Goal: Task Accomplishment & Management: Complete application form

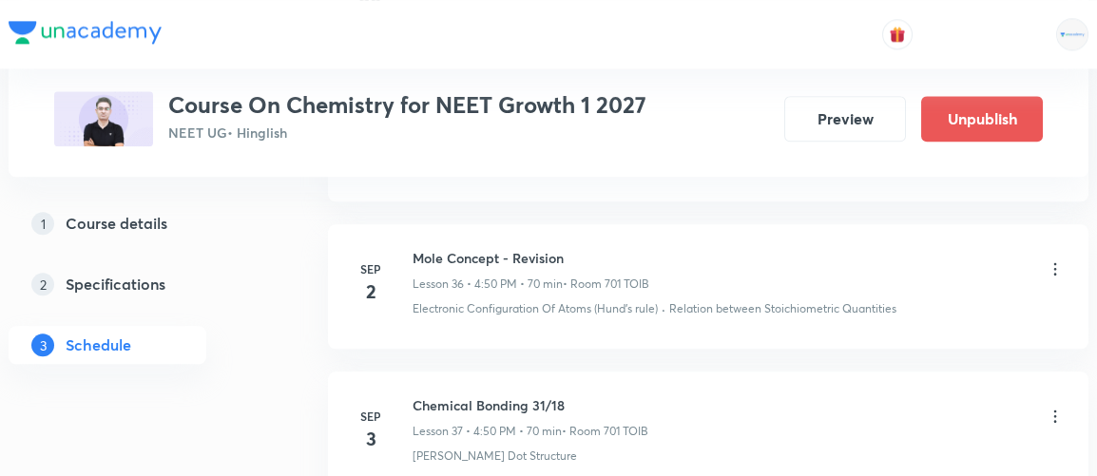
scroll to position [6329, 0]
click at [415, 395] on h6 "Chemical Bonding 31/18" at bounding box center [531, 405] width 236 height 20
drag, startPoint x: 415, startPoint y: 374, endPoint x: 580, endPoint y: 367, distance: 165.6
click at [580, 395] on h6 "Chemical Bonding 31/18" at bounding box center [531, 405] width 236 height 20
copy h6 "Chemical Bonding 31/18"
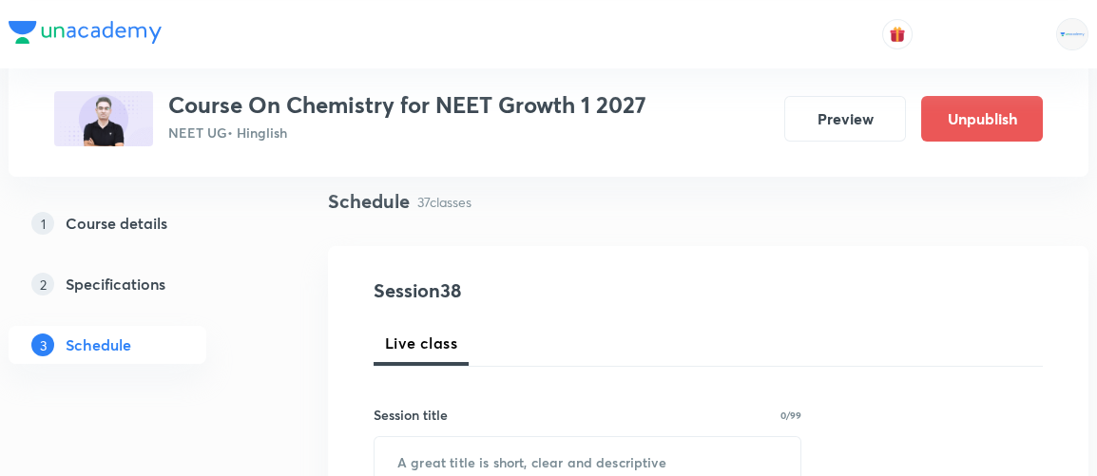
scroll to position [140, 0]
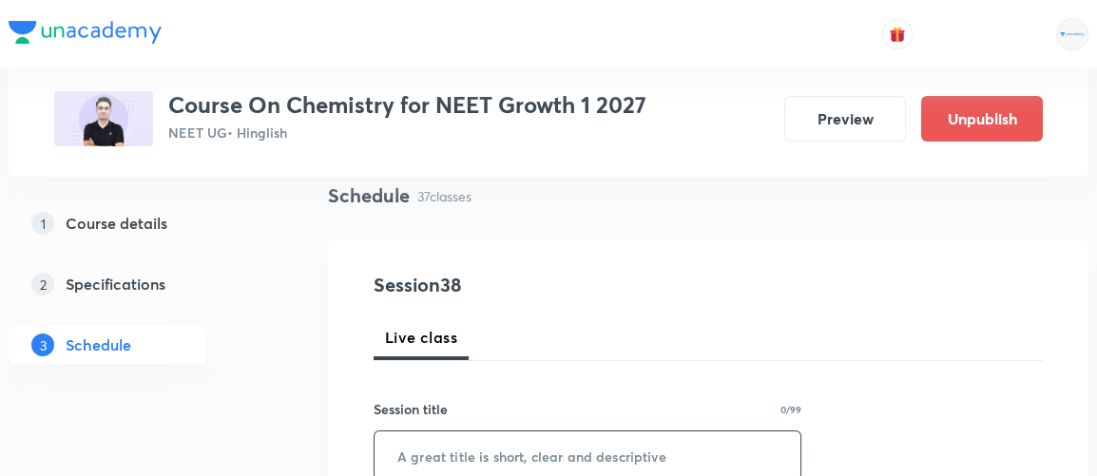
click at [538, 445] on input "text" at bounding box center [588, 456] width 426 height 49
paste input "Chemical Bonding 31/18"
click at [546, 446] on input "Chemical Bonding 31/18" at bounding box center [588, 456] width 426 height 49
type input "Chemical Bonding 31/18"
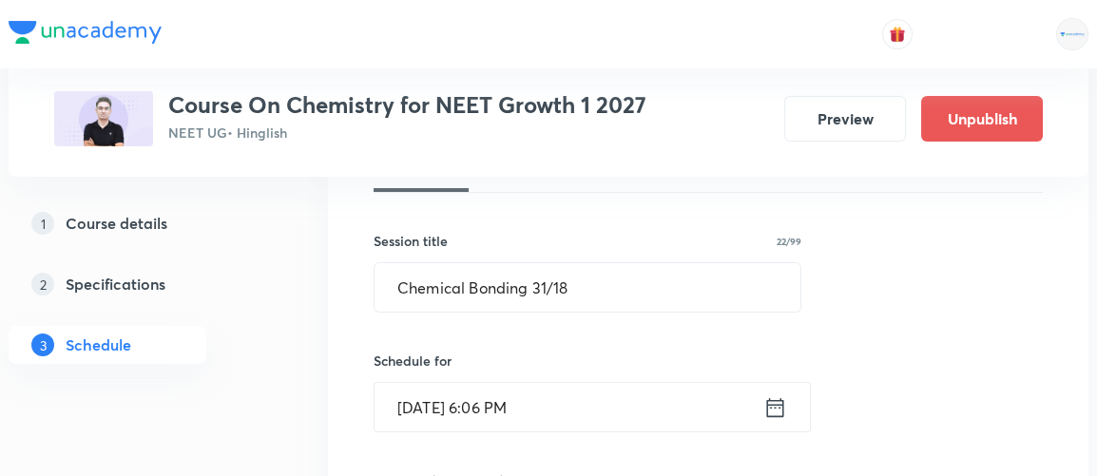
scroll to position [329, 0]
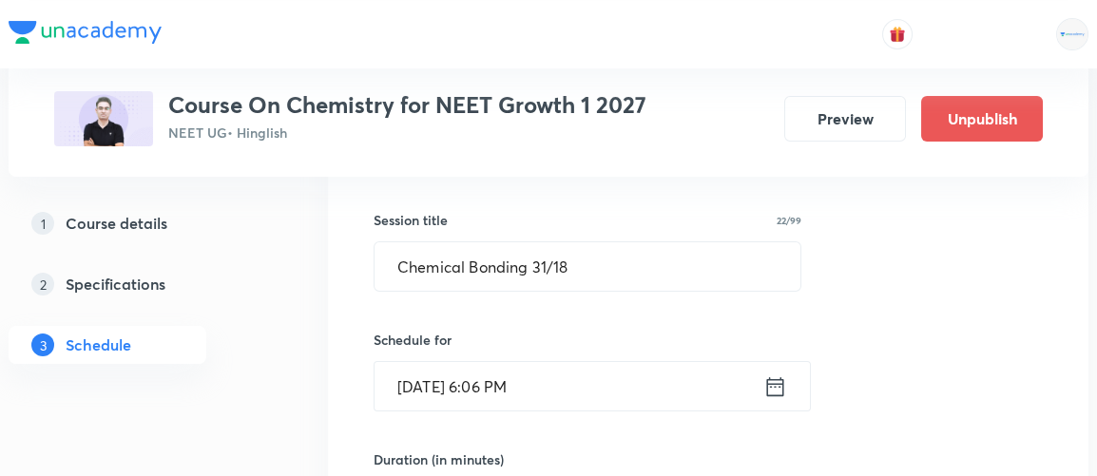
click at [773, 388] on icon at bounding box center [776, 387] width 24 height 27
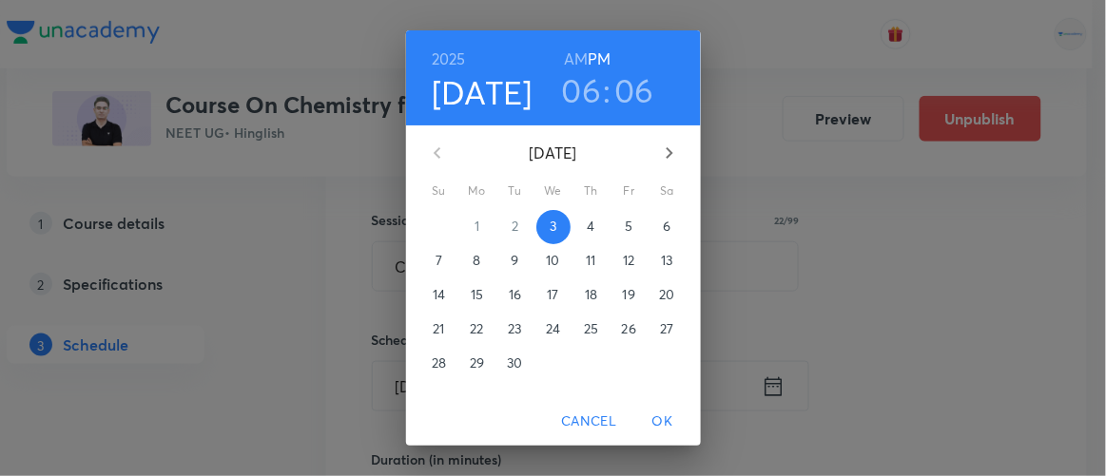
click at [633, 94] on h3 "06" at bounding box center [635, 90] width 40 height 40
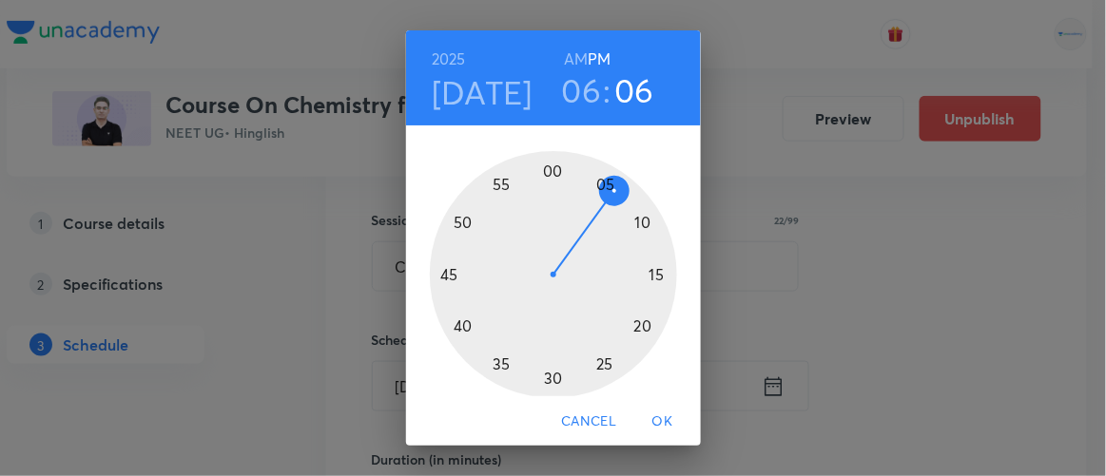
click at [645, 274] on div at bounding box center [553, 274] width 247 height 247
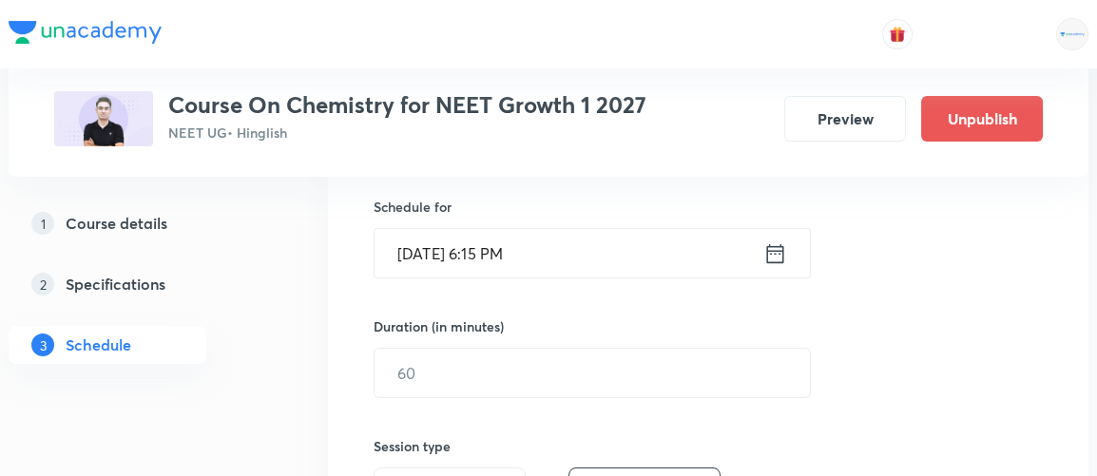
scroll to position [468, 0]
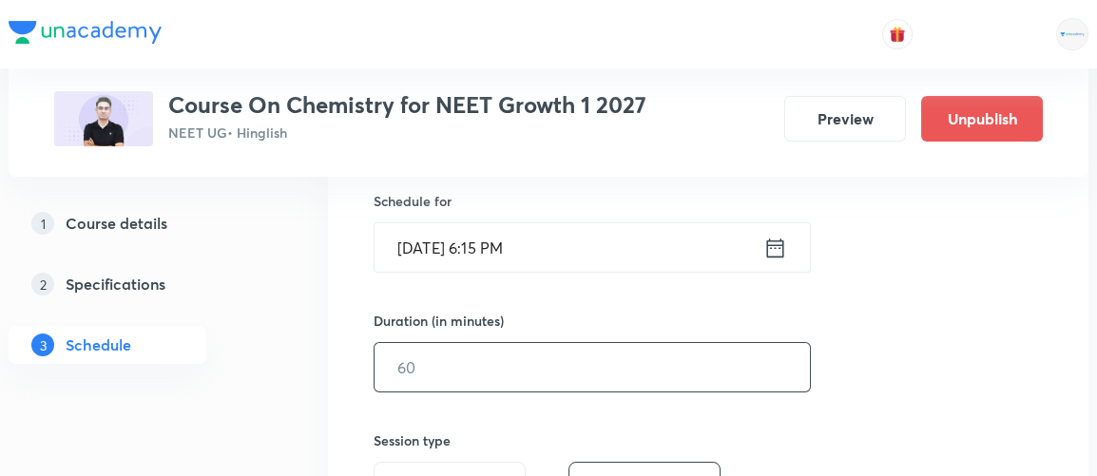
click at [482, 372] on input "text" at bounding box center [593, 367] width 436 height 49
type input "65"
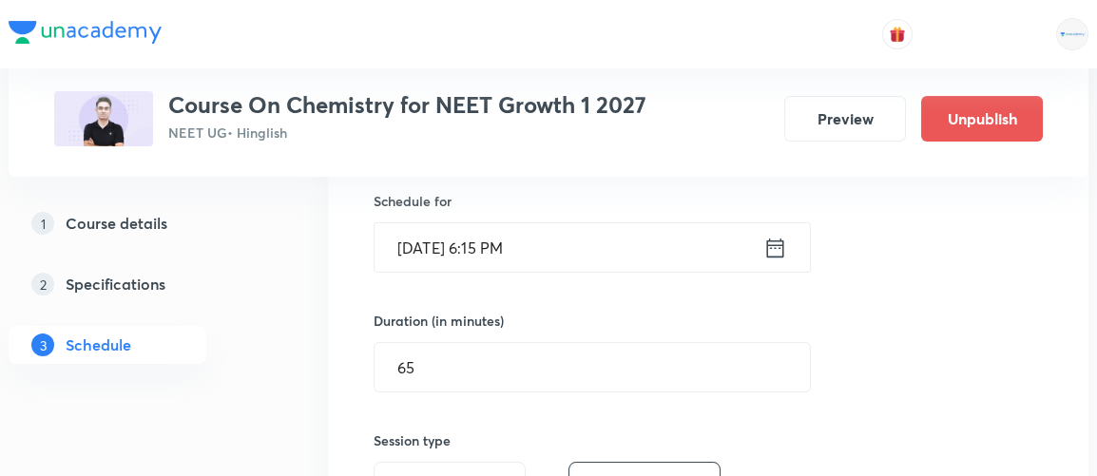
click at [848, 318] on div "Session 38 Live class Session title 22/99 Chemical Bonding 31/18 ​ Schedule for…" at bounding box center [708, 389] width 669 height 893
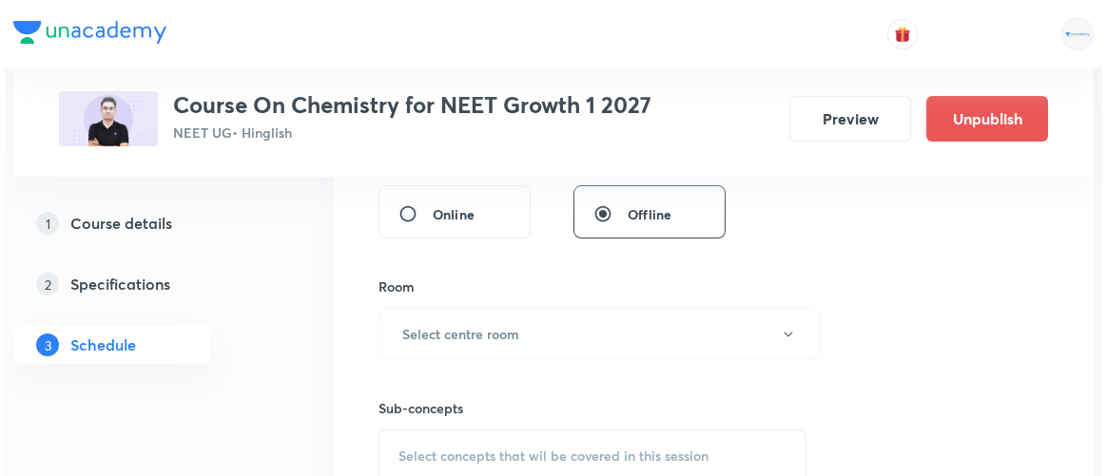
scroll to position [746, 0]
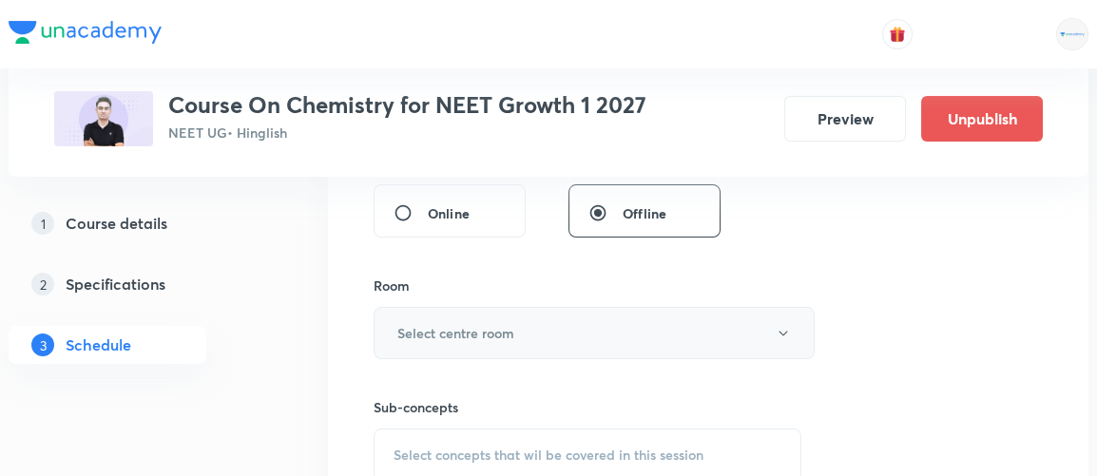
click at [497, 333] on h6 "Select centre room" at bounding box center [456, 333] width 117 height 20
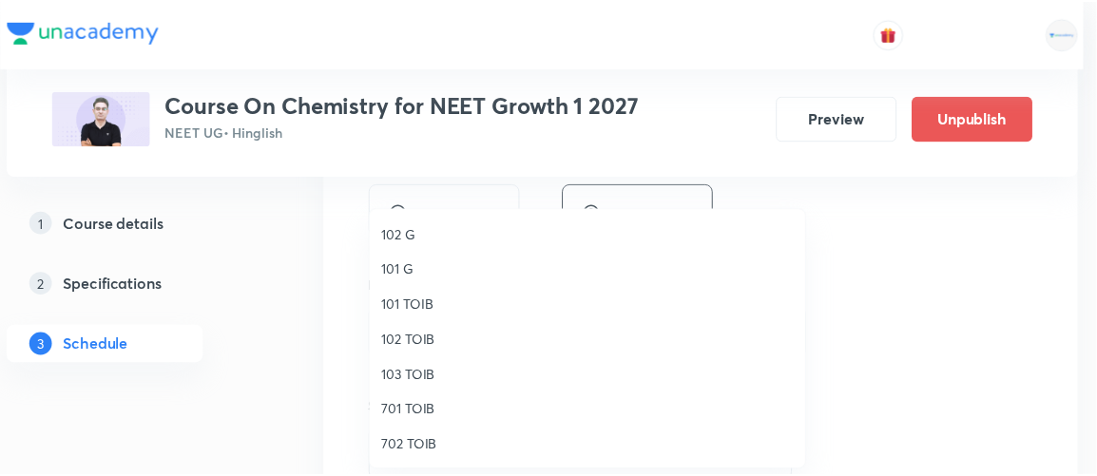
scroll to position [1, 0]
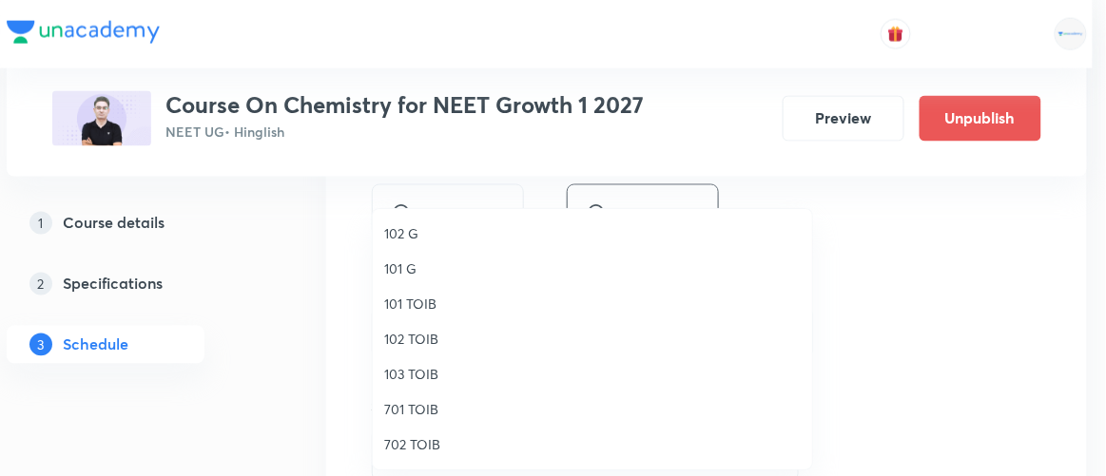
click at [392, 410] on span "701 TOIB" at bounding box center [592, 409] width 417 height 20
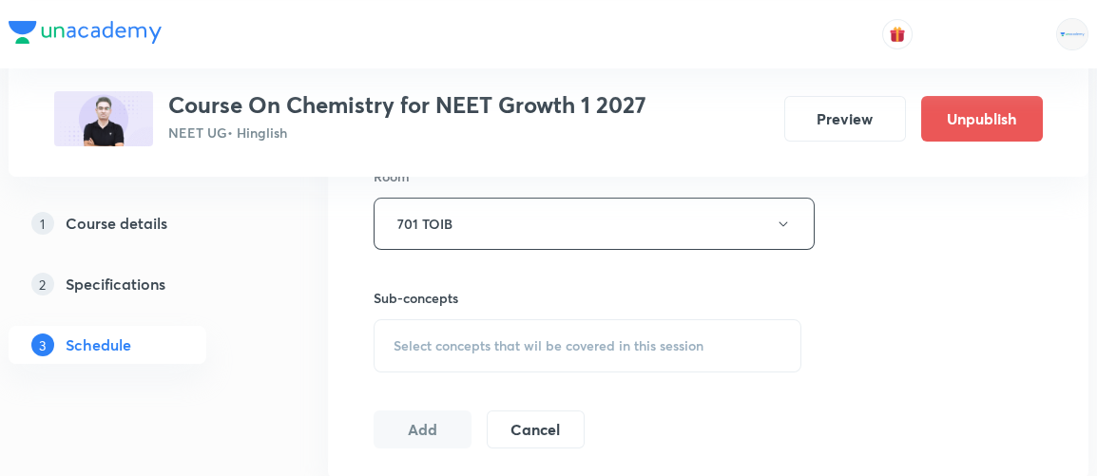
scroll to position [859, 0]
click at [597, 339] on span "Select concepts that wil be covered in this session" at bounding box center [549, 342] width 310 height 15
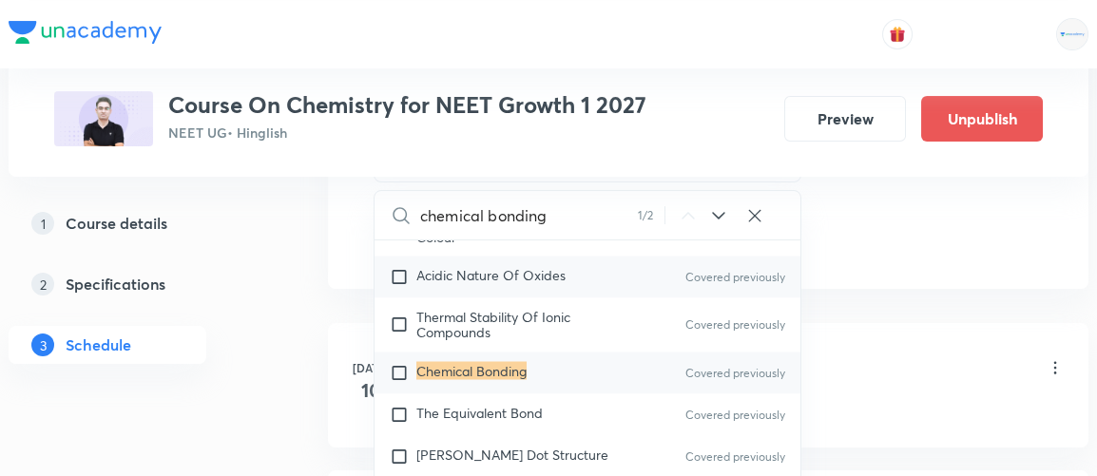
scroll to position [9103, 0]
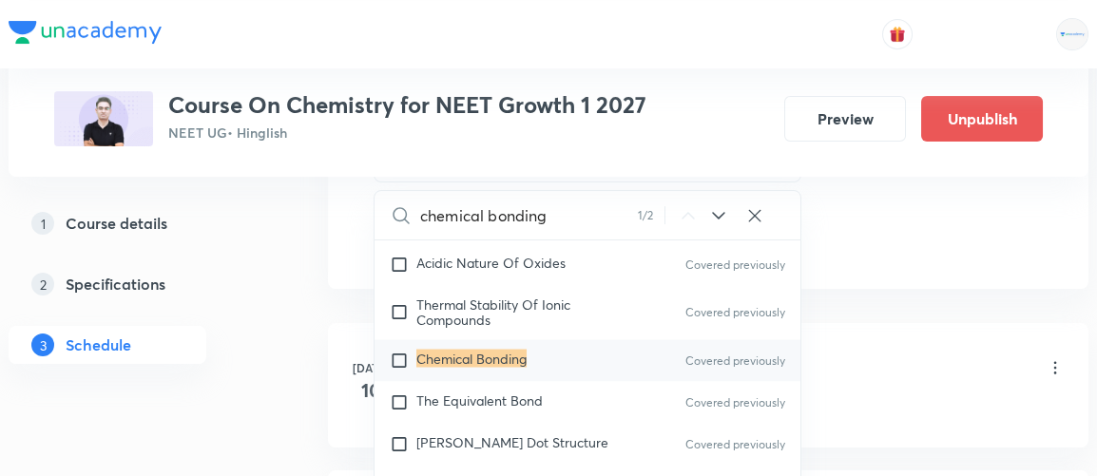
type input "chemical bonding"
click at [400, 360] on input "checkbox" at bounding box center [403, 360] width 27 height 19
checkbox input "true"
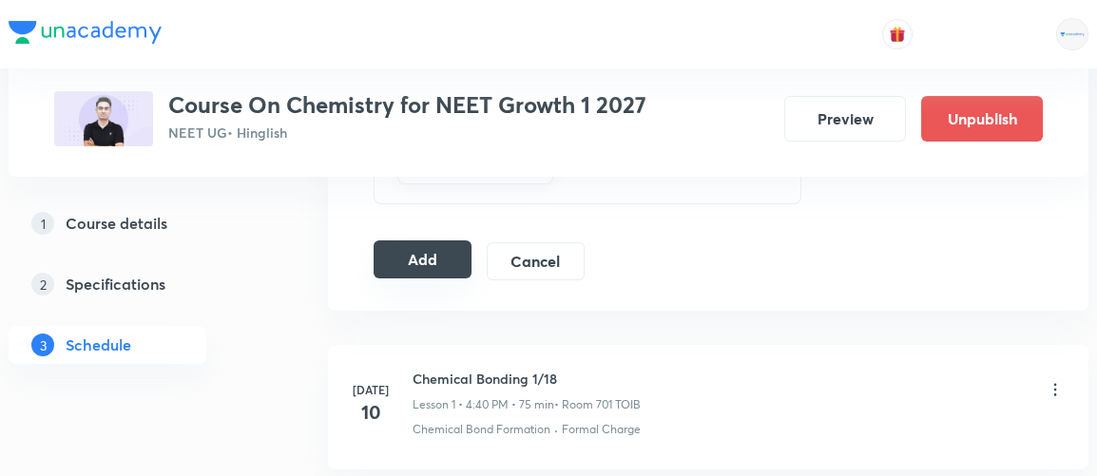
click at [446, 250] on button "Add" at bounding box center [423, 260] width 98 height 38
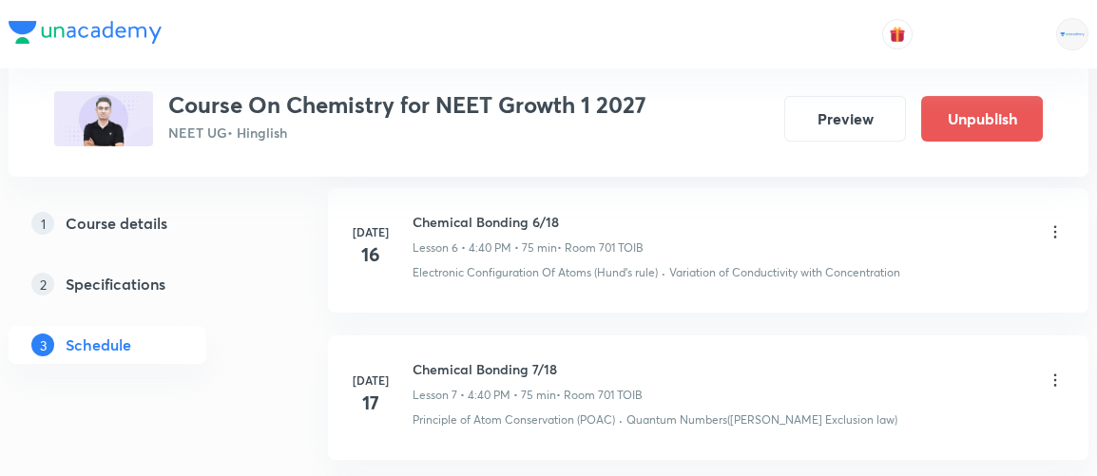
scroll to position [5770, 0]
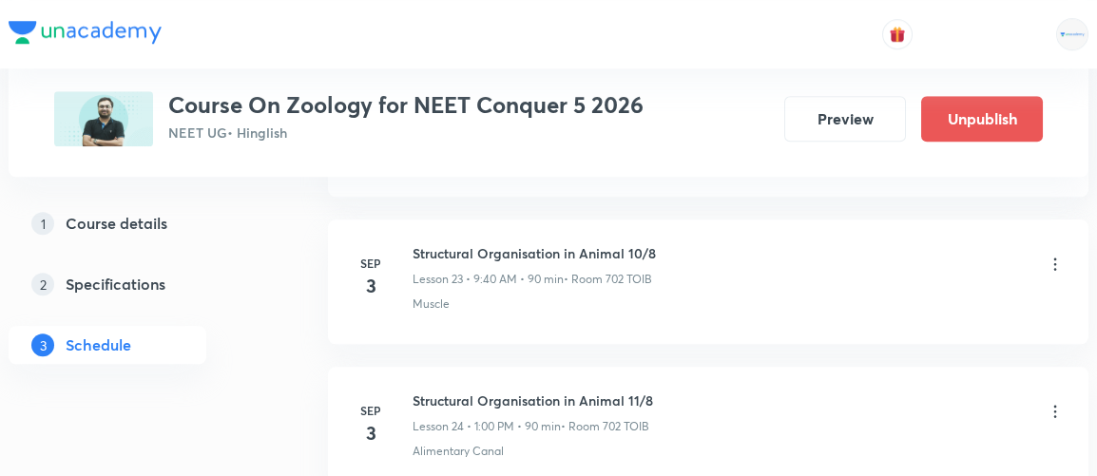
scroll to position [4337, 0]
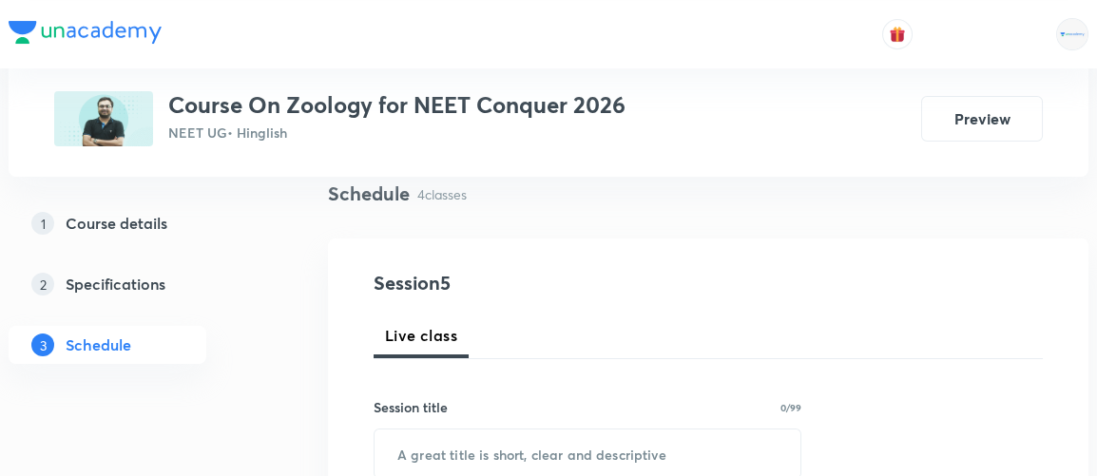
scroll to position [371, 0]
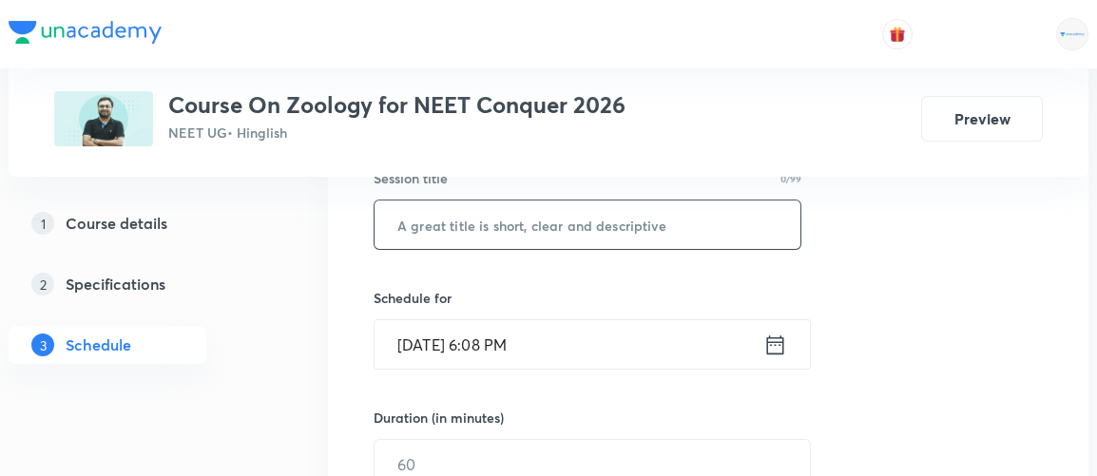
click at [459, 228] on input "text" at bounding box center [588, 225] width 426 height 49
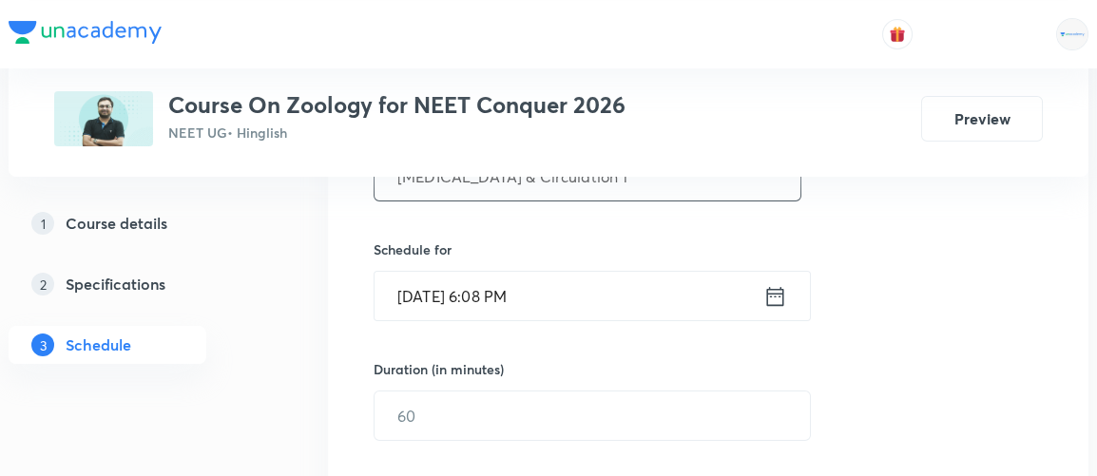
scroll to position [421, 0]
type input "Body Fluid & Circulation 1"
click at [778, 290] on icon at bounding box center [775, 293] width 17 height 19
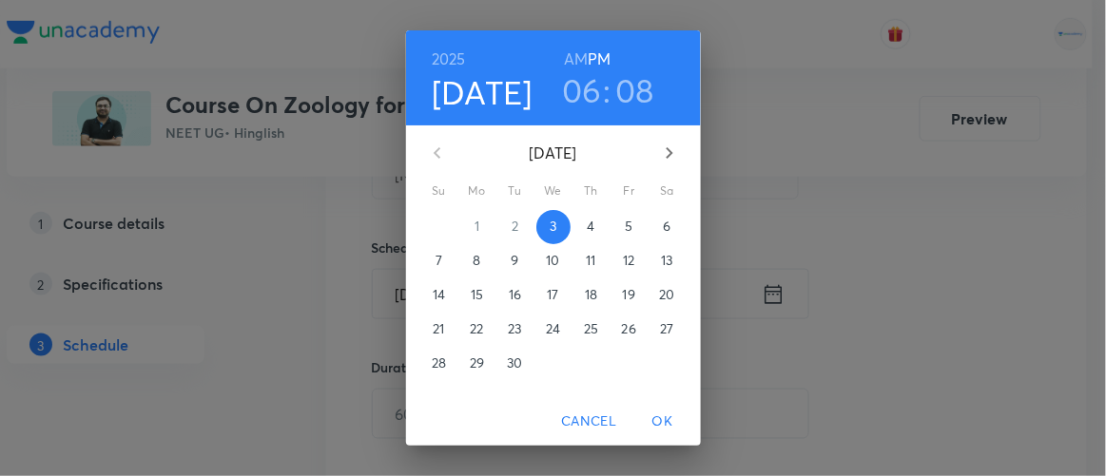
click at [587, 234] on p "4" at bounding box center [591, 226] width 8 height 19
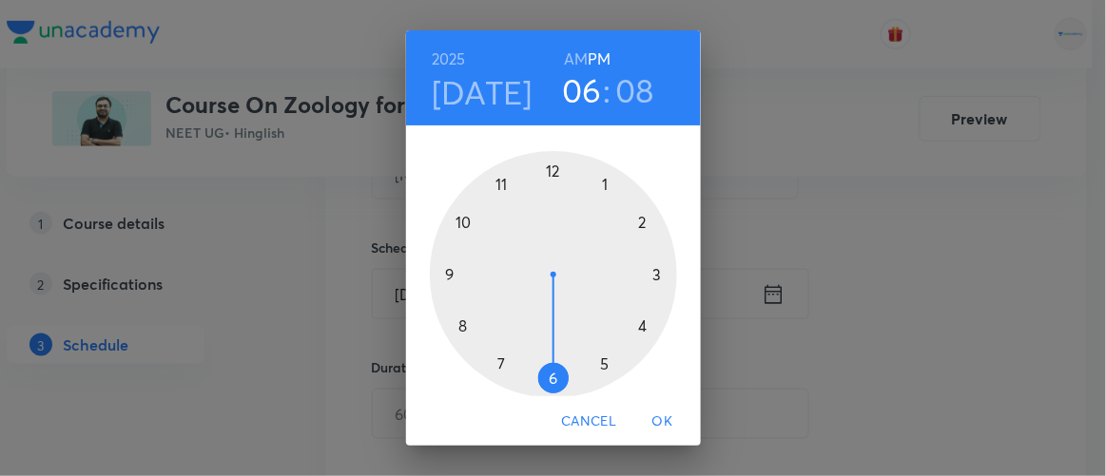
click at [572, 59] on h6 "AM" at bounding box center [576, 59] width 24 height 27
click at [456, 325] on div at bounding box center [553, 274] width 247 height 247
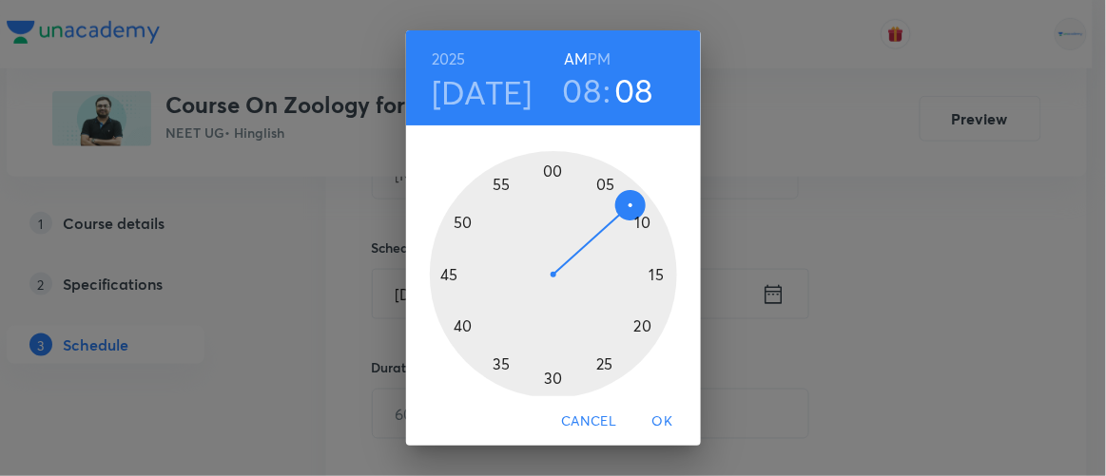
click at [547, 165] on div at bounding box center [553, 274] width 247 height 247
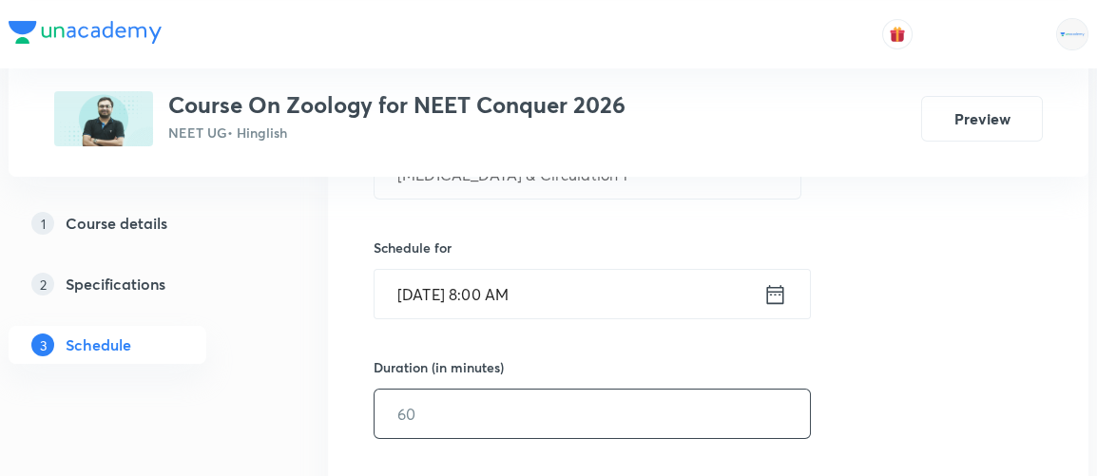
click at [513, 401] on input "text" at bounding box center [593, 414] width 436 height 49
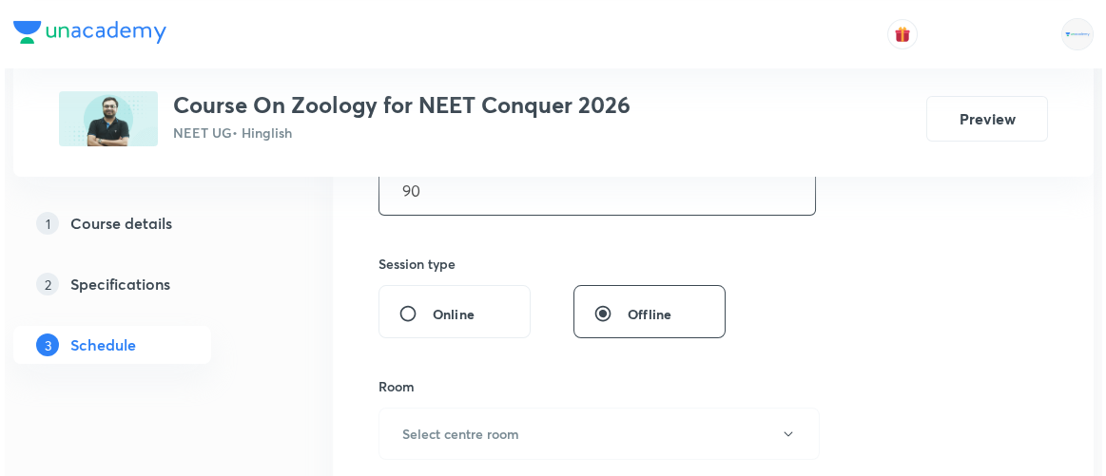
scroll to position [646, 0]
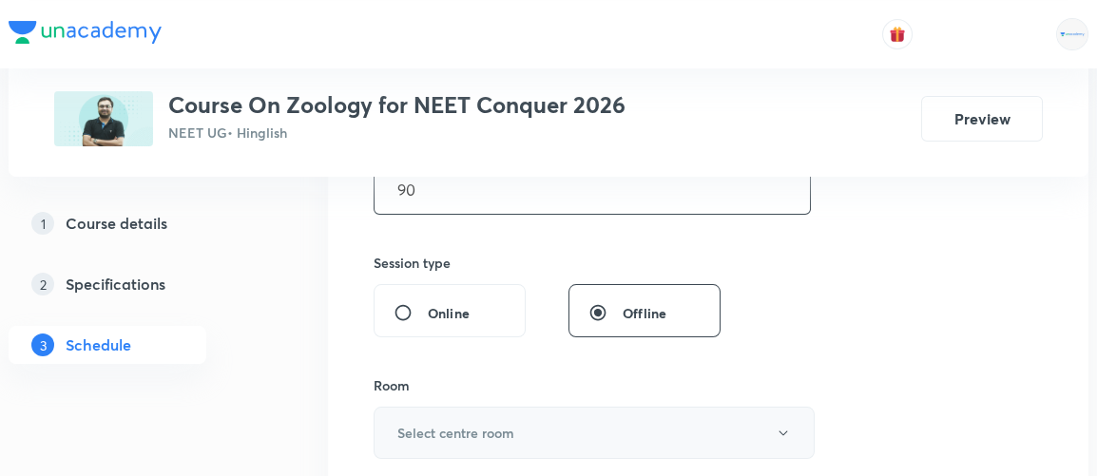
type input "90"
click at [504, 431] on h6 "Select centre room" at bounding box center [456, 433] width 117 height 20
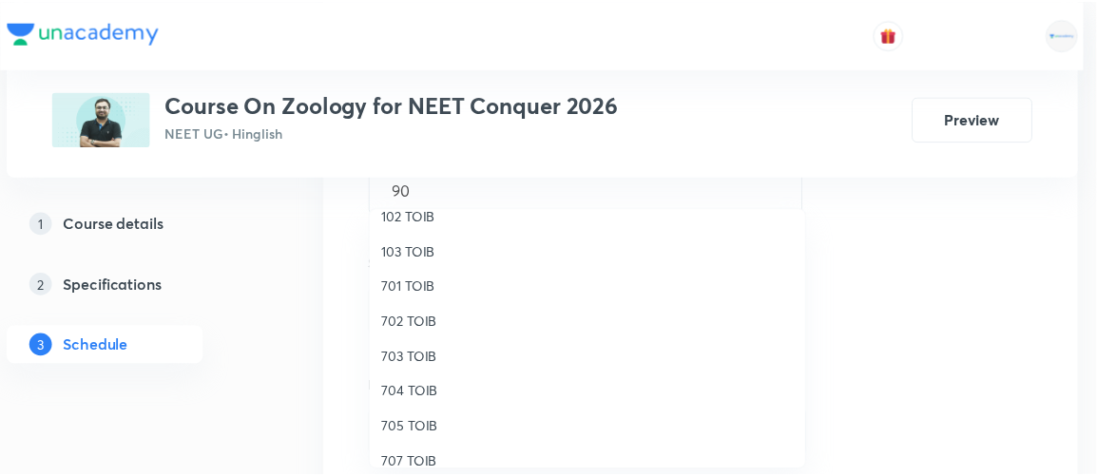
scroll to position [129, 0]
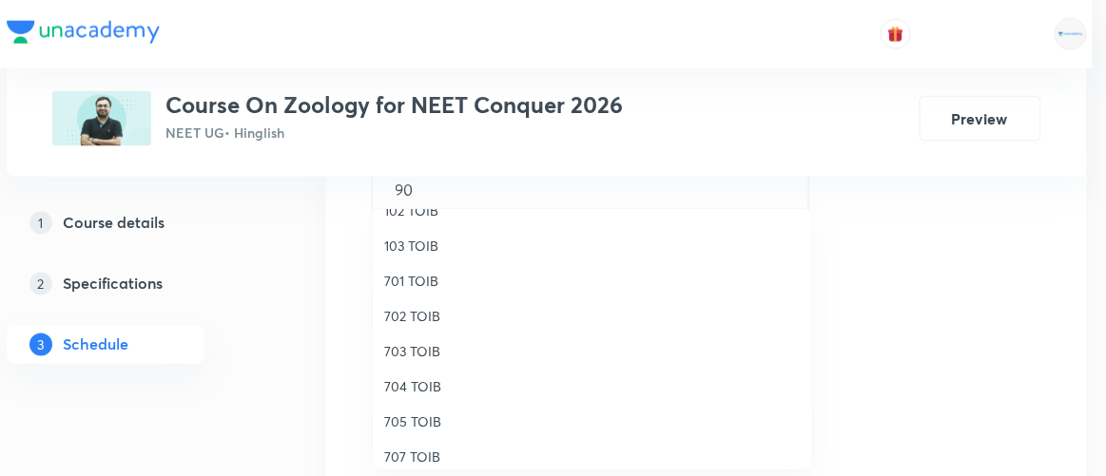
click at [409, 317] on span "702 TOIB" at bounding box center [592, 316] width 417 height 20
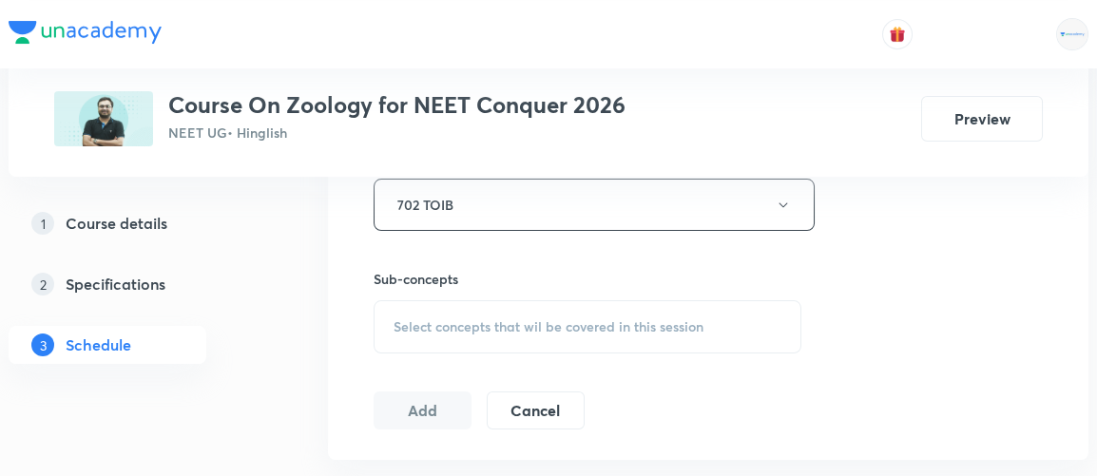
scroll to position [893, 0]
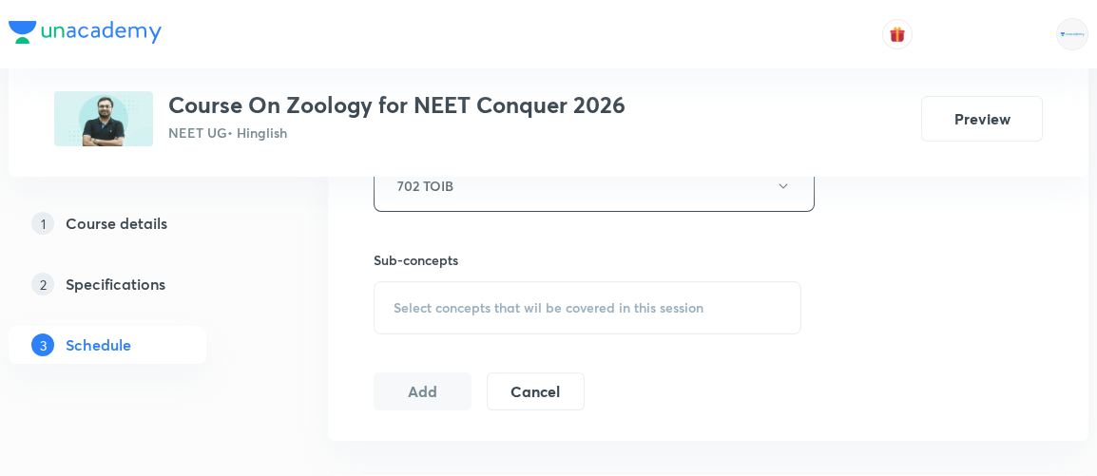
click at [636, 301] on span "Select concepts that wil be covered in this session" at bounding box center [549, 308] width 310 height 15
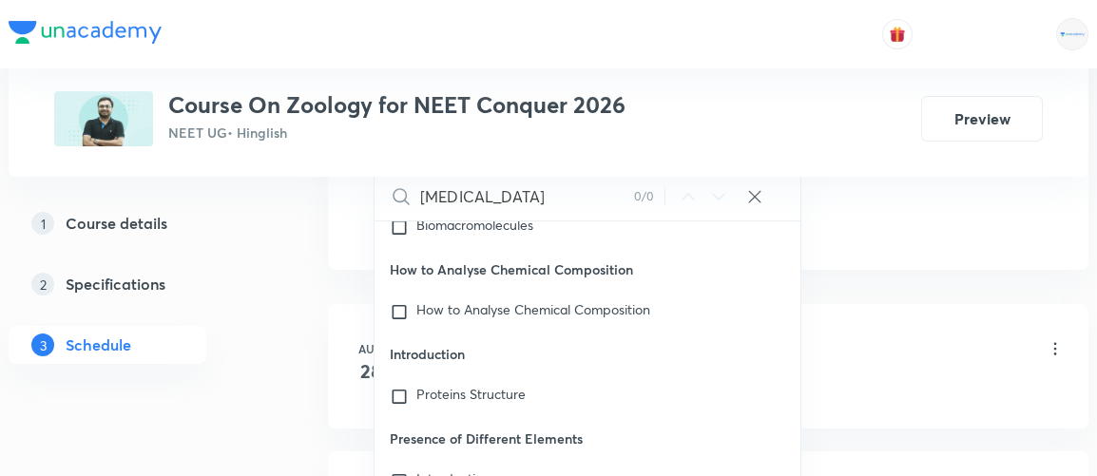
scroll to position [24963, 0]
type input "body fluid"
click at [398, 307] on input "checkbox" at bounding box center [403, 311] width 27 height 19
checkbox input "true"
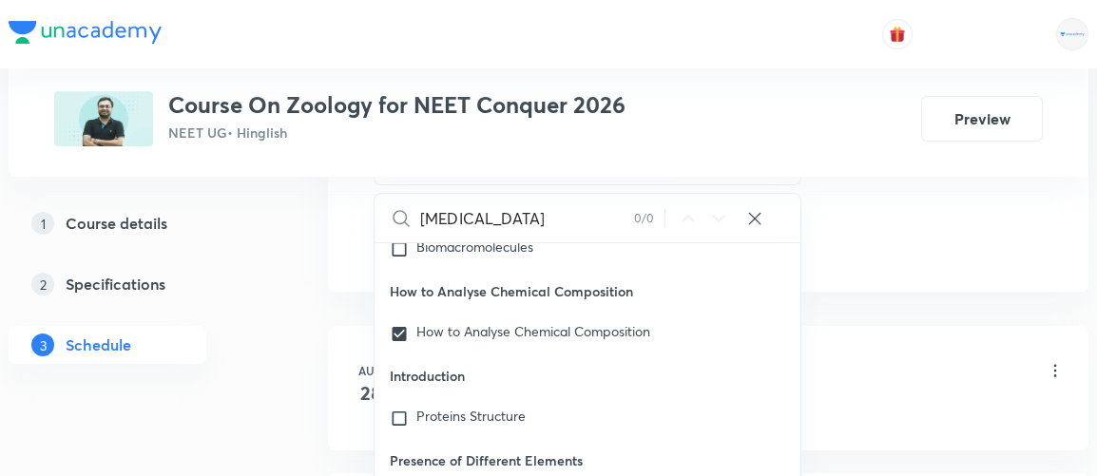
click at [313, 315] on div "Plus Courses Course On Zoology for NEET Conquer 2026 NEET UG • Hinglish Preview…" at bounding box center [549, 39] width 1080 height 1995
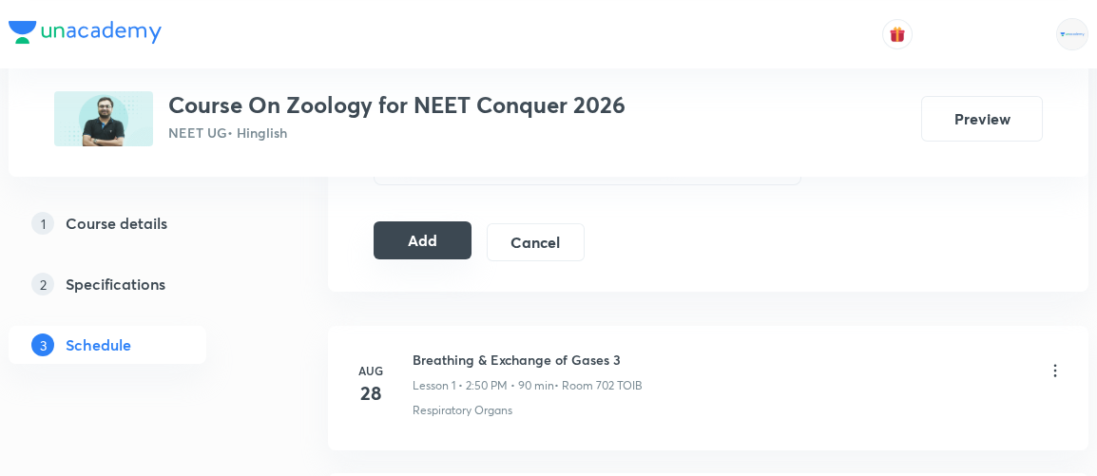
click at [433, 228] on button "Add" at bounding box center [423, 241] width 98 height 38
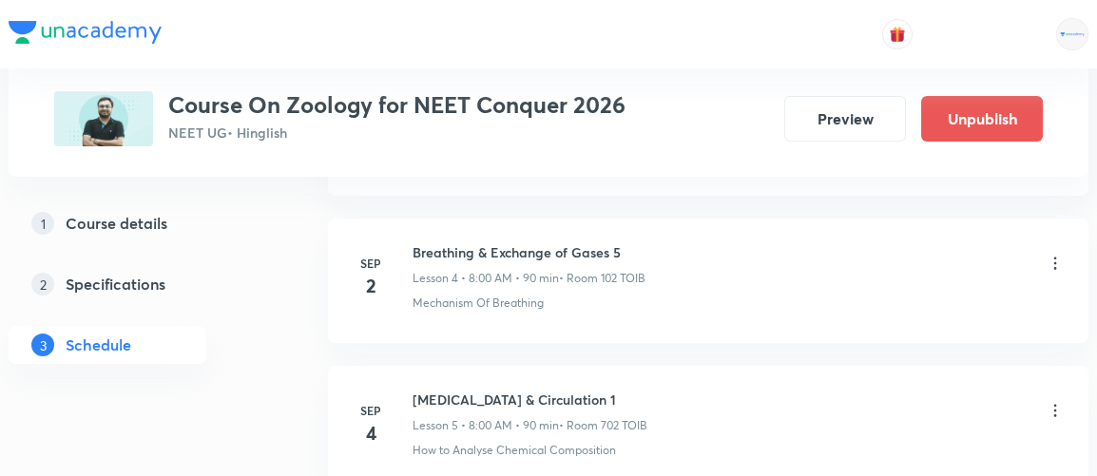
scroll to position [906, 0]
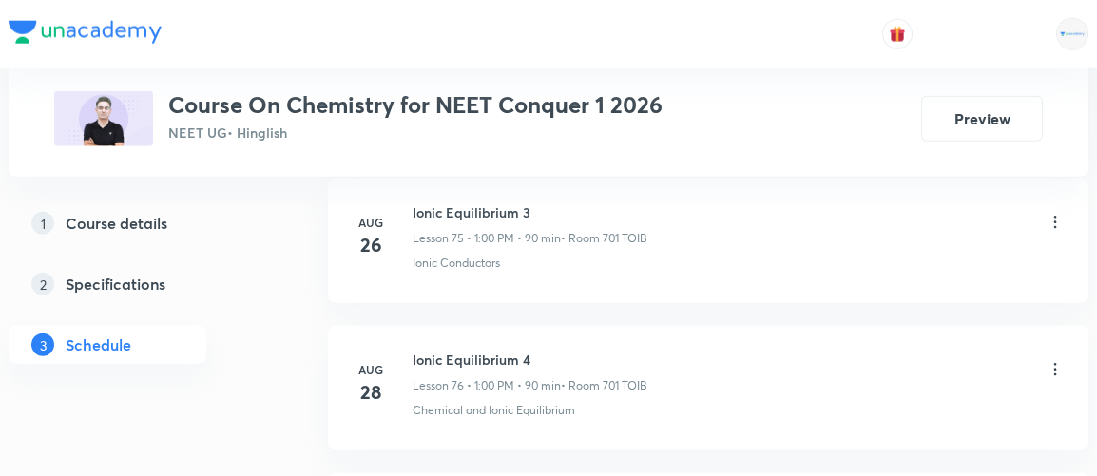
scroll to position [12820, 0]
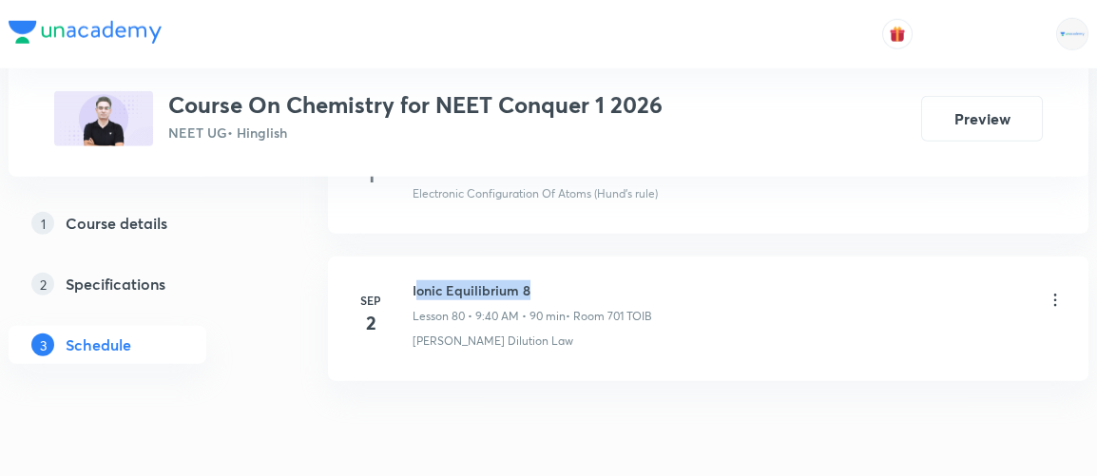
drag, startPoint x: 415, startPoint y: 206, endPoint x: 531, endPoint y: 202, distance: 116.1
click at [531, 281] on h6 "Ionic Equilibrium 8" at bounding box center [533, 291] width 240 height 20
copy h6 "onic Equilibrium 8"
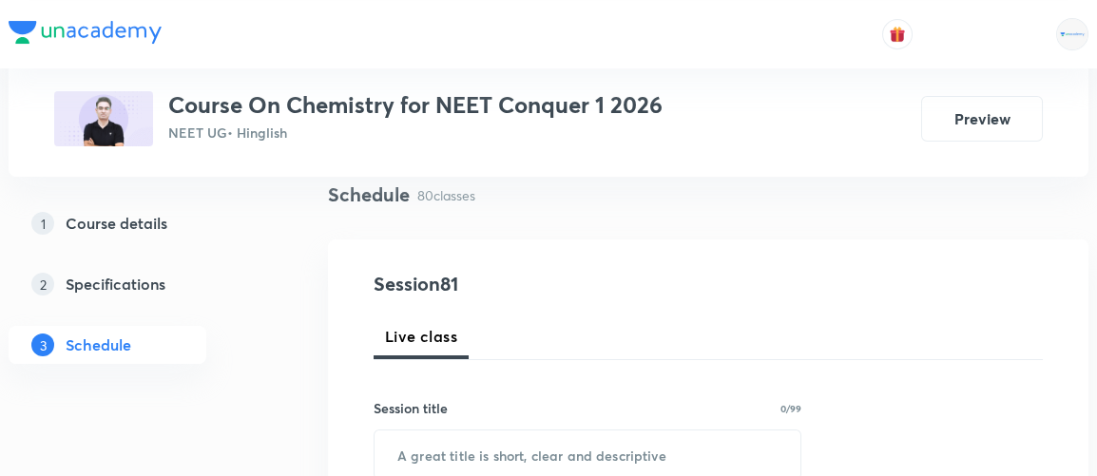
scroll to position [340, 0]
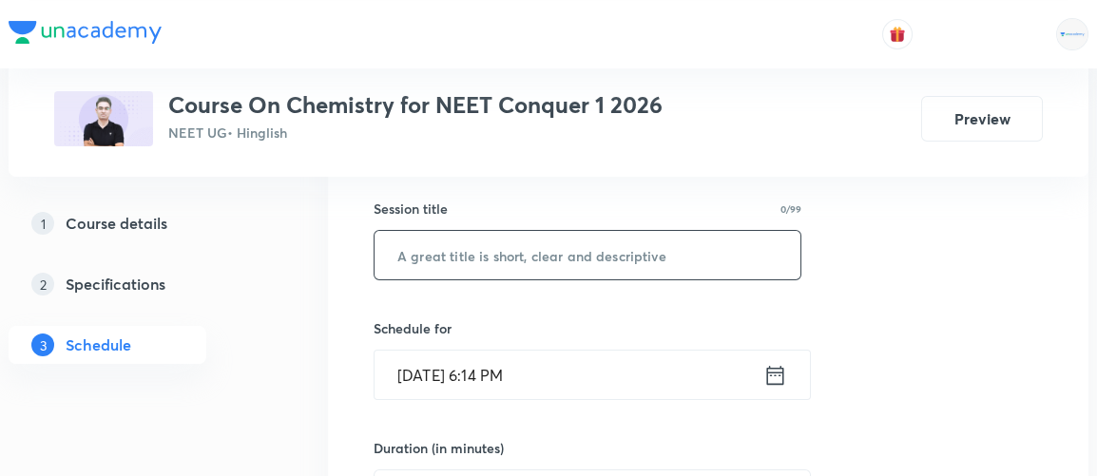
click at [512, 260] on input "text" at bounding box center [588, 255] width 426 height 49
paste input "onic Equilibrium 8"
click at [396, 256] on input "onic Equilibrium 8" at bounding box center [588, 255] width 426 height 49
click at [535, 255] on input "Ionic Equilibrium 8" at bounding box center [588, 255] width 426 height 49
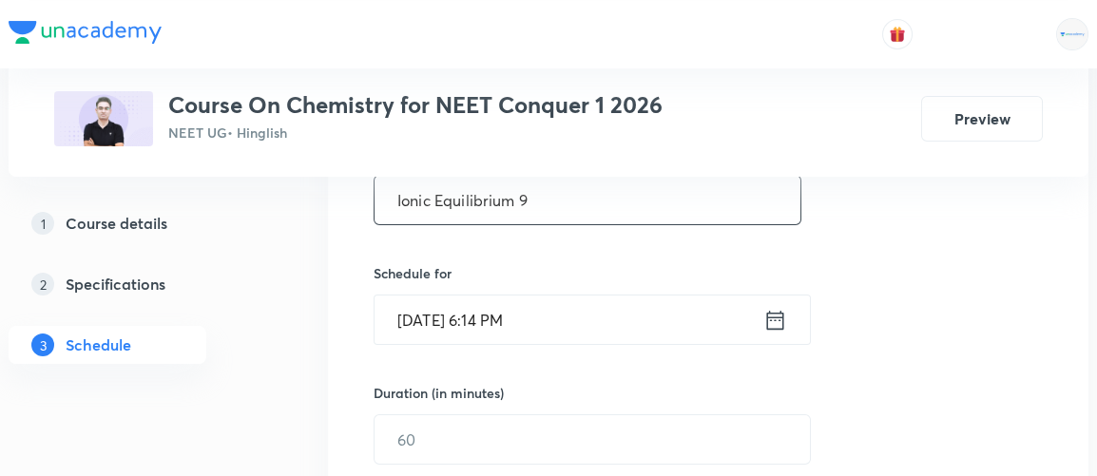
scroll to position [406, 0]
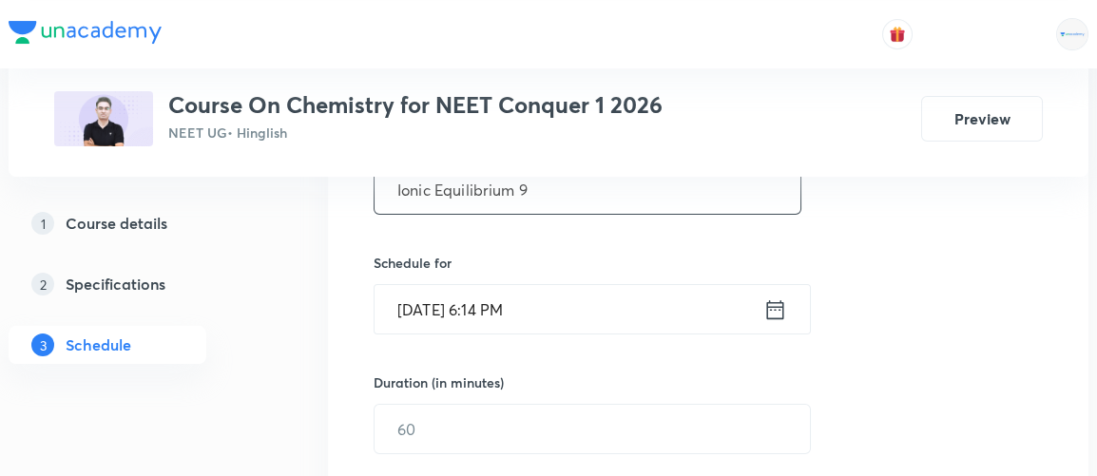
type input "Ionic Equilibrium 9"
click at [772, 317] on icon at bounding box center [775, 309] width 17 height 19
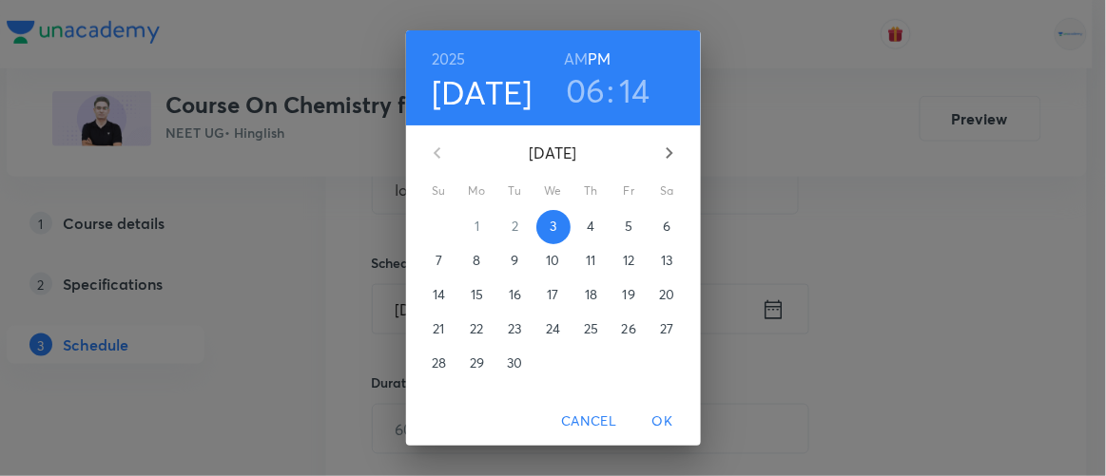
click at [587, 228] on p "4" at bounding box center [591, 226] width 8 height 19
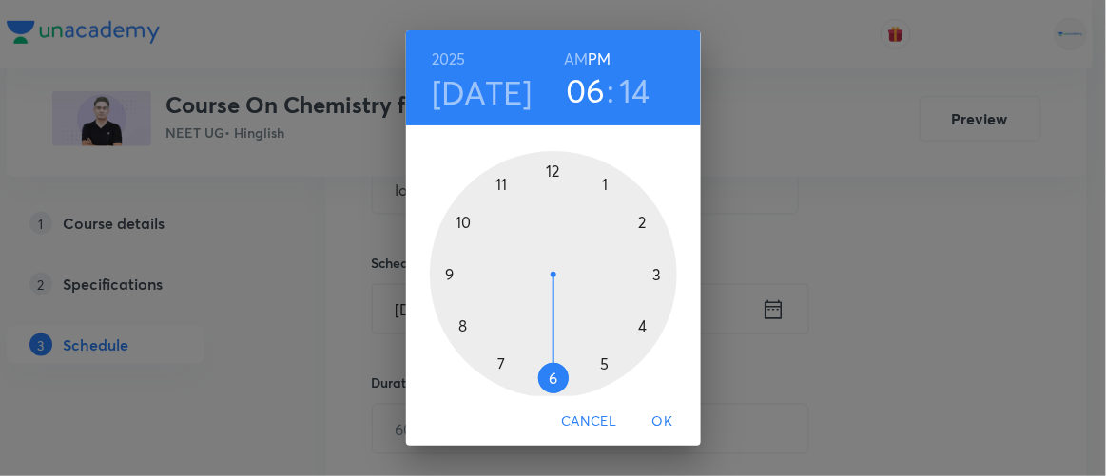
click at [564, 62] on h6 "AM" at bounding box center [576, 59] width 24 height 27
click at [440, 270] on div at bounding box center [553, 274] width 247 height 247
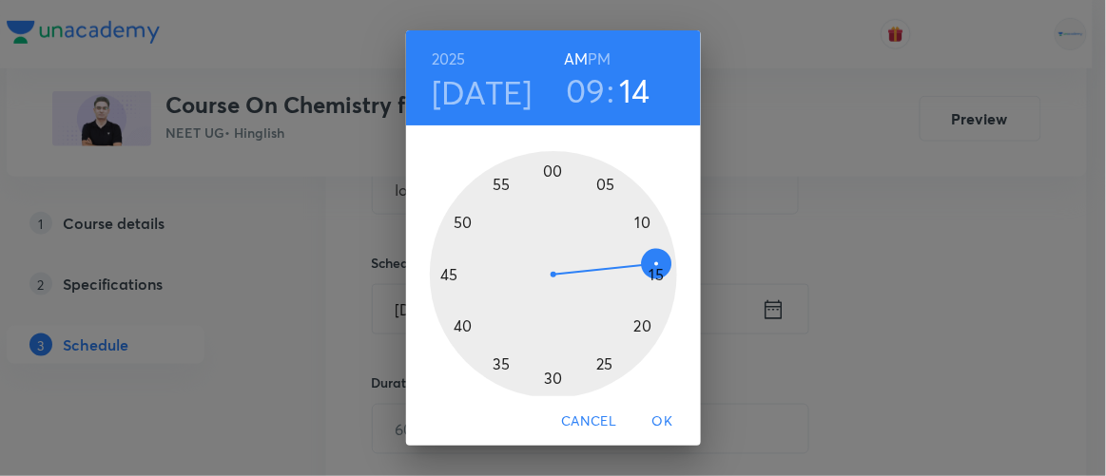
click at [457, 324] on div at bounding box center [553, 274] width 247 height 247
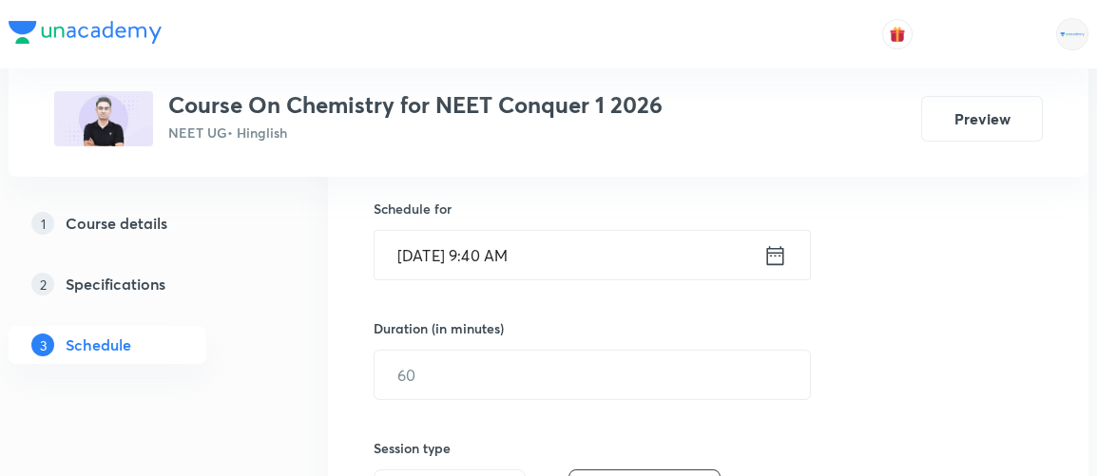
scroll to position [461, 0]
click at [459, 373] on input "text" at bounding box center [593, 374] width 436 height 49
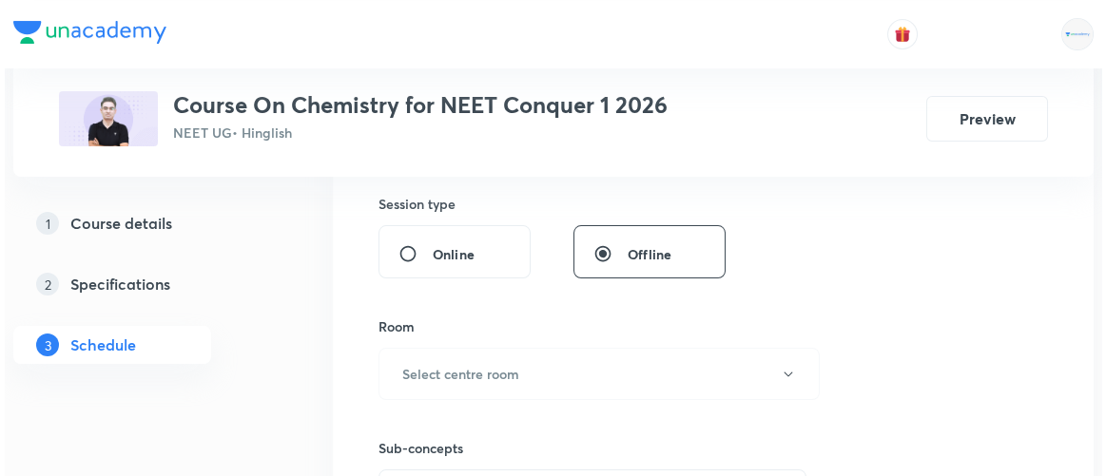
scroll to position [712, 0]
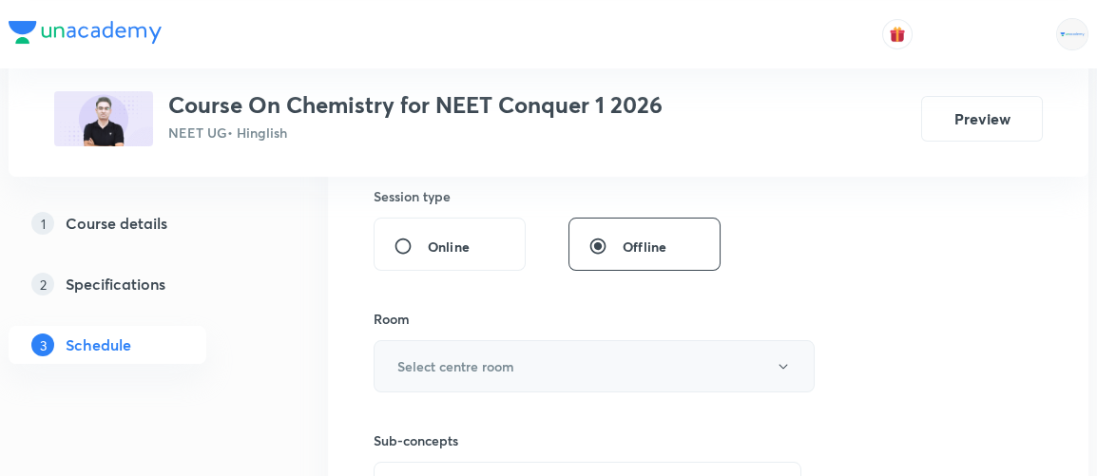
type input "90"
click at [447, 366] on h6 "Select centre room" at bounding box center [456, 367] width 117 height 20
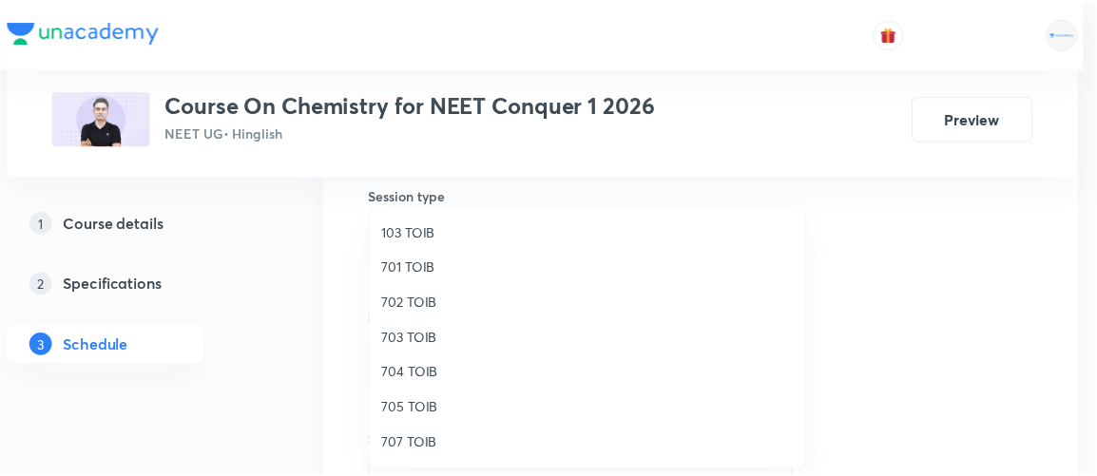
scroll to position [175, 0]
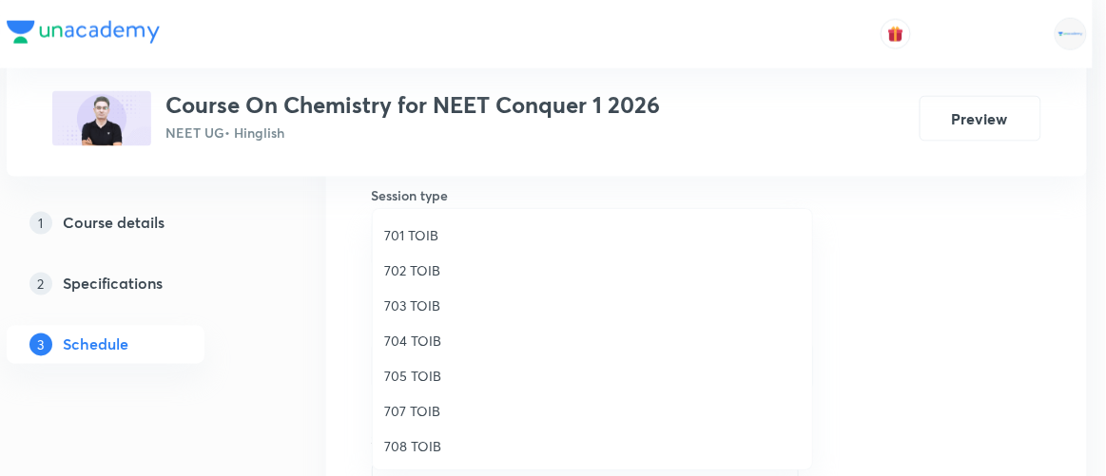
click at [410, 230] on span "701 TOIB" at bounding box center [592, 235] width 417 height 20
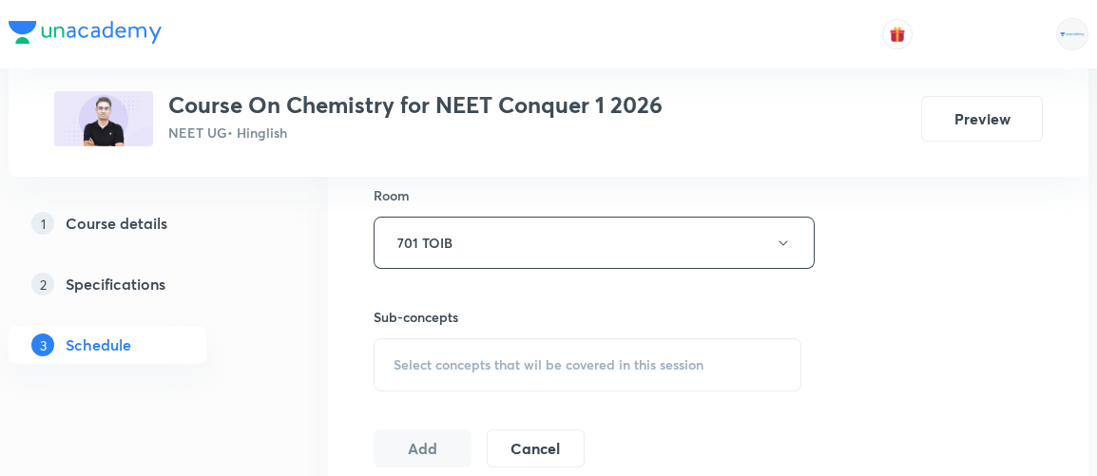
scroll to position [857, 0]
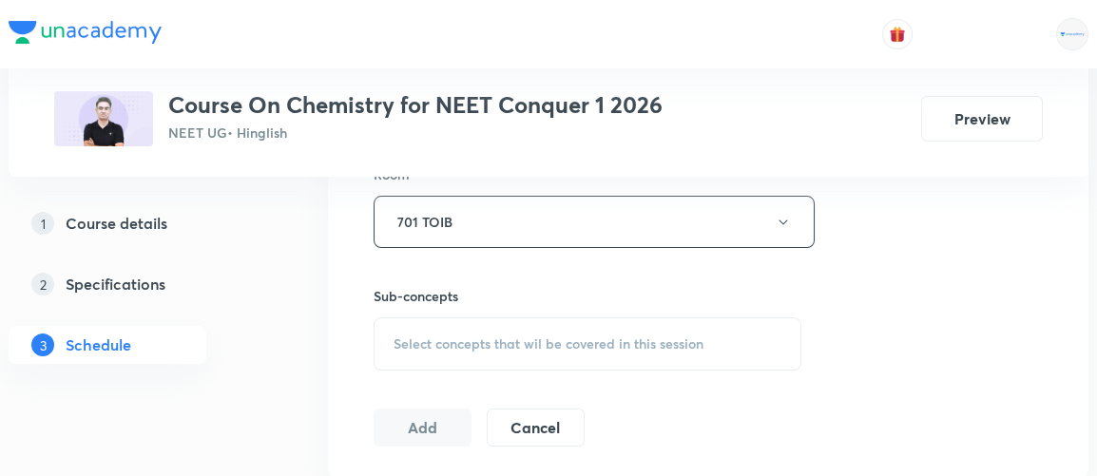
click at [488, 337] on span "Select concepts that wil be covered in this session" at bounding box center [549, 344] width 310 height 15
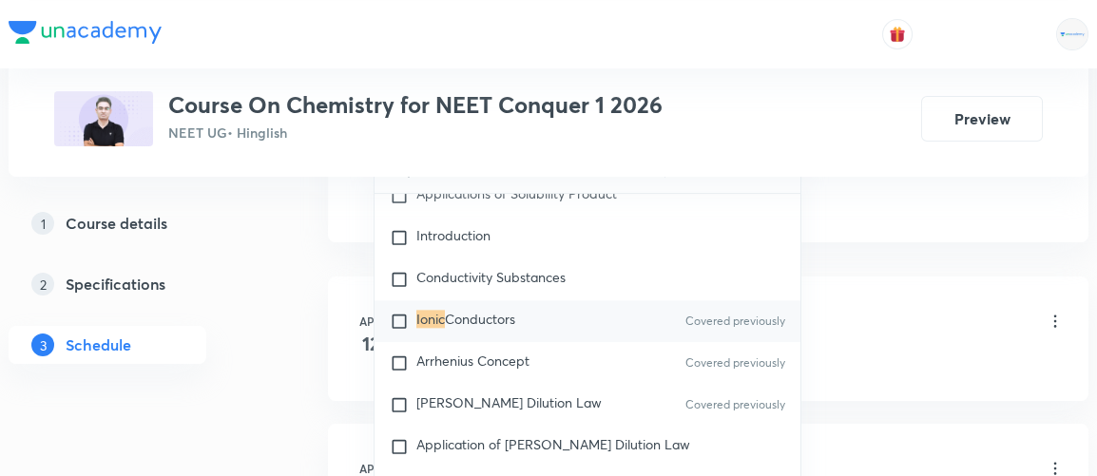
scroll to position [6415, 0]
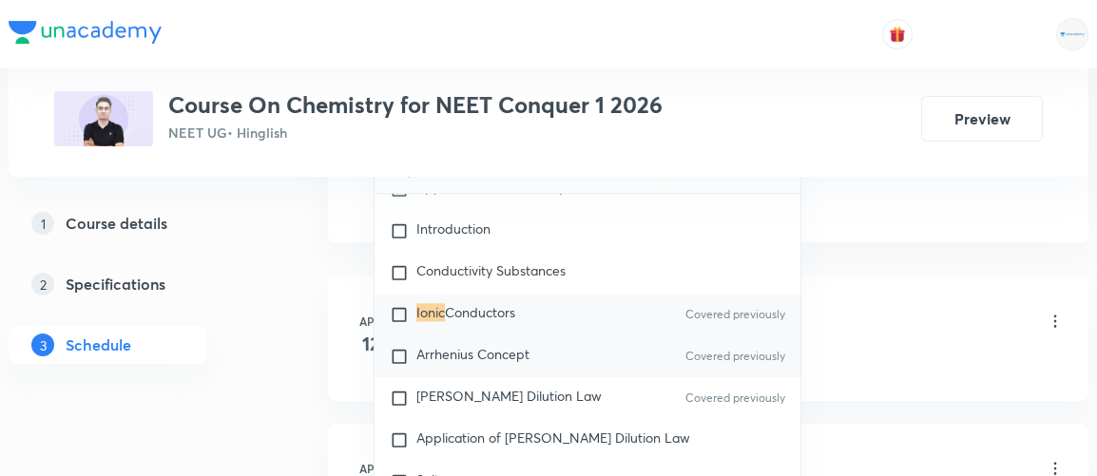
type input "ionic"
click at [593, 340] on div "Arrhenius Concept Covered previously" at bounding box center [588, 357] width 426 height 42
checkbox input "true"
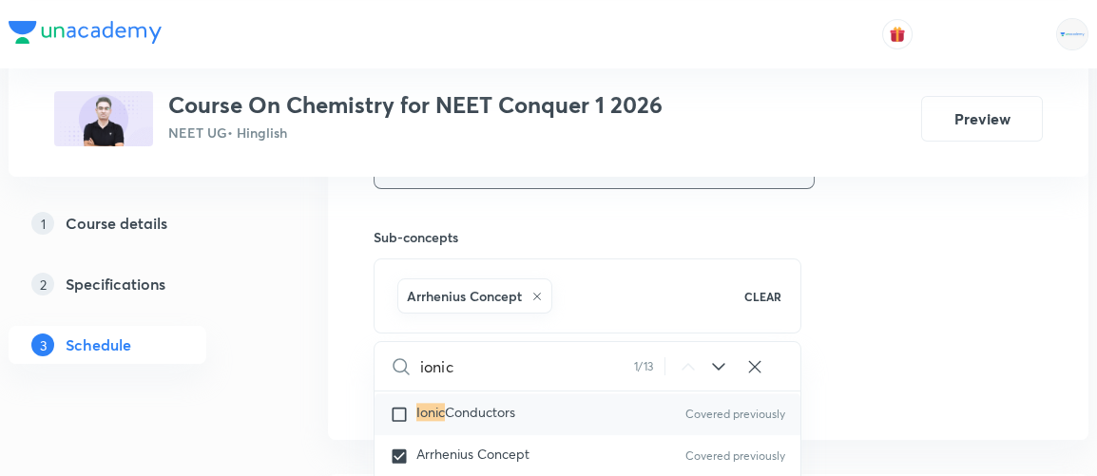
scroll to position [919, 0]
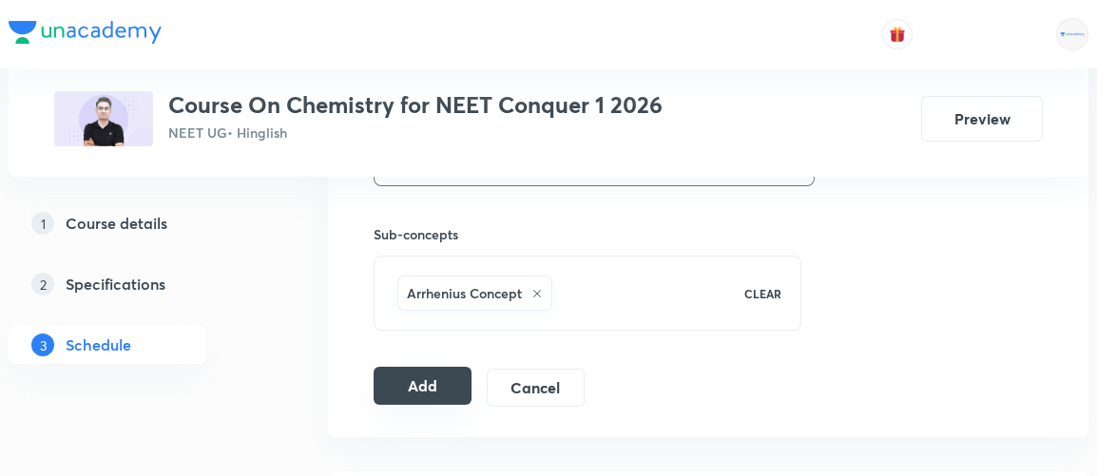
click at [439, 371] on button "Add" at bounding box center [423, 386] width 98 height 38
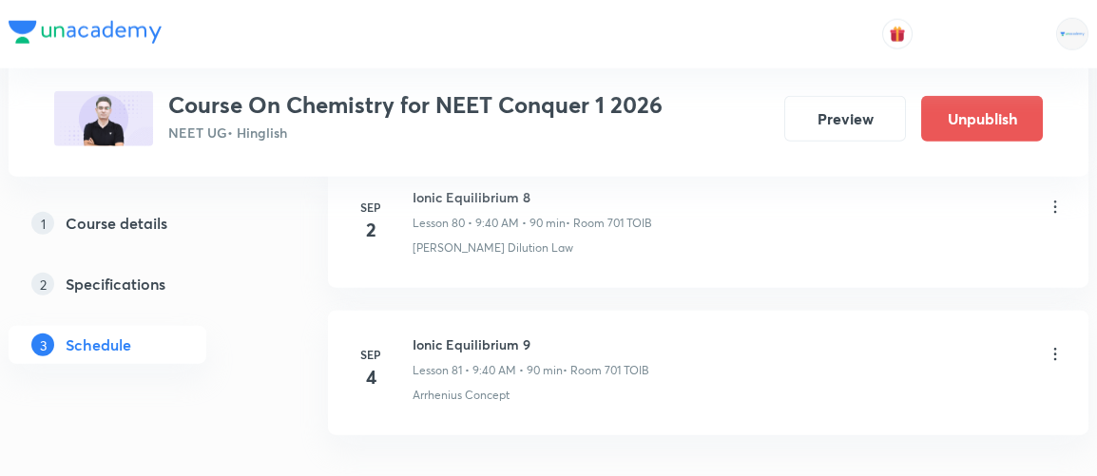
scroll to position [12039, 0]
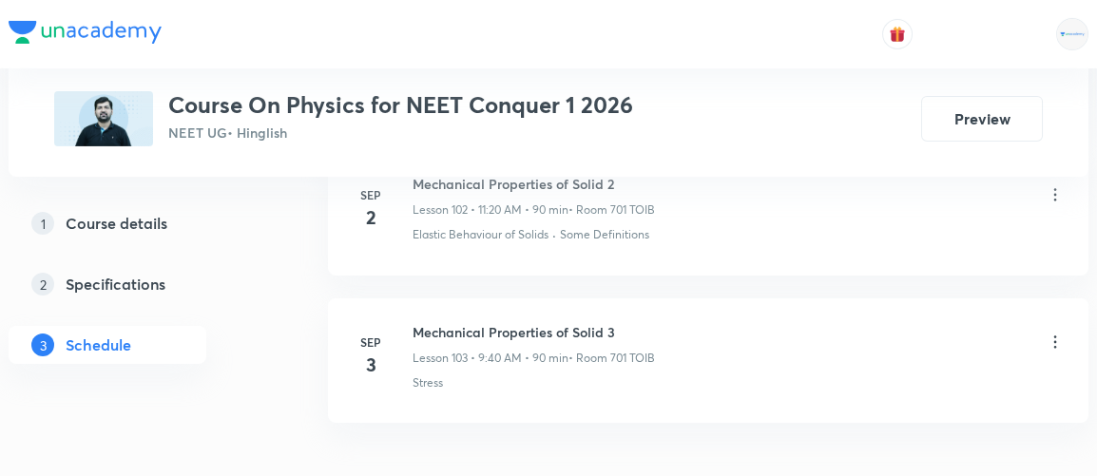
scroll to position [16189, 0]
drag, startPoint x: 414, startPoint y: 252, endPoint x: 634, endPoint y: 241, distance: 220.9
click at [634, 302] on li "Sep 3 Mechanical Properties of Solid 3 Lesson 103 • 9:40 AM • 90 min • Room 701…" at bounding box center [708, 364] width 761 height 125
copy h6 "Mechanical Properties of Solid 3"
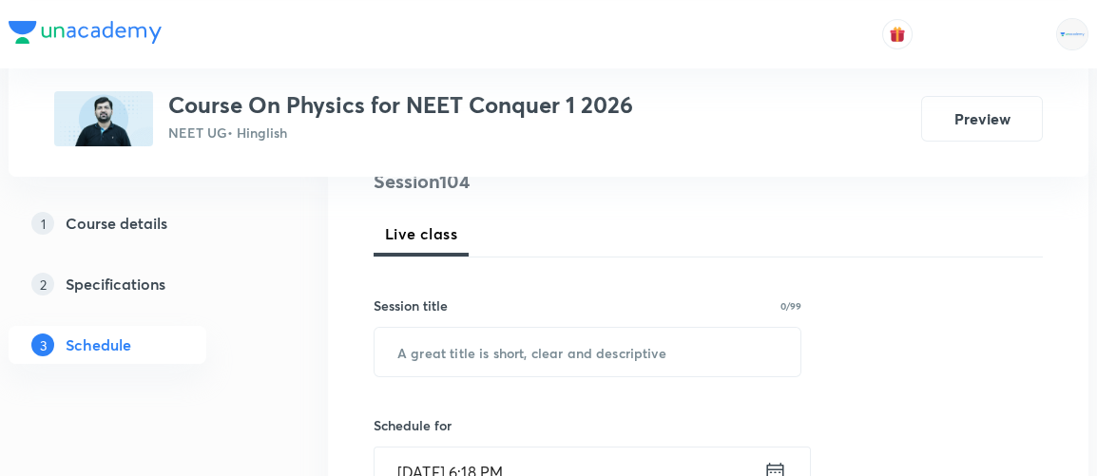
scroll to position [245, 0]
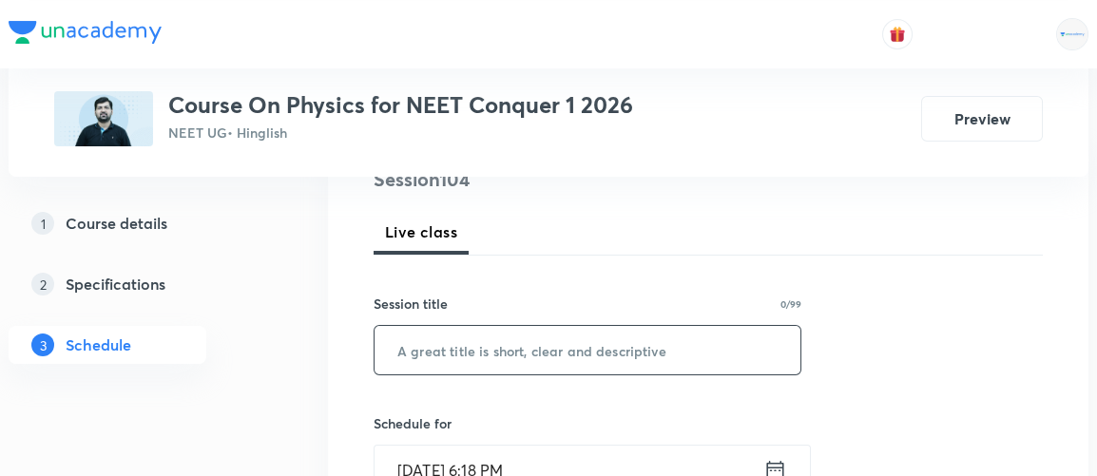
click at [626, 353] on input "text" at bounding box center [588, 350] width 426 height 49
paste input "Mechanical Properties of Solid 3"
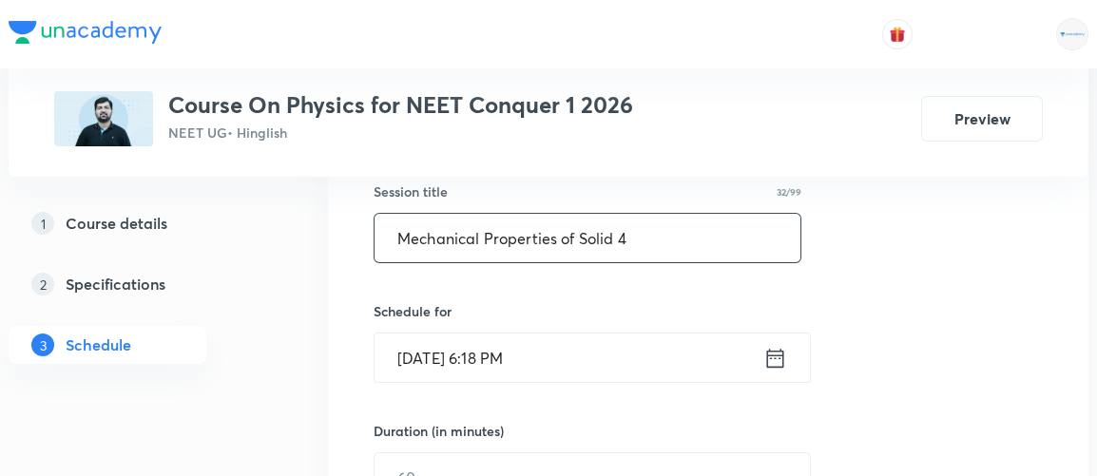
scroll to position [373, 0]
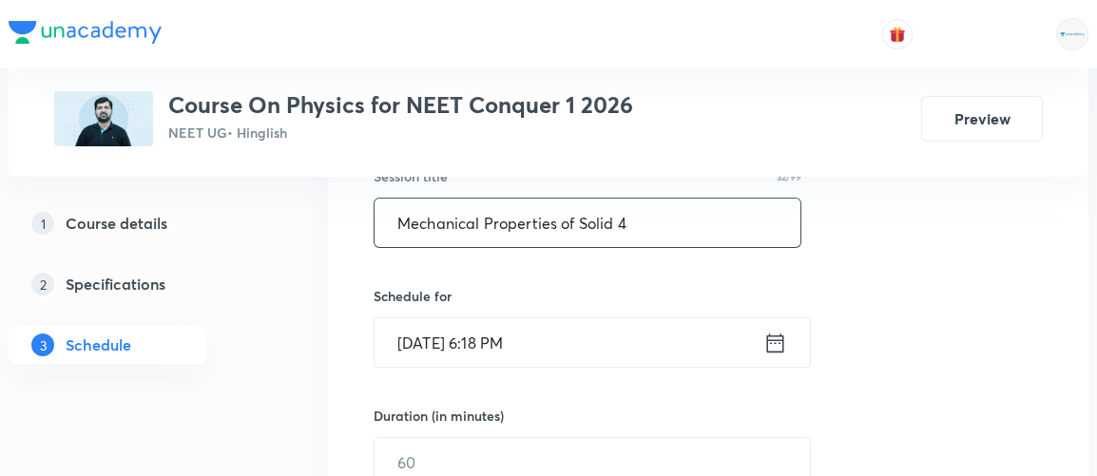
type input "Mechanical Properties of Solid 4"
click at [772, 340] on icon at bounding box center [776, 343] width 24 height 27
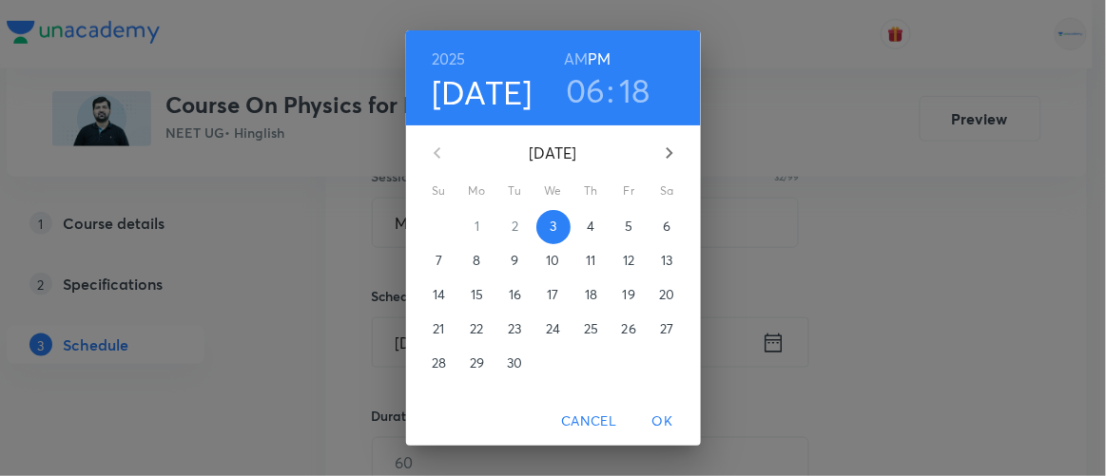
click at [591, 230] on span "4" at bounding box center [591, 226] width 34 height 19
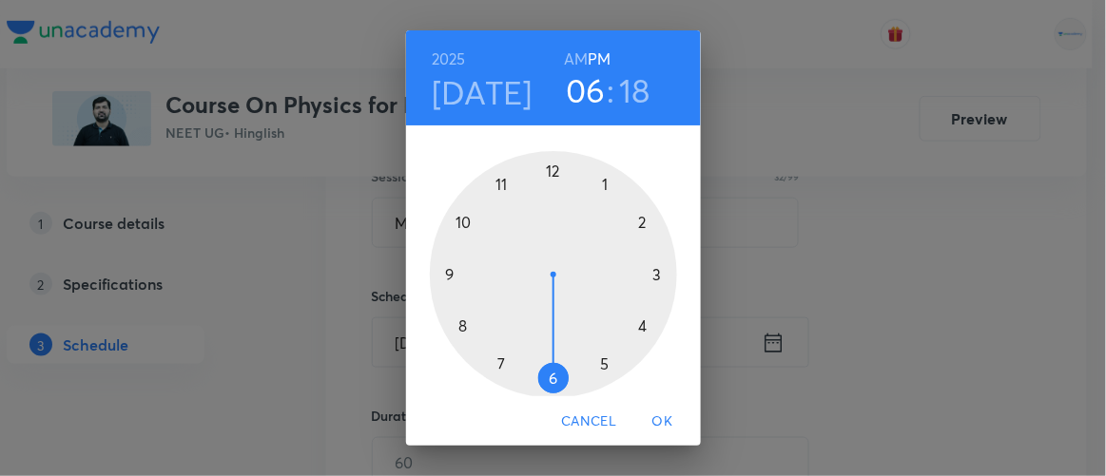
click at [571, 62] on h6 "AM" at bounding box center [576, 59] width 24 height 27
click at [498, 184] on div at bounding box center [553, 274] width 247 height 247
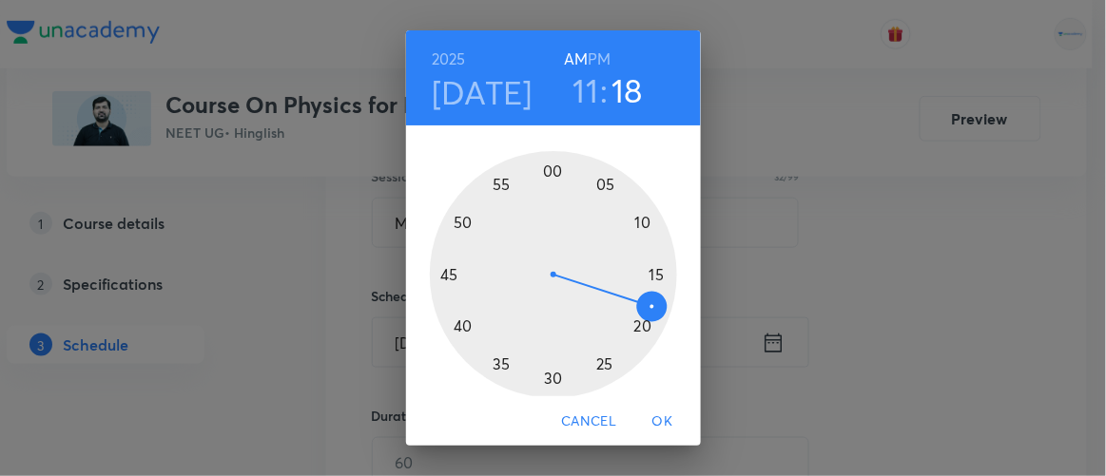
click at [631, 326] on div at bounding box center [553, 274] width 247 height 247
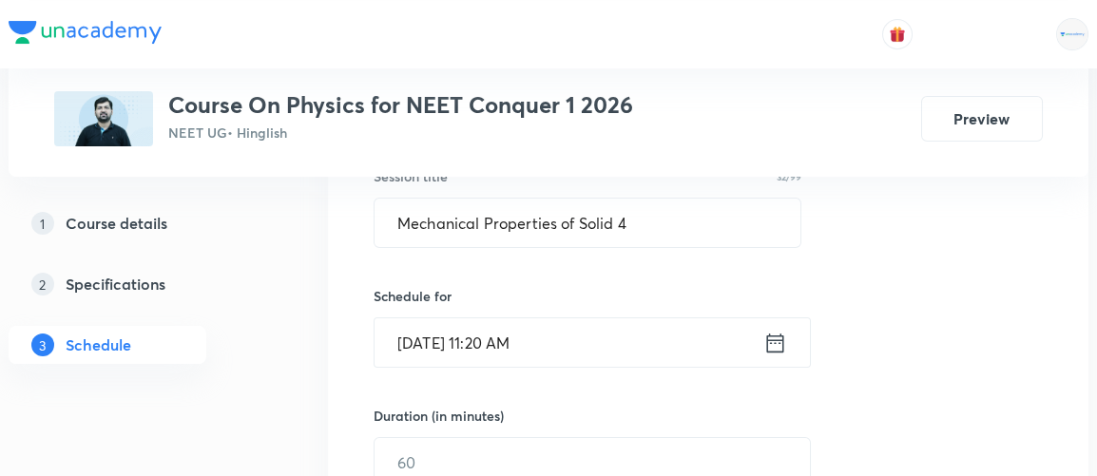
scroll to position [491, 0]
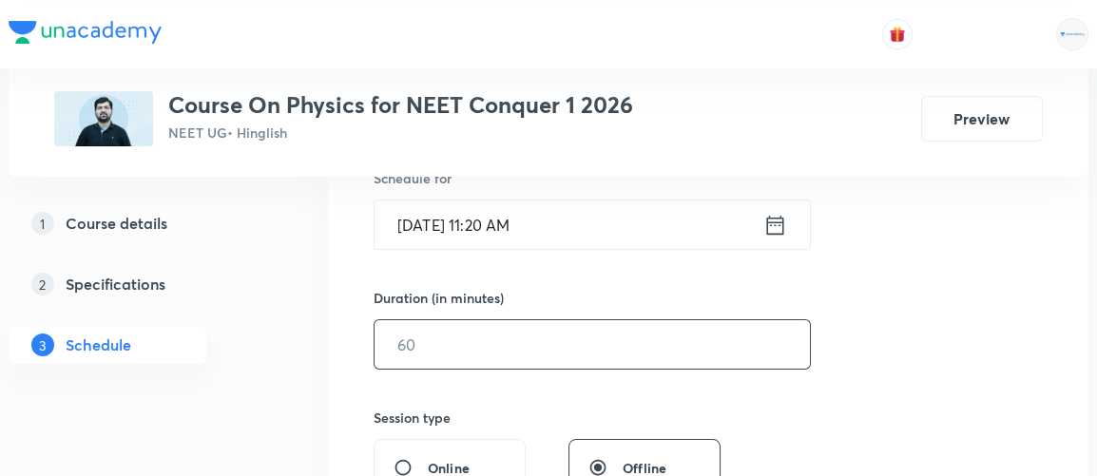
click at [411, 347] on input "text" at bounding box center [593, 344] width 436 height 49
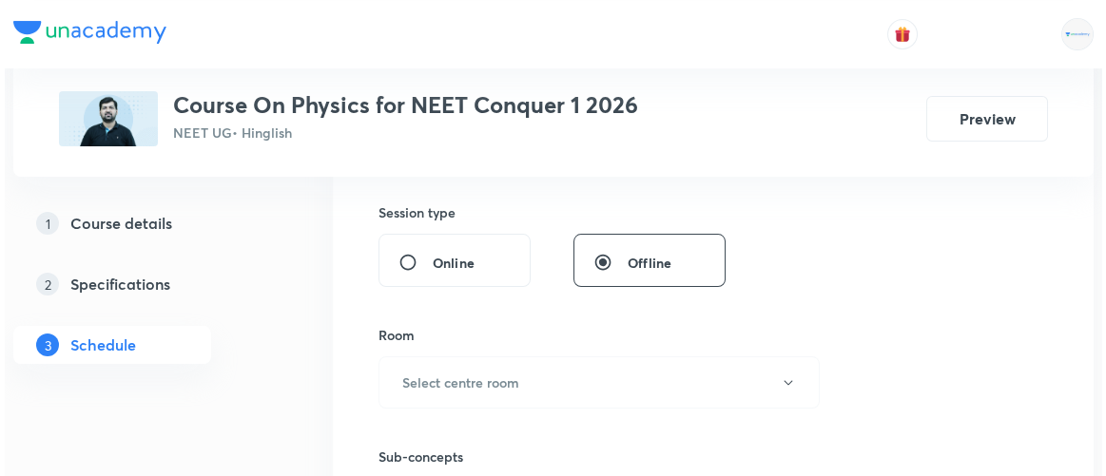
scroll to position [709, 0]
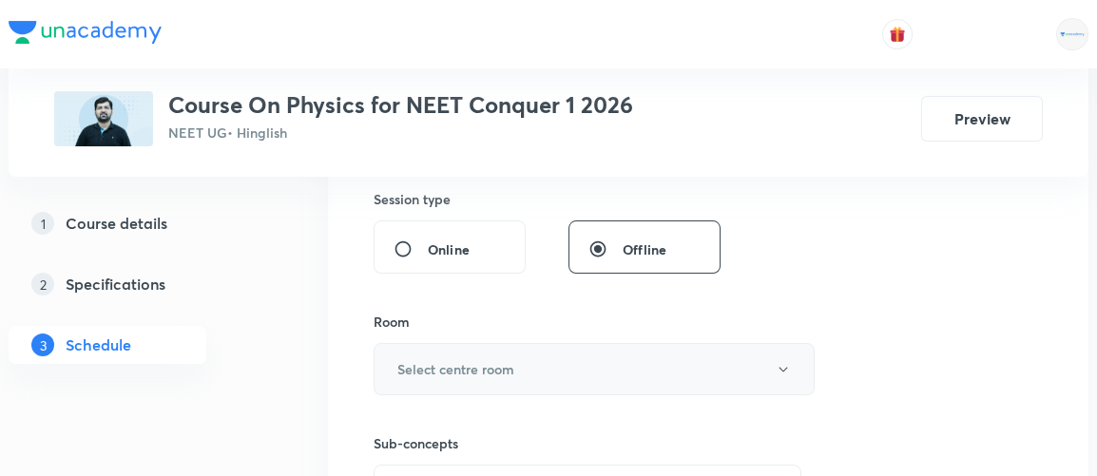
type input "90"
click at [411, 359] on h6 "Select centre room" at bounding box center [456, 369] width 117 height 20
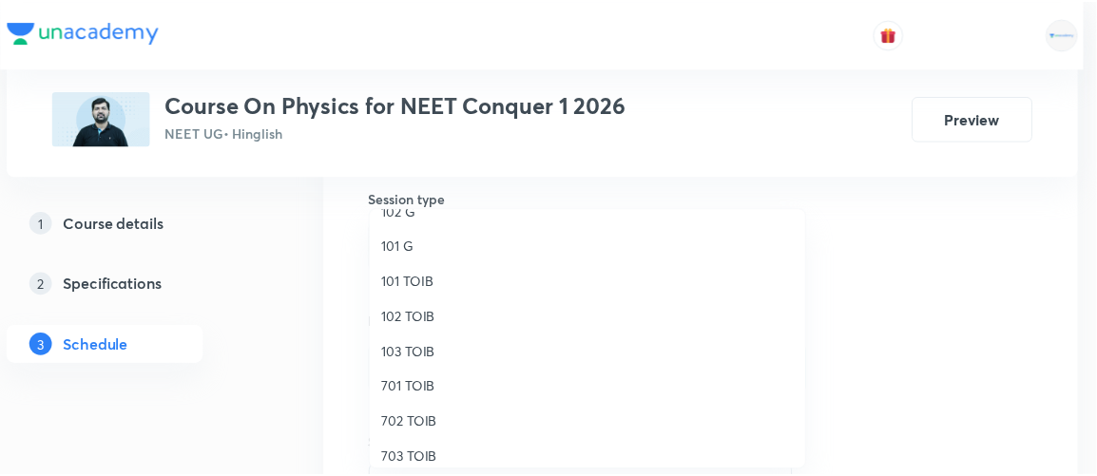
scroll to position [24, 0]
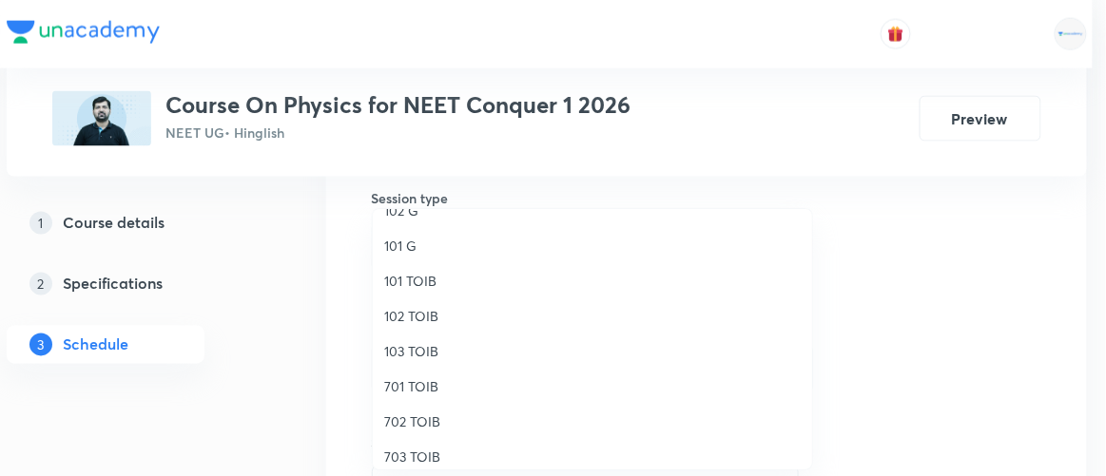
click at [410, 382] on span "701 TOIB" at bounding box center [592, 387] width 417 height 20
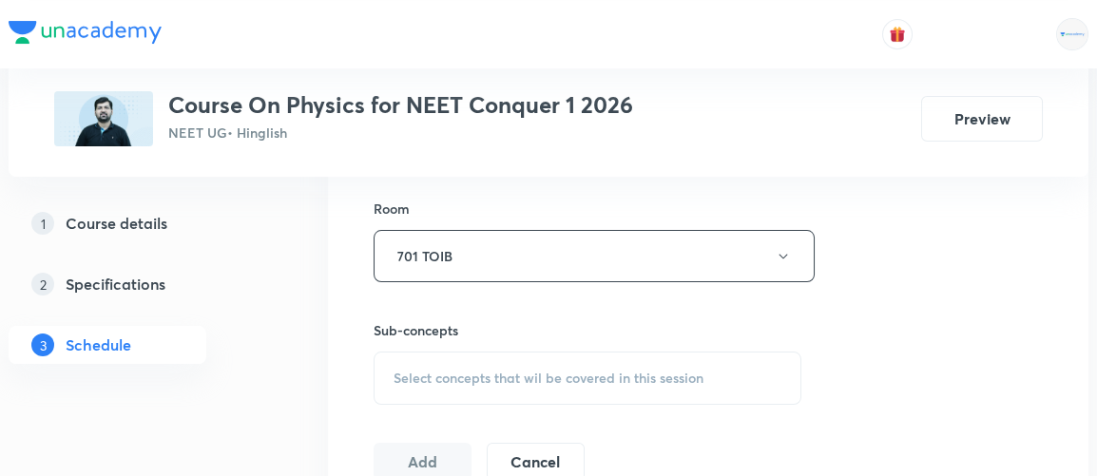
scroll to position [825, 0]
click at [431, 375] on span "Select concepts that wil be covered in this session" at bounding box center [549, 376] width 310 height 15
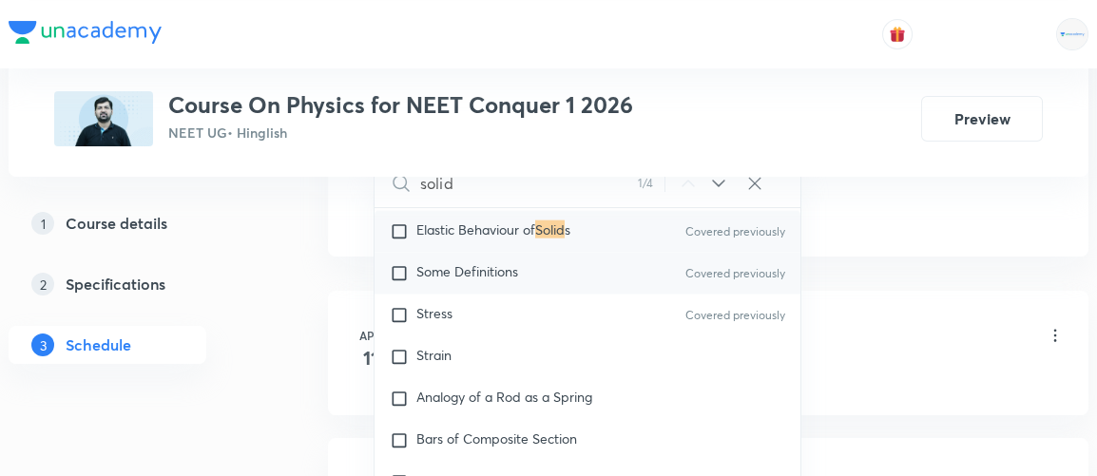
scroll to position [11814, 0]
type input "solid"
click at [437, 346] on span "Strain" at bounding box center [434, 355] width 35 height 18
checkbox input "true"
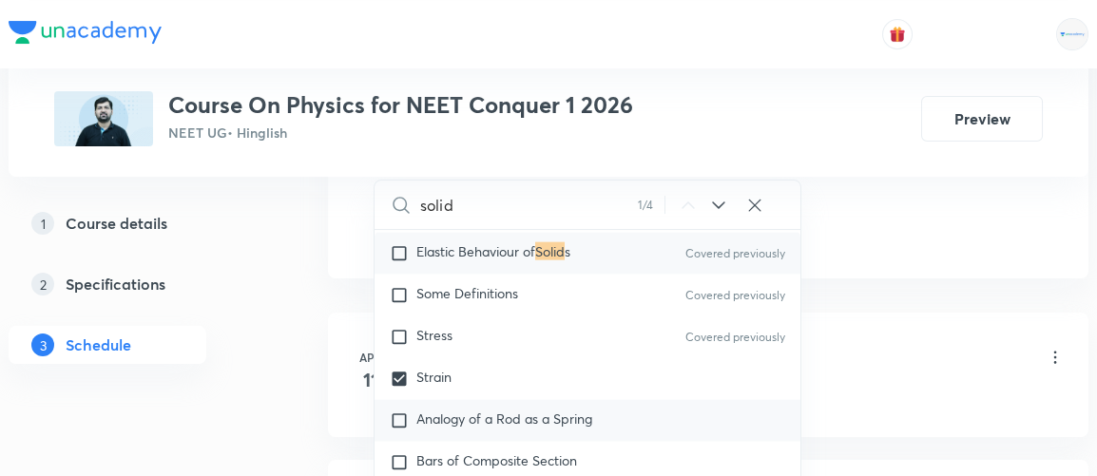
click at [411, 412] on input "checkbox" at bounding box center [403, 421] width 27 height 19
checkbox input "true"
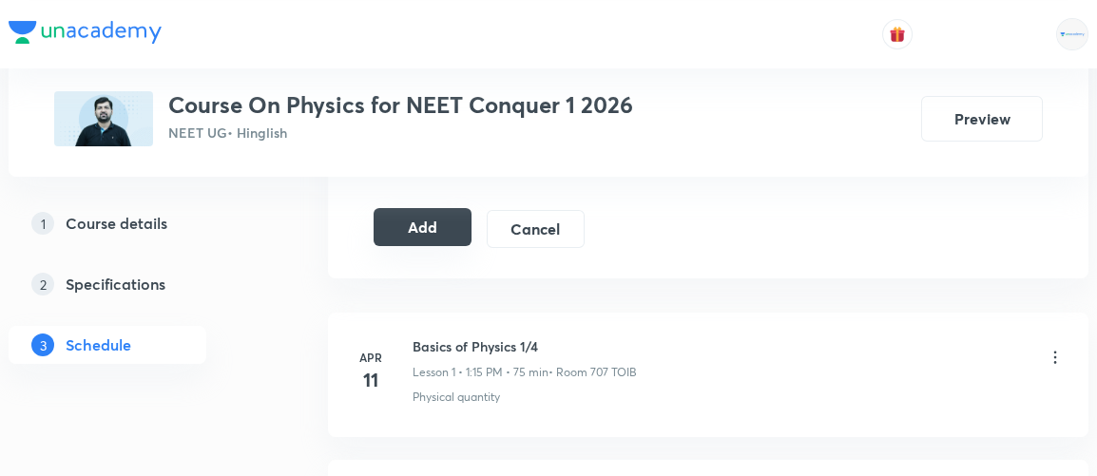
click at [434, 227] on button "Add" at bounding box center [423, 227] width 98 height 38
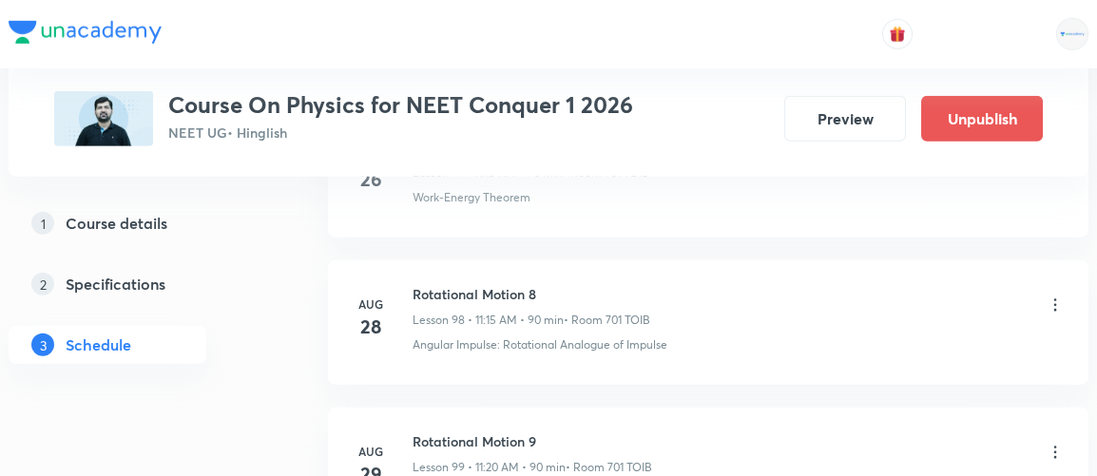
scroll to position [15511, 0]
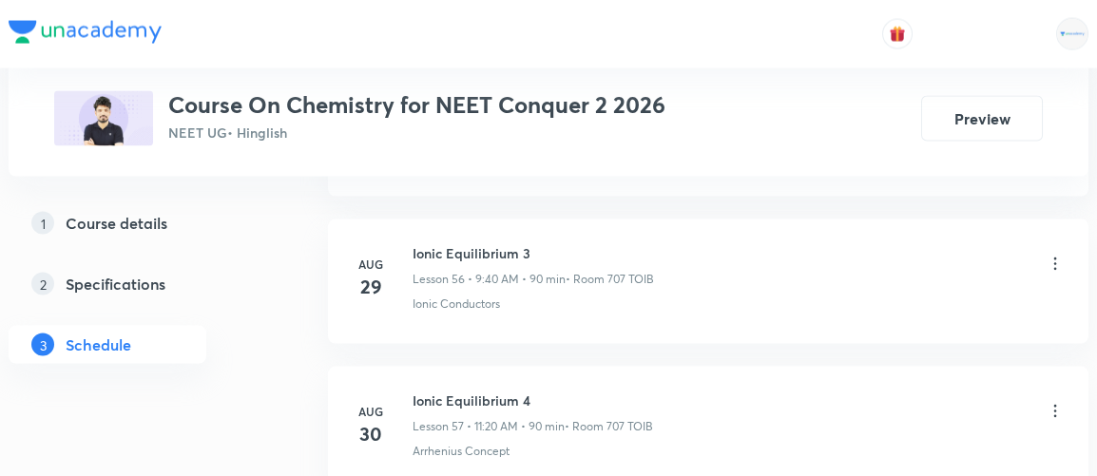
scroll to position [9610, 0]
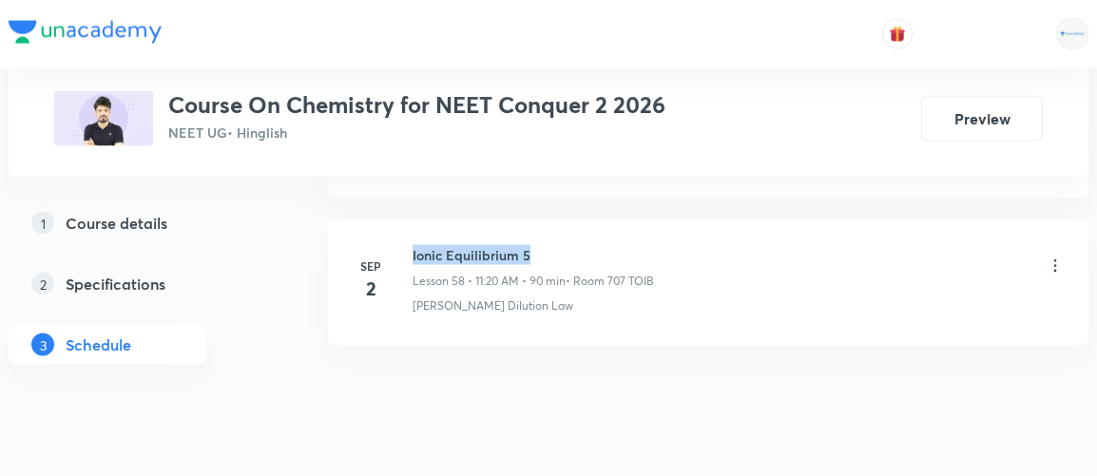
drag, startPoint x: 413, startPoint y: 208, endPoint x: 538, endPoint y: 211, distance: 125.6
click at [538, 245] on h6 "Ionic Equilibrium 5" at bounding box center [534, 255] width 242 height 20
copy h6 "Ionic Equilibrium 5"
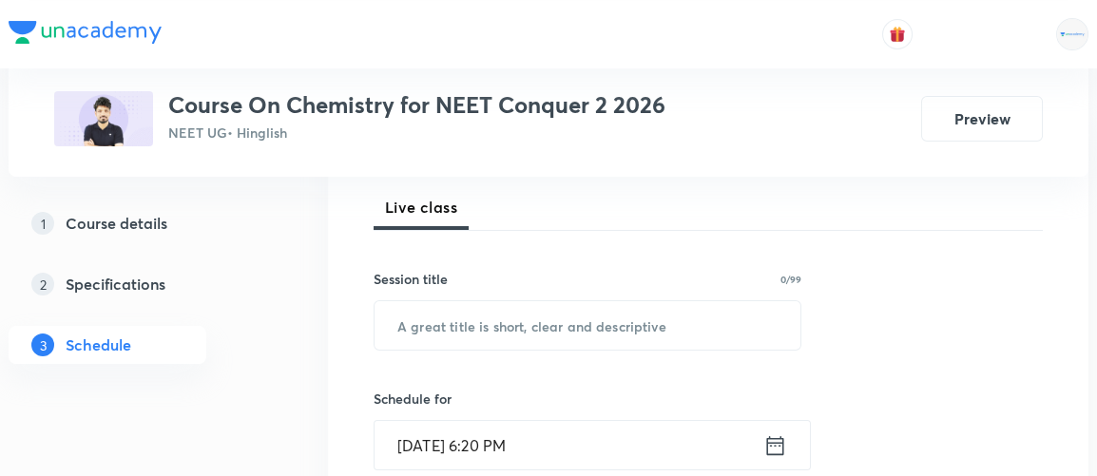
scroll to position [271, 0]
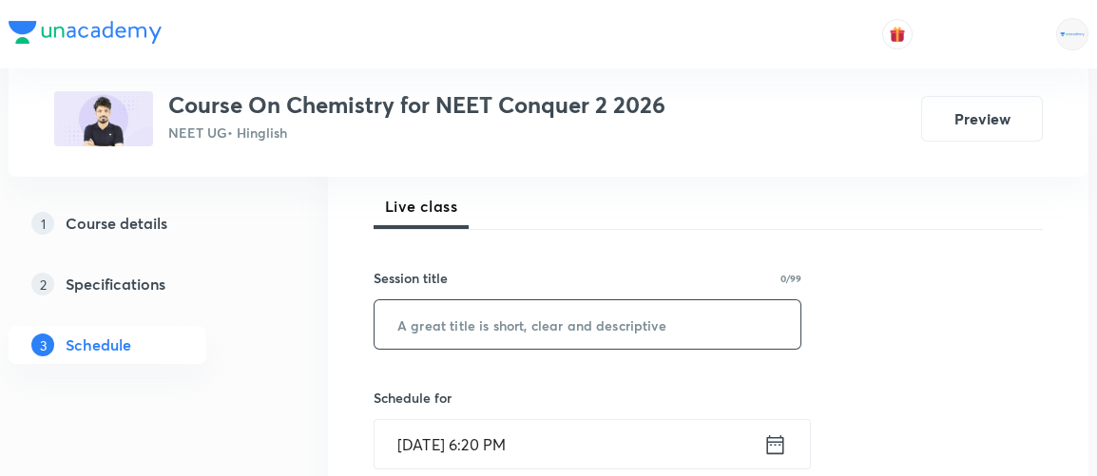
click at [515, 326] on input "text" at bounding box center [588, 325] width 426 height 49
paste input "Ionic Equilibrium 5"
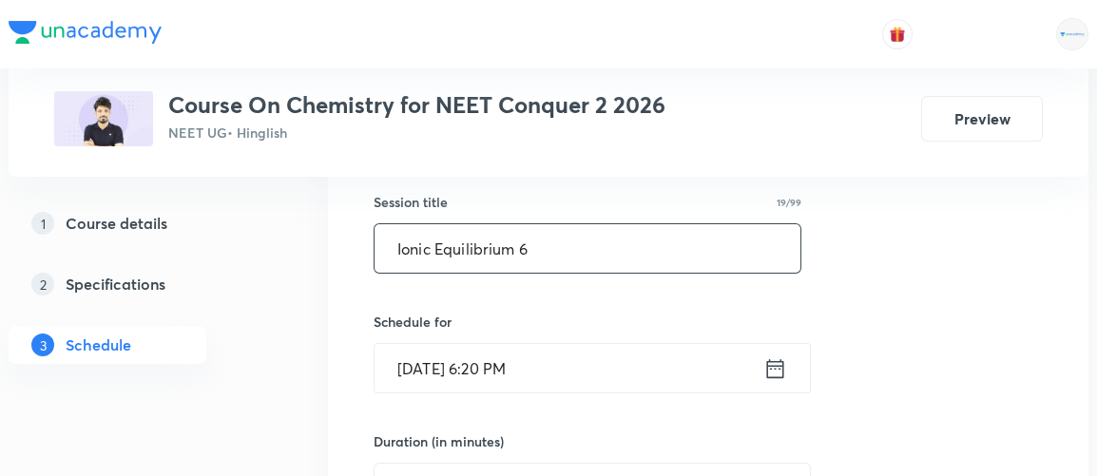
scroll to position [358, 0]
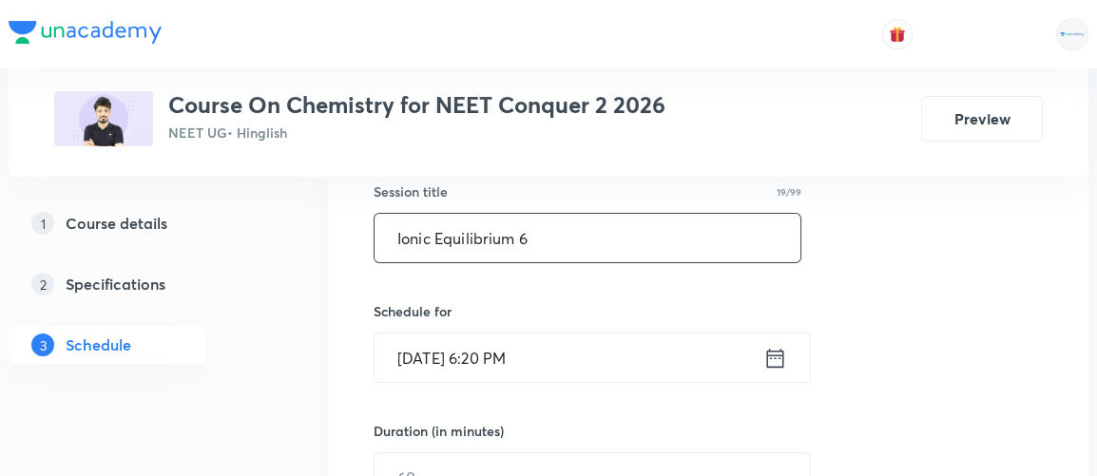
type input "Ionic Equilibrium 6"
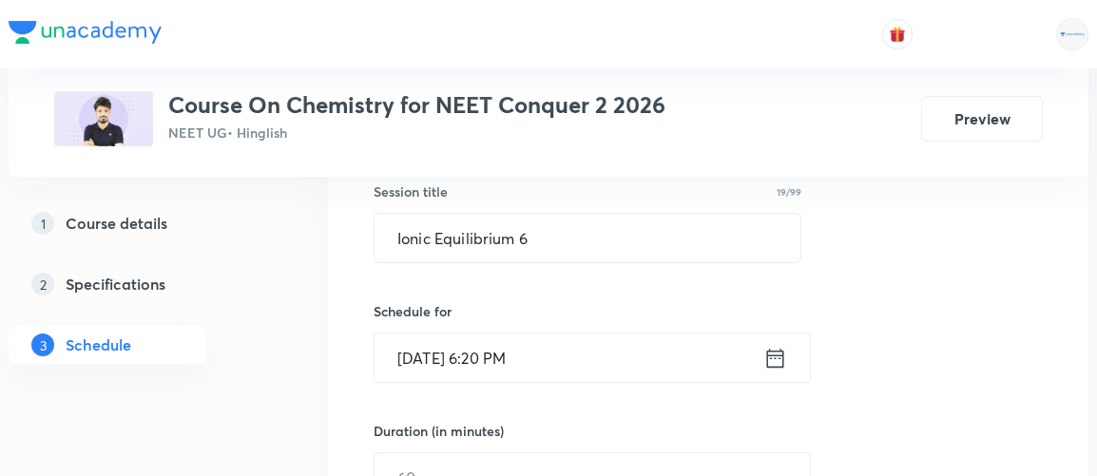
click at [780, 358] on icon at bounding box center [776, 358] width 24 height 27
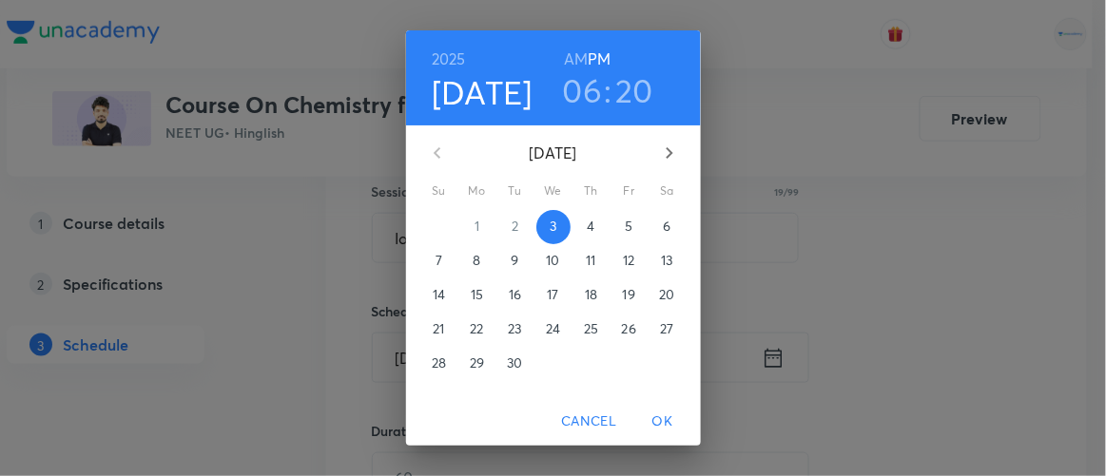
click at [578, 224] on span "4" at bounding box center [591, 226] width 34 height 19
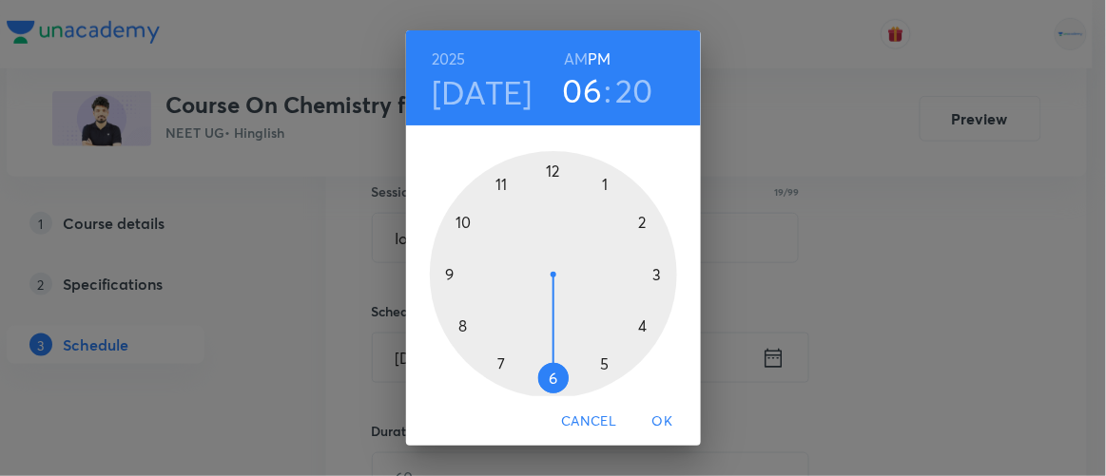
click at [567, 59] on h6 "AM" at bounding box center [576, 59] width 24 height 27
click at [497, 184] on div at bounding box center [553, 274] width 247 height 247
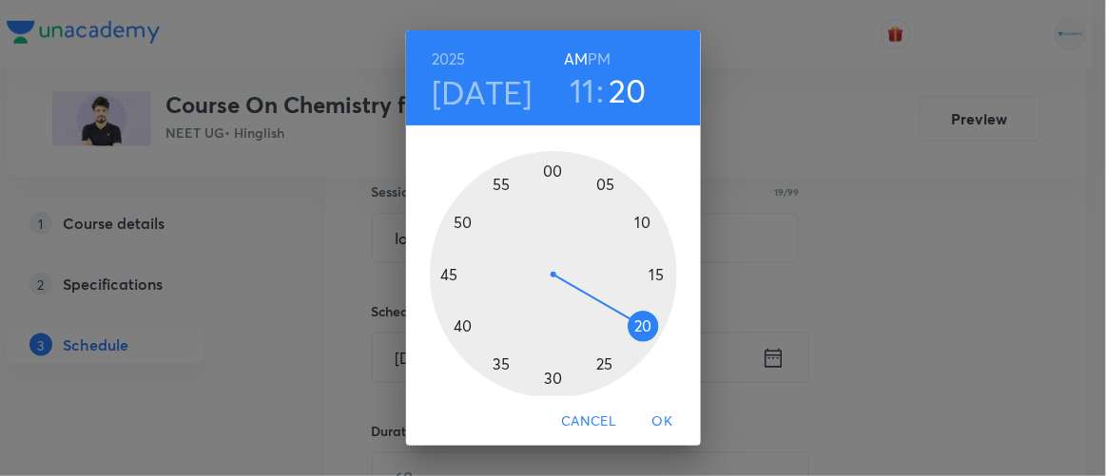
click at [672, 421] on span "OK" at bounding box center [663, 422] width 46 height 24
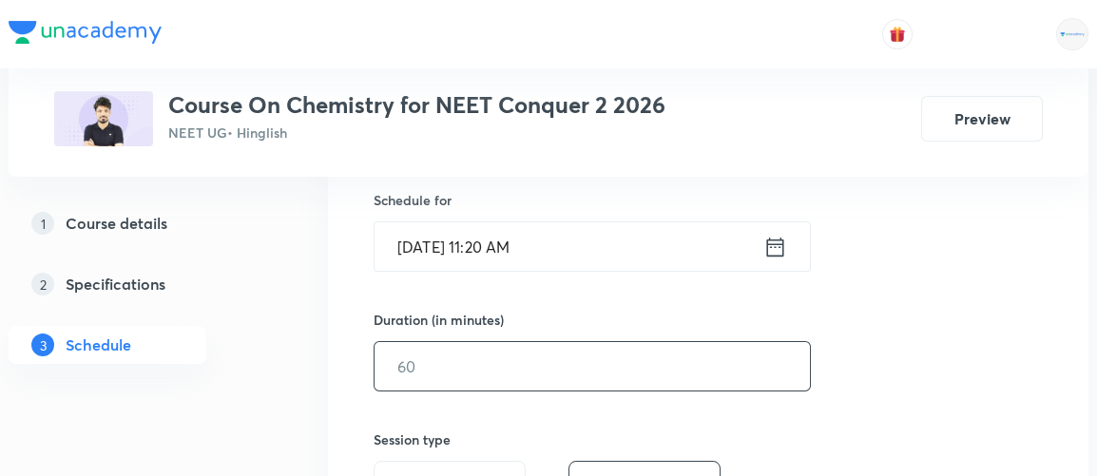
scroll to position [470, 0]
click at [475, 359] on input "text" at bounding box center [593, 365] width 436 height 49
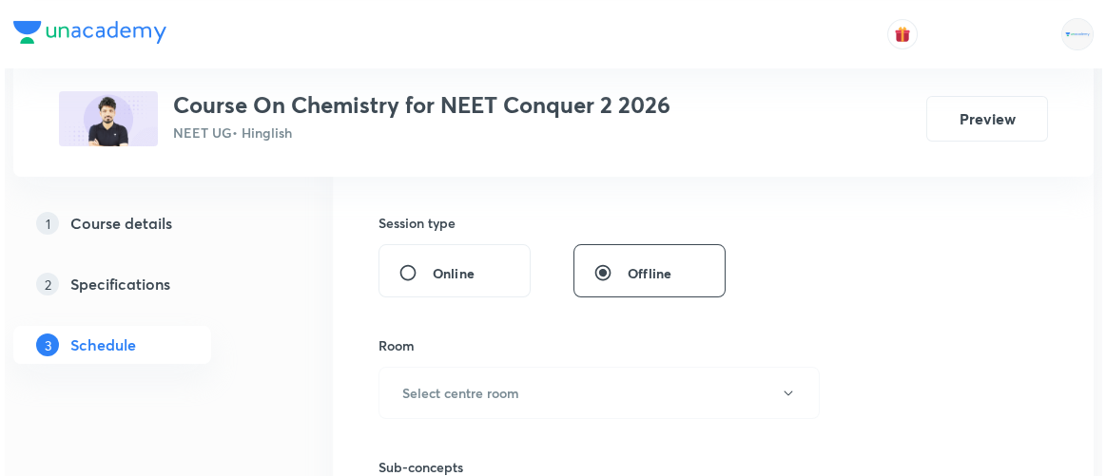
scroll to position [696, 0]
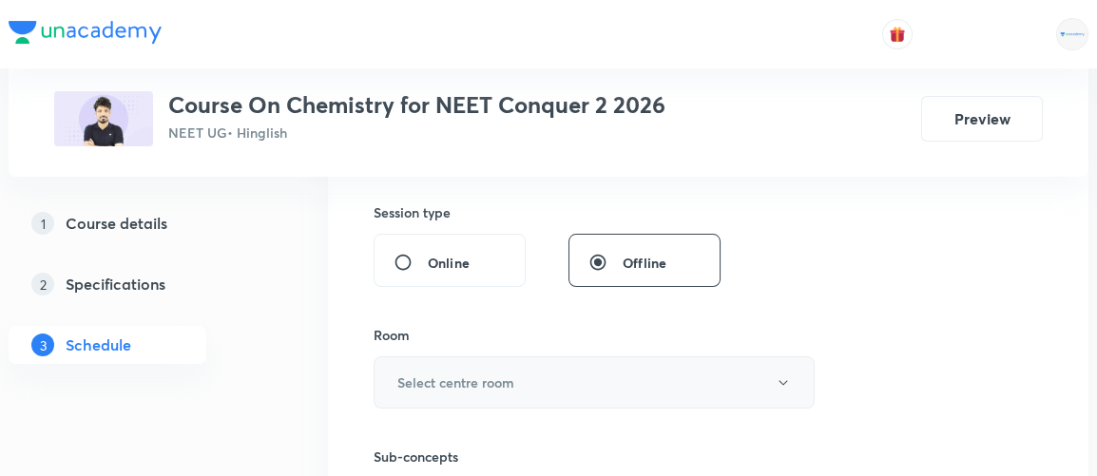
type input "90"
click at [449, 373] on h6 "Select centre room" at bounding box center [456, 383] width 117 height 20
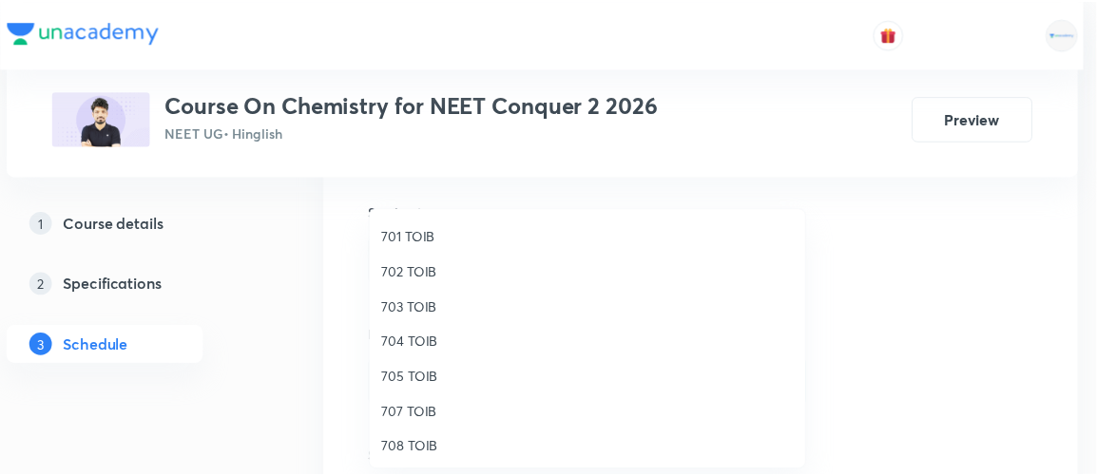
scroll to position [174, 0]
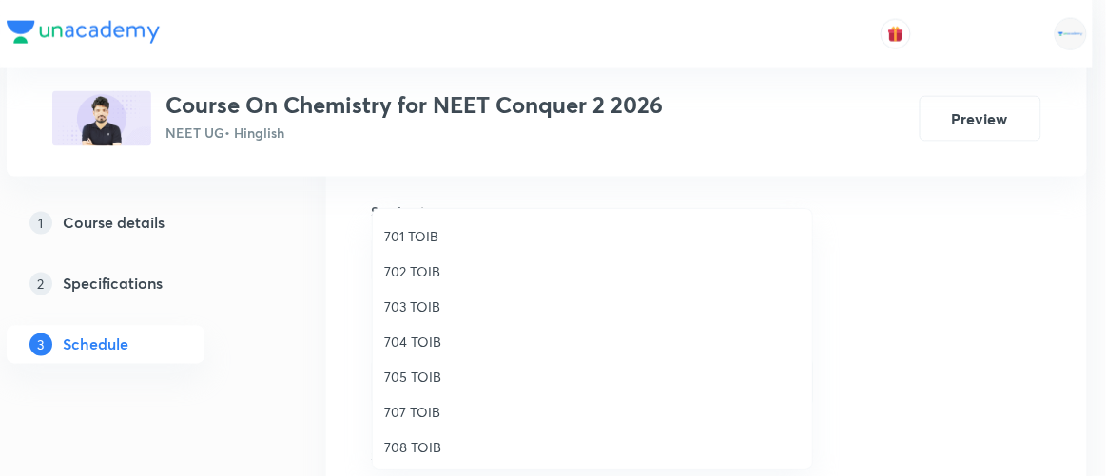
click at [402, 409] on span "707 TOIB" at bounding box center [592, 412] width 417 height 20
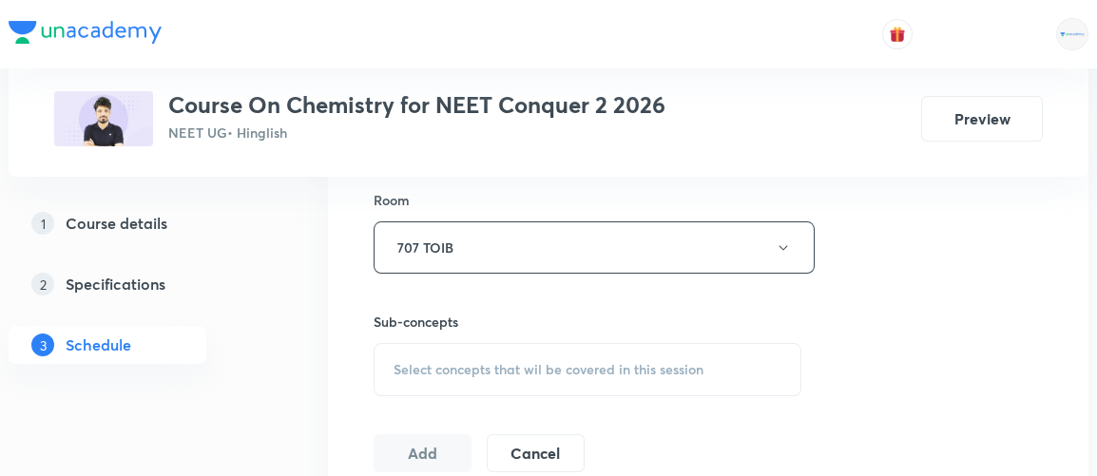
scroll to position [864, 0]
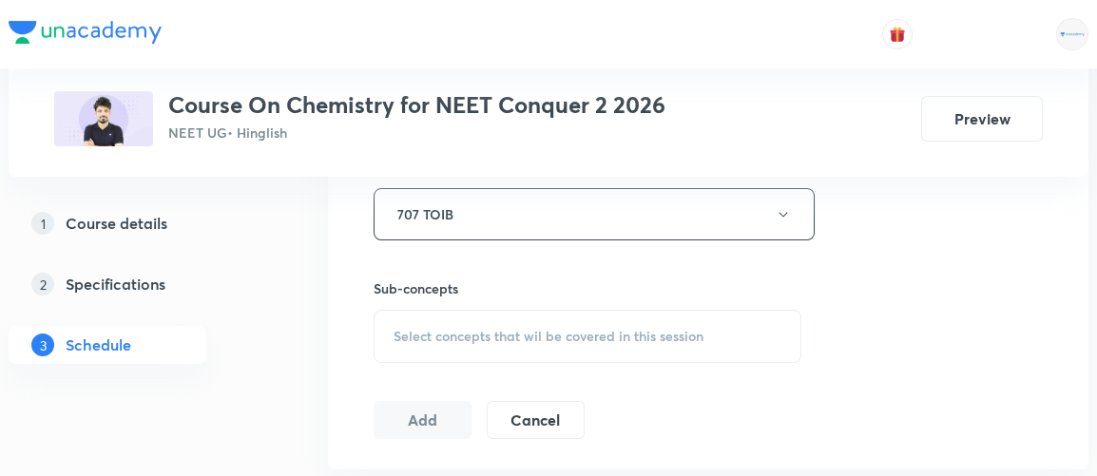
click at [596, 329] on span "Select concepts that wil be covered in this session" at bounding box center [549, 336] width 310 height 15
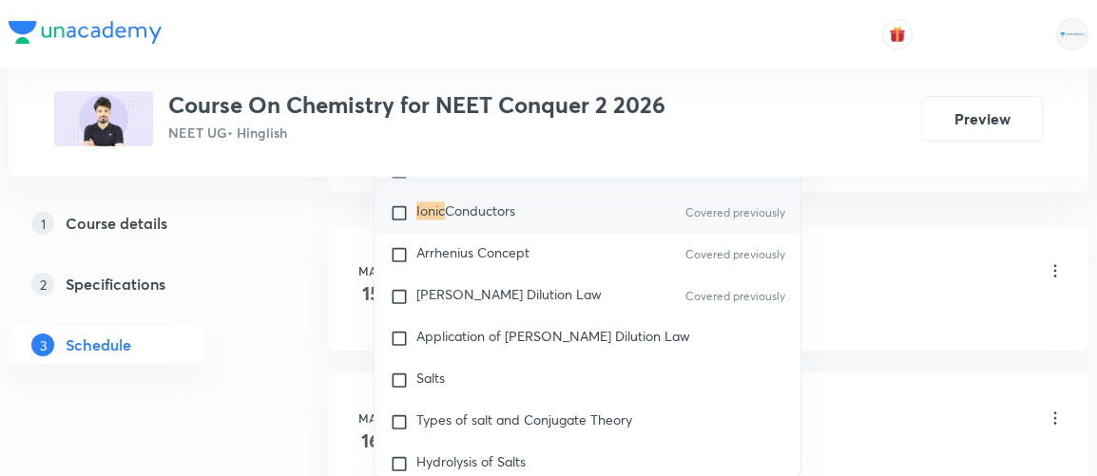
scroll to position [6409, 0]
type input "ionic"
click at [574, 331] on span "Application of Ostwald's Dilution Law" at bounding box center [554, 336] width 274 height 18
checkbox input "true"
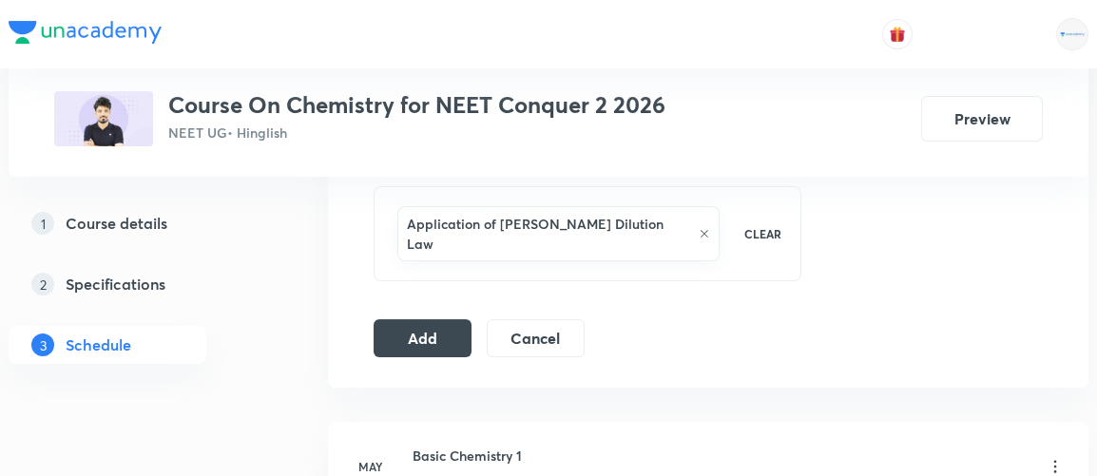
scroll to position [975, 0]
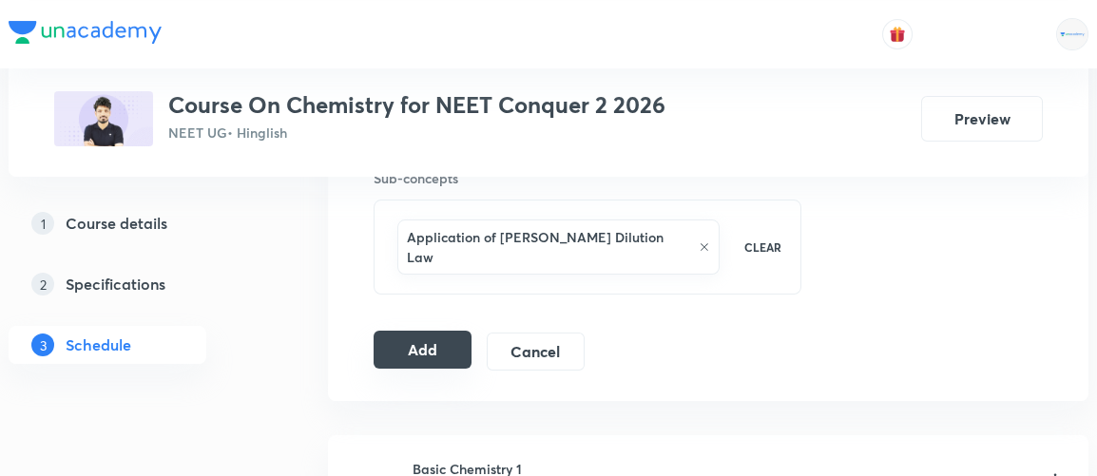
click at [407, 331] on button "Add" at bounding box center [423, 350] width 98 height 38
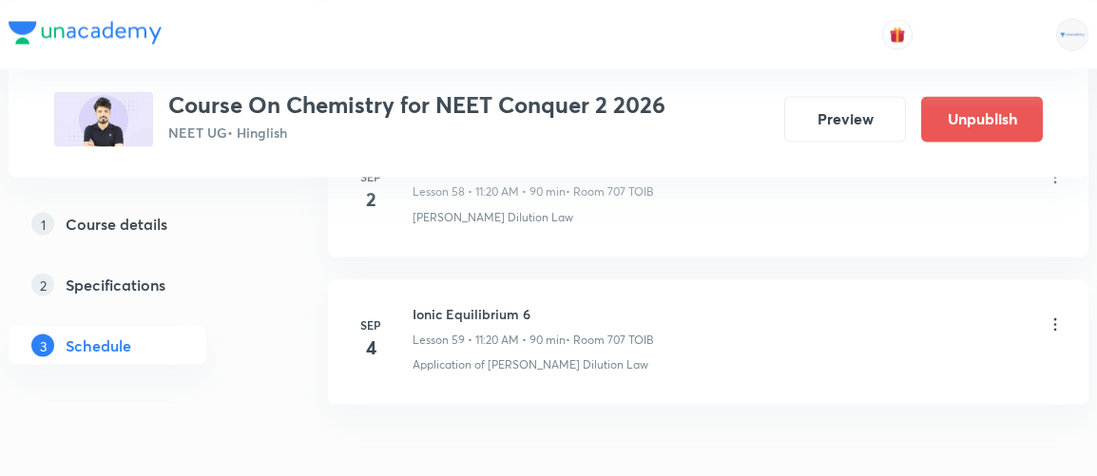
scroll to position [8801, 0]
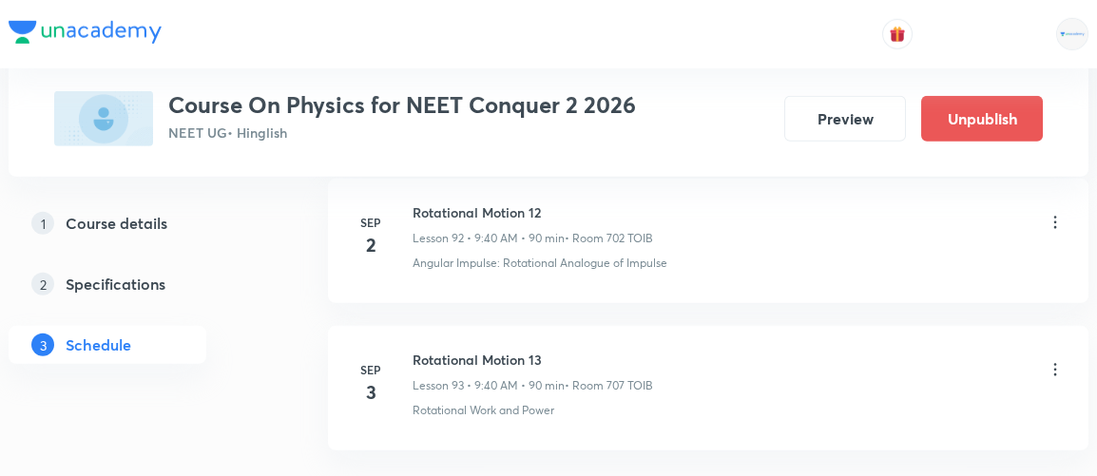
scroll to position [14618, 0]
drag, startPoint x: 412, startPoint y: 284, endPoint x: 579, endPoint y: 279, distance: 167.5
click at [579, 349] on h6 "Rotational Motion 13" at bounding box center [533, 359] width 241 height 20
copy h6 "Rotational Motion 13"
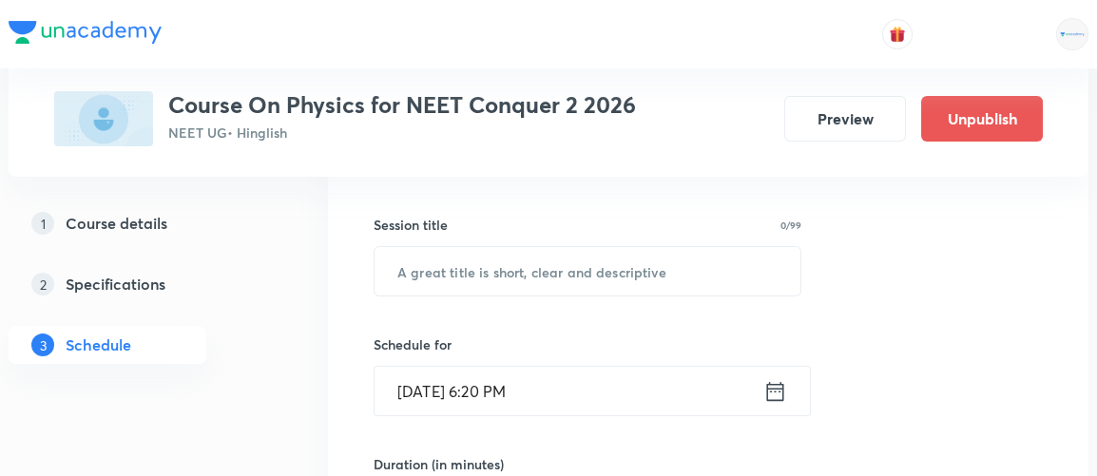
scroll to position [322, 0]
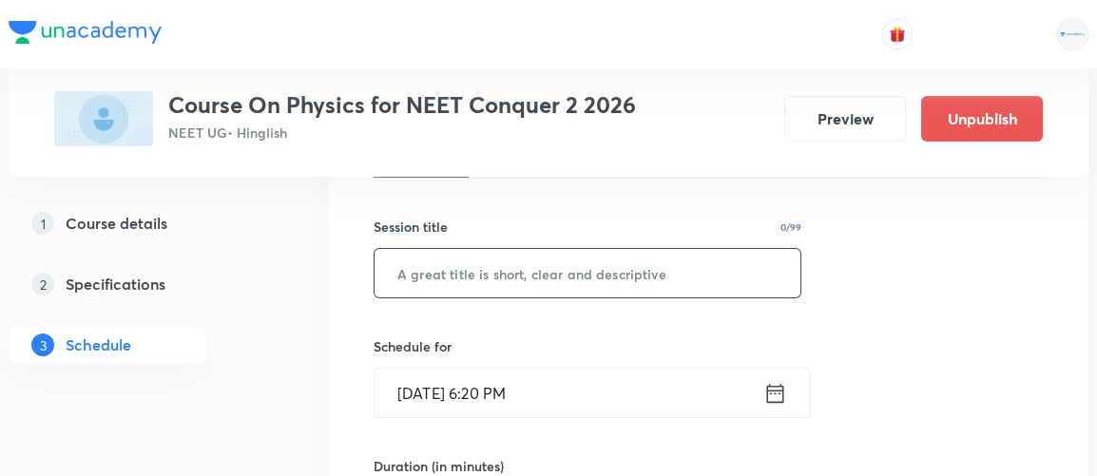
click at [471, 282] on input "text" at bounding box center [588, 273] width 426 height 49
paste input "Rotational Motion 13"
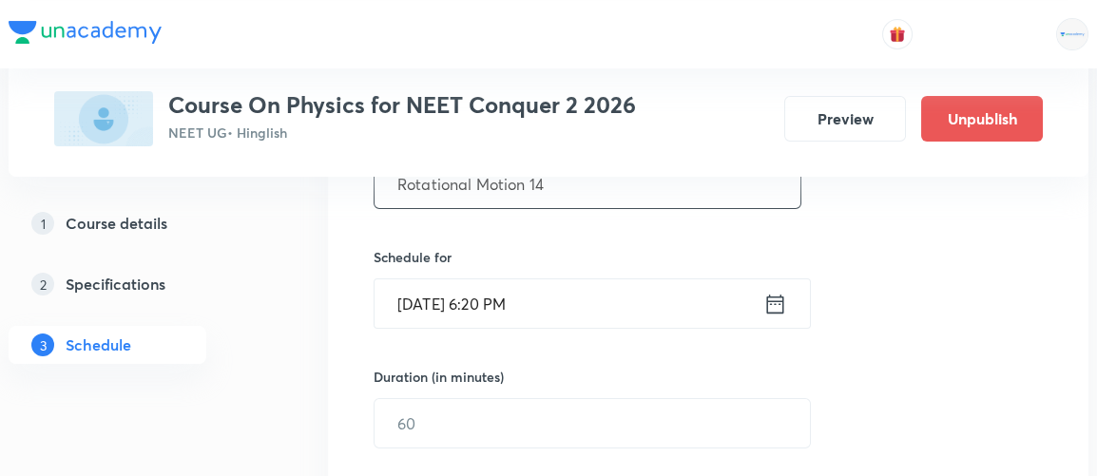
scroll to position [413, 0]
type input "Rotational Motion 14"
click at [775, 301] on icon at bounding box center [775, 302] width 17 height 19
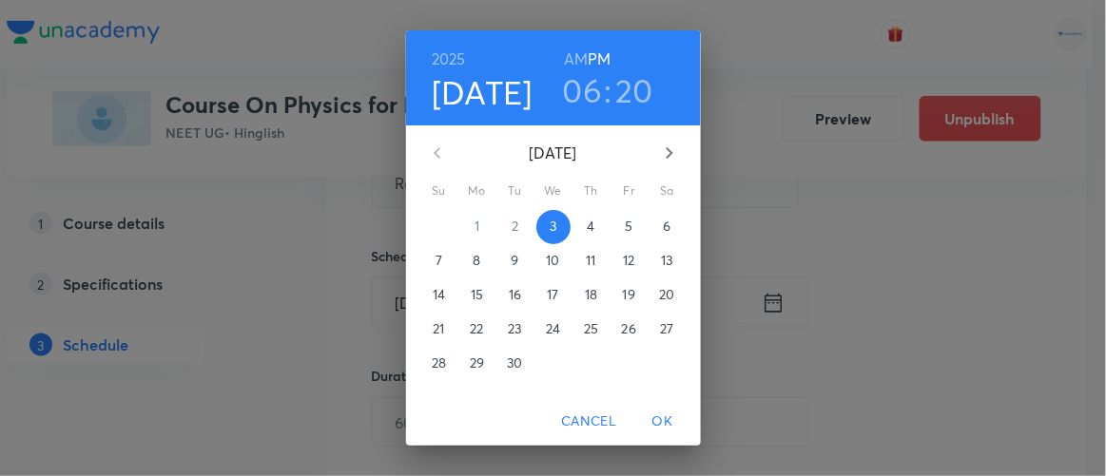
click at [578, 228] on span "4" at bounding box center [591, 226] width 34 height 19
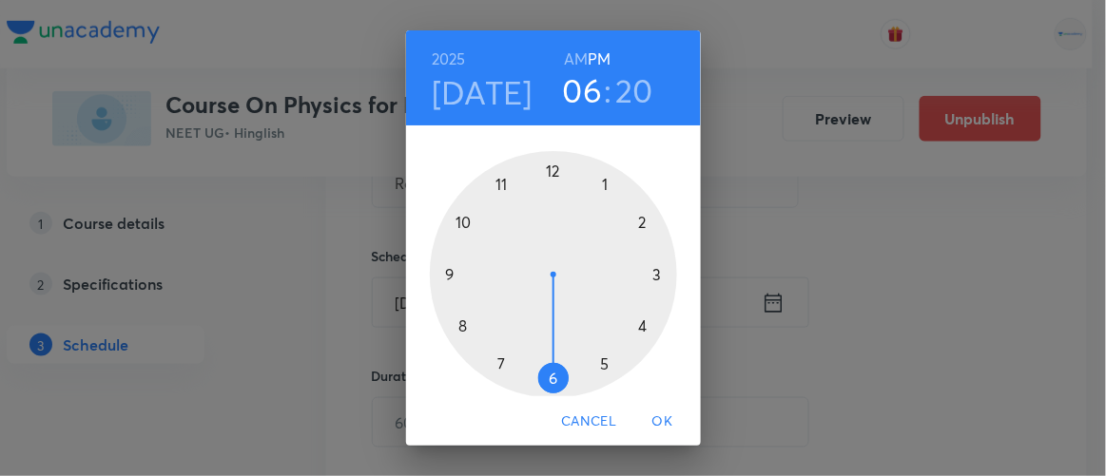
click at [570, 57] on h6 "AM" at bounding box center [576, 59] width 24 height 27
click at [444, 275] on div at bounding box center [553, 274] width 247 height 247
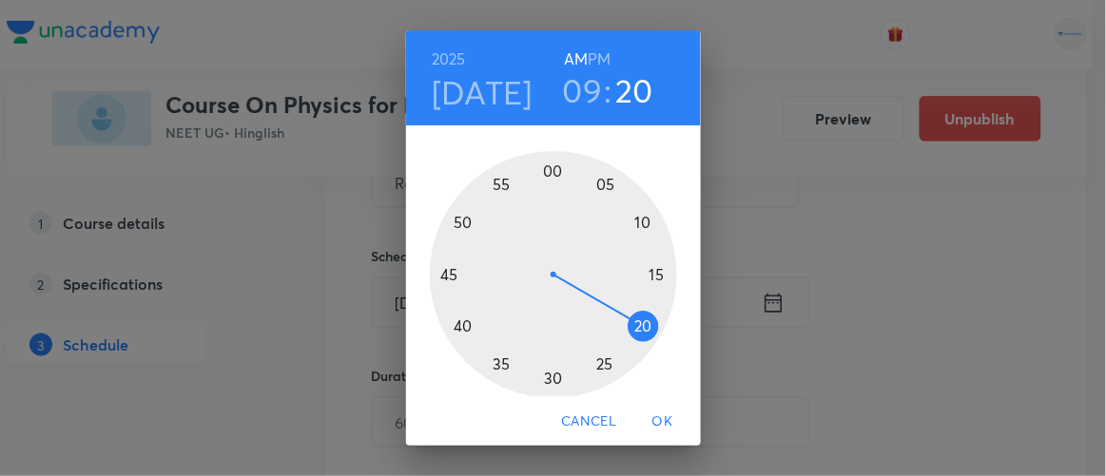
click at [456, 328] on div at bounding box center [553, 274] width 247 height 247
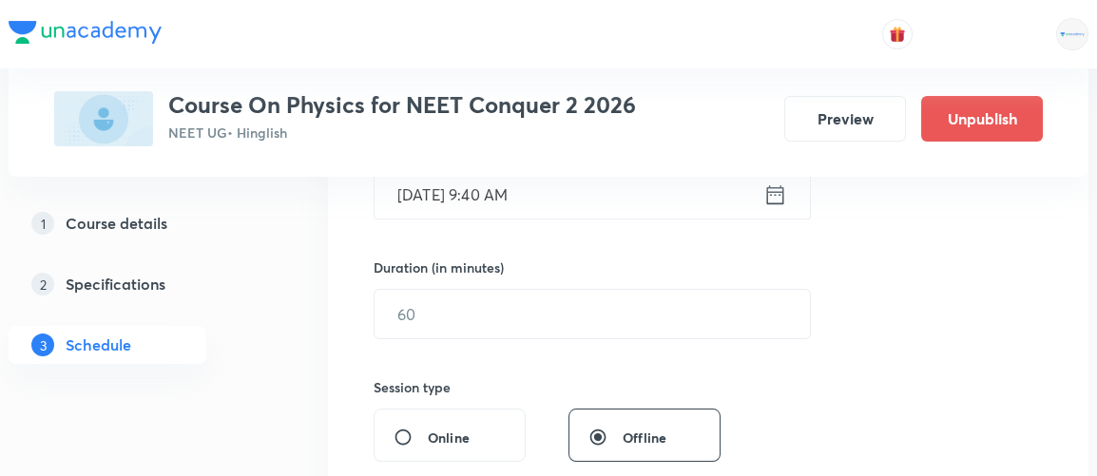
scroll to position [522, 0]
click at [430, 322] on input "text" at bounding box center [593, 313] width 436 height 49
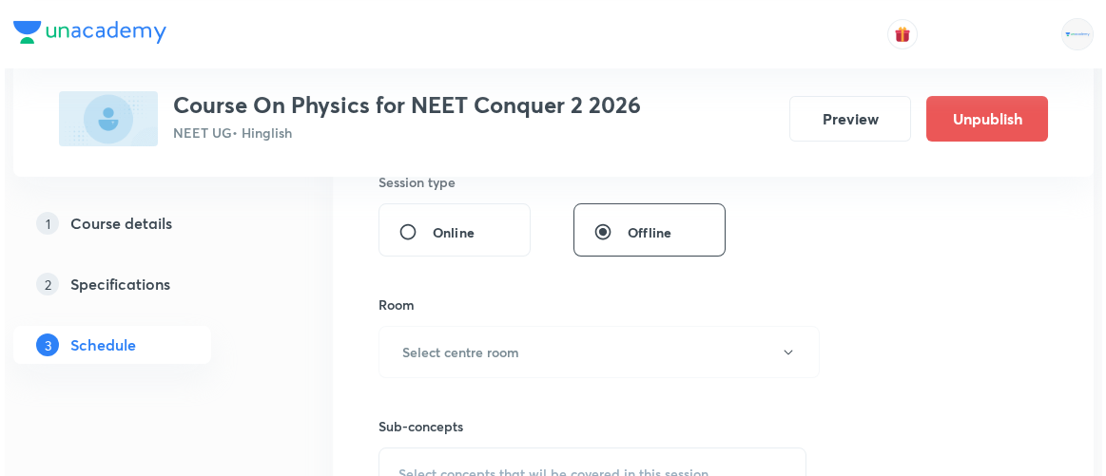
scroll to position [728, 0]
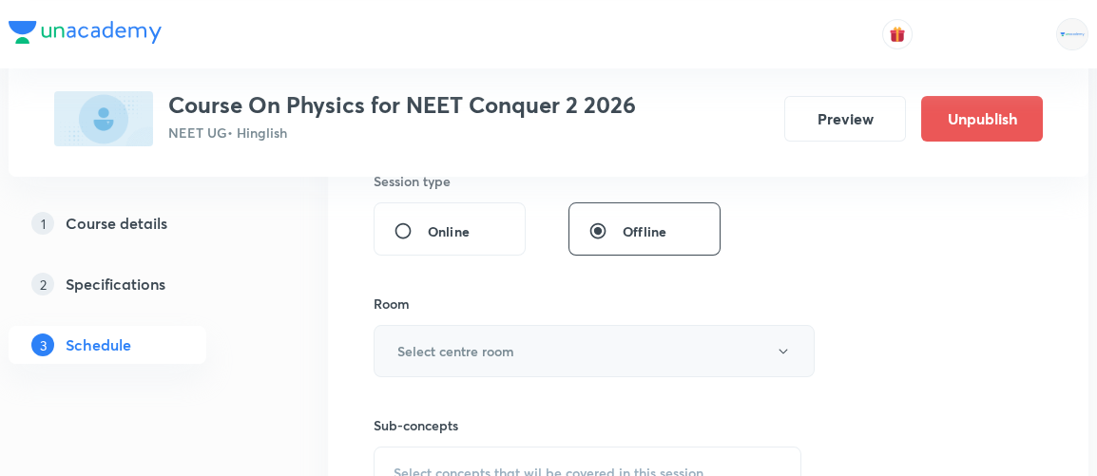
type input "90"
click at [428, 347] on h6 "Select centre room" at bounding box center [456, 351] width 117 height 20
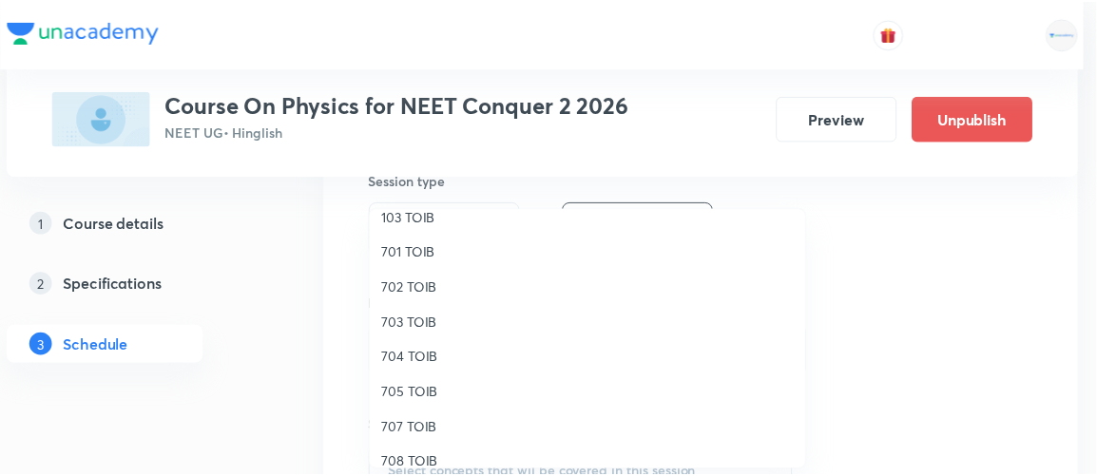
scroll to position [161, 0]
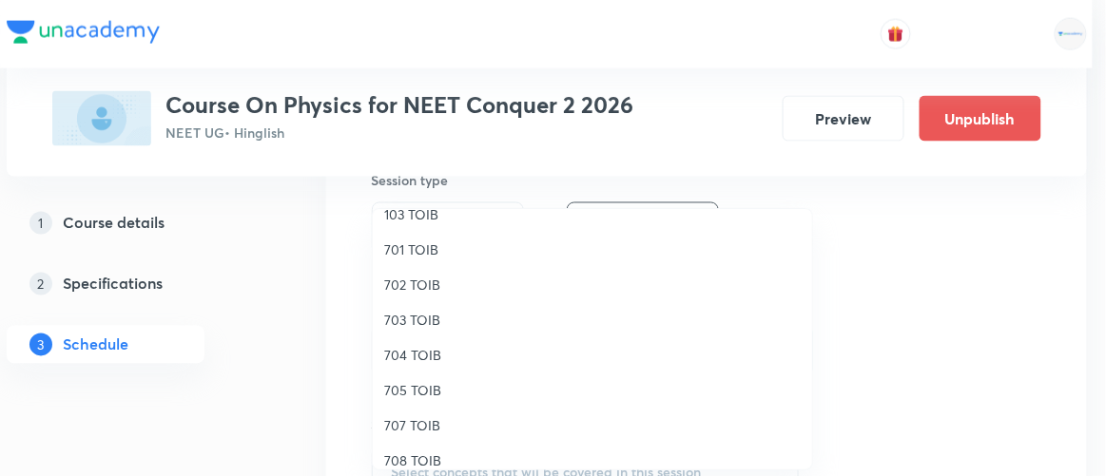
click at [412, 424] on span "707 TOIB" at bounding box center [592, 426] width 417 height 20
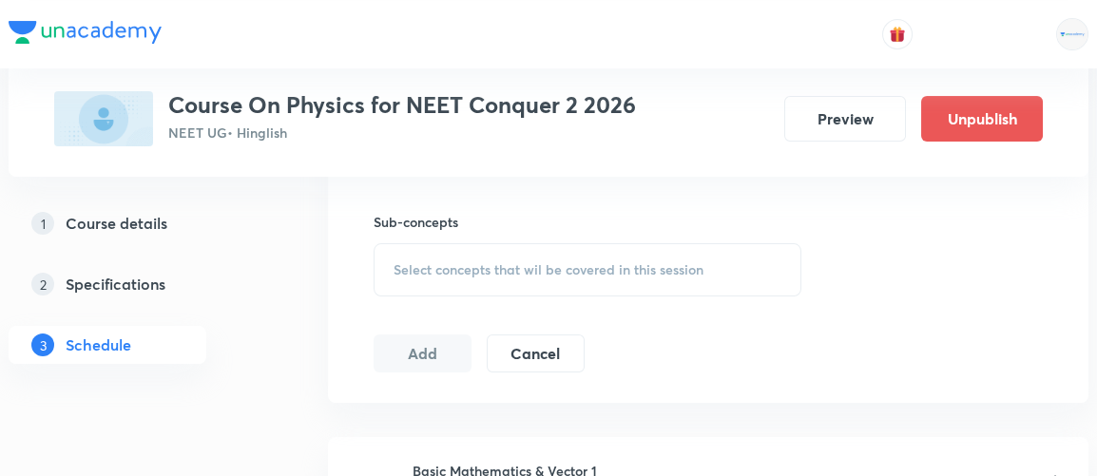
scroll to position [931, 0]
click at [509, 274] on div "Select concepts that wil be covered in this session" at bounding box center [588, 269] width 428 height 53
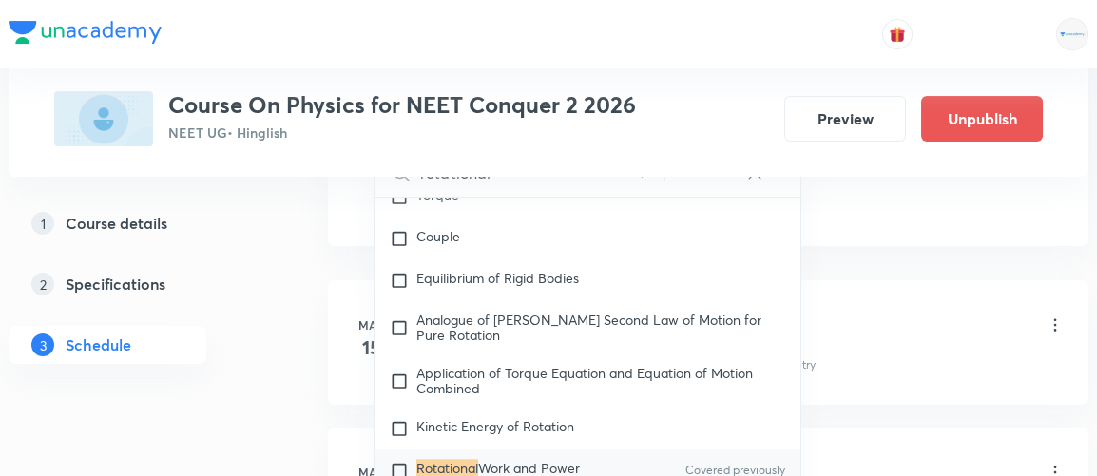
scroll to position [1089, 0]
type input "rotational"
click at [398, 460] on input "checkbox" at bounding box center [403, 469] width 27 height 19
checkbox input "true"
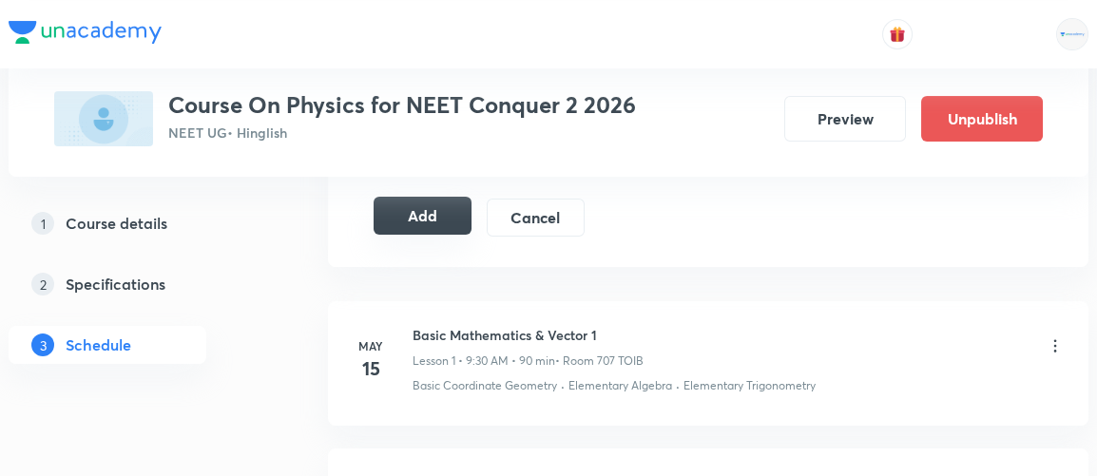
click at [412, 209] on button "Add" at bounding box center [423, 216] width 98 height 38
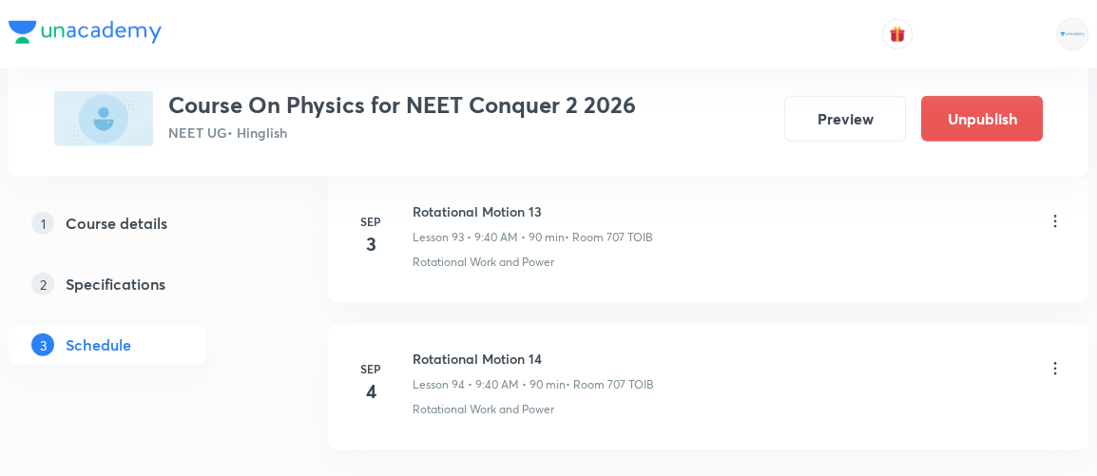
scroll to position [13970, 0]
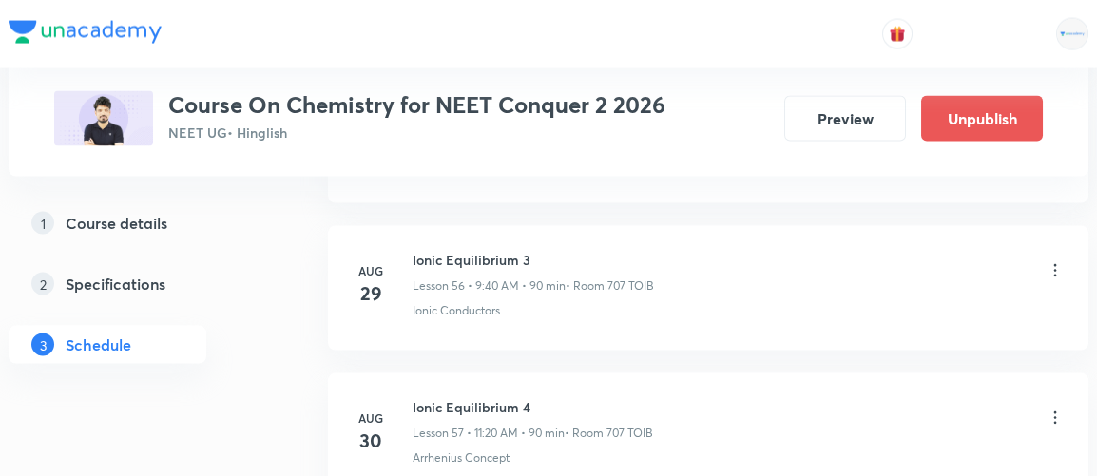
scroll to position [9756, 0]
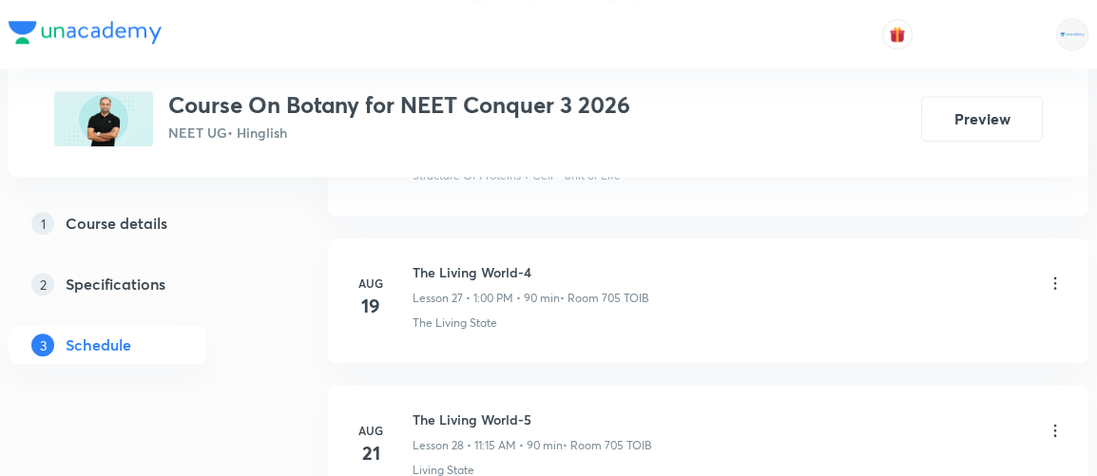
scroll to position [5741, 0]
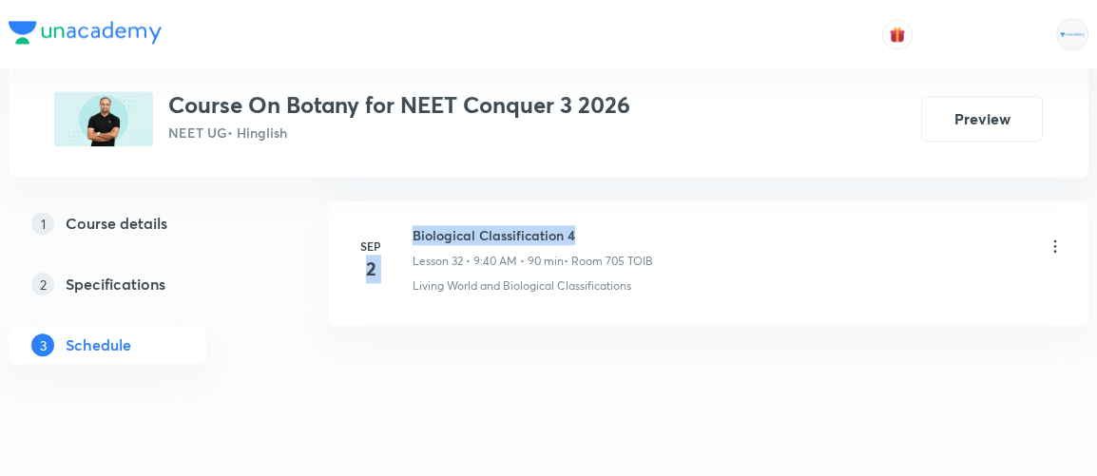
drag, startPoint x: 412, startPoint y: 208, endPoint x: 576, endPoint y: 195, distance: 165.1
click at [576, 202] on li "[DATE] Biological Classification 4 Lesson 32 • 9:40 AM • 90 min • Room 705 TOIB…" at bounding box center [708, 264] width 761 height 125
drag, startPoint x: 416, startPoint y: 208, endPoint x: 582, endPoint y: 195, distance: 167.0
click at [582, 202] on li "[DATE] Biological Classification 4 Lesson 32 • 9:40 AM • 90 min • Room 705 TOIB…" at bounding box center [708, 264] width 761 height 125
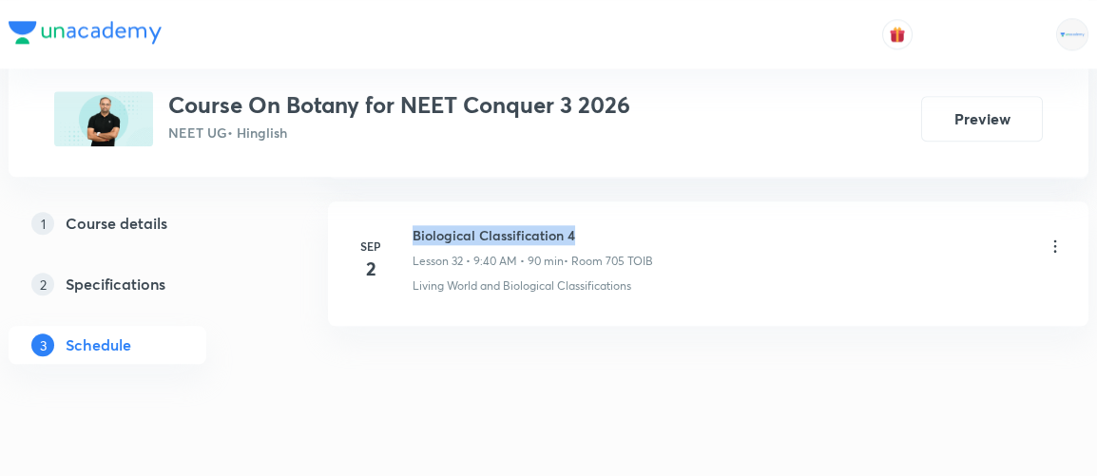
copy h6 "Biological Classification 4"
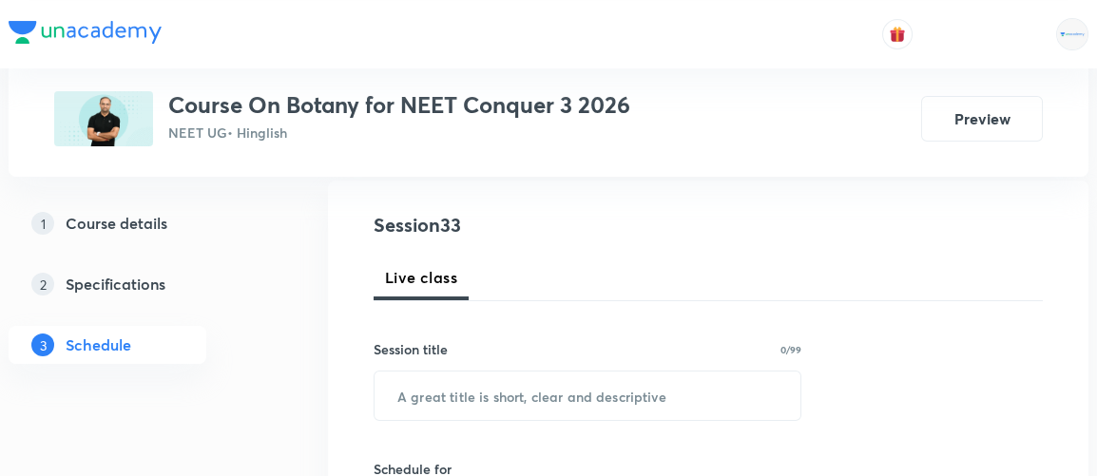
scroll to position [208, 0]
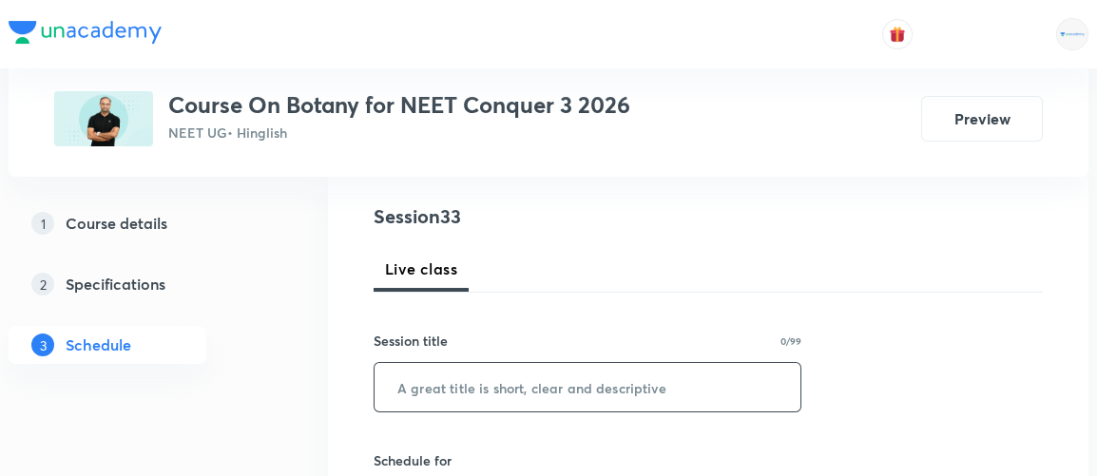
click at [532, 374] on input "text" at bounding box center [588, 387] width 426 height 49
paste input "Biological Classification 4"
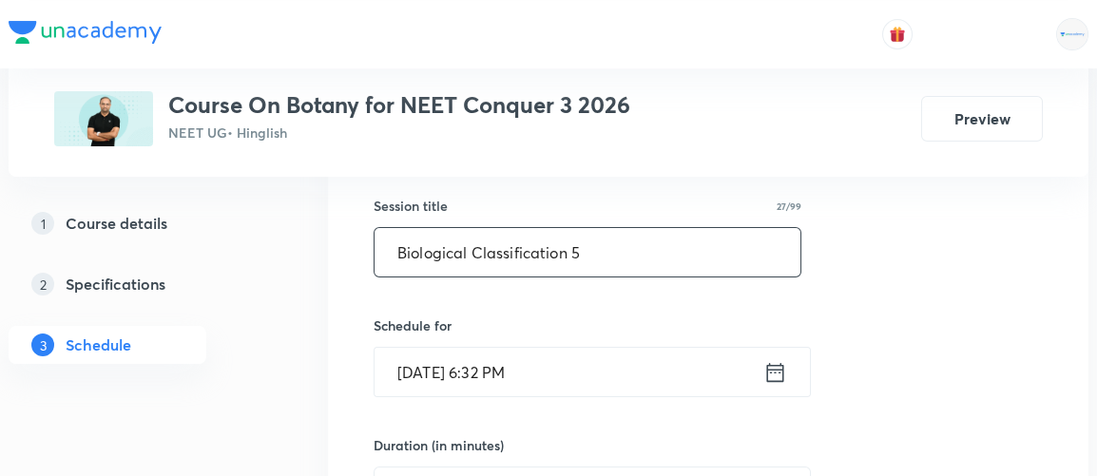
scroll to position [345, 0]
type input "Biological Classification 5"
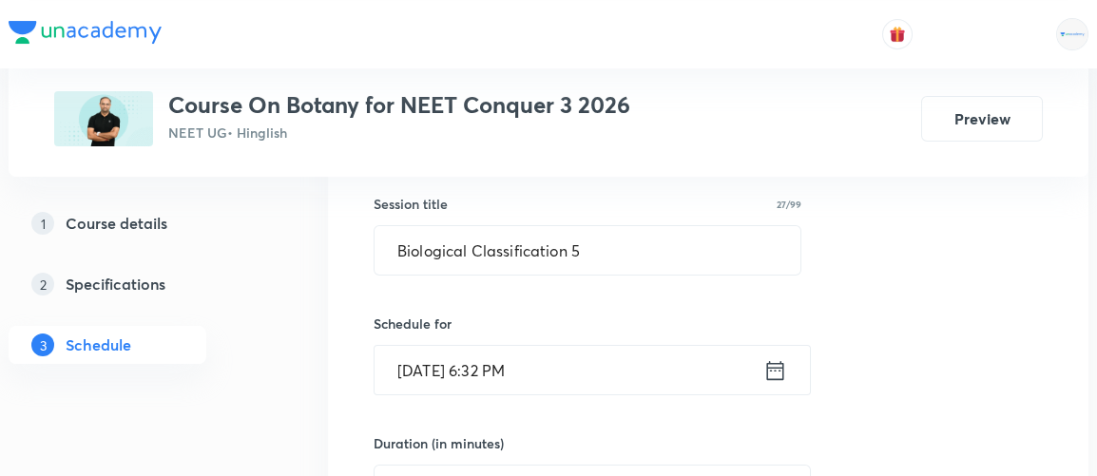
click at [776, 369] on icon at bounding box center [776, 371] width 24 height 27
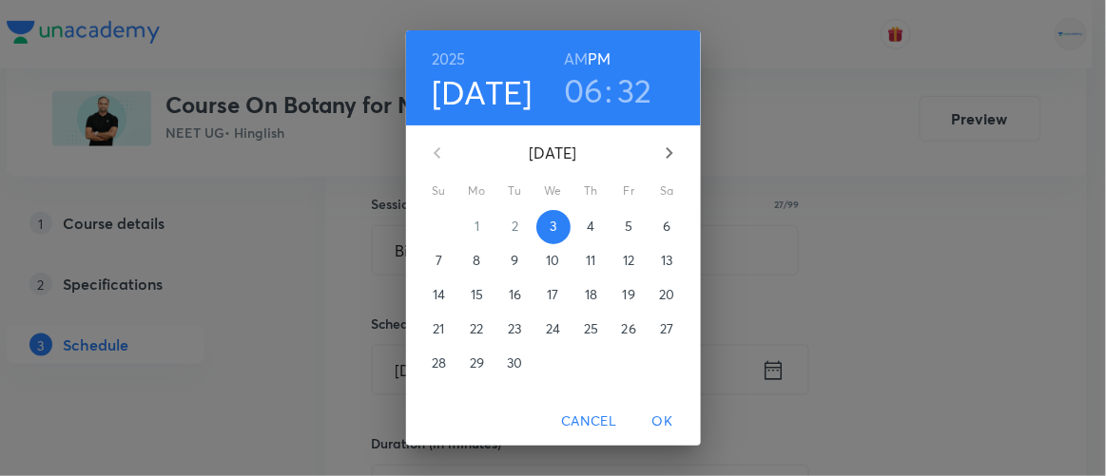
click at [587, 227] on p "4" at bounding box center [591, 226] width 8 height 19
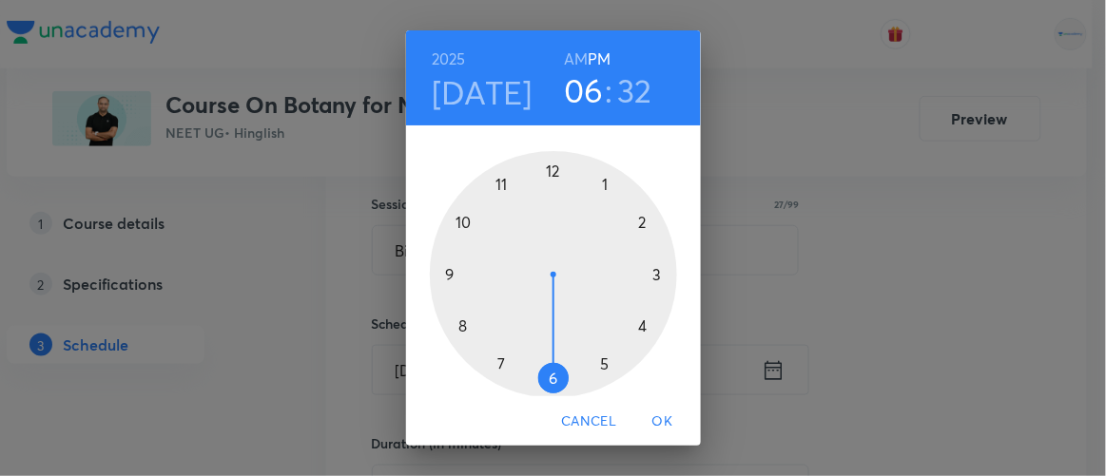
click at [572, 54] on h6 "AM" at bounding box center [576, 59] width 24 height 27
click at [440, 271] on div at bounding box center [553, 274] width 247 height 247
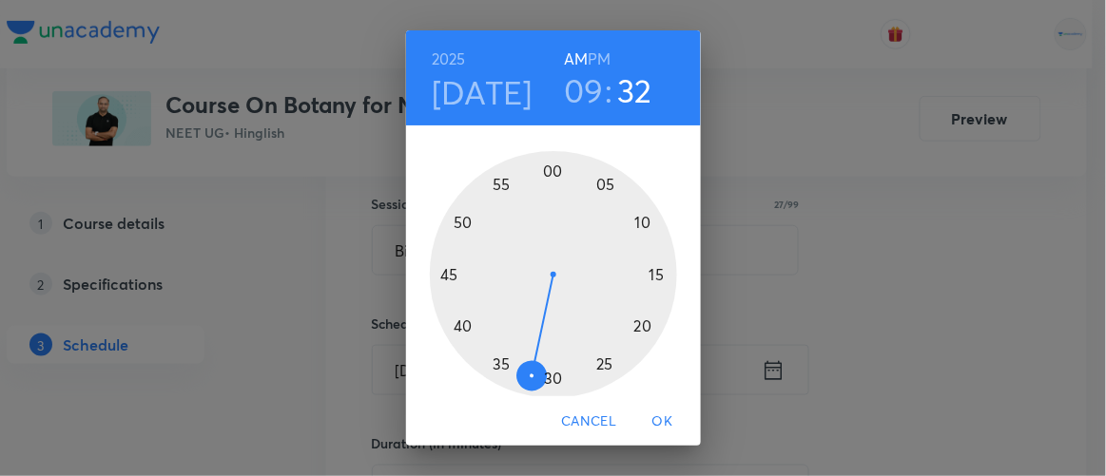
click at [455, 328] on div at bounding box center [553, 274] width 247 height 247
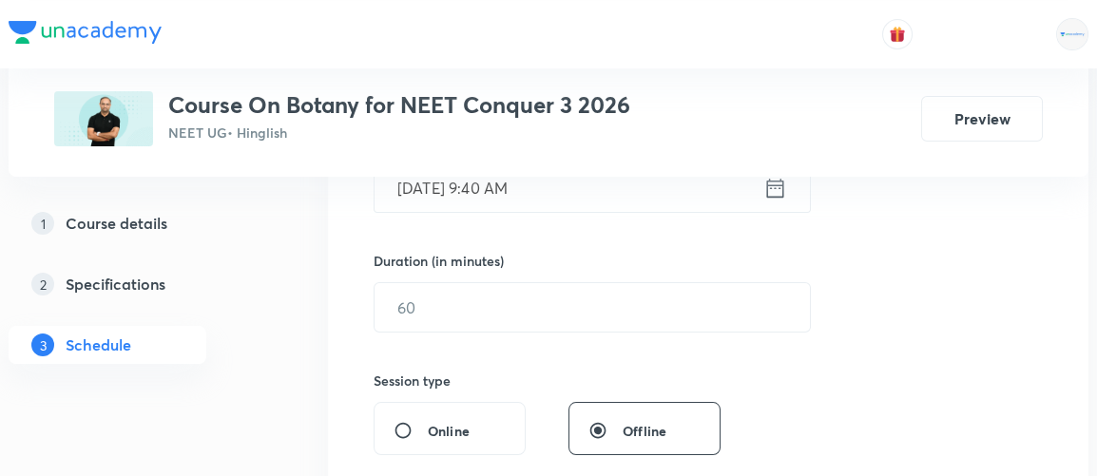
scroll to position [529, 0]
click at [428, 309] on input "text" at bounding box center [593, 306] width 436 height 49
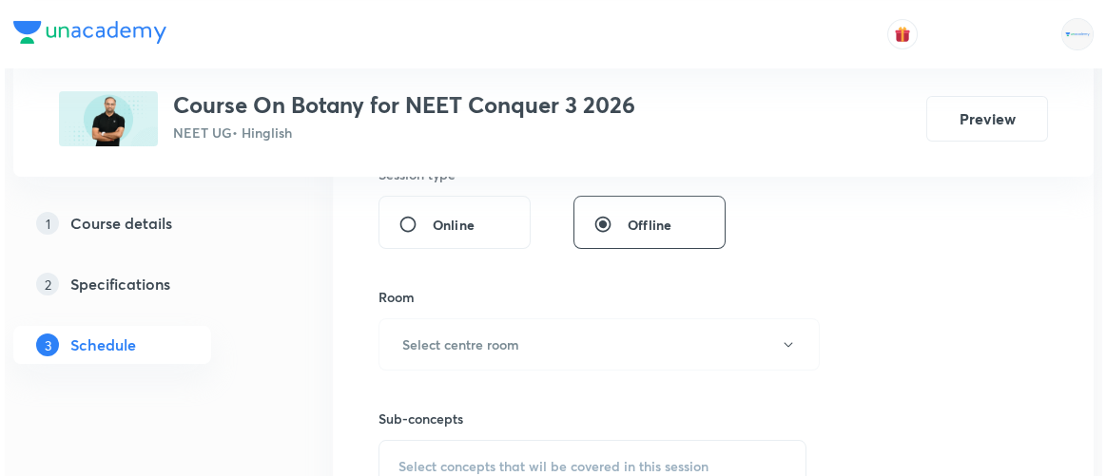
scroll to position [735, 0]
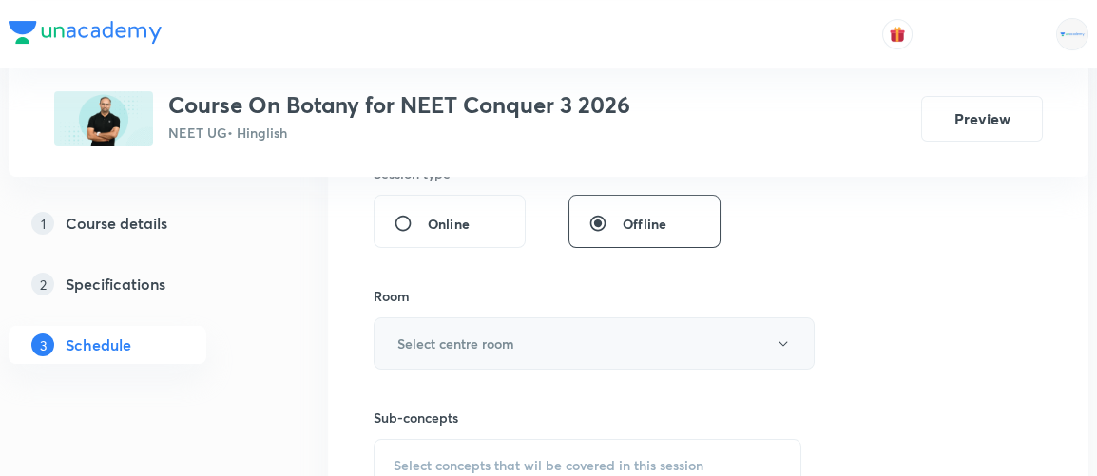
type input "90"
click at [426, 345] on h6 "Select centre room" at bounding box center [456, 344] width 117 height 20
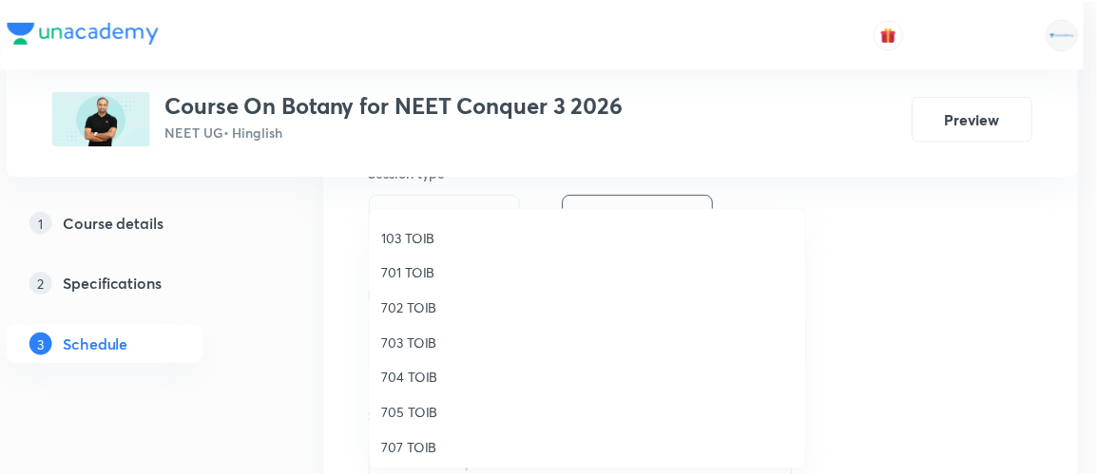
scroll to position [138, 0]
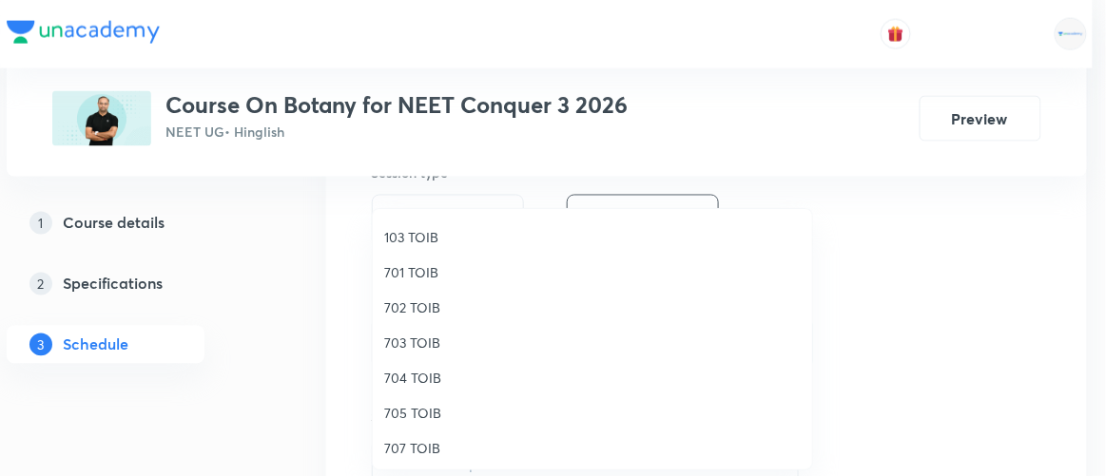
click at [415, 409] on span "705 TOIB" at bounding box center [592, 413] width 417 height 20
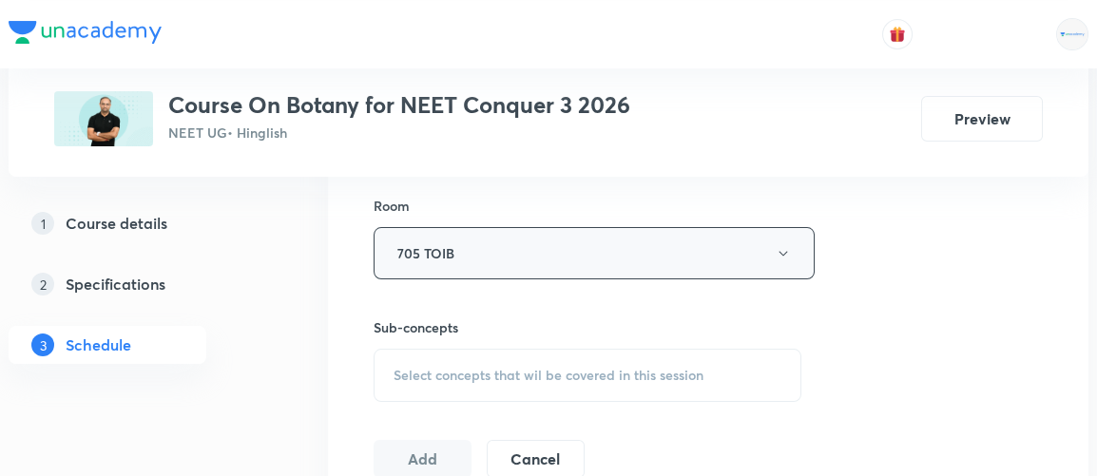
scroll to position [829, 0]
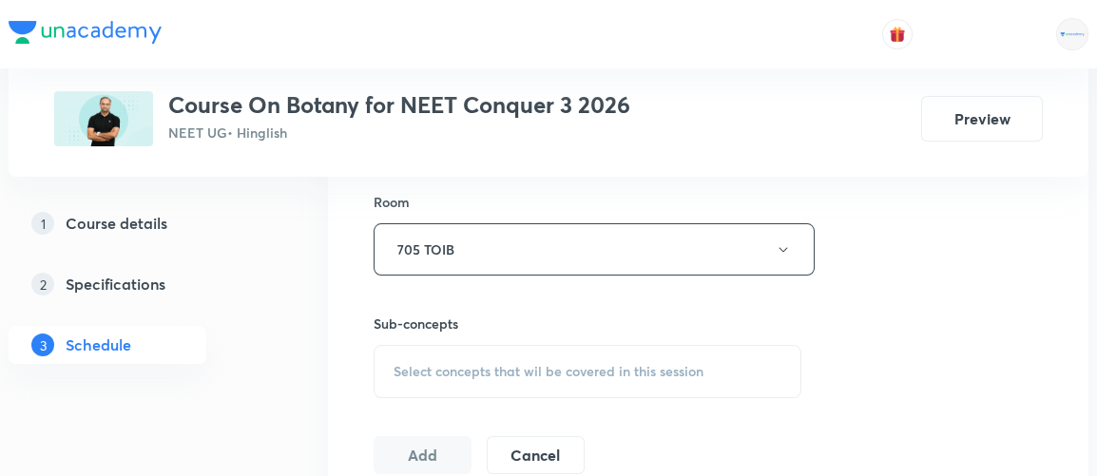
click at [522, 364] on span "Select concepts that wil be covered in this session" at bounding box center [549, 371] width 310 height 15
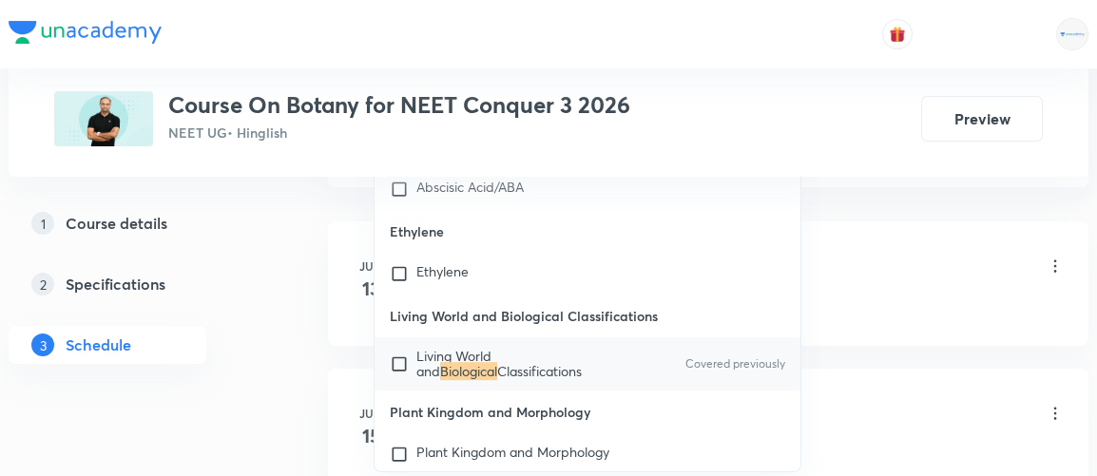
scroll to position [39492, 0]
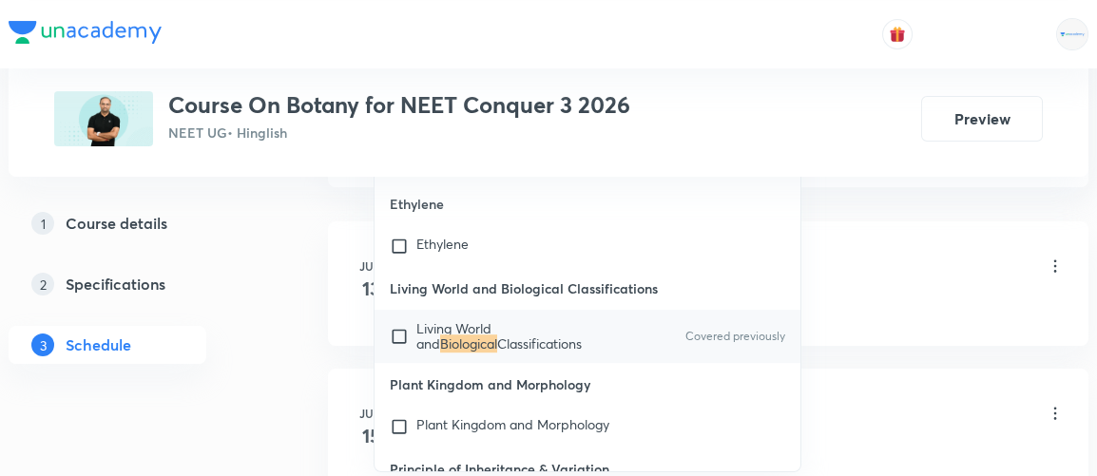
type input "biological"
click at [403, 321] on input "checkbox" at bounding box center [403, 336] width 27 height 30
checkbox input "true"
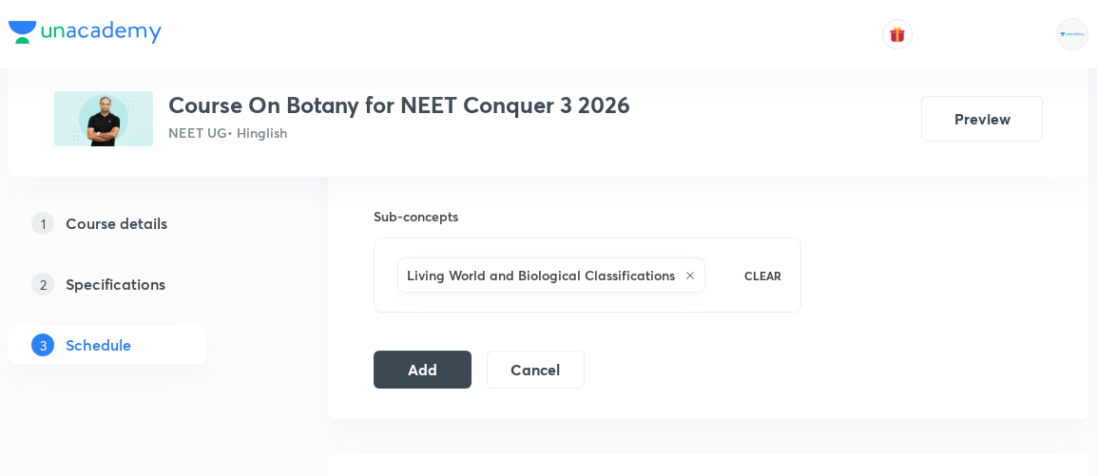
scroll to position [935, 0]
click at [436, 363] on button "Add" at bounding box center [423, 370] width 98 height 38
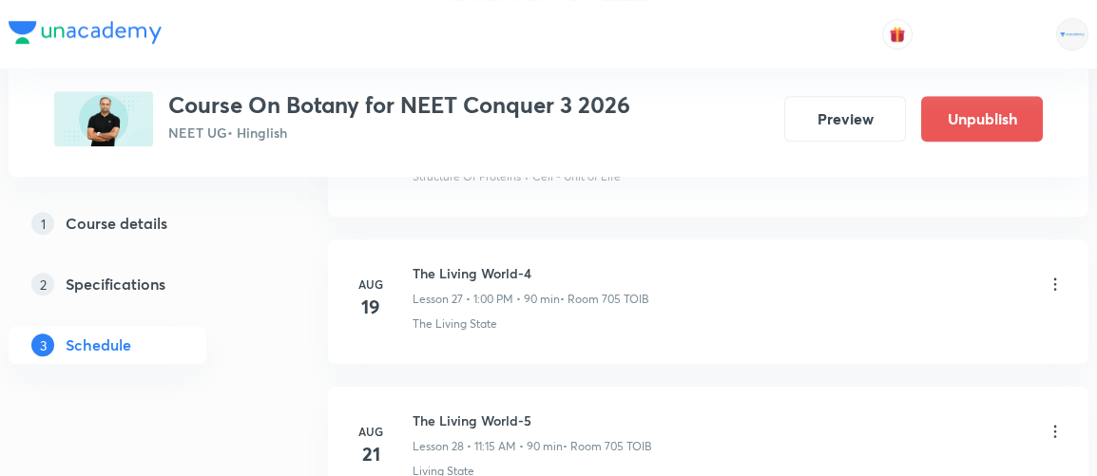
scroll to position [5017, 0]
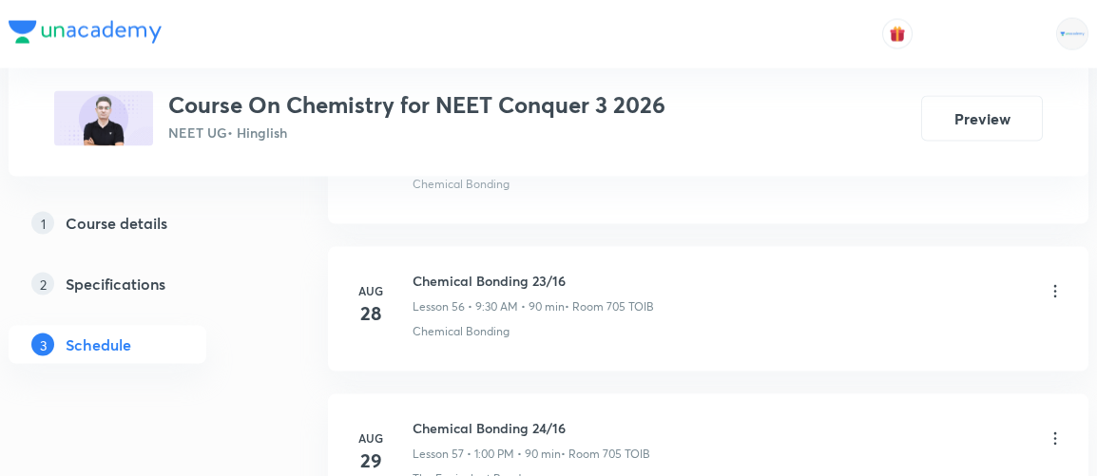
scroll to position [9905, 0]
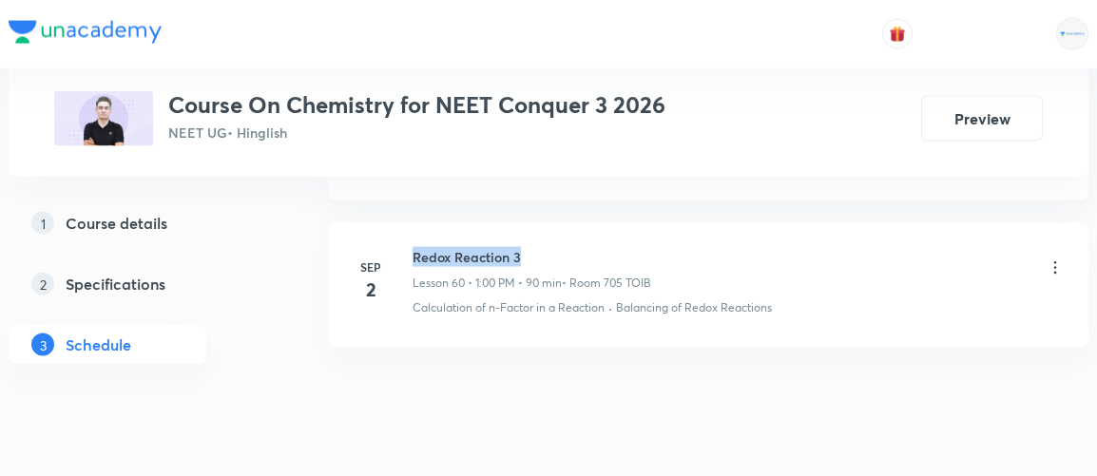
drag, startPoint x: 413, startPoint y: 206, endPoint x: 534, endPoint y: 196, distance: 122.2
click at [534, 247] on h6 "Redox Reaction 3" at bounding box center [532, 257] width 239 height 20
copy h6 "Redox Reaction 3"
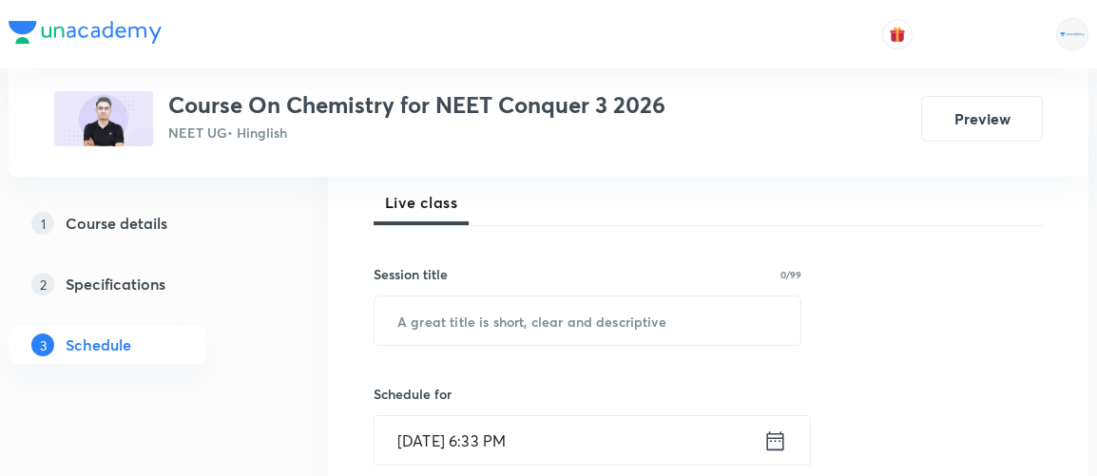
scroll to position [276, 0]
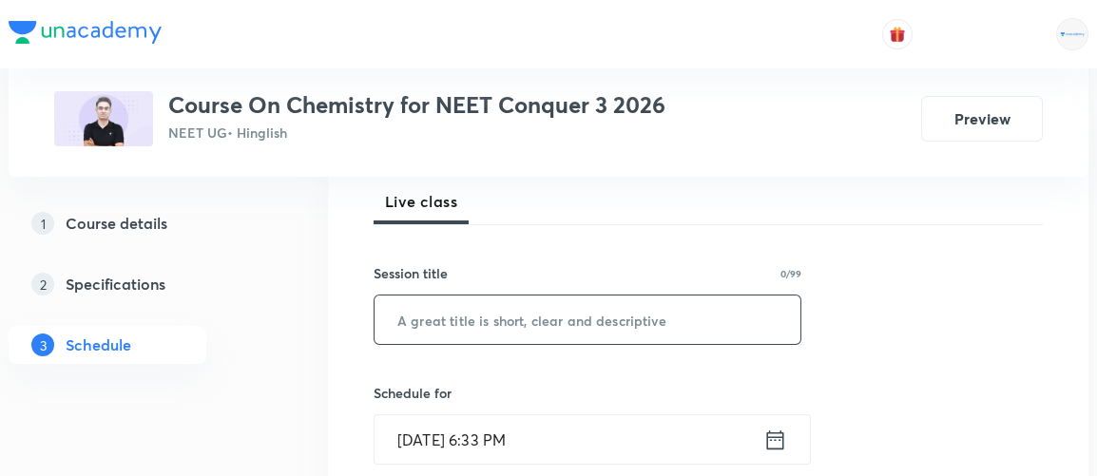
click at [480, 324] on input "text" at bounding box center [588, 320] width 426 height 49
paste input "Redox Reaction 3"
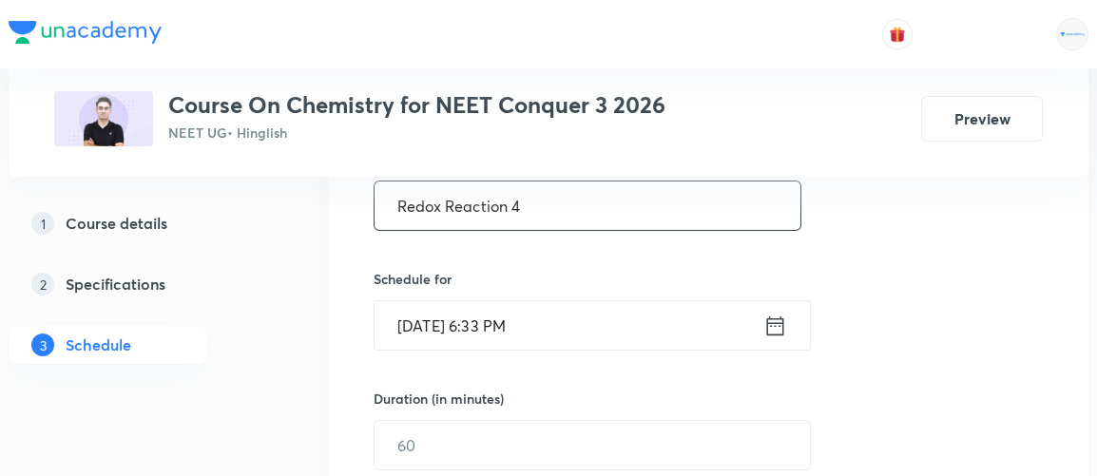
scroll to position [392, 0]
type input "Redox Reaction 4"
click at [783, 320] on icon at bounding box center [775, 323] width 17 height 19
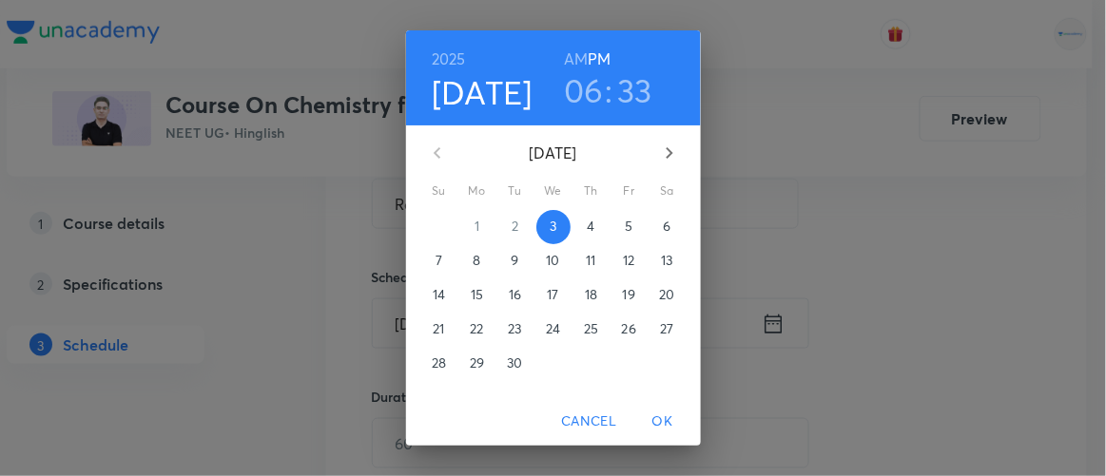
click at [587, 225] on p "4" at bounding box center [591, 226] width 8 height 19
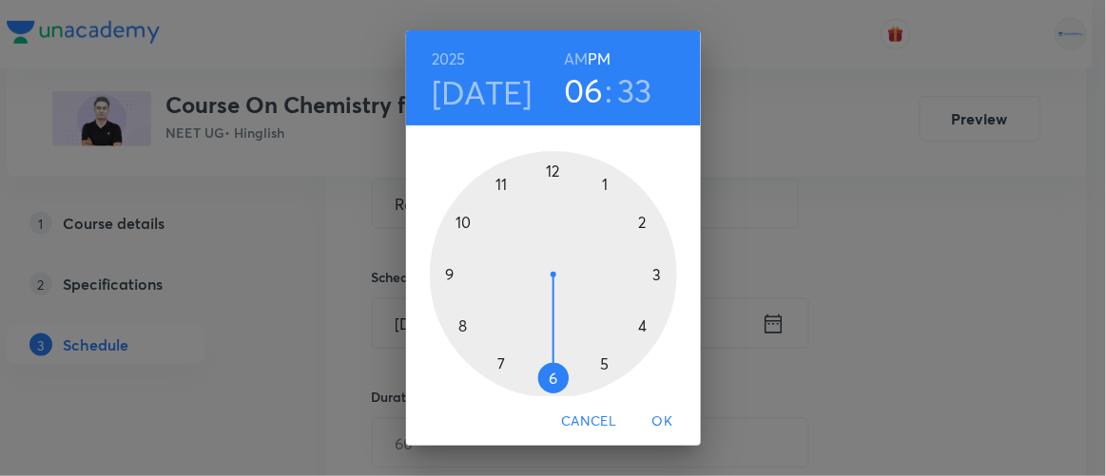
click at [598, 184] on div at bounding box center [553, 274] width 247 height 247
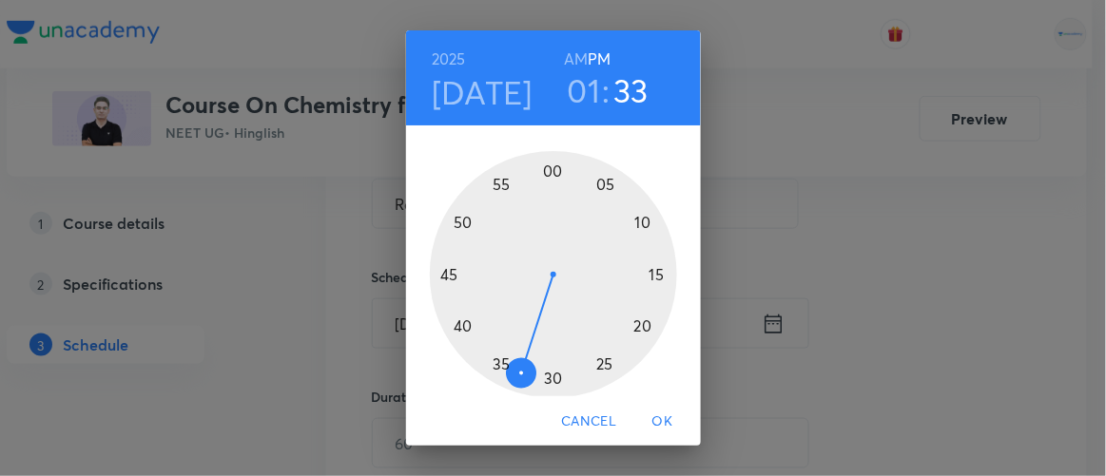
click at [545, 168] on div at bounding box center [553, 274] width 247 height 247
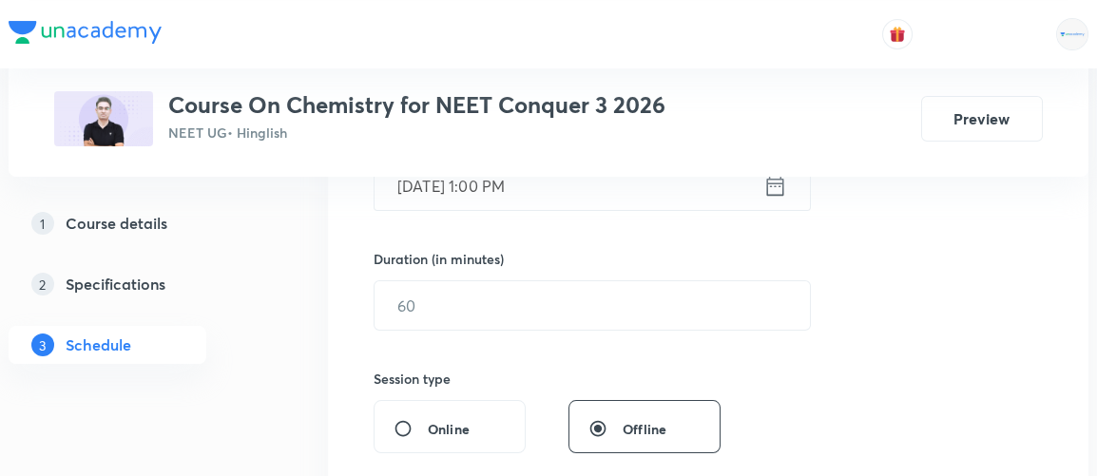
scroll to position [532, 0]
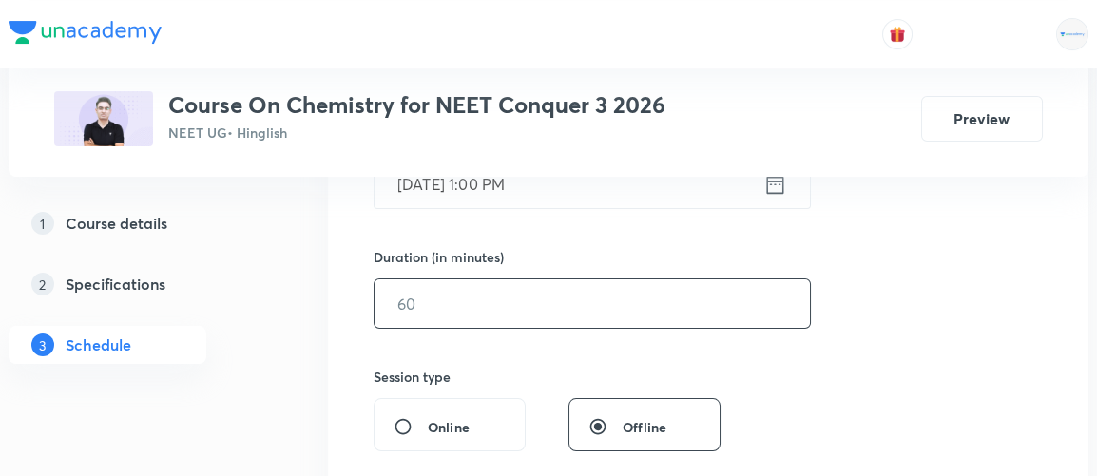
click at [459, 311] on input "text" at bounding box center [593, 304] width 436 height 49
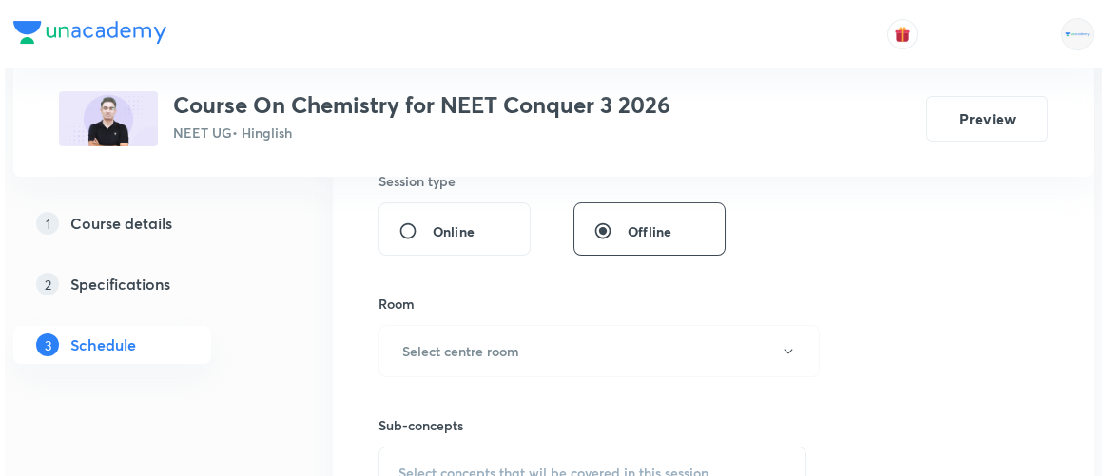
scroll to position [732, 0]
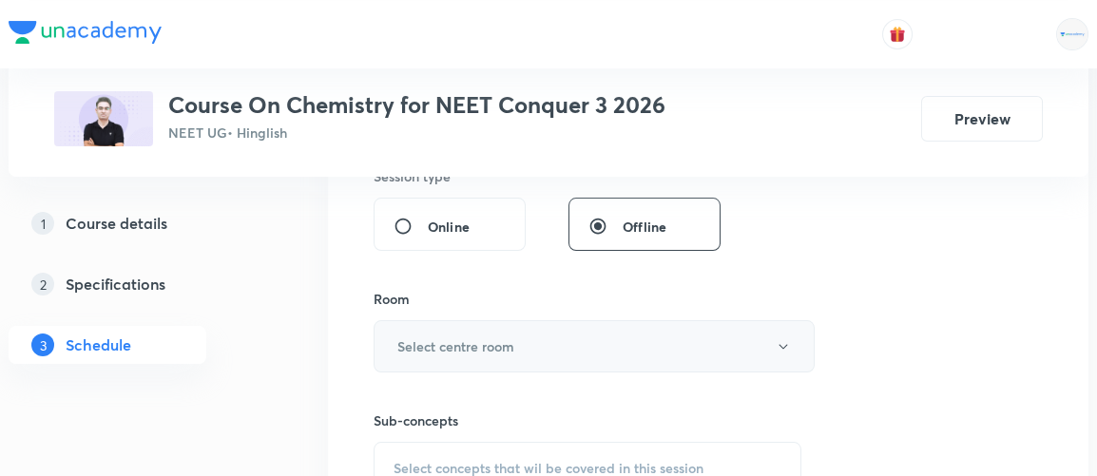
type input "90"
click at [444, 344] on h6 "Select centre room" at bounding box center [456, 347] width 117 height 20
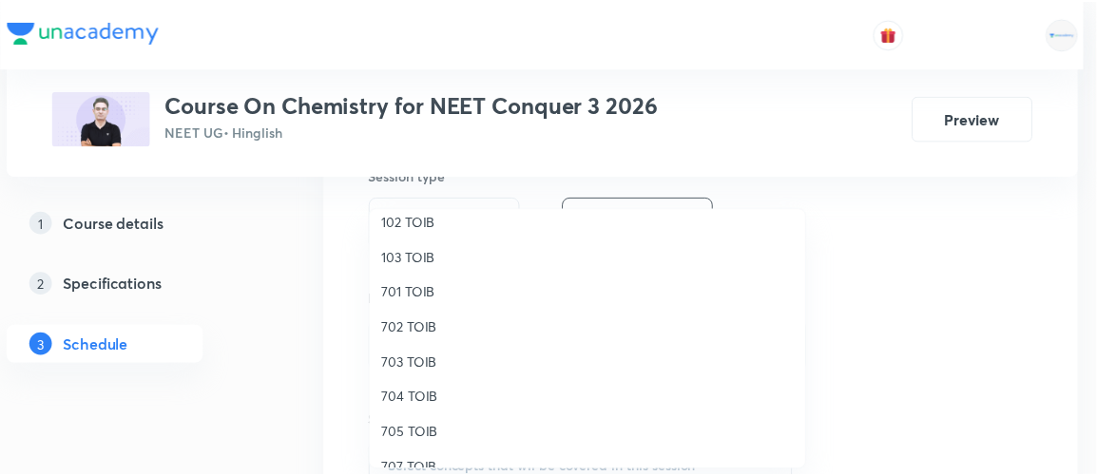
scroll to position [165, 0]
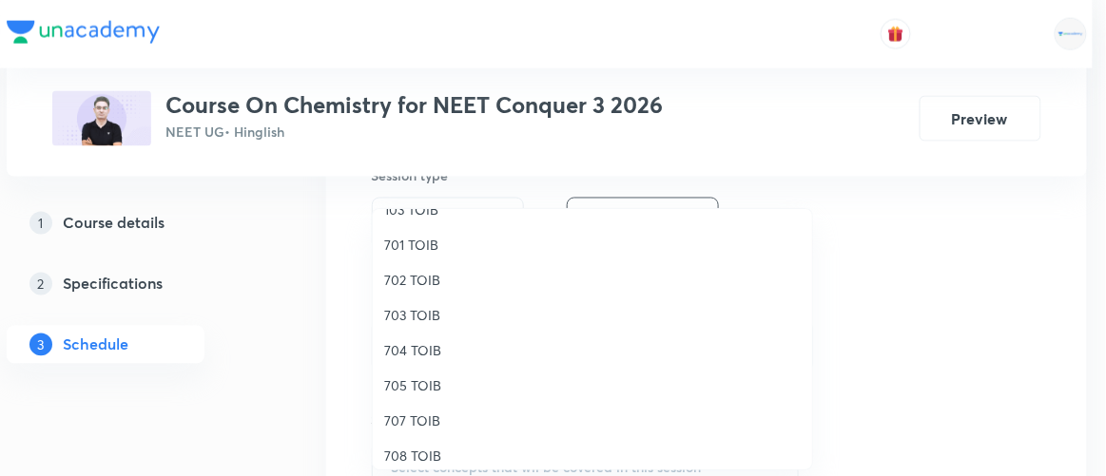
click at [417, 385] on span "705 TOIB" at bounding box center [592, 386] width 417 height 20
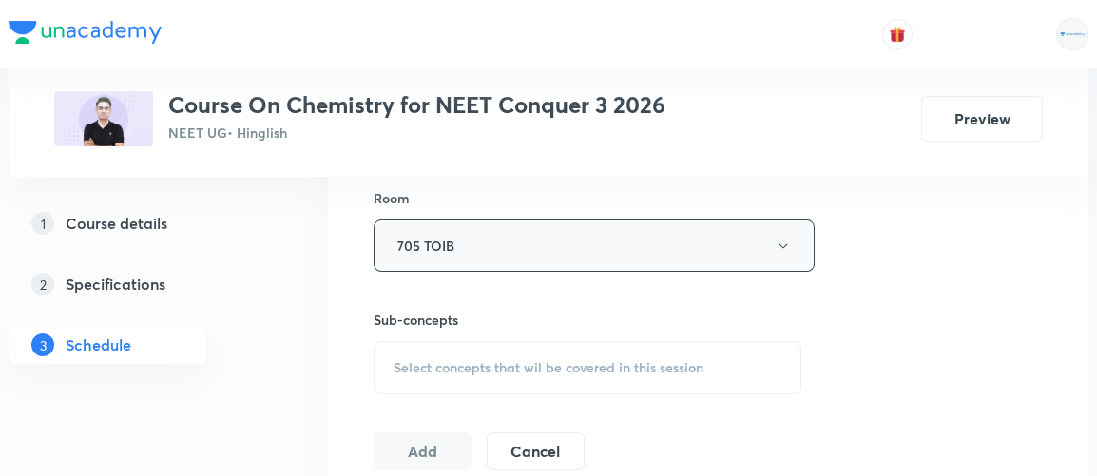
scroll to position [834, 0]
click at [554, 351] on div "Select concepts that wil be covered in this session" at bounding box center [588, 366] width 428 height 53
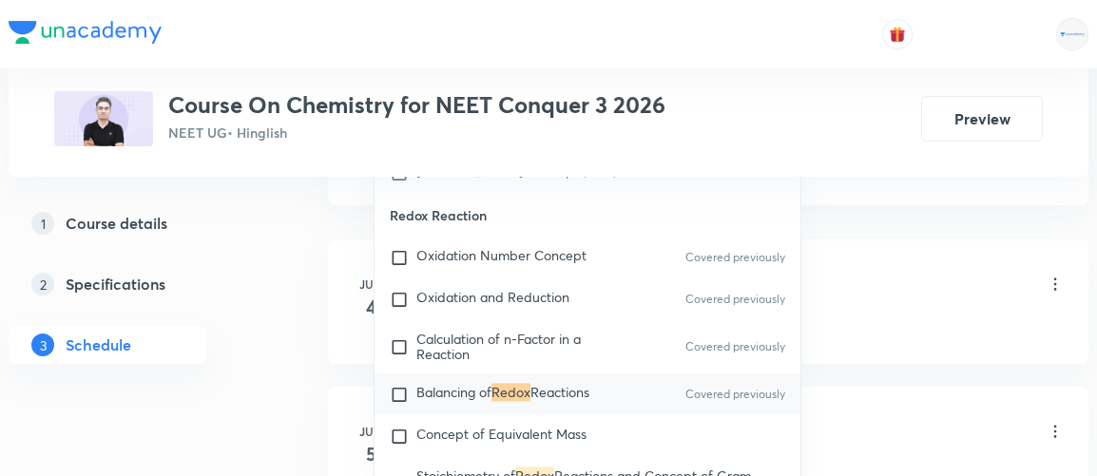
scroll to position [1165, 0]
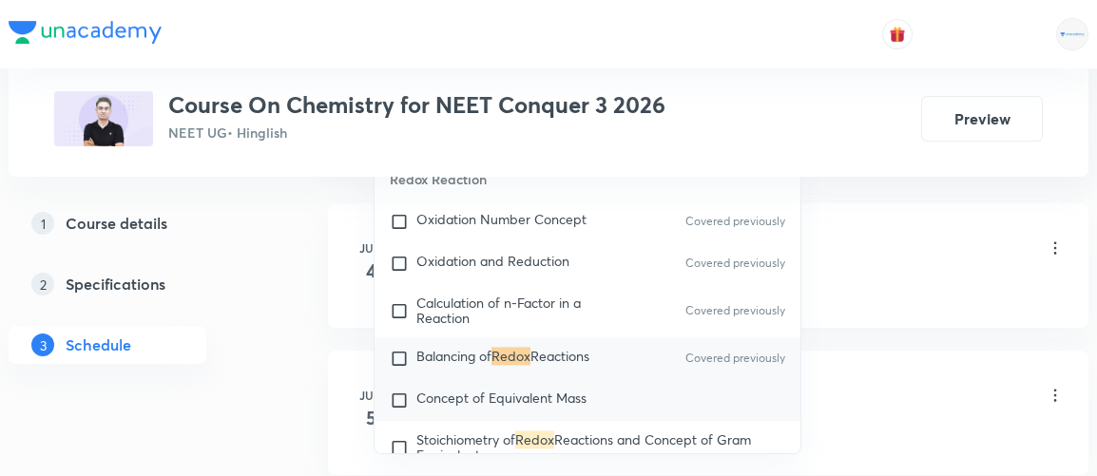
type input "redox"
click at [404, 402] on input "checkbox" at bounding box center [403, 400] width 27 height 19
checkbox input "true"
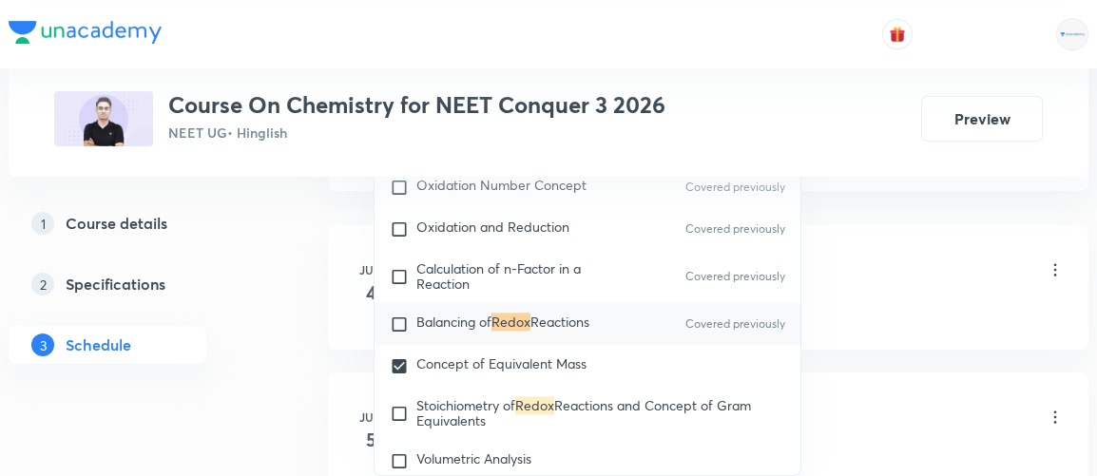
scroll to position [7164, 0]
click at [400, 408] on input "checkbox" at bounding box center [403, 412] width 27 height 30
checkbox input "true"
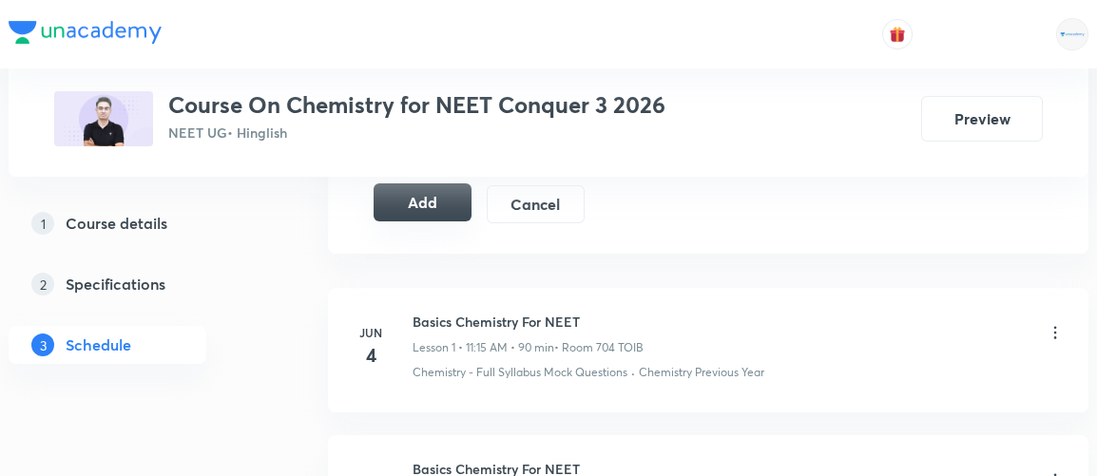
click at [425, 196] on button "Add" at bounding box center [423, 203] width 98 height 38
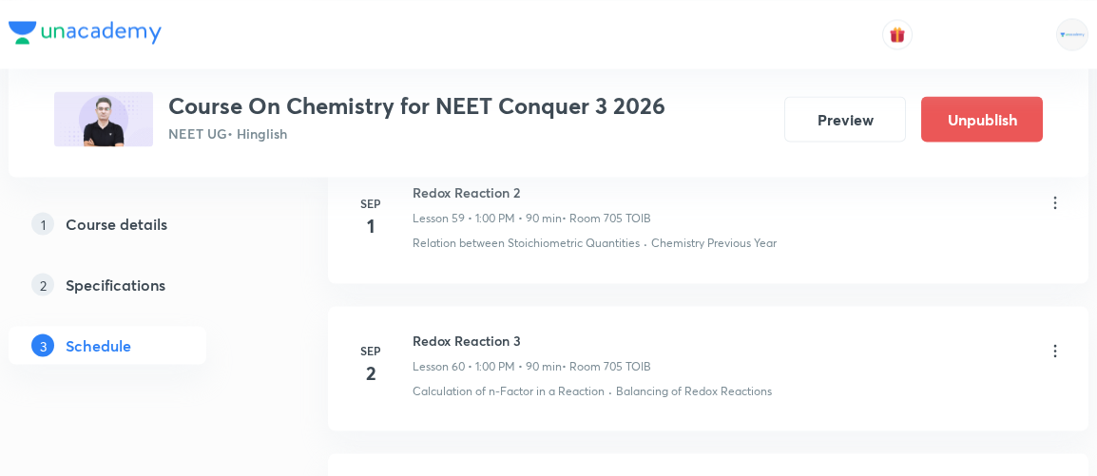
scroll to position [9181, 0]
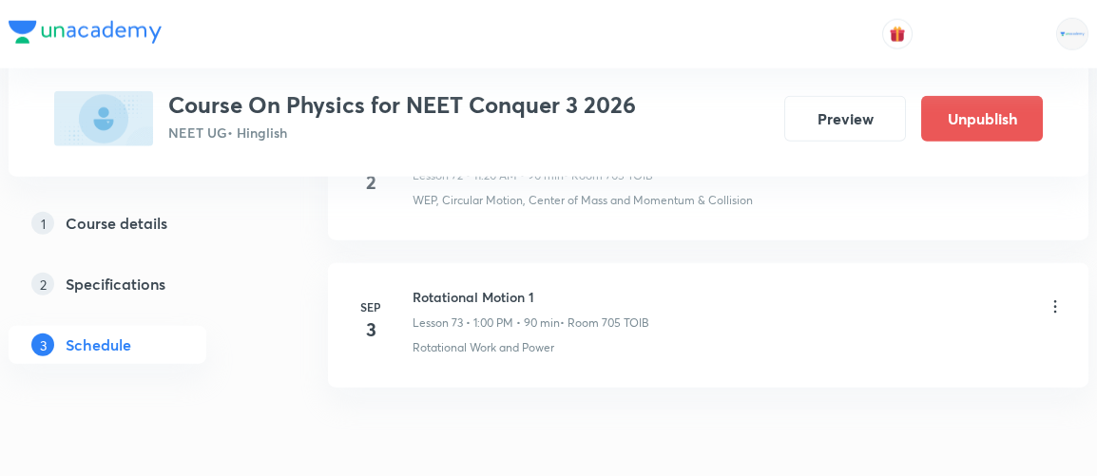
scroll to position [11777, 0]
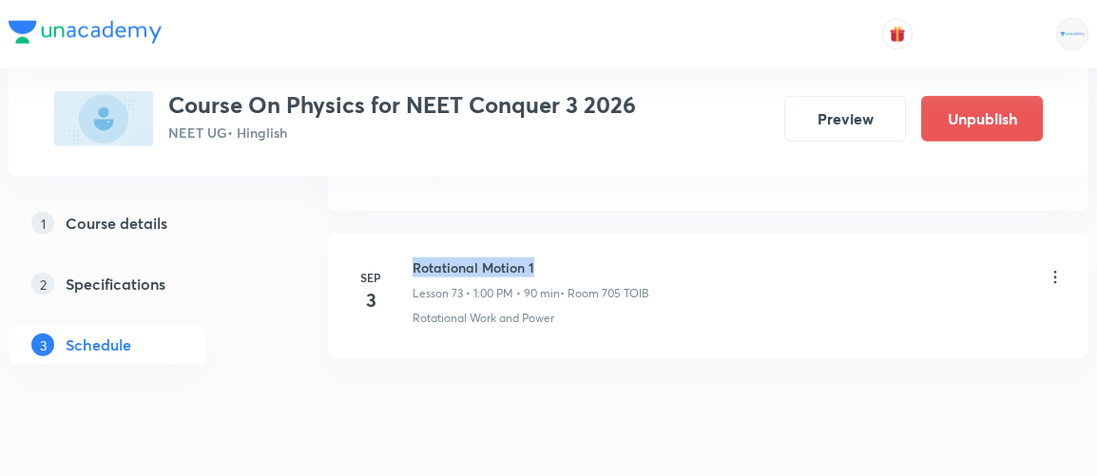
drag, startPoint x: 412, startPoint y: 209, endPoint x: 545, endPoint y: 203, distance: 133.3
click at [545, 258] on h6 "Rotational Motion 1" at bounding box center [531, 268] width 237 height 20
copy h6 "Rotational Motion 1"
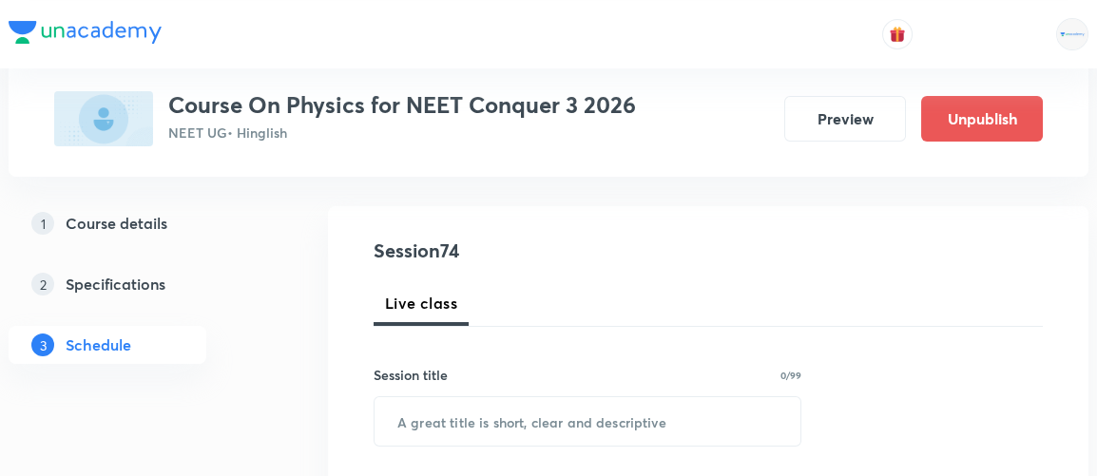
scroll to position [207, 0]
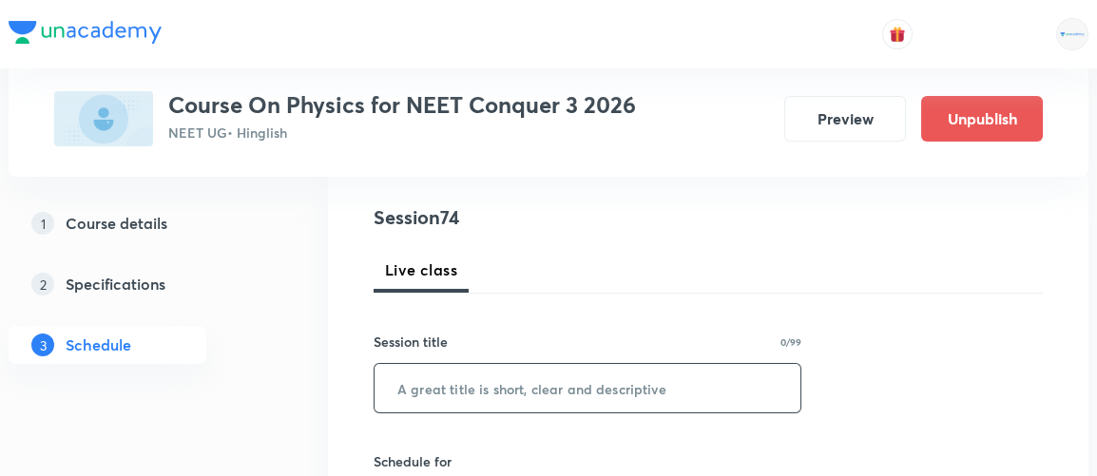
click at [412, 397] on input "text" at bounding box center [588, 388] width 426 height 49
paste input "Rotational Motion 1"
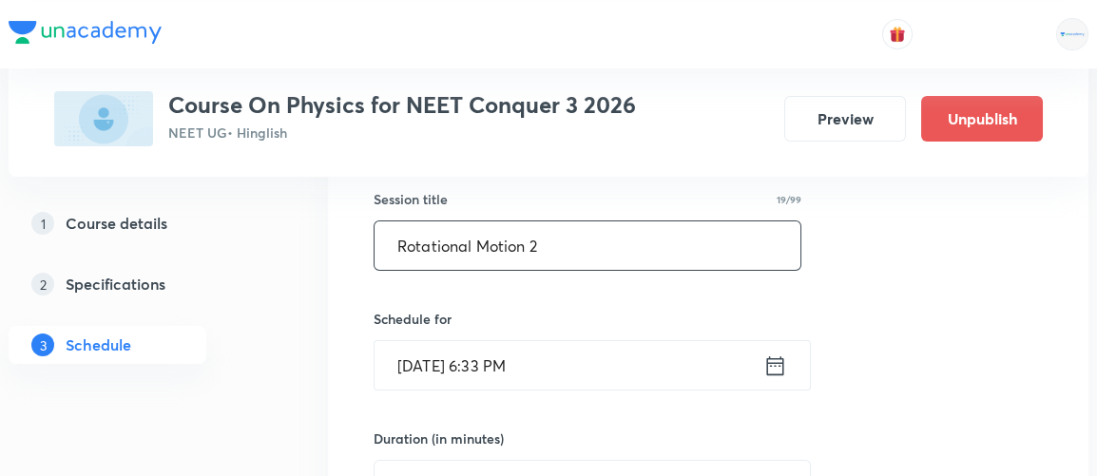
scroll to position [355, 0]
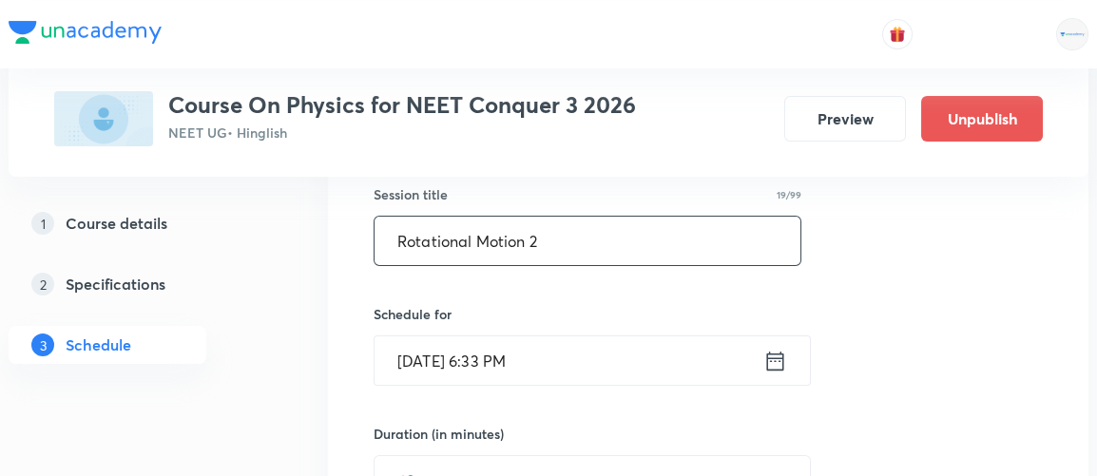
type input "Rotational Motion 2"
click at [784, 358] on icon at bounding box center [775, 360] width 17 height 19
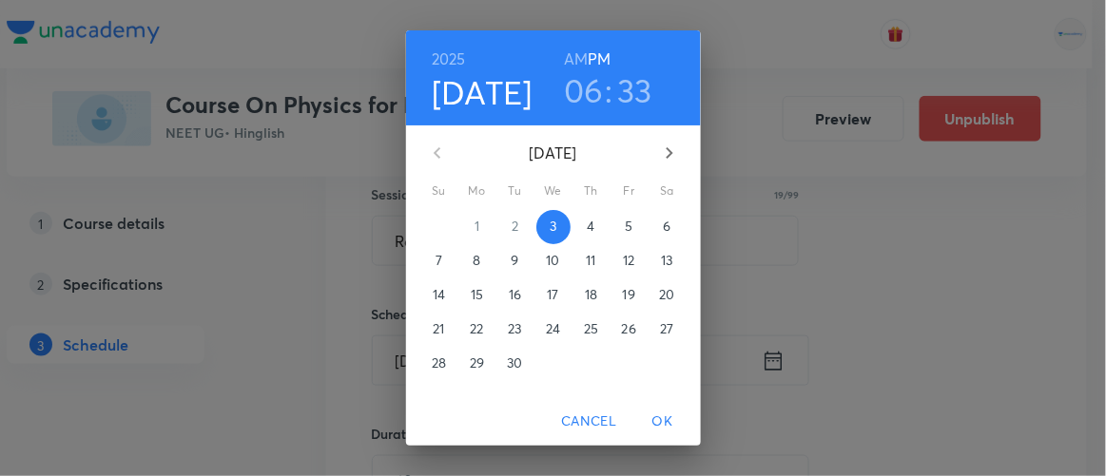
click at [587, 228] on p "4" at bounding box center [591, 226] width 8 height 19
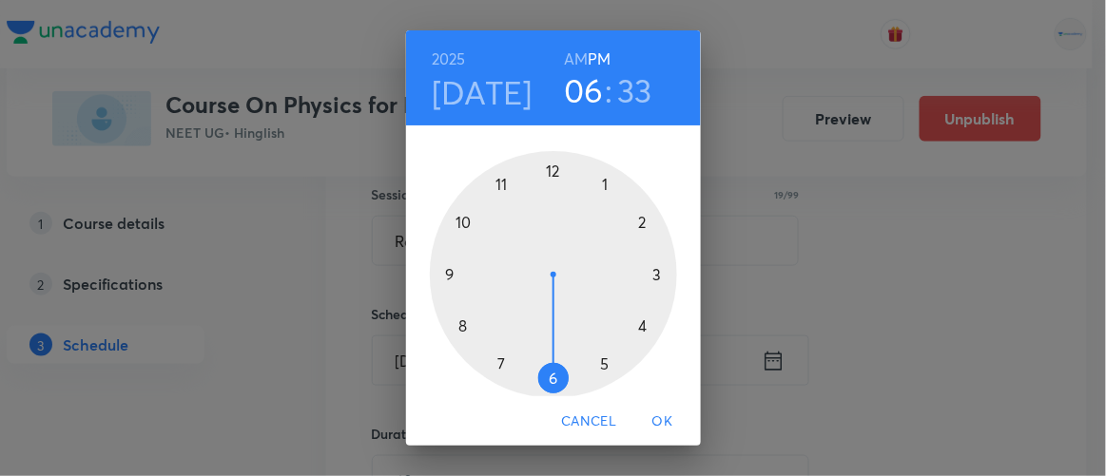
click at [574, 63] on h6 "AM" at bounding box center [576, 59] width 24 height 27
click at [495, 184] on div at bounding box center [553, 274] width 247 height 247
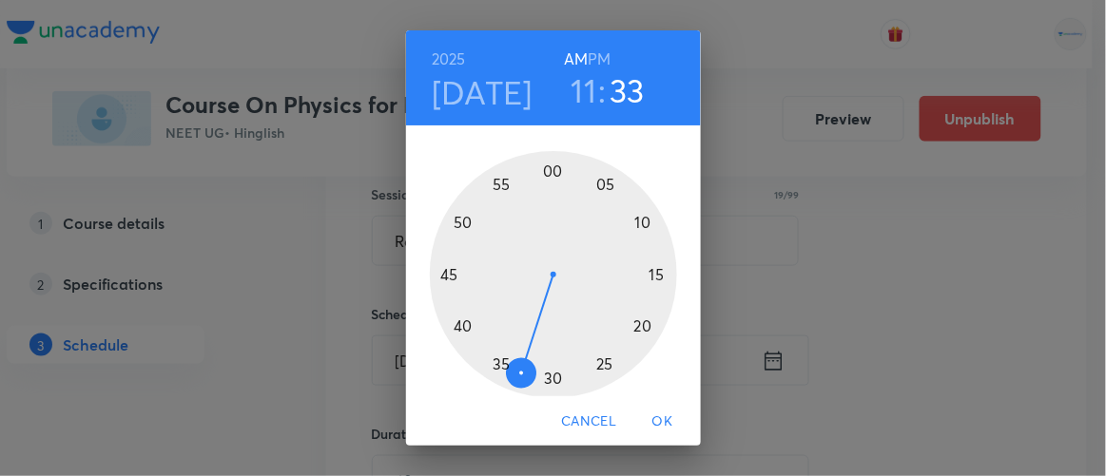
click at [631, 322] on div at bounding box center [553, 274] width 247 height 247
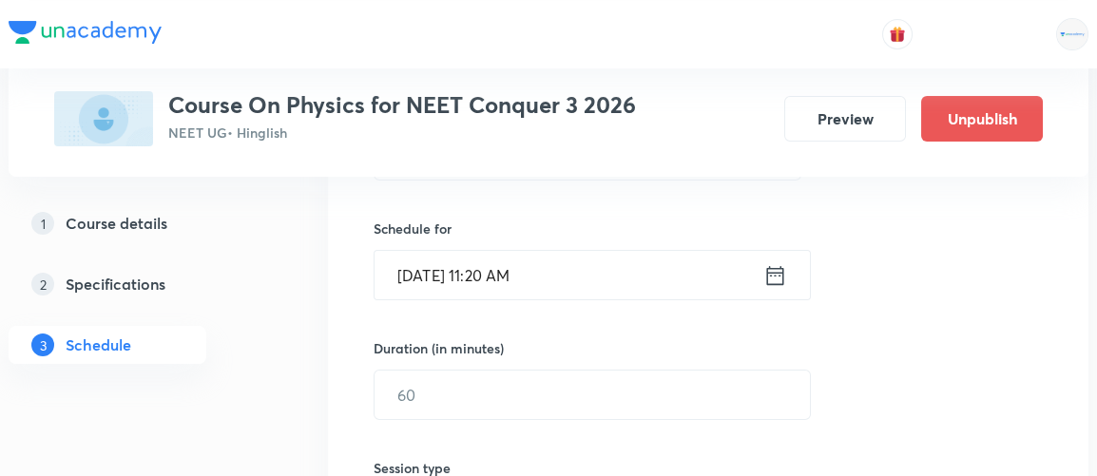
scroll to position [447, 0]
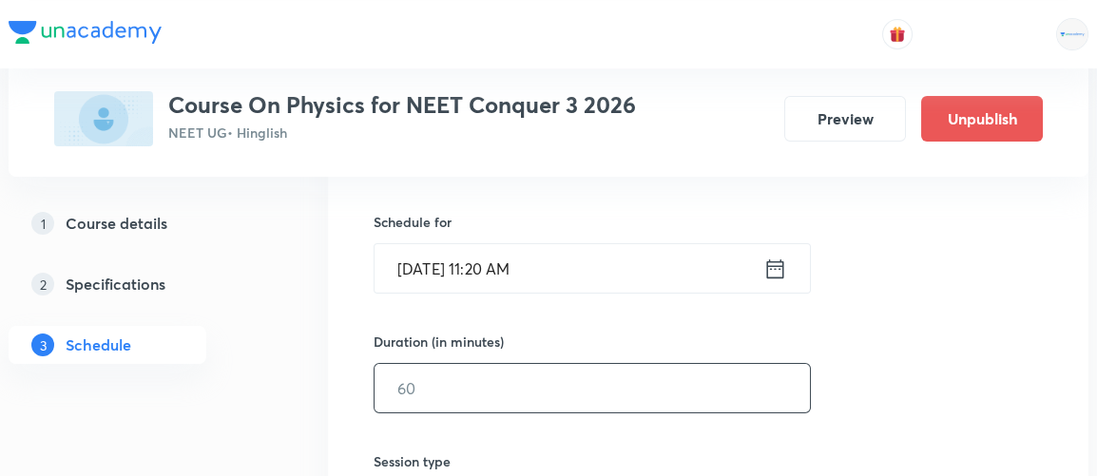
click at [431, 389] on input "text" at bounding box center [593, 388] width 436 height 49
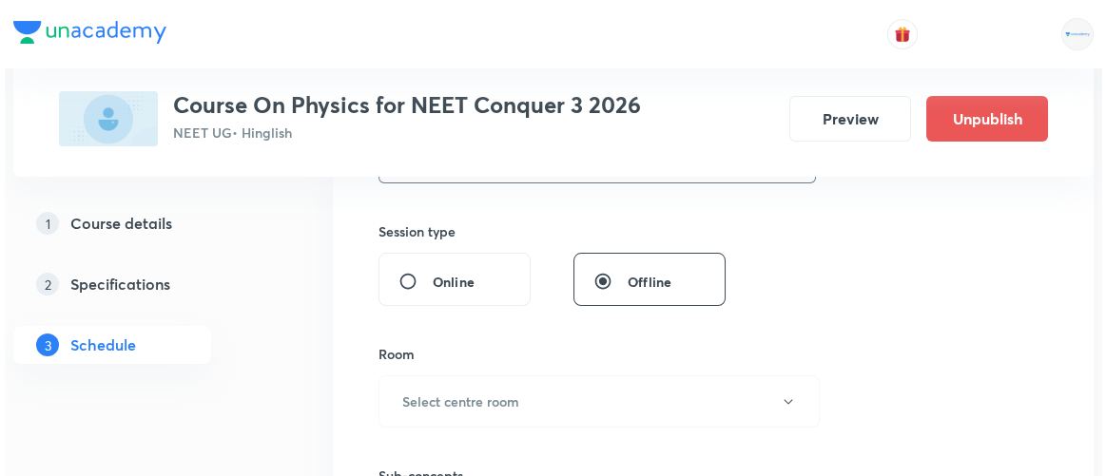
scroll to position [681, 0]
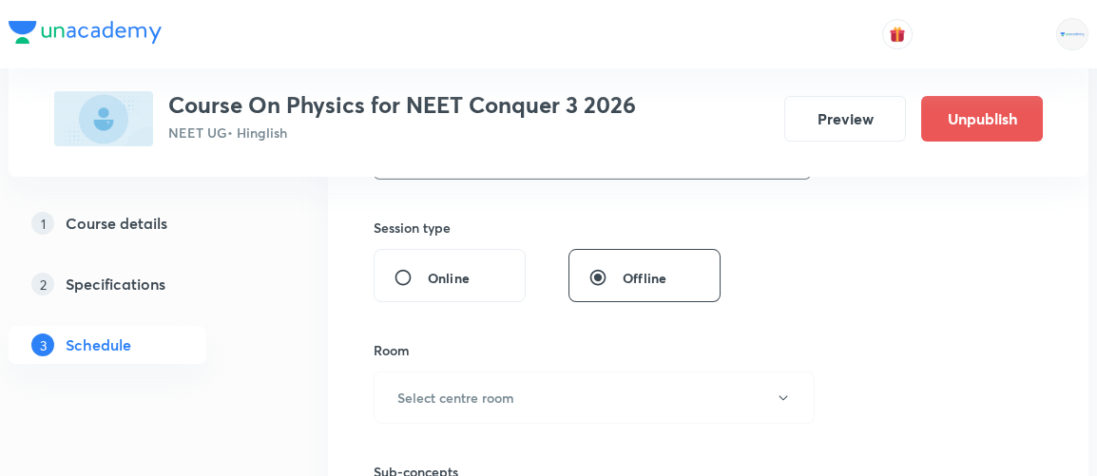
type input "90"
click at [431, 389] on h6 "Select centre room" at bounding box center [456, 398] width 117 height 20
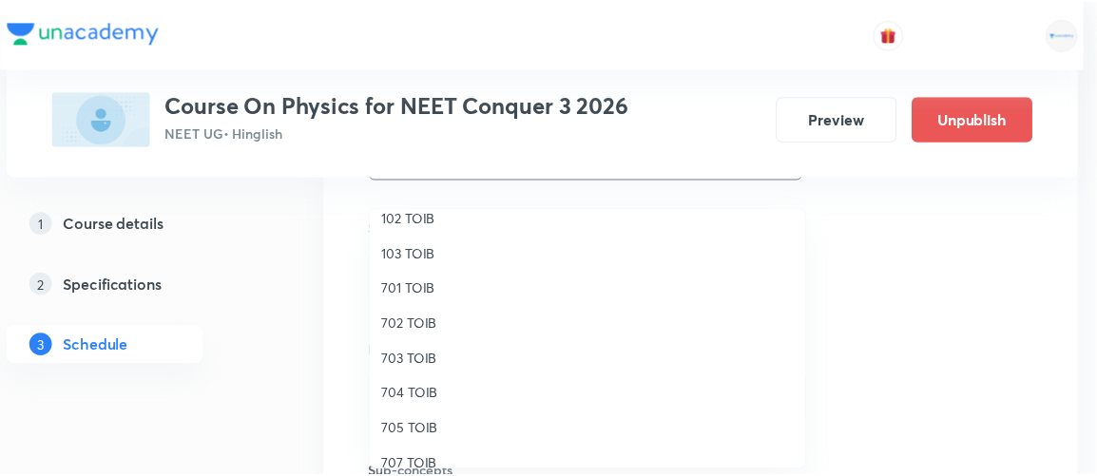
scroll to position [123, 0]
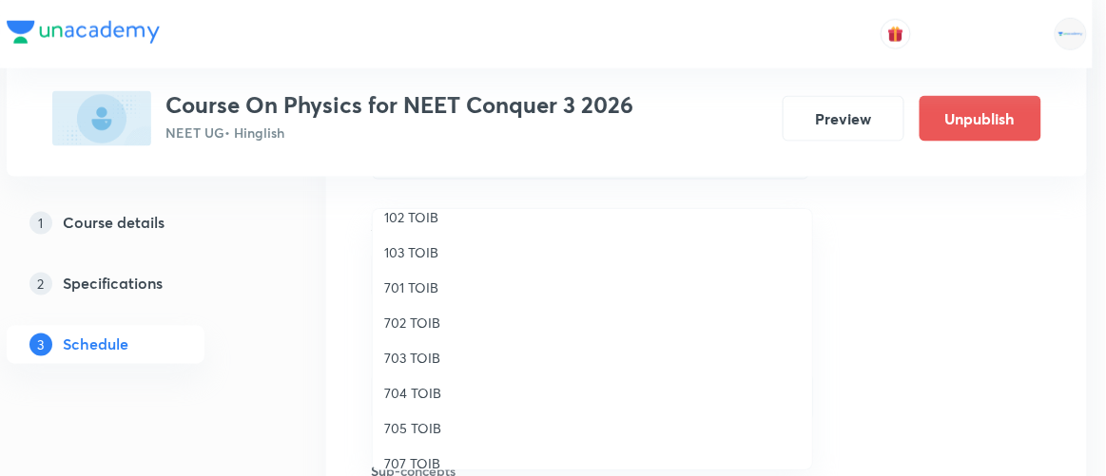
click at [419, 421] on span "705 TOIB" at bounding box center [592, 428] width 417 height 20
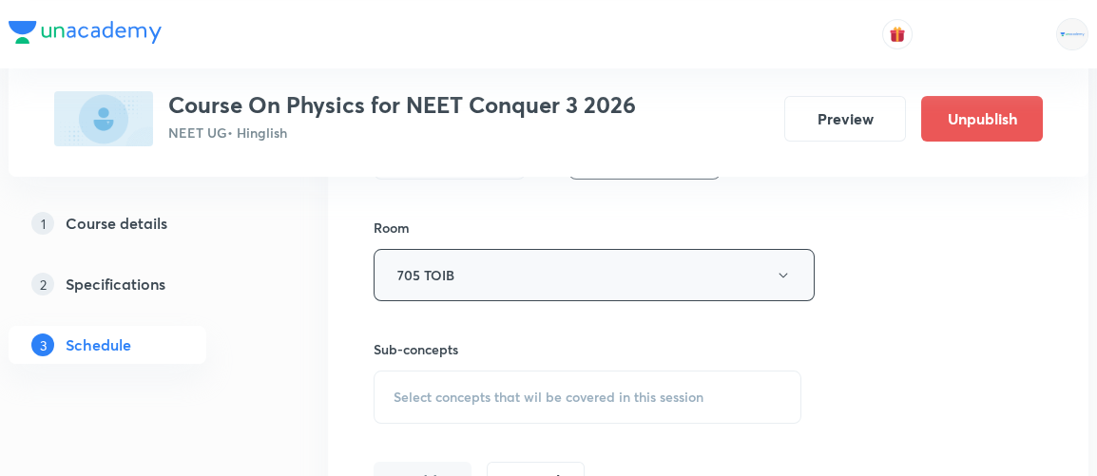
scroll to position [805, 0]
click at [522, 389] on span "Select concepts that wil be covered in this session" at bounding box center [549, 395] width 310 height 15
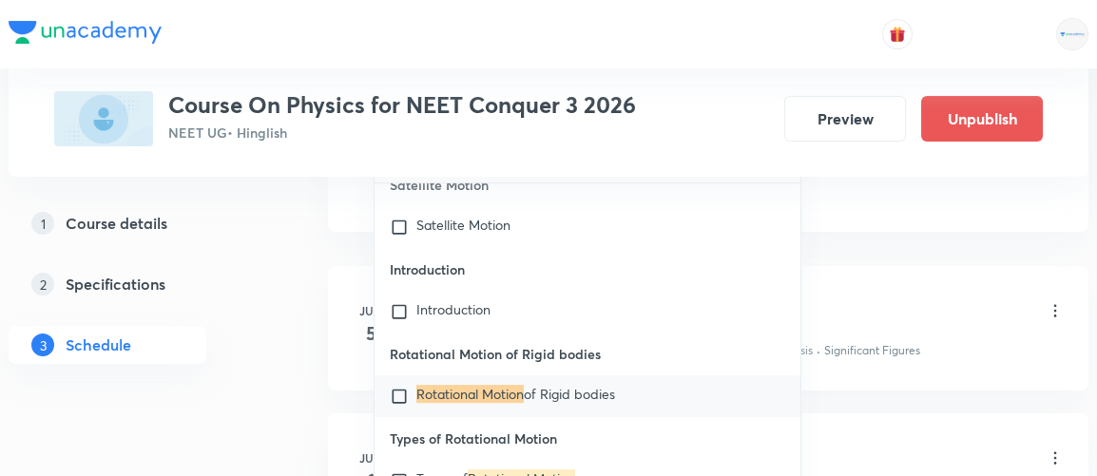
scroll to position [1106, 0]
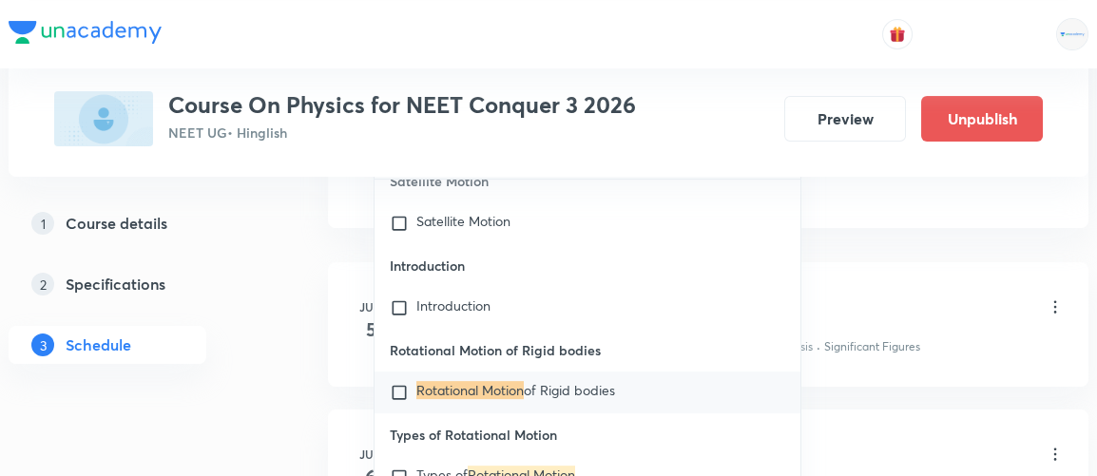
type input "rotational motion"
click at [398, 402] on input "checkbox" at bounding box center [403, 392] width 27 height 19
checkbox input "true"
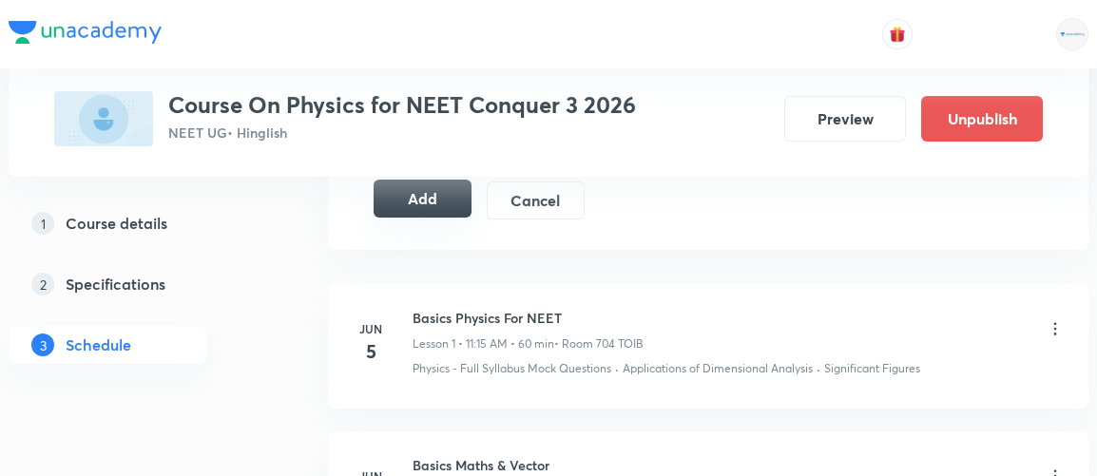
click at [414, 189] on button "Add" at bounding box center [423, 199] width 98 height 38
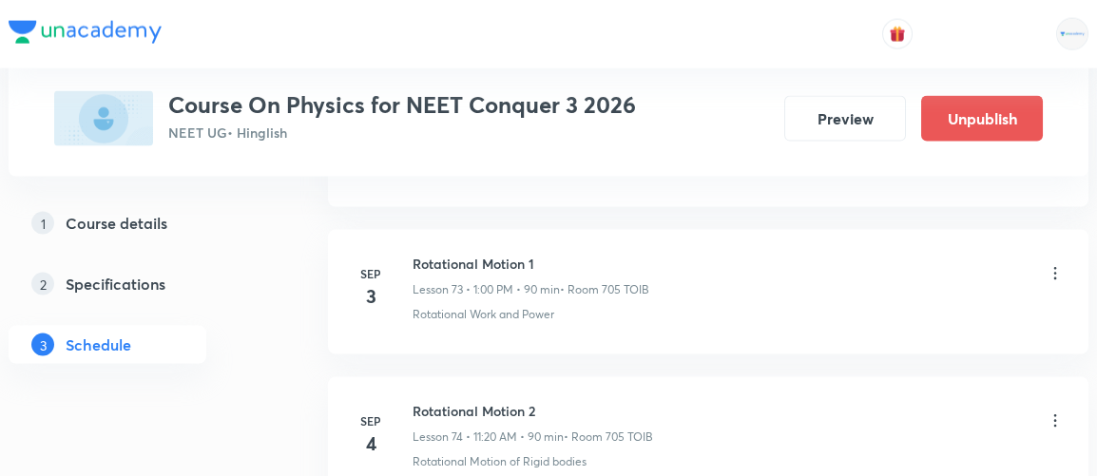
scroll to position [10907, 0]
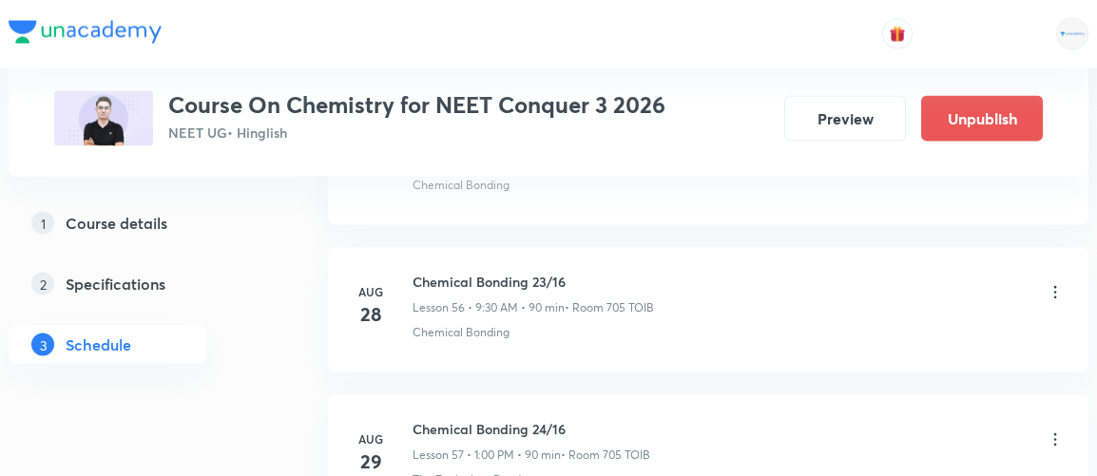
scroll to position [10009, 0]
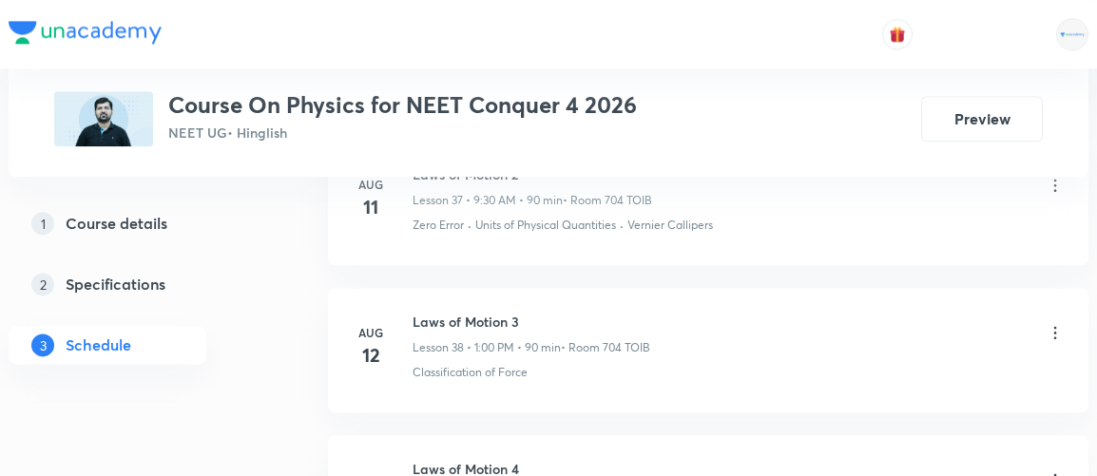
scroll to position [9120, 0]
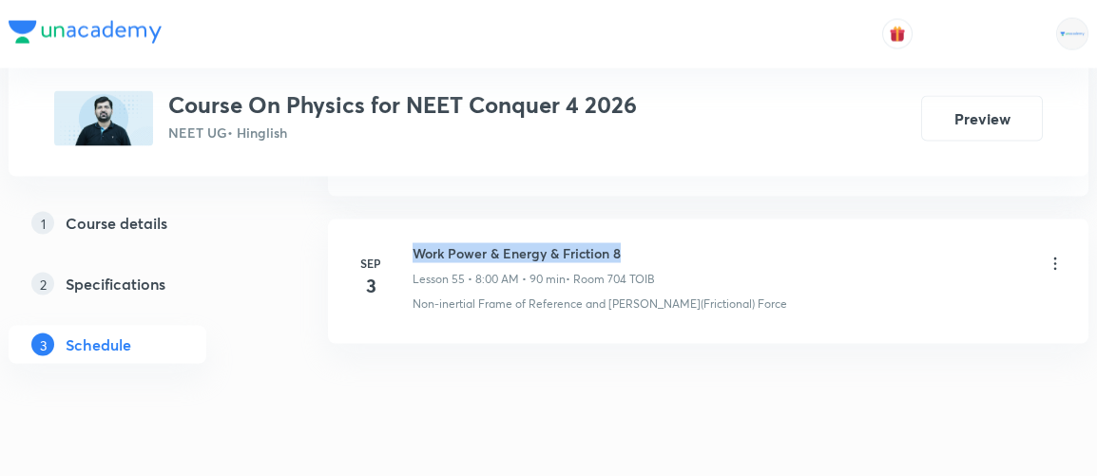
drag, startPoint x: 414, startPoint y: 206, endPoint x: 643, endPoint y: 197, distance: 229.4
click at [643, 243] on h6 "Work Power & Energy & Friction 8" at bounding box center [534, 253] width 243 height 20
copy h6 "Work Power & Energy & Friction 8"
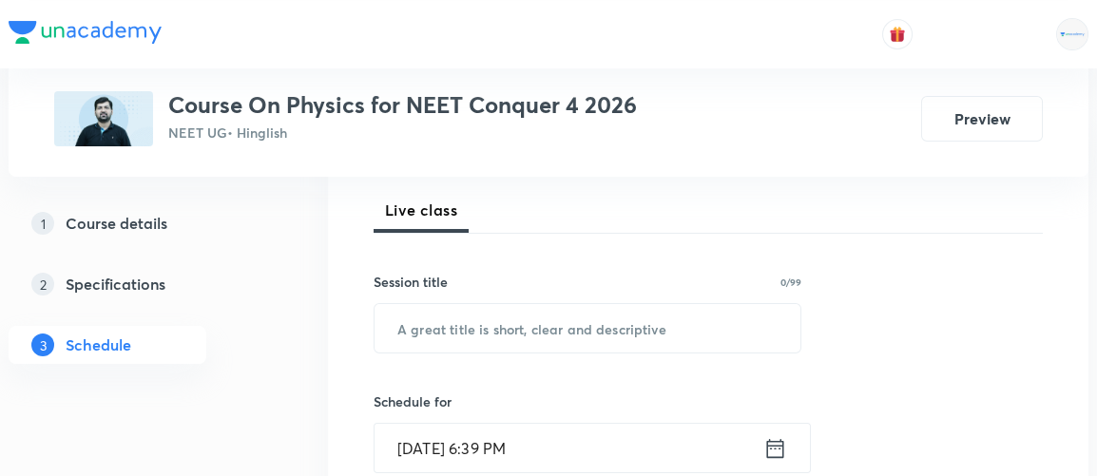
scroll to position [269, 0]
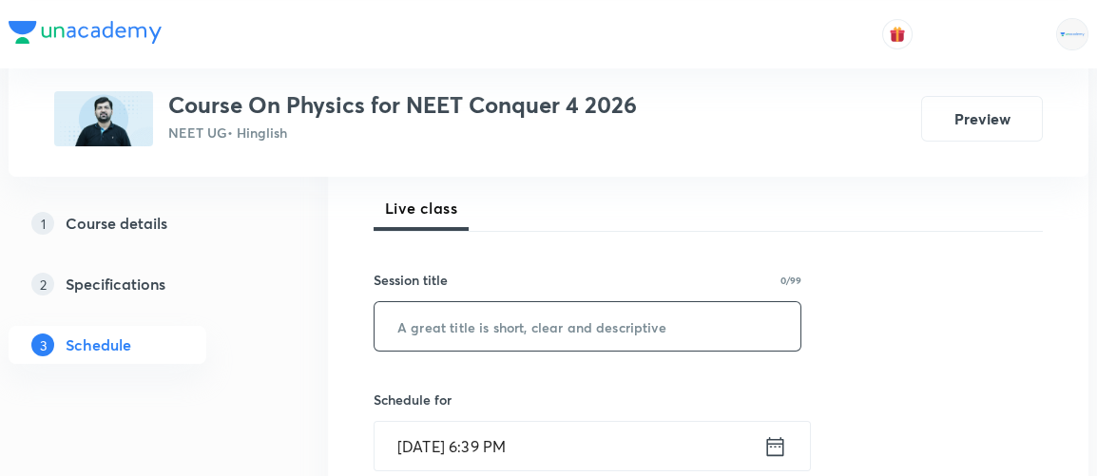
click at [457, 326] on input "text" at bounding box center [588, 326] width 426 height 49
paste input "Work Power & Energy & Friction 8"
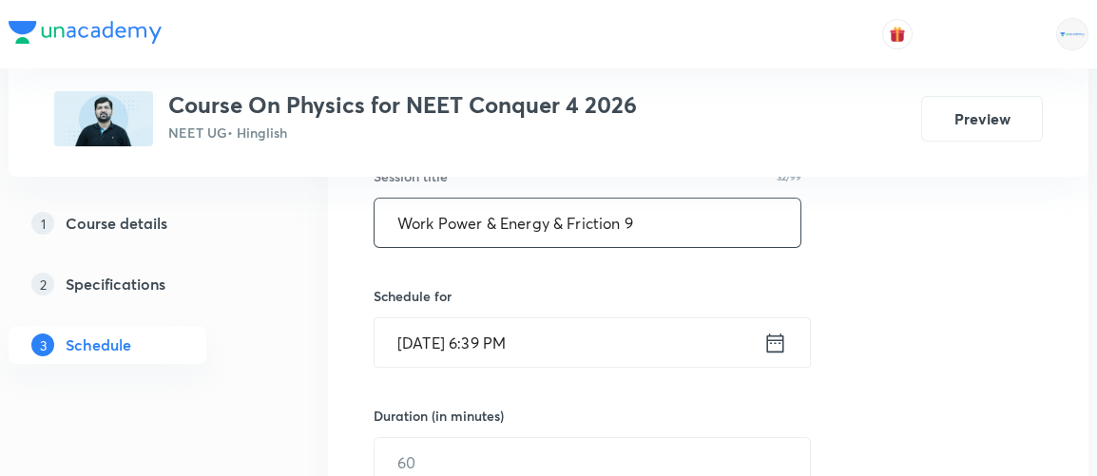
scroll to position [379, 0]
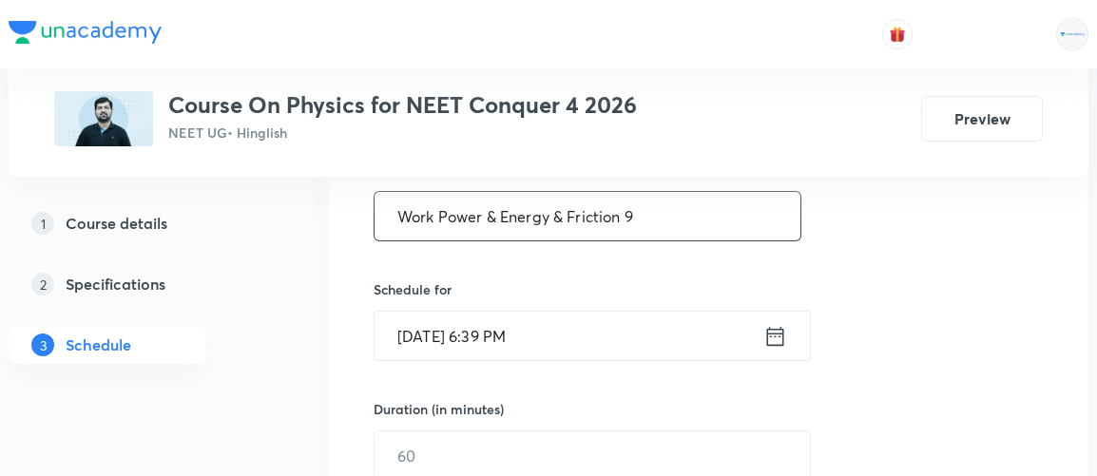
type input "Work Power & Energy & Friction 9"
click at [776, 337] on icon at bounding box center [776, 336] width 24 height 27
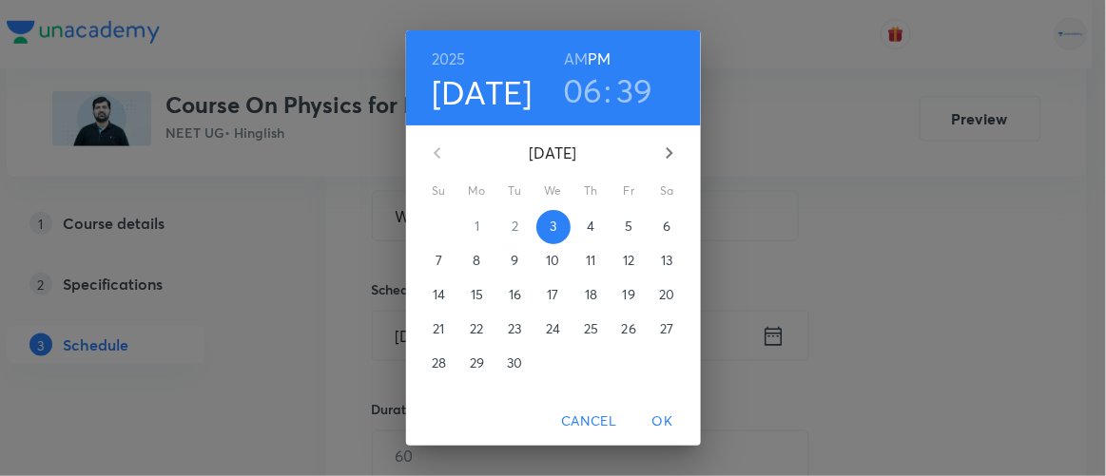
click at [579, 230] on span "4" at bounding box center [591, 226] width 34 height 19
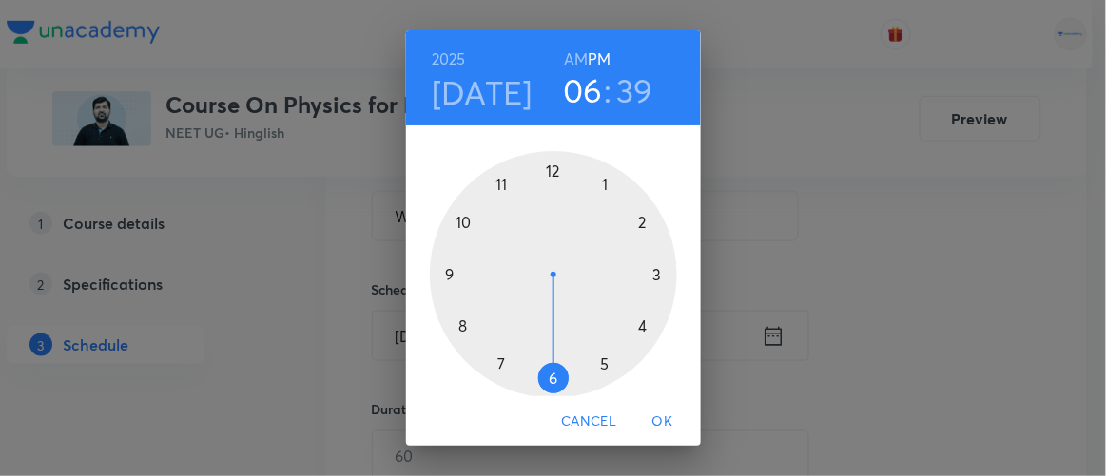
click at [569, 63] on h6 "AM" at bounding box center [576, 59] width 24 height 27
click at [459, 323] on div at bounding box center [553, 274] width 247 height 247
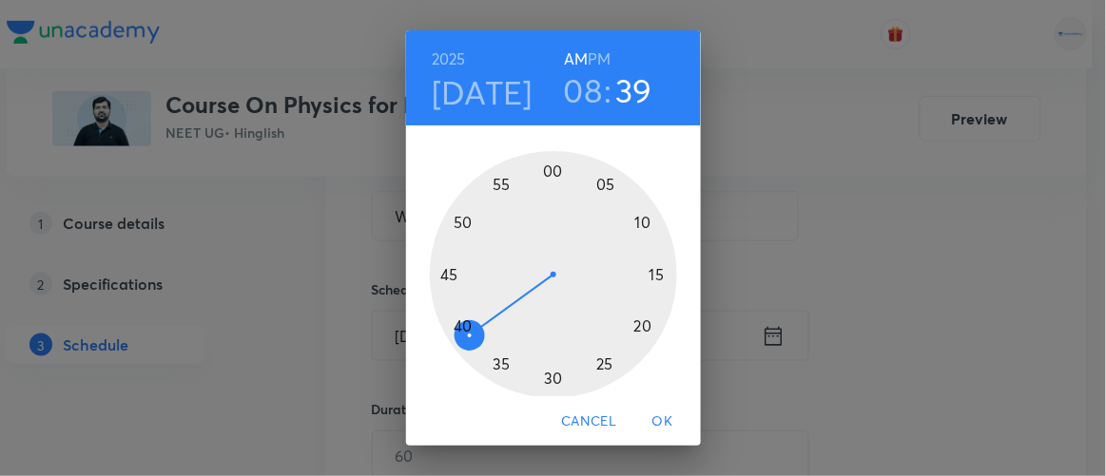
click at [547, 167] on div at bounding box center [553, 274] width 247 height 247
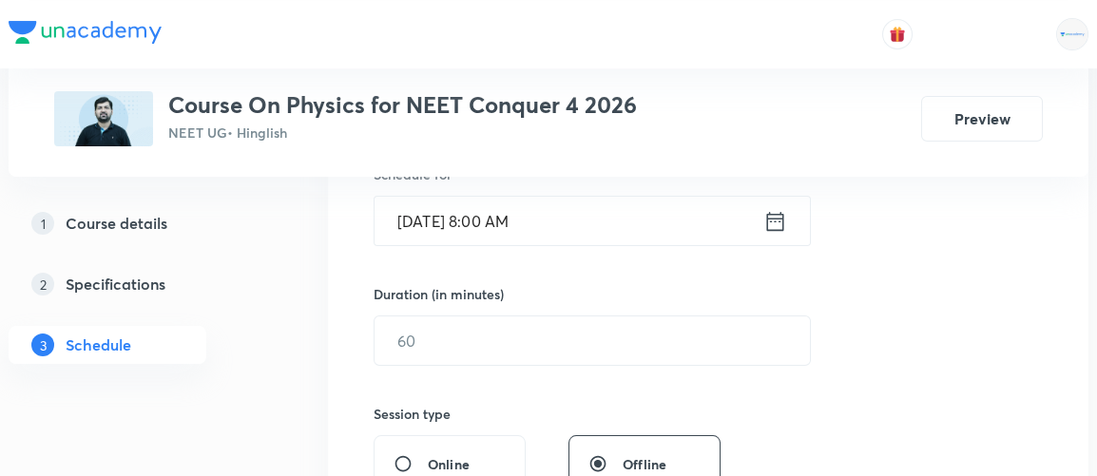
scroll to position [495, 0]
click at [431, 354] on input "text" at bounding box center [593, 340] width 436 height 49
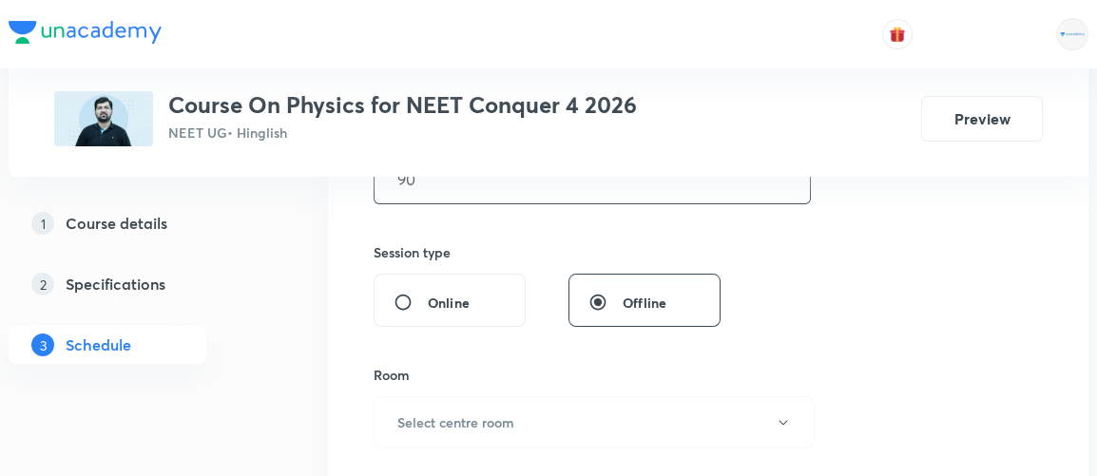
scroll to position [713, 0]
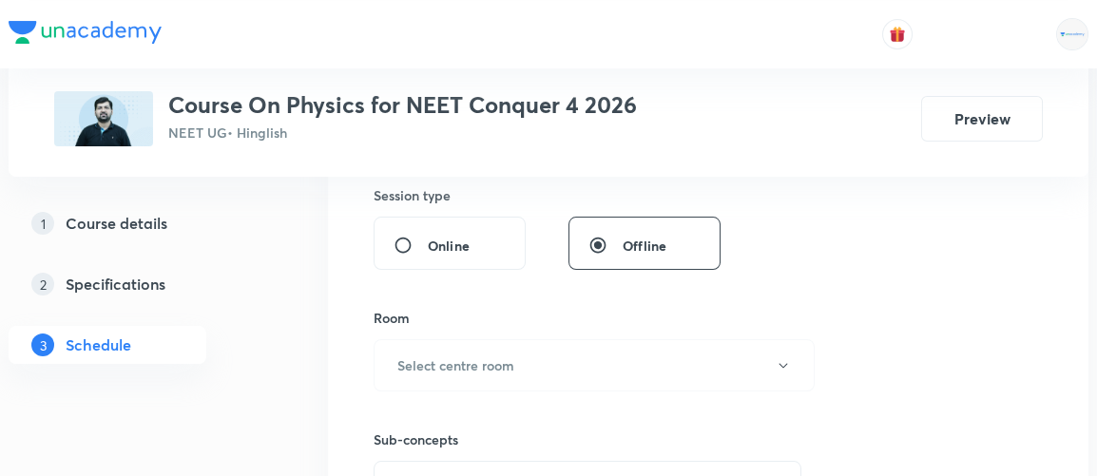
type input "90"
click at [431, 356] on h6 "Select centre room" at bounding box center [456, 366] width 117 height 20
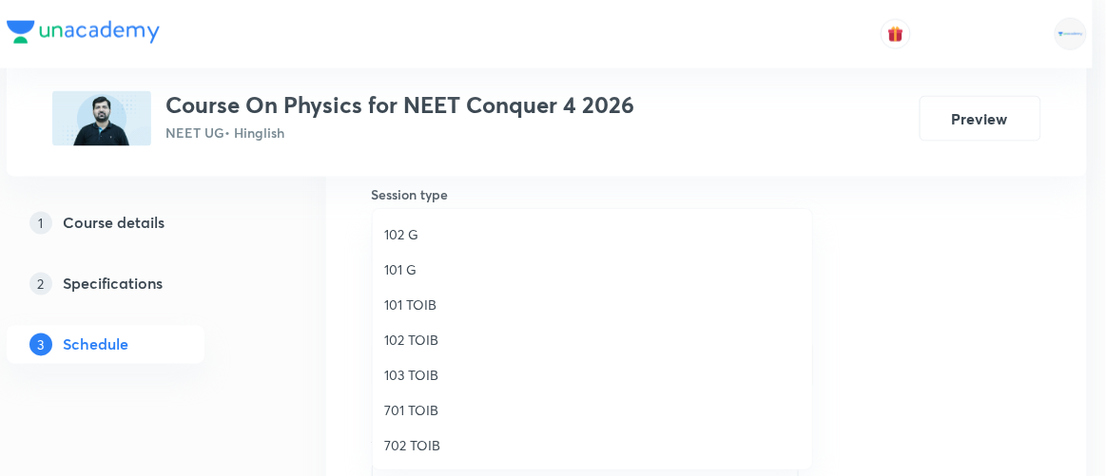
click at [403, 452] on span "702 TOIB" at bounding box center [592, 446] width 417 height 20
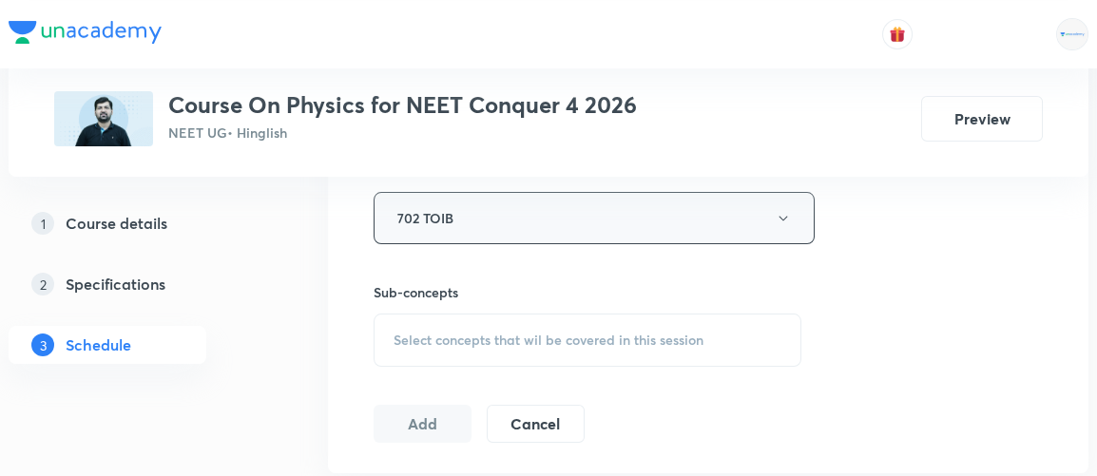
scroll to position [895, 0]
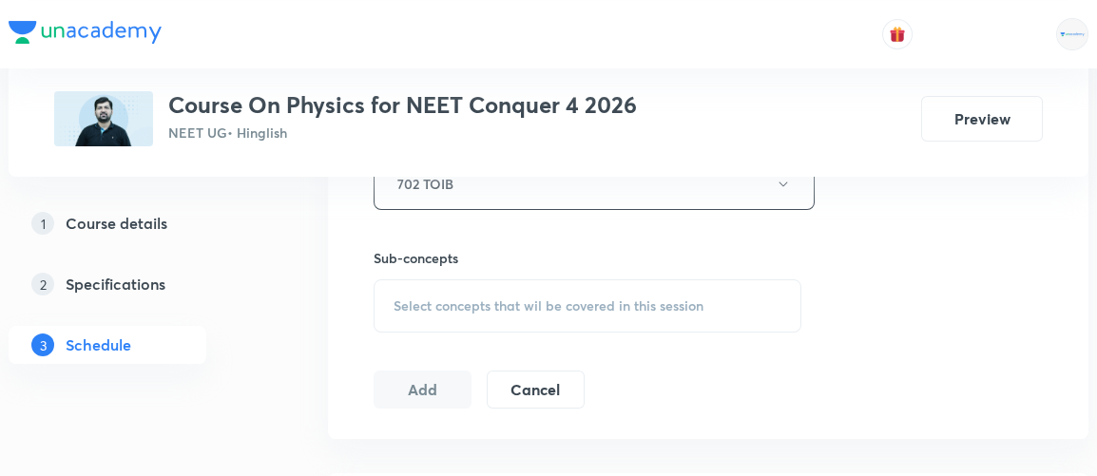
click at [516, 310] on span "Select concepts that wil be covered in this session" at bounding box center [549, 306] width 310 height 15
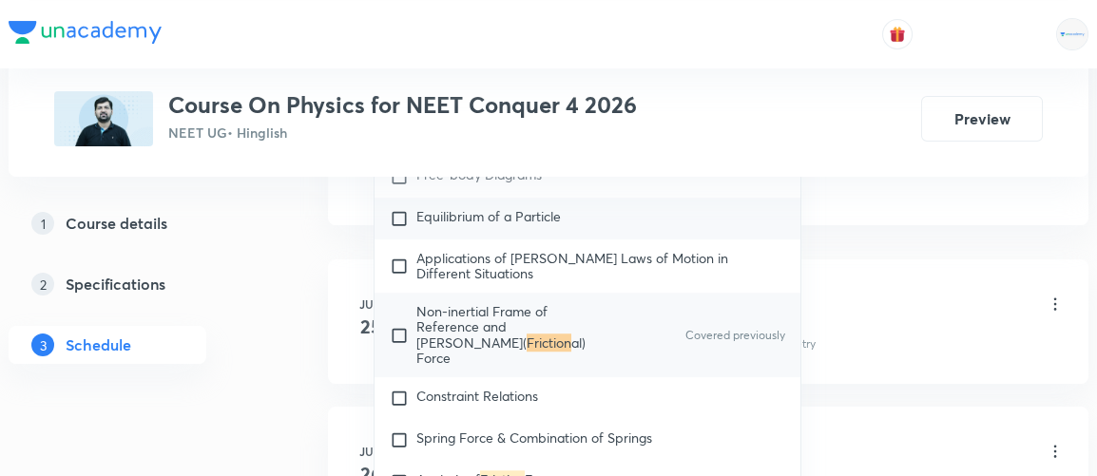
scroll to position [4153, 0]
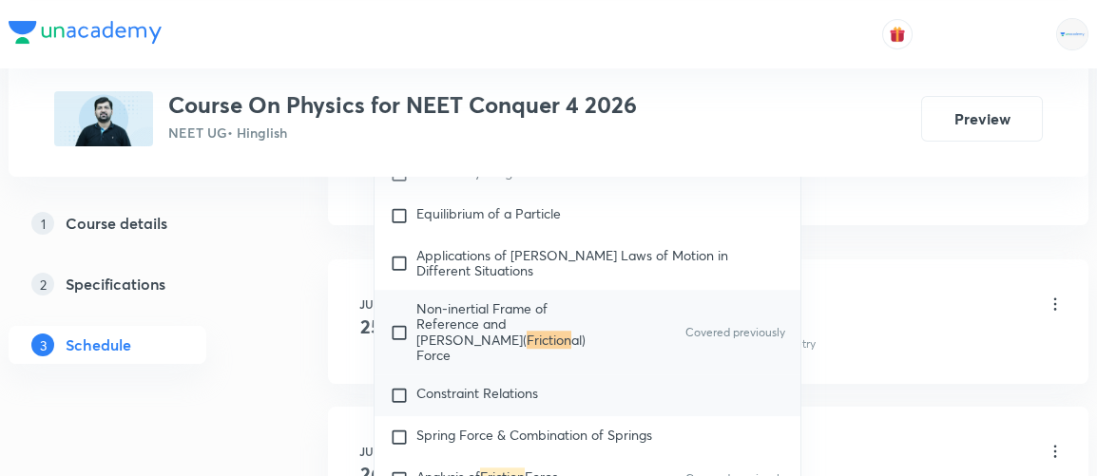
type input "friction"
click at [395, 386] on input "checkbox" at bounding box center [403, 395] width 27 height 19
checkbox input "true"
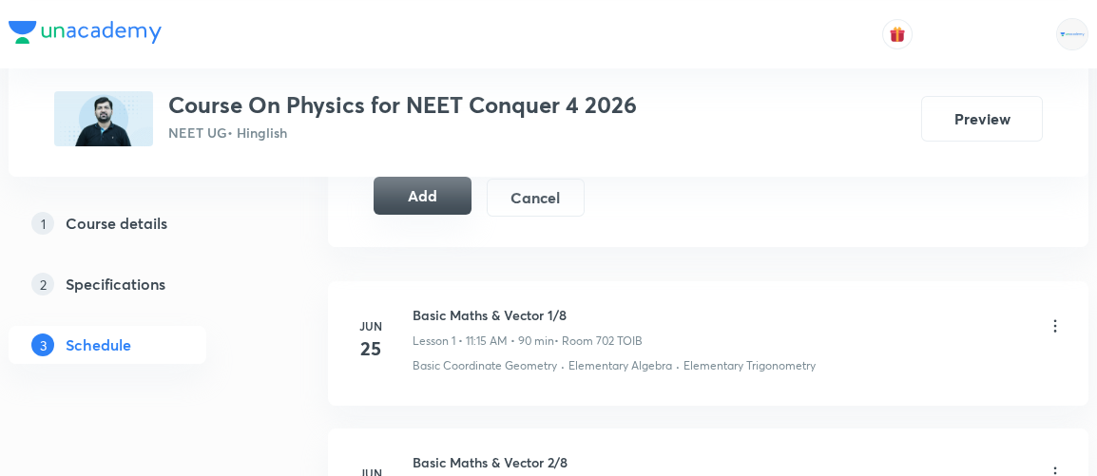
click at [423, 192] on button "Add" at bounding box center [423, 196] width 98 height 38
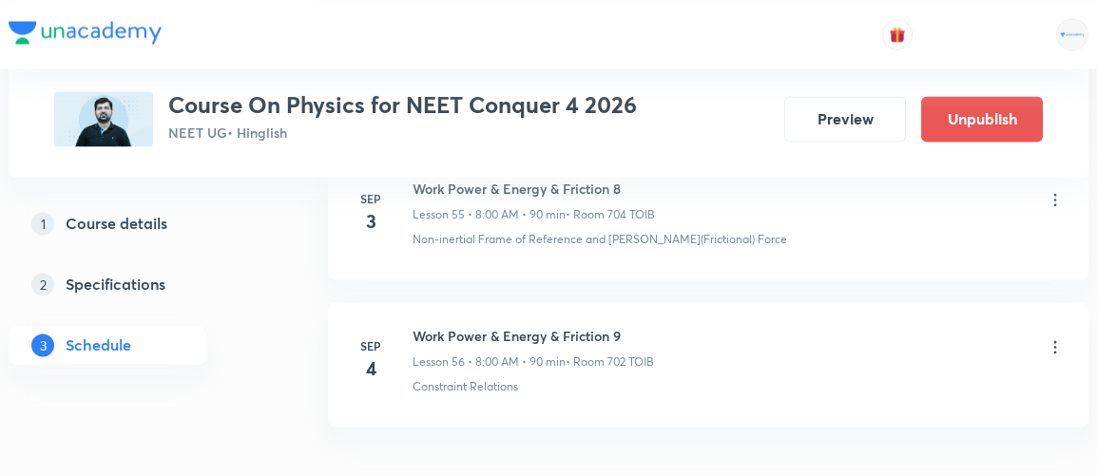
scroll to position [8311, 0]
click at [1051, 338] on icon at bounding box center [1055, 347] width 19 height 19
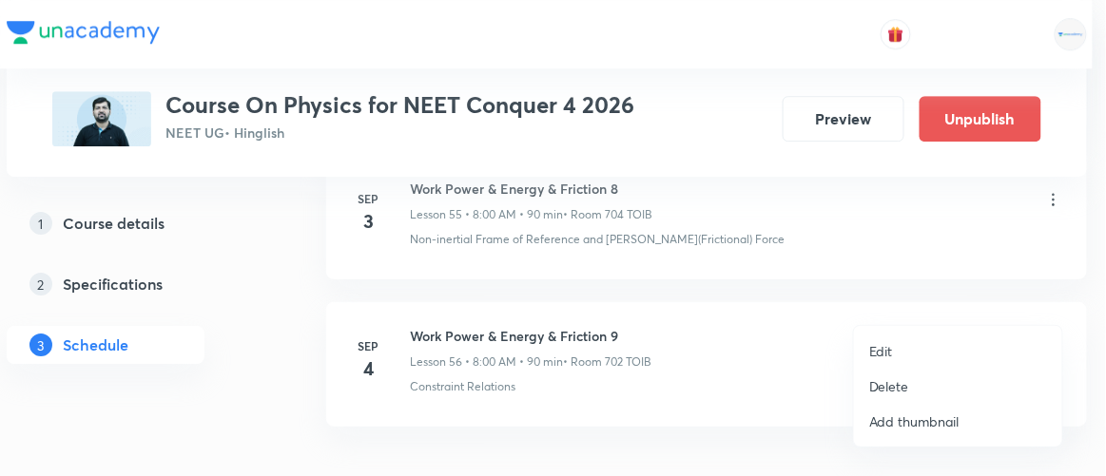
click at [878, 357] on p "Edit" at bounding box center [881, 351] width 24 height 20
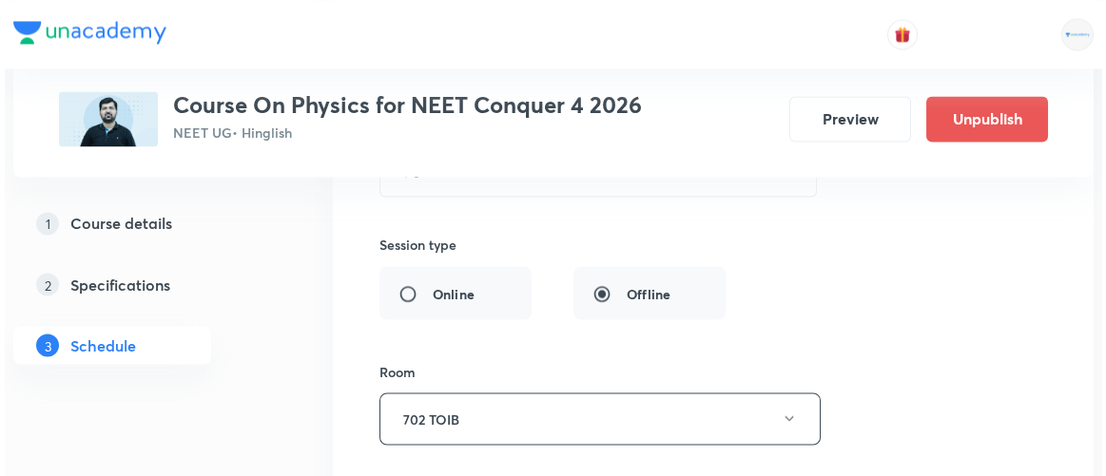
scroll to position [8783, 0]
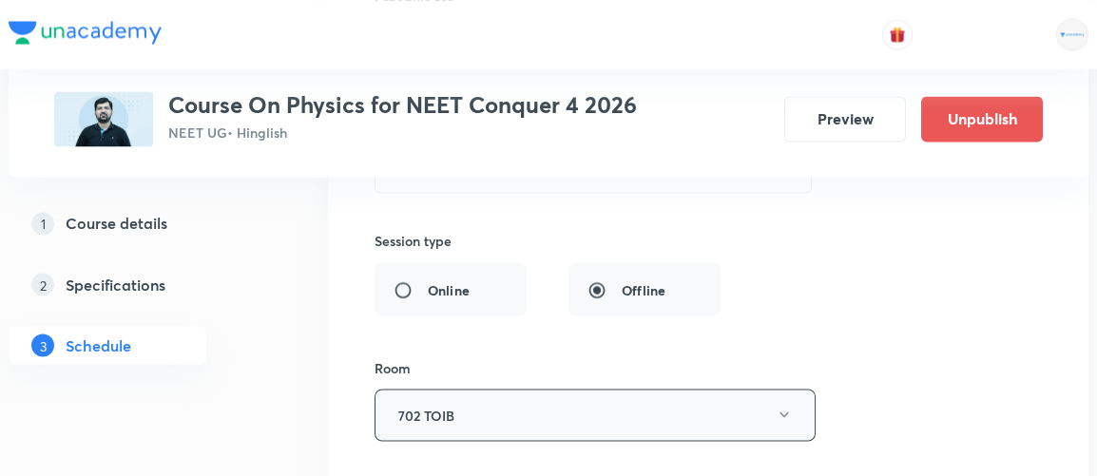
click at [604, 389] on button "702 TOIB" at bounding box center [595, 415] width 441 height 52
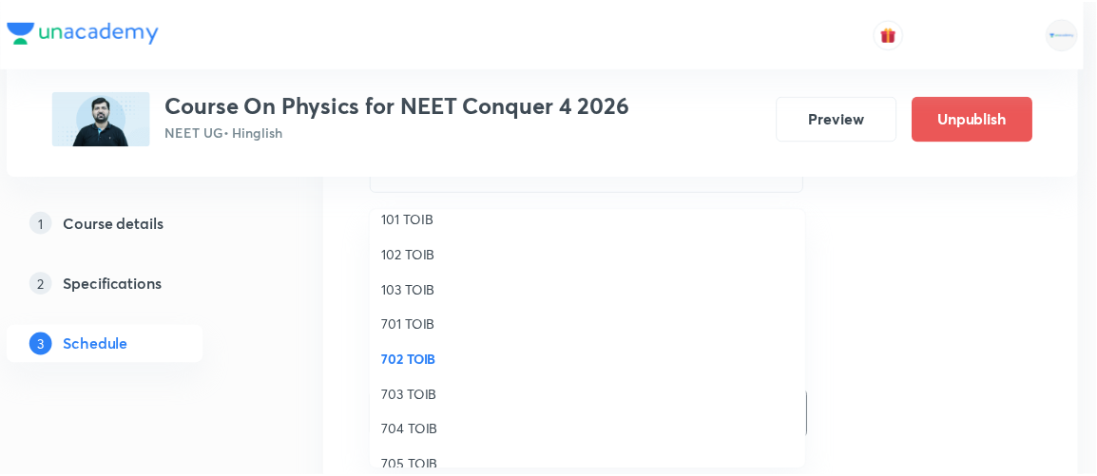
scroll to position [87, 0]
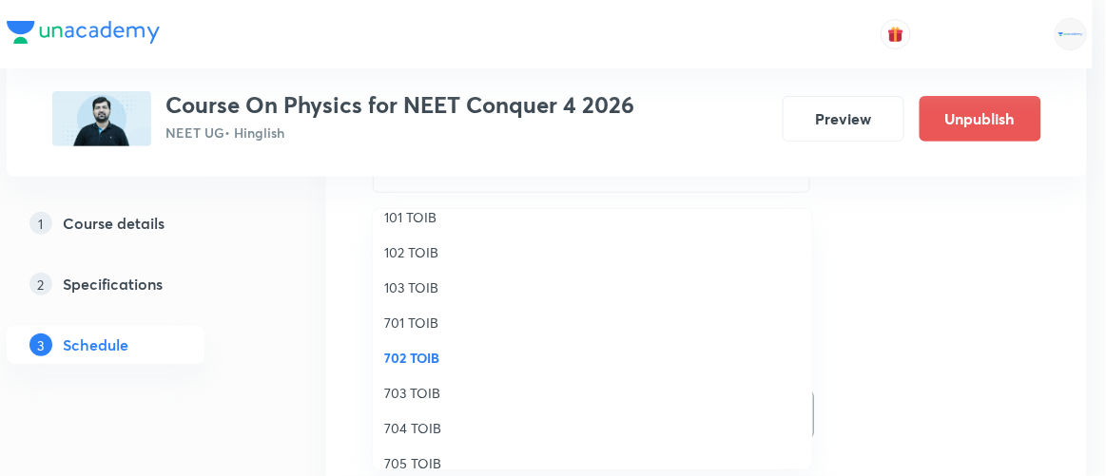
click at [409, 429] on span "704 TOIB" at bounding box center [592, 428] width 417 height 20
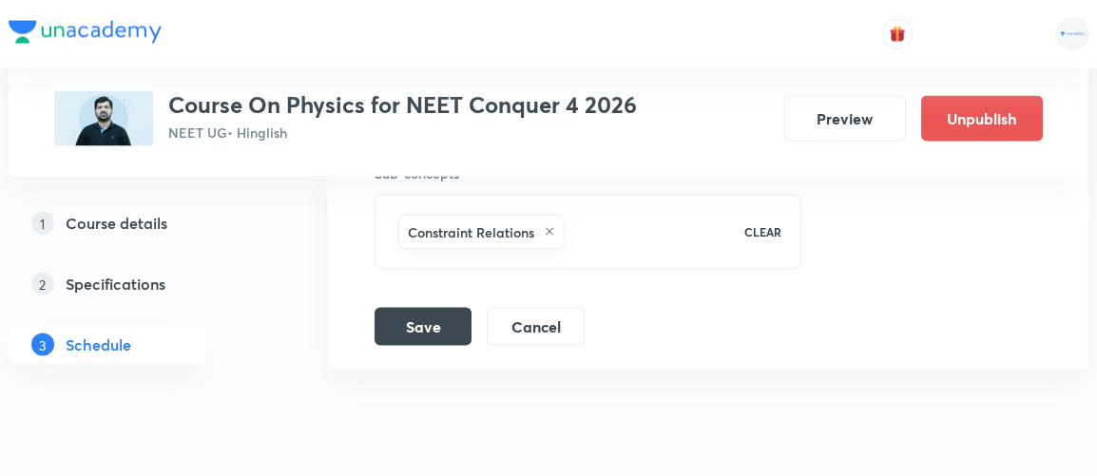
scroll to position [9122, 0]
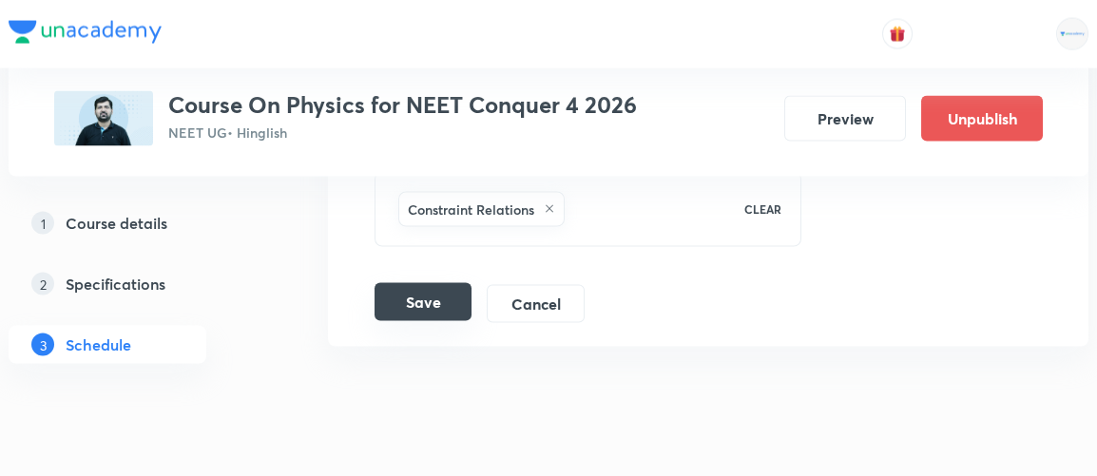
click at [434, 283] on button "Save" at bounding box center [423, 302] width 97 height 38
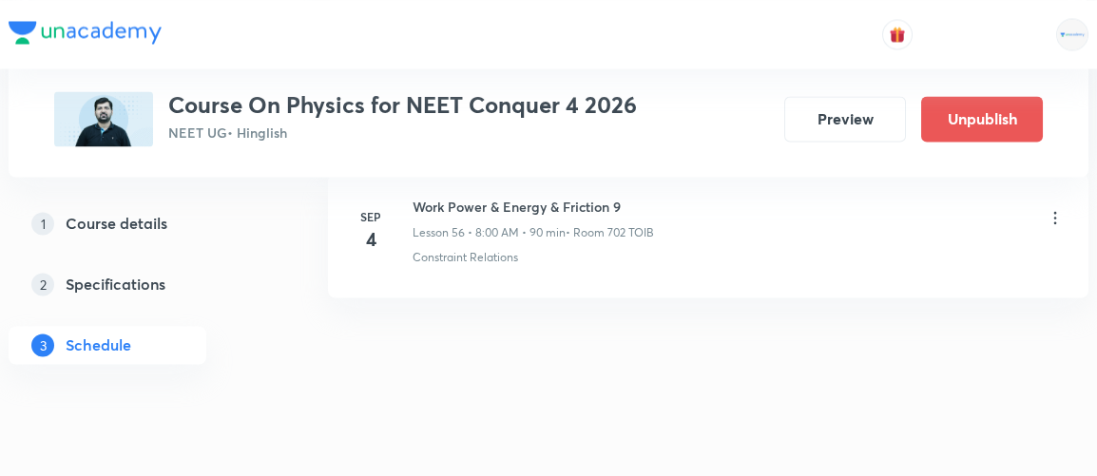
scroll to position [8396, 0]
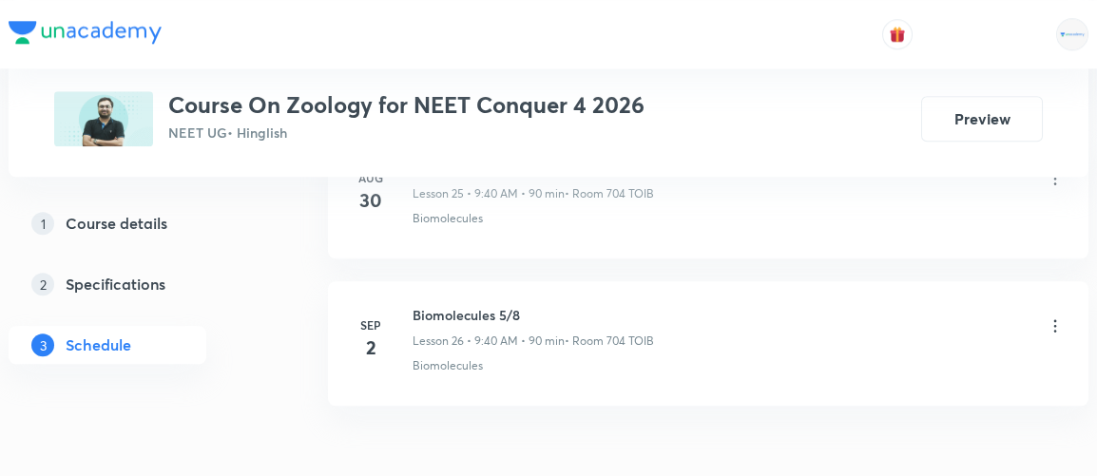
scroll to position [4859, 0]
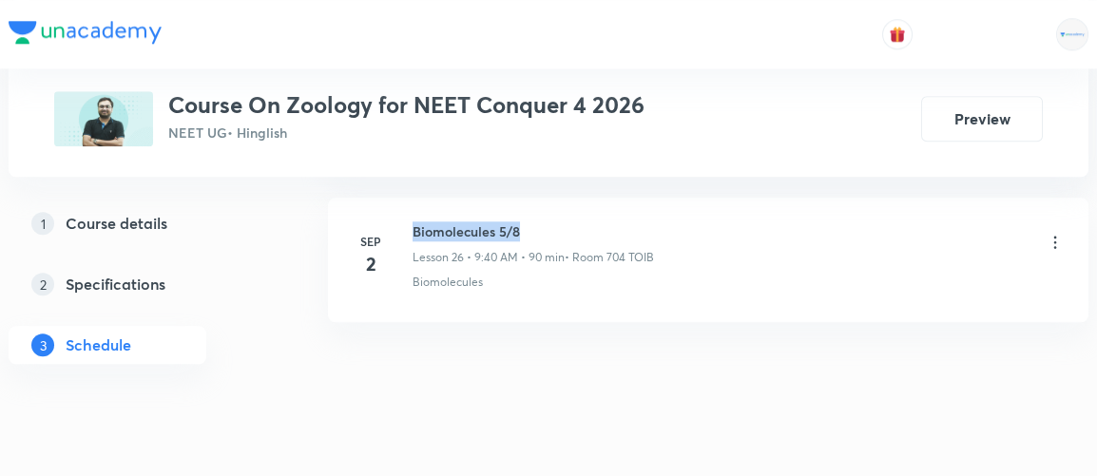
drag, startPoint x: 415, startPoint y: 208, endPoint x: 574, endPoint y: 201, distance: 159.9
click at [574, 222] on h6 "Biomolecules 5/8" at bounding box center [534, 232] width 242 height 20
copy h6 "Biomolecules 5/8"
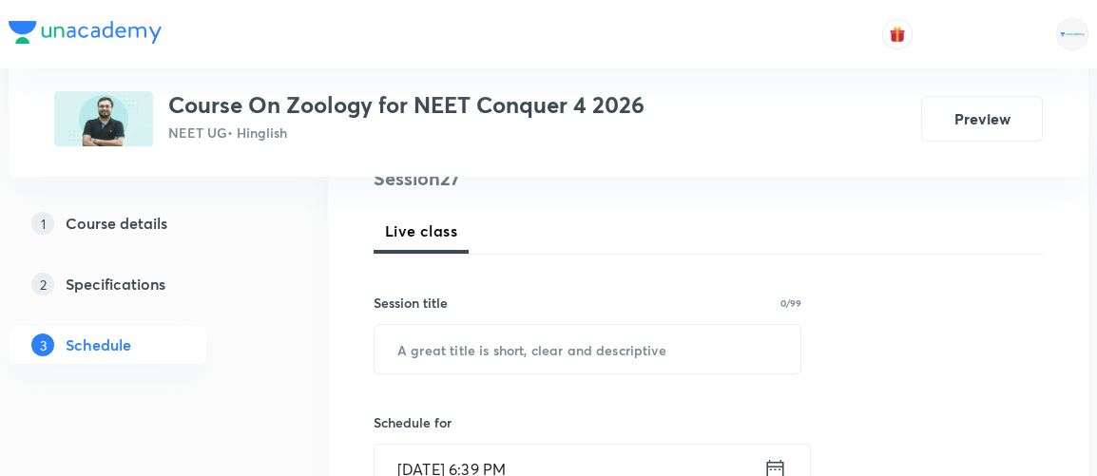
scroll to position [250, 0]
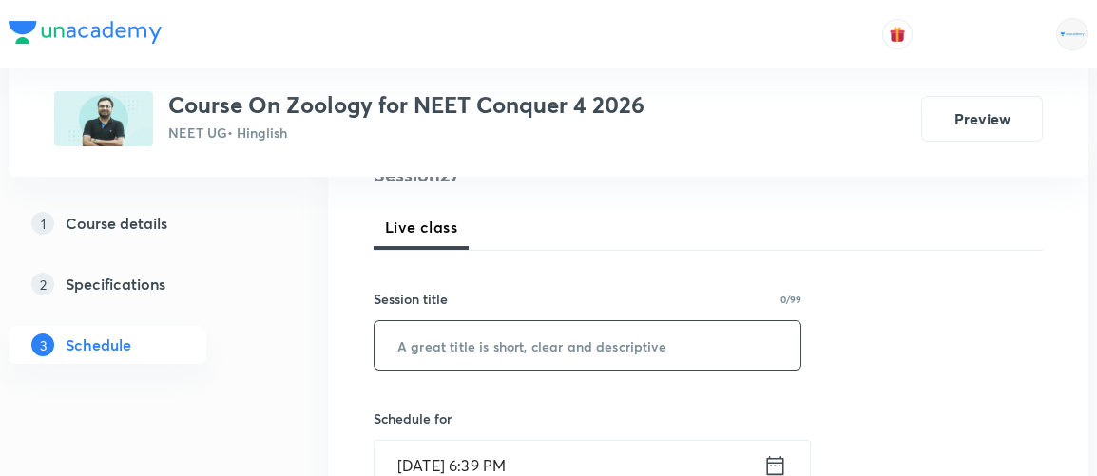
click at [441, 345] on input "text" at bounding box center [588, 345] width 426 height 49
paste input "Biomolecules 5/8"
click at [503, 349] on input "Biomolecules 5/8" at bounding box center [588, 345] width 426 height 49
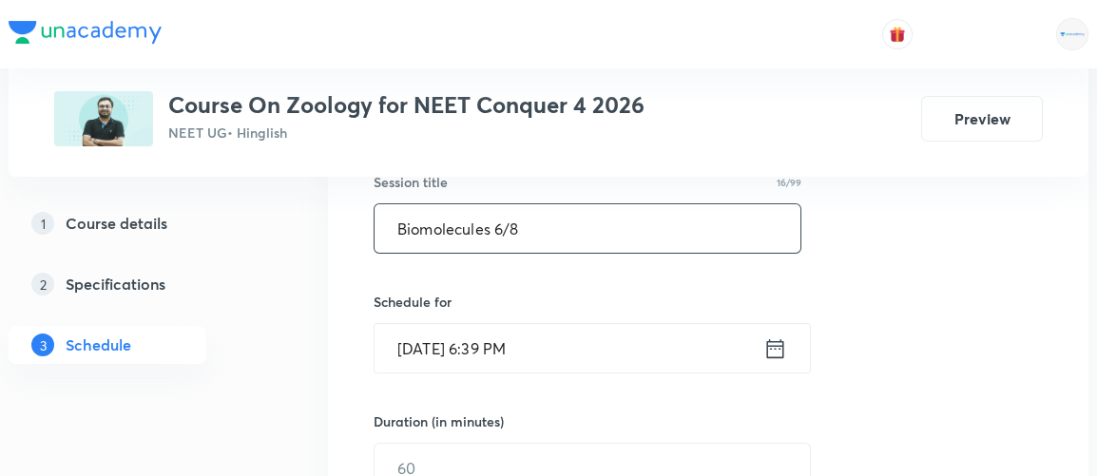
scroll to position [369, 0]
type input "Biomolecules 6/8"
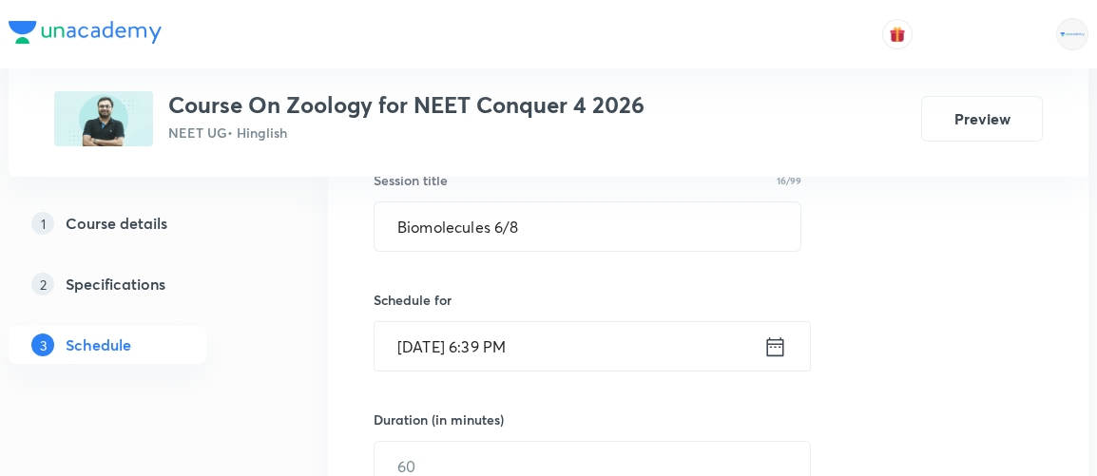
click at [776, 345] on icon at bounding box center [776, 347] width 24 height 27
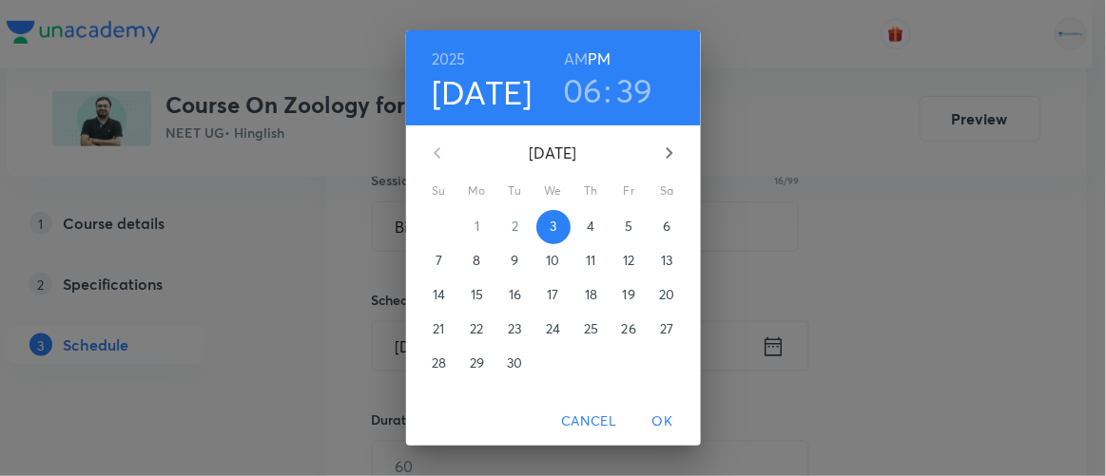
click at [587, 224] on p "4" at bounding box center [591, 226] width 8 height 19
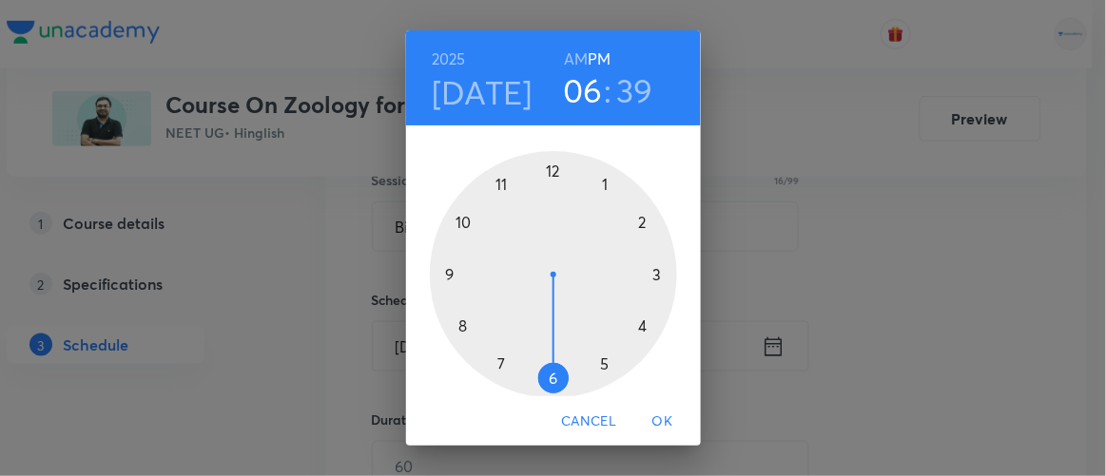
click at [572, 60] on h6 "AM" at bounding box center [576, 59] width 24 height 27
click at [442, 271] on div at bounding box center [553, 274] width 247 height 247
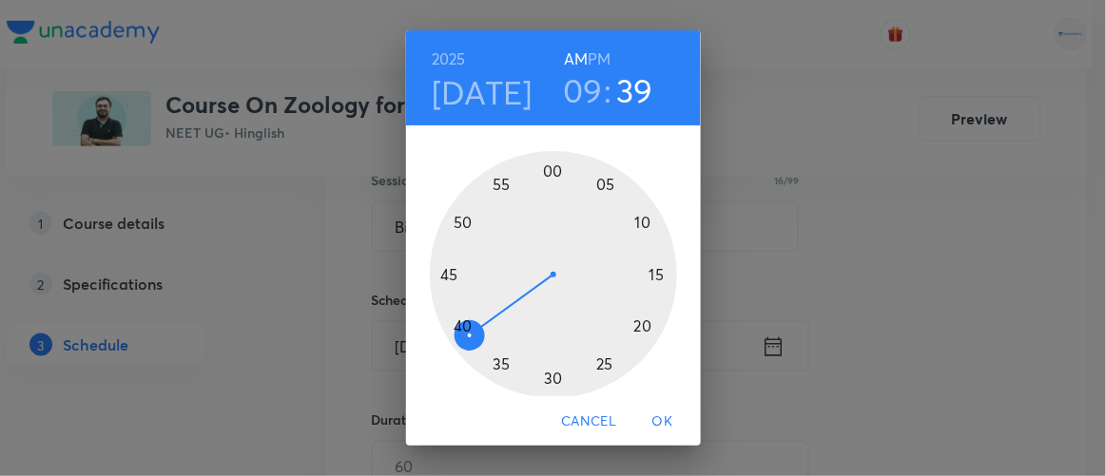
click at [453, 326] on div at bounding box center [553, 274] width 247 height 247
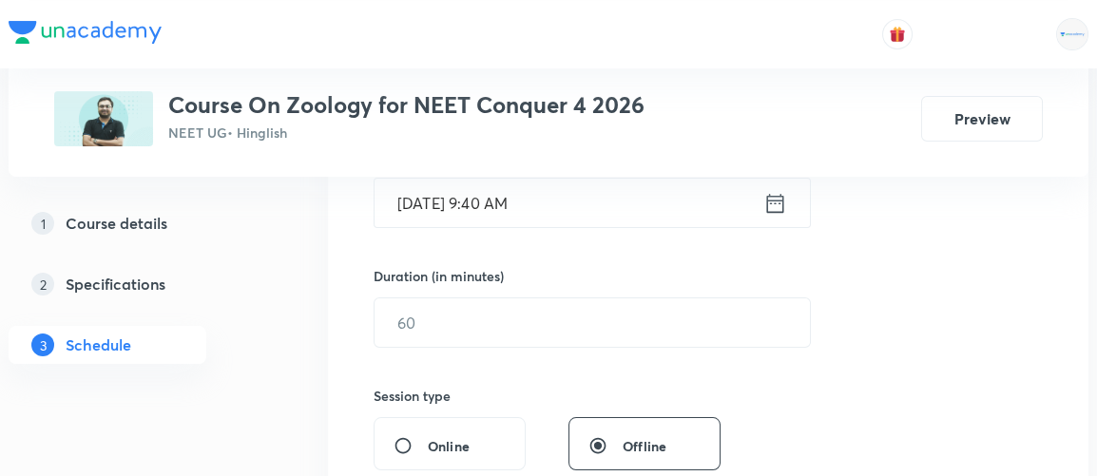
scroll to position [514, 0]
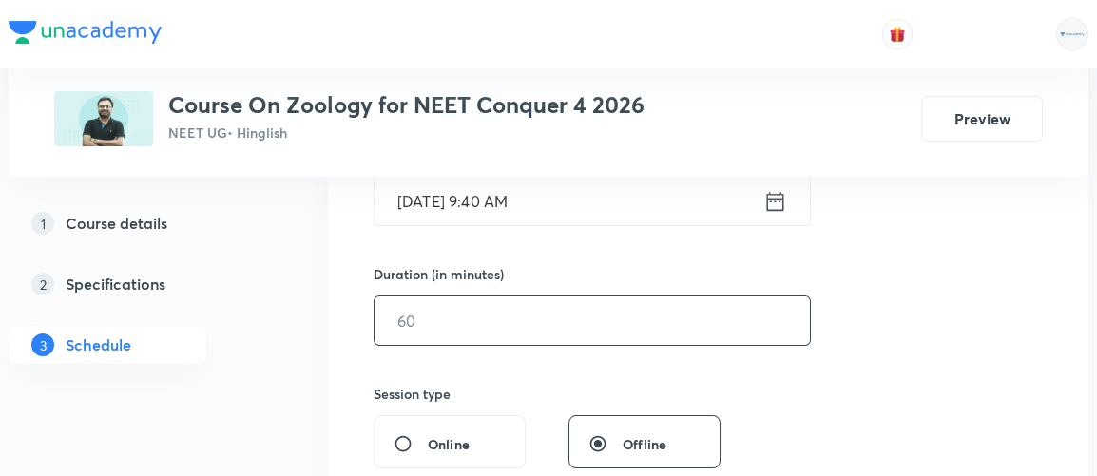
click at [422, 329] on input "text" at bounding box center [593, 321] width 436 height 49
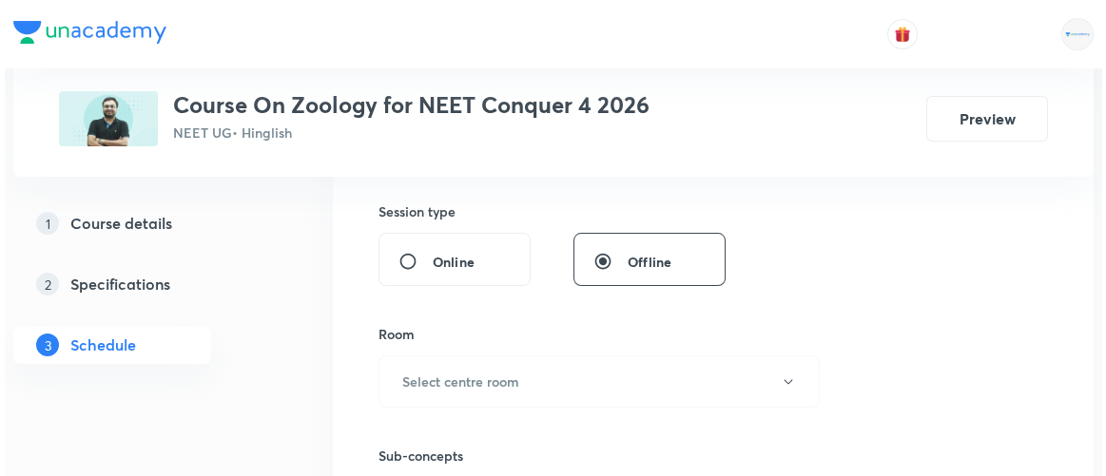
scroll to position [698, 0]
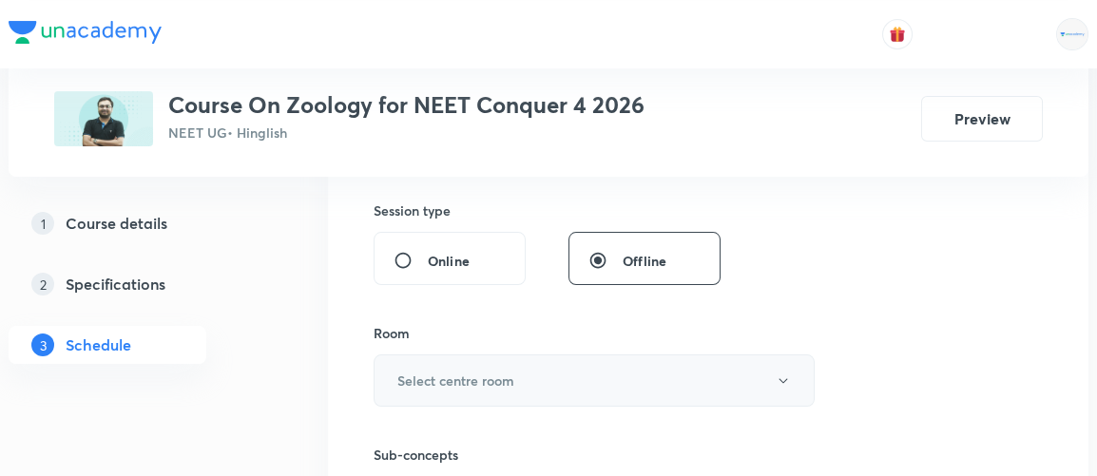
type input "90"
click at [424, 379] on h6 "Select centre room" at bounding box center [456, 381] width 117 height 20
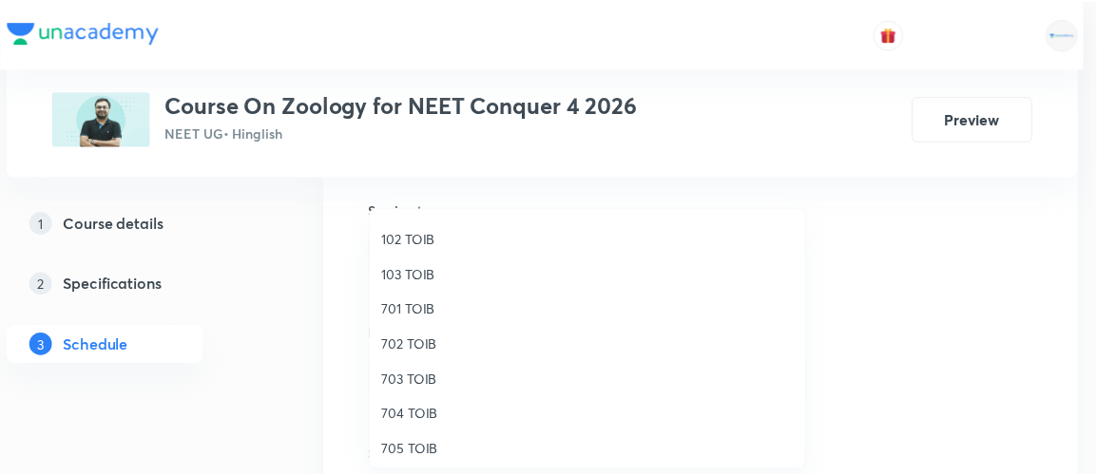
scroll to position [103, 0]
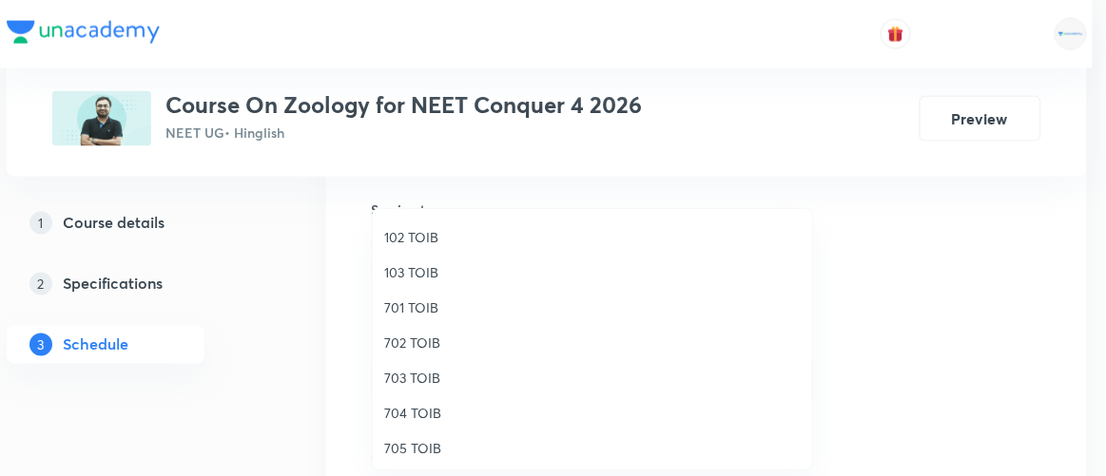
click at [415, 408] on span "704 TOIB" at bounding box center [592, 413] width 417 height 20
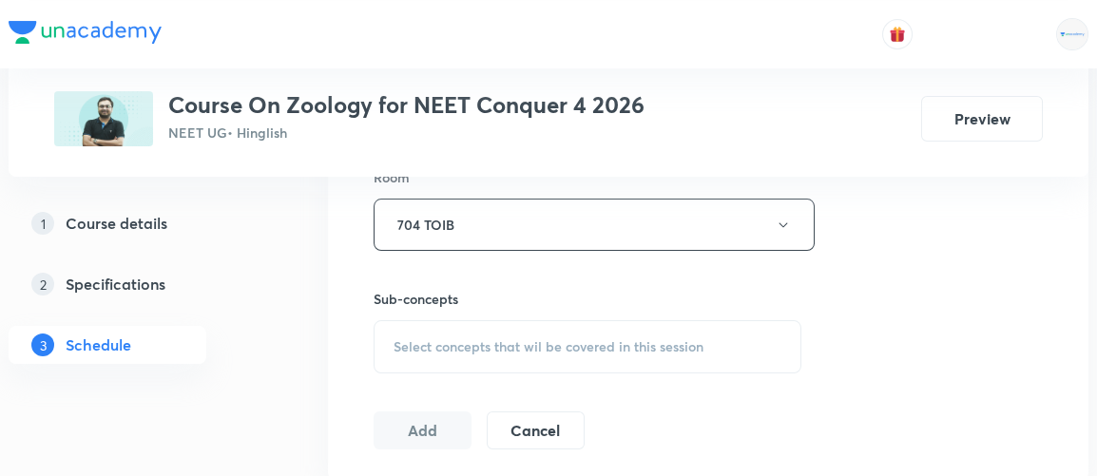
scroll to position [857, 0]
click at [535, 337] on span "Select concepts that wil be covered in this session" at bounding box center [549, 344] width 310 height 15
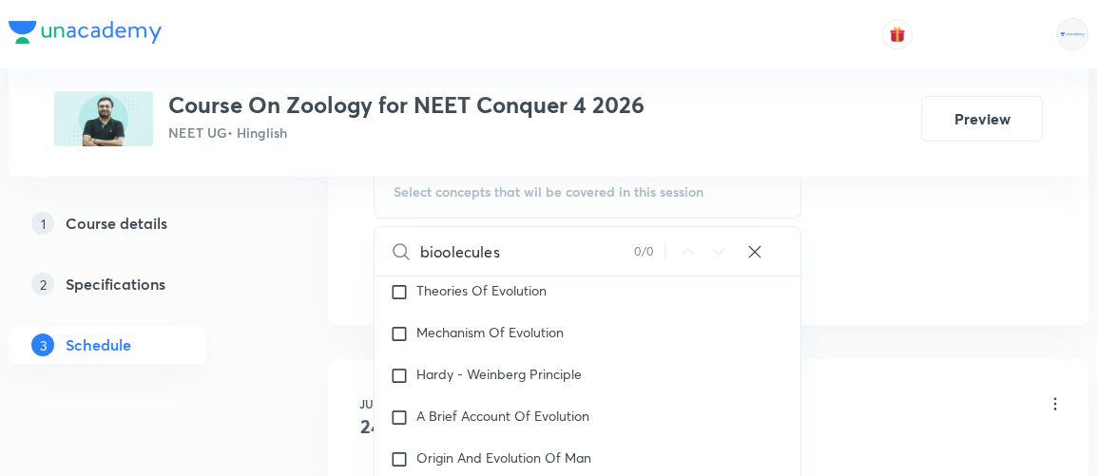
scroll to position [9179, 0]
click at [442, 250] on input "bioolecules" at bounding box center [527, 251] width 214 height 49
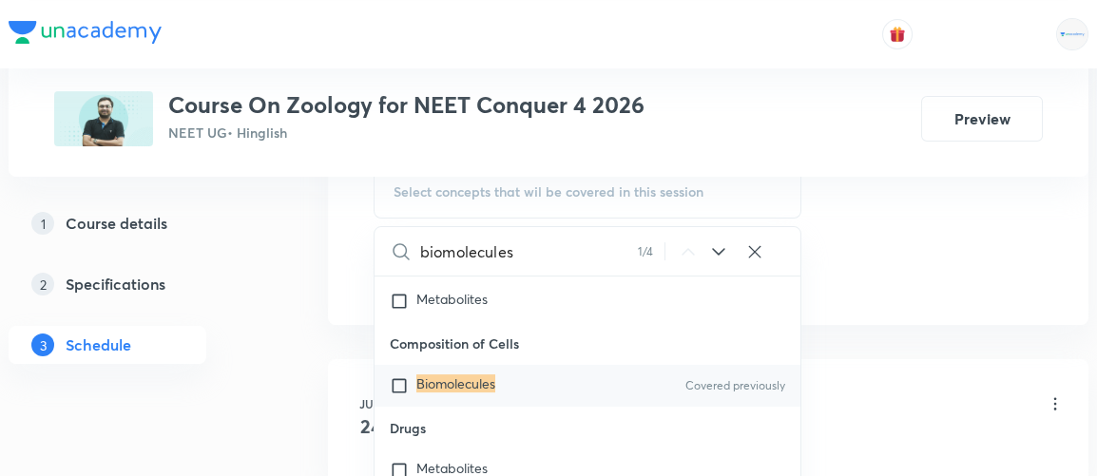
scroll to position [38039, 0]
type input "biomolecules"
click at [400, 376] on input "checkbox" at bounding box center [403, 385] width 27 height 19
checkbox input "true"
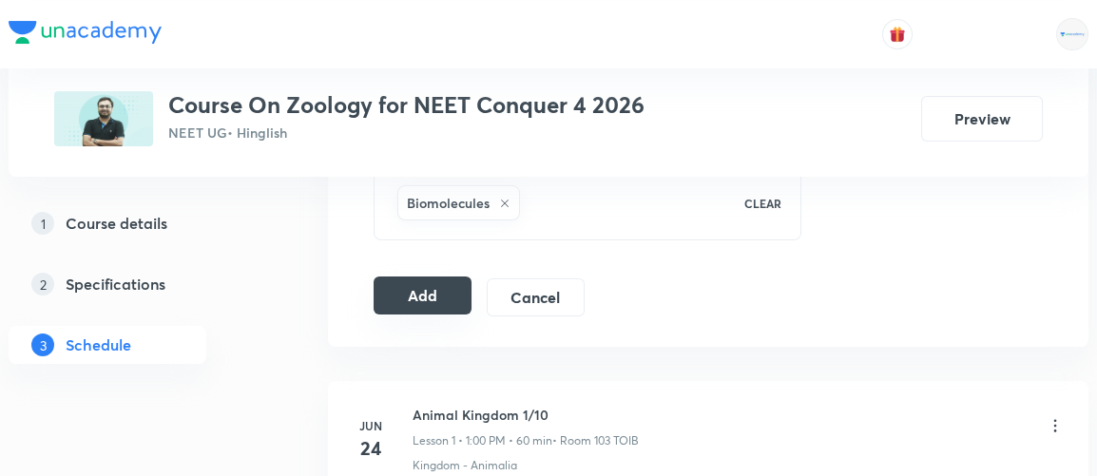
click at [436, 290] on button "Add" at bounding box center [423, 296] width 98 height 38
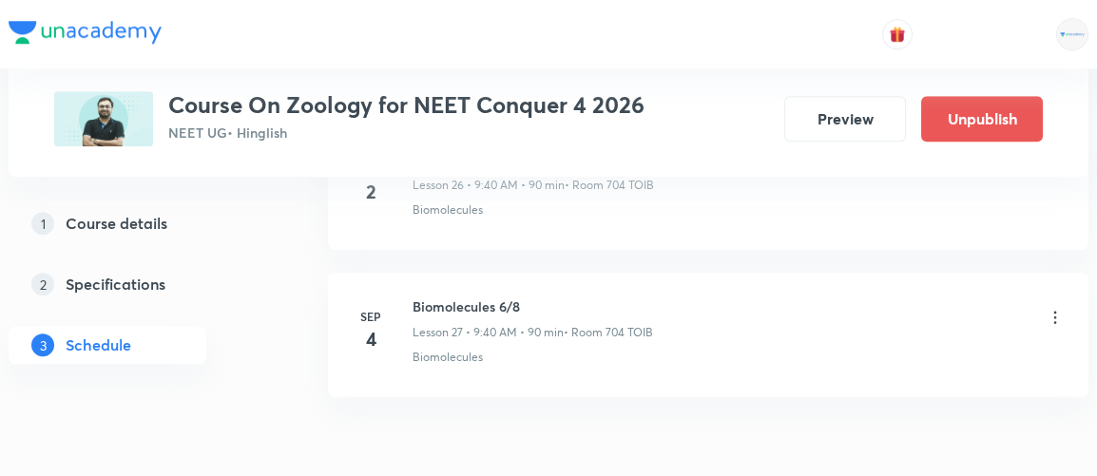
scroll to position [4135, 0]
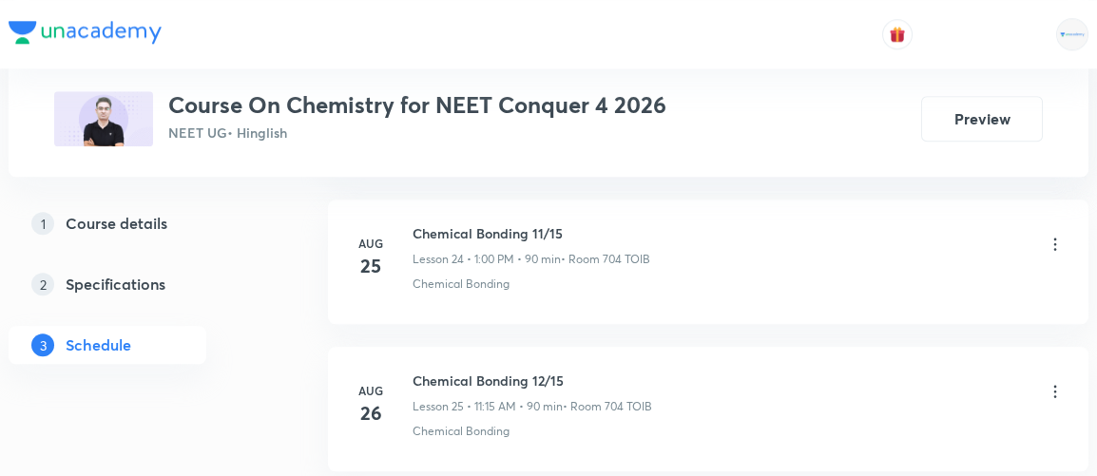
scroll to position [5464, 0]
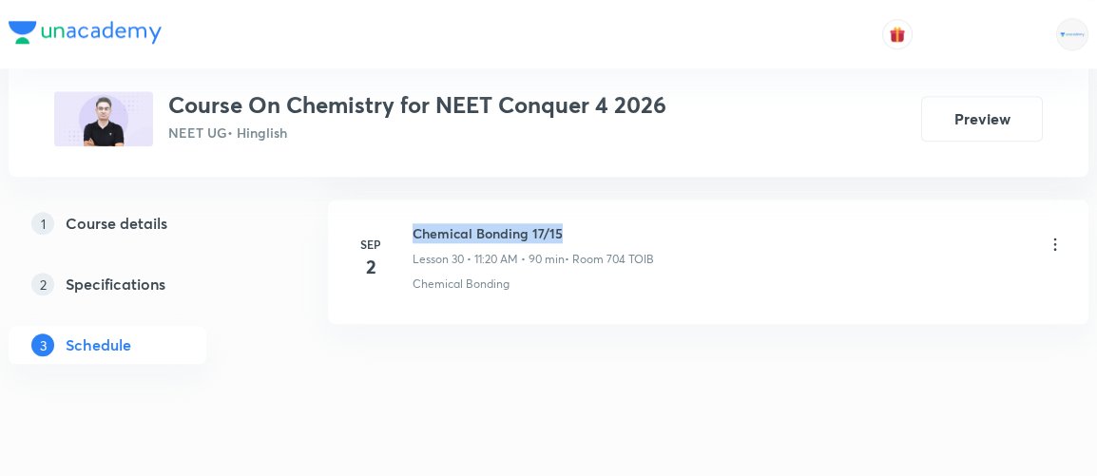
drag, startPoint x: 415, startPoint y: 208, endPoint x: 569, endPoint y: 212, distance: 154.1
click at [569, 223] on h6 "Chemical Bonding 17/15" at bounding box center [534, 233] width 242 height 20
copy h6 "Chemical Bonding 17/15"
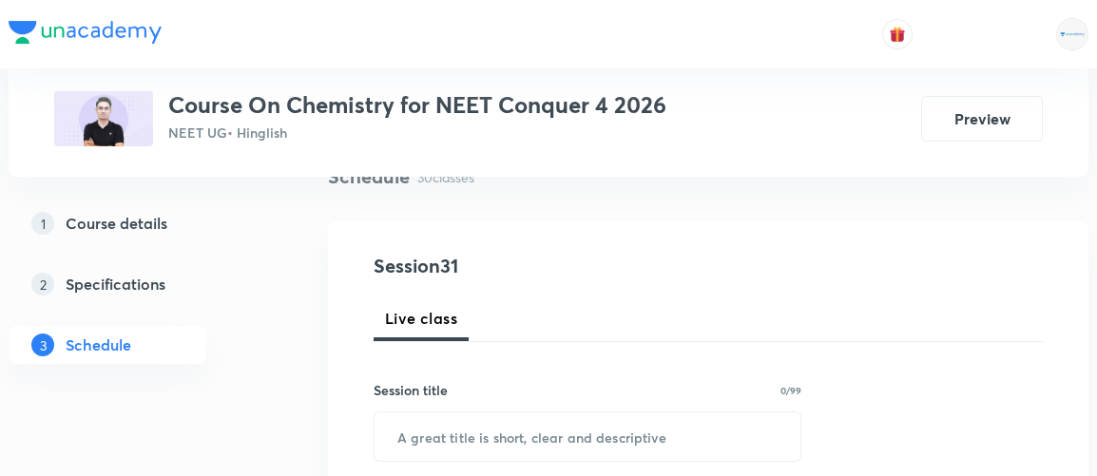
scroll to position [193, 0]
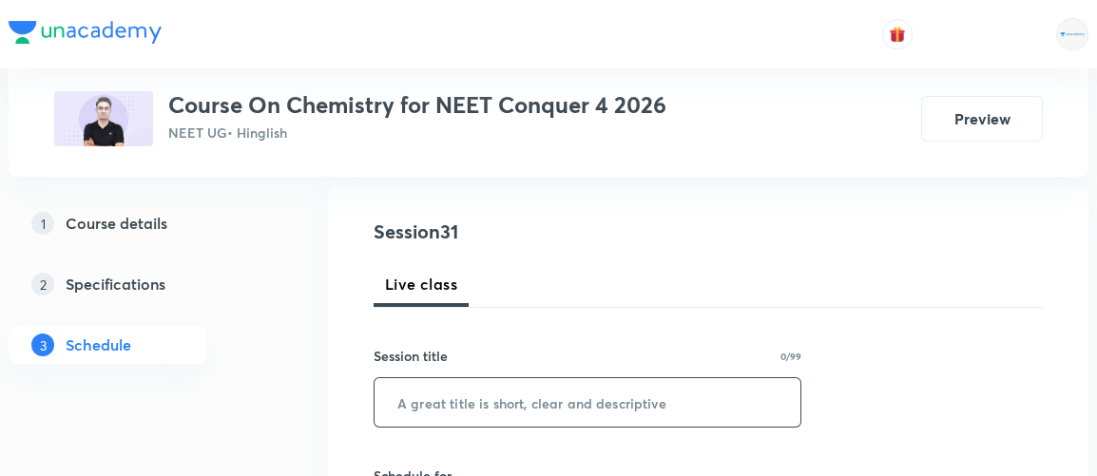
click at [444, 402] on input "text" at bounding box center [588, 402] width 426 height 49
paste input "Chemical Bonding 17/15"
click at [548, 401] on input "Chemical Bonding 17/15" at bounding box center [588, 402] width 426 height 49
click at [542, 399] on input "Chemical Bonding 17/15" at bounding box center [588, 402] width 426 height 49
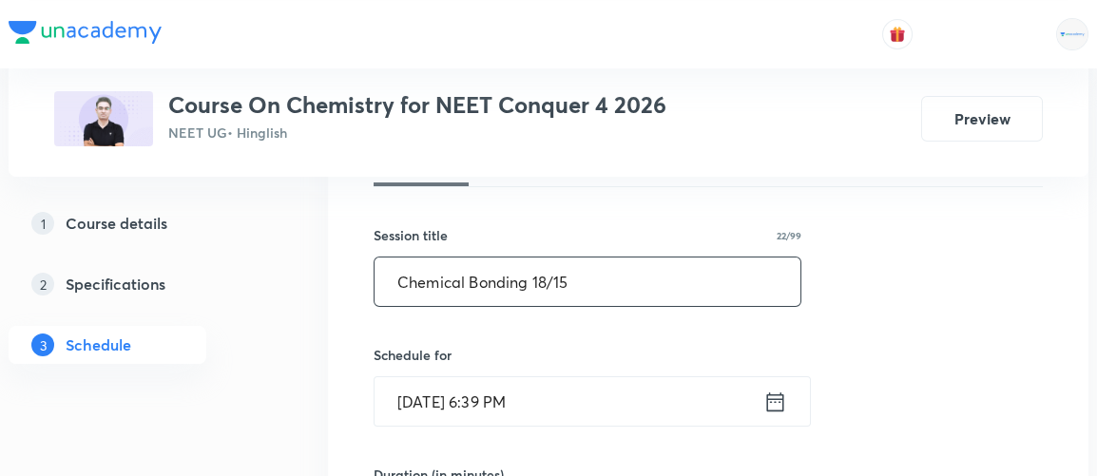
scroll to position [336, 0]
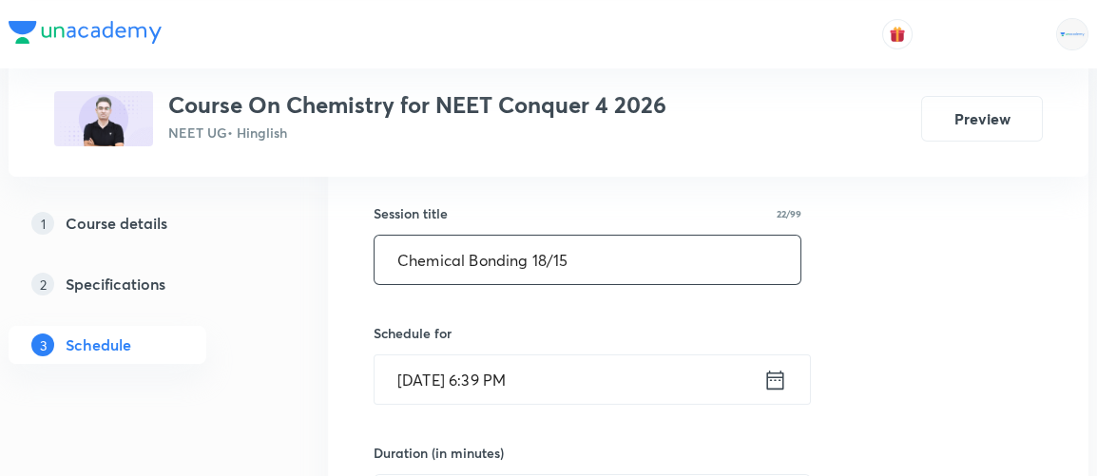
type input "Chemical Bonding 18/15"
click at [772, 377] on icon at bounding box center [776, 380] width 24 height 27
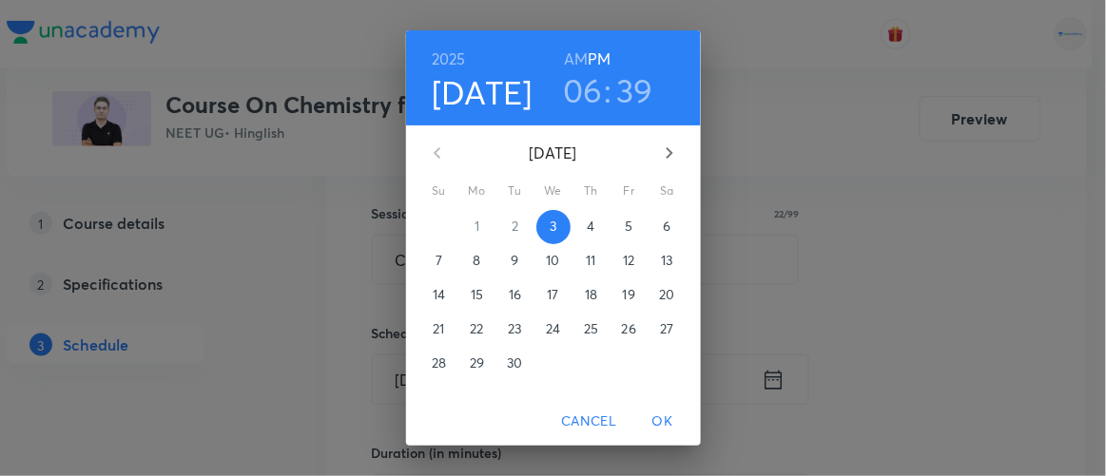
click at [587, 221] on p "4" at bounding box center [591, 226] width 8 height 19
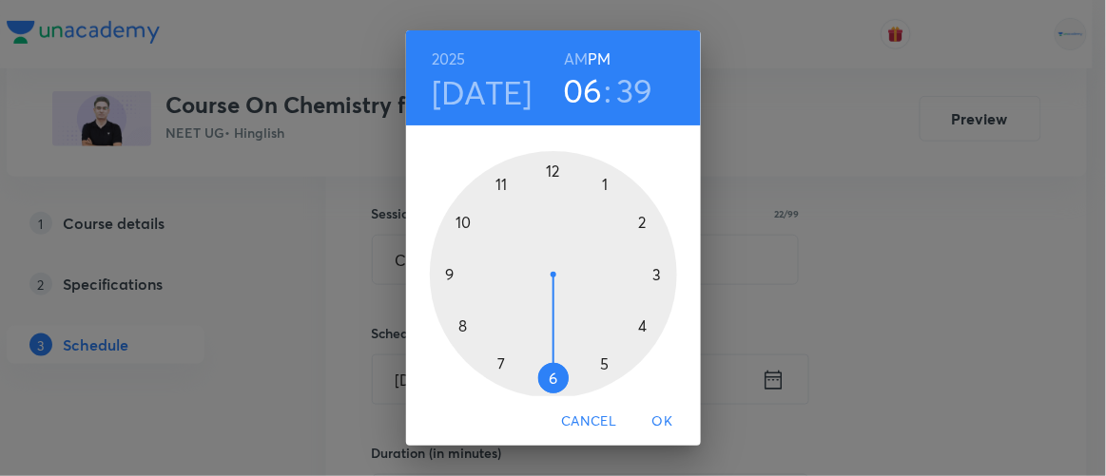
click at [569, 54] on h6 "AM" at bounding box center [576, 59] width 24 height 27
click at [494, 184] on div at bounding box center [553, 274] width 247 height 247
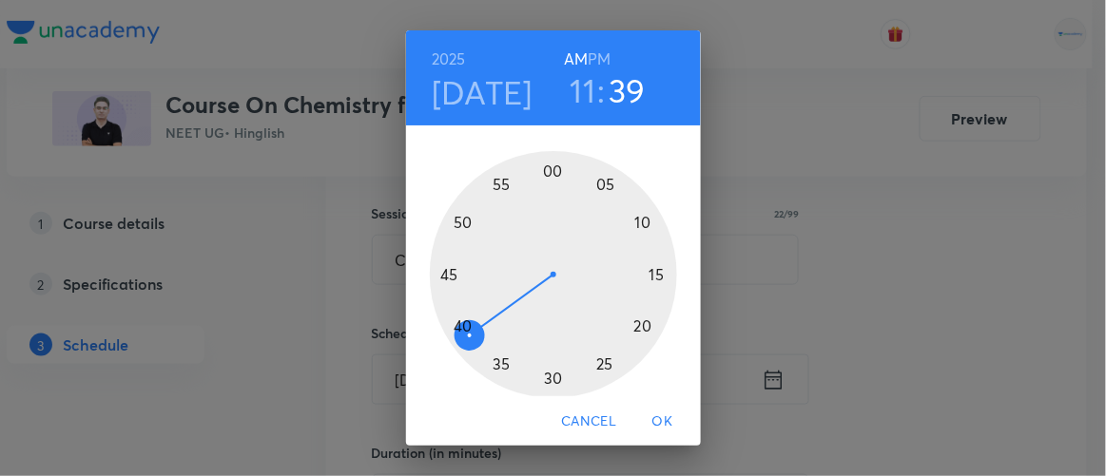
click at [639, 326] on div at bounding box center [553, 274] width 247 height 247
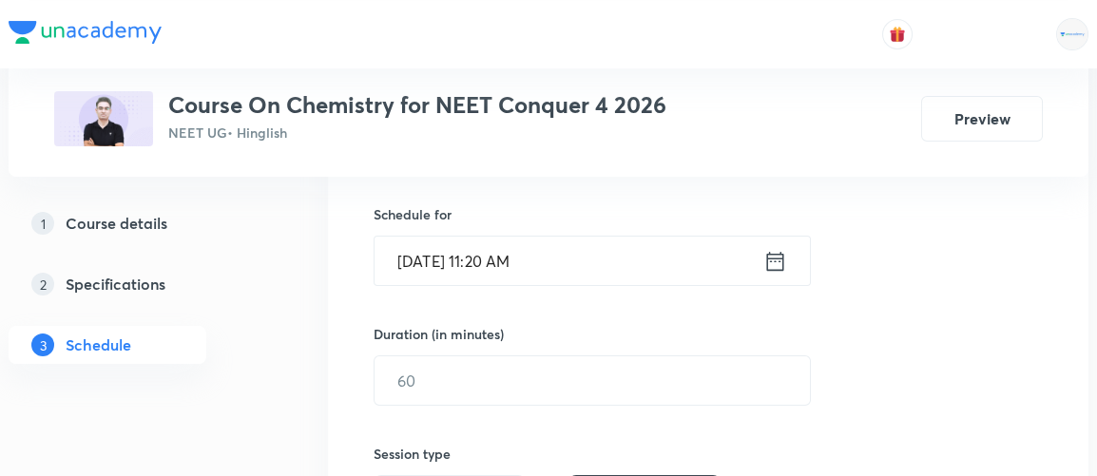
scroll to position [498, 0]
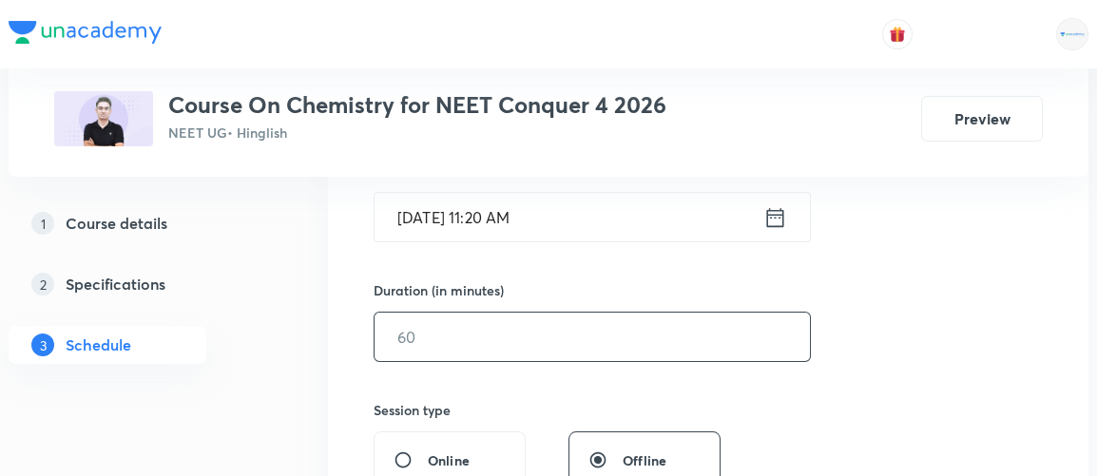
click at [456, 339] on input "text" at bounding box center [593, 337] width 436 height 49
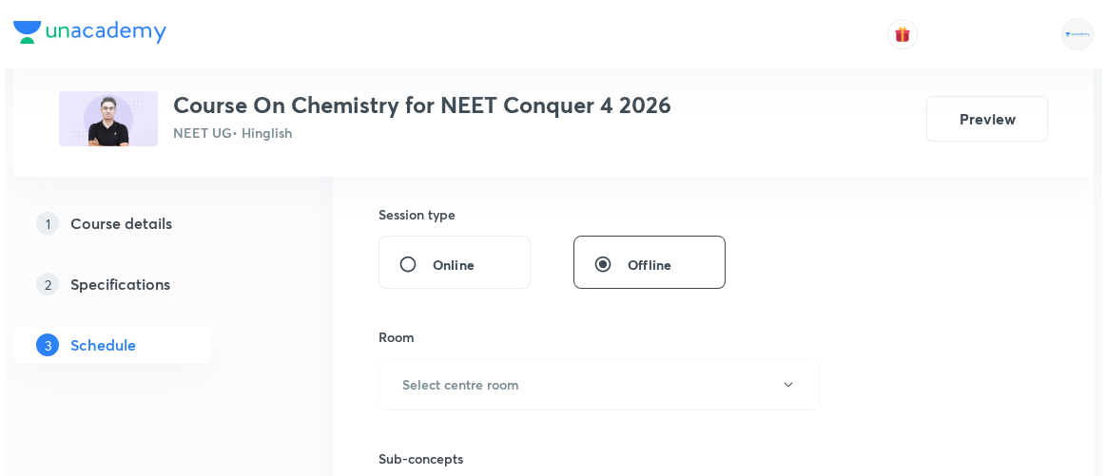
scroll to position [697, 0]
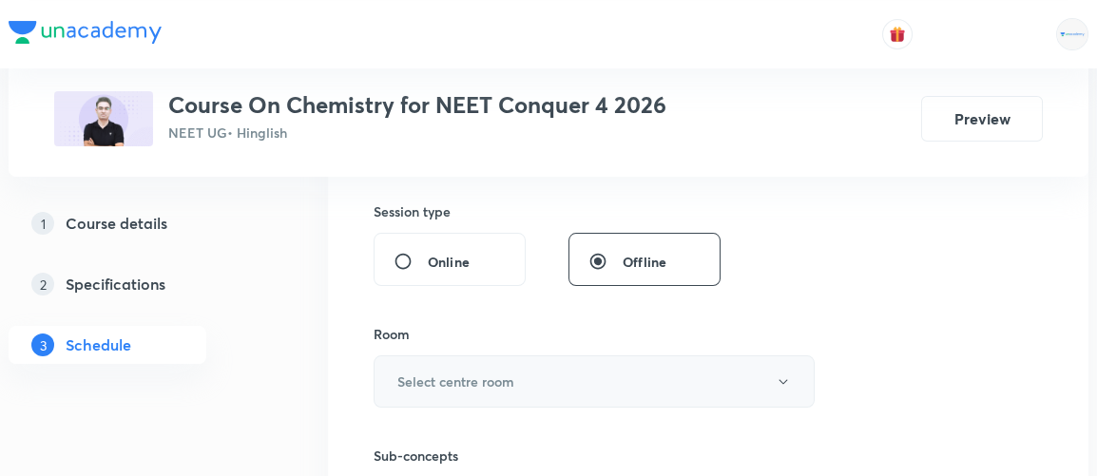
type input "90"
click at [442, 372] on h6 "Select centre room" at bounding box center [456, 382] width 117 height 20
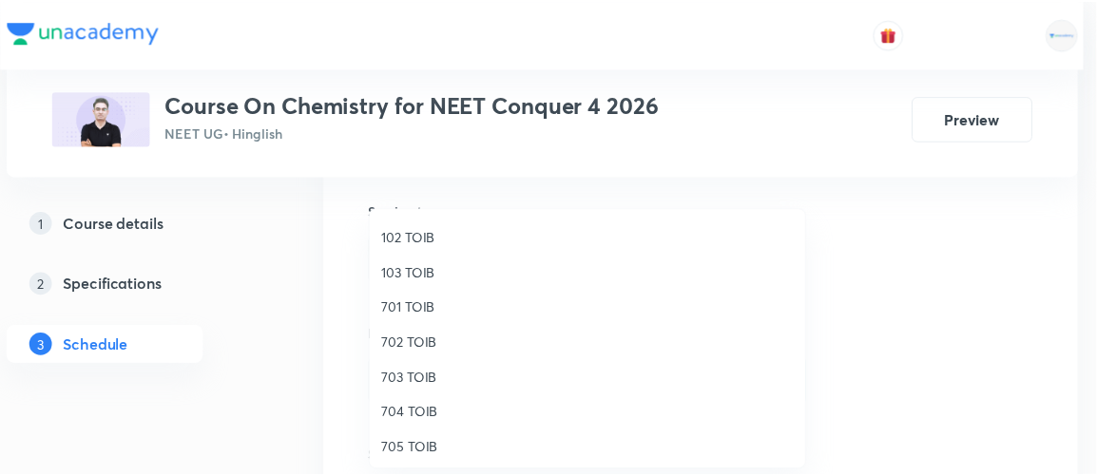
scroll to position [104, 0]
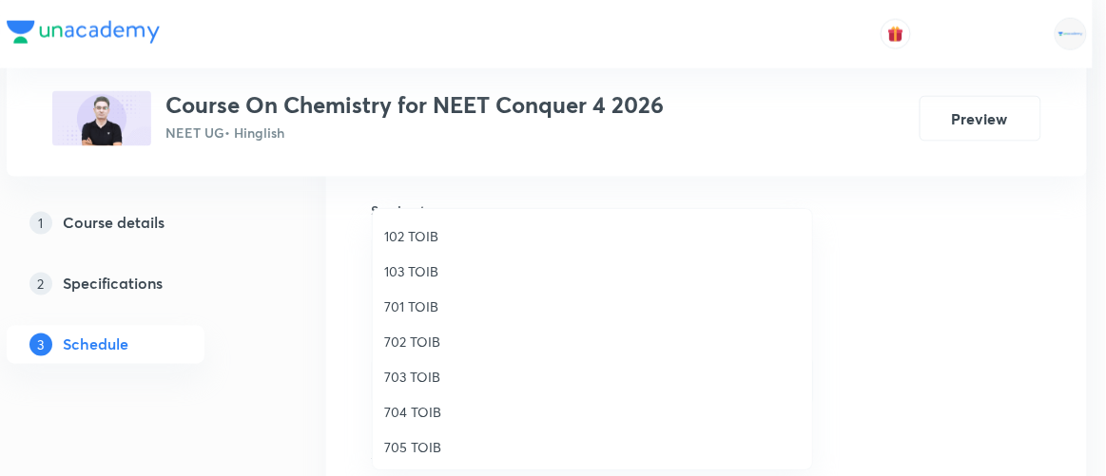
click at [417, 412] on span "704 TOIB" at bounding box center [592, 412] width 417 height 20
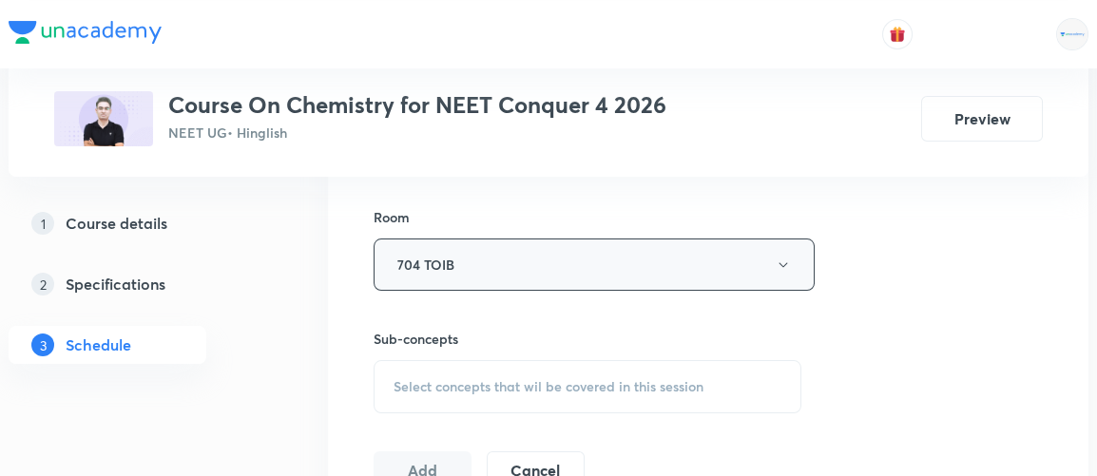
scroll to position [817, 0]
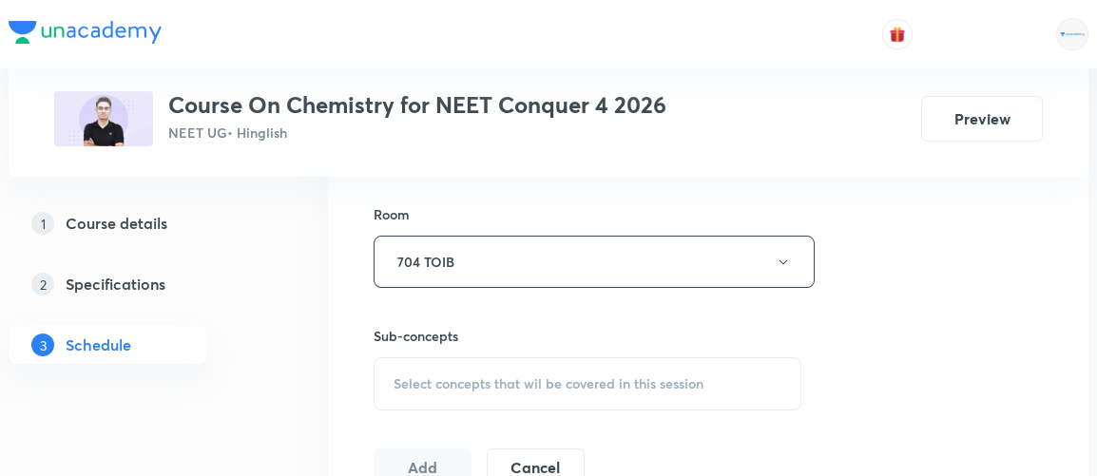
click at [539, 378] on span "Select concepts that wil be covered in this session" at bounding box center [549, 384] width 310 height 15
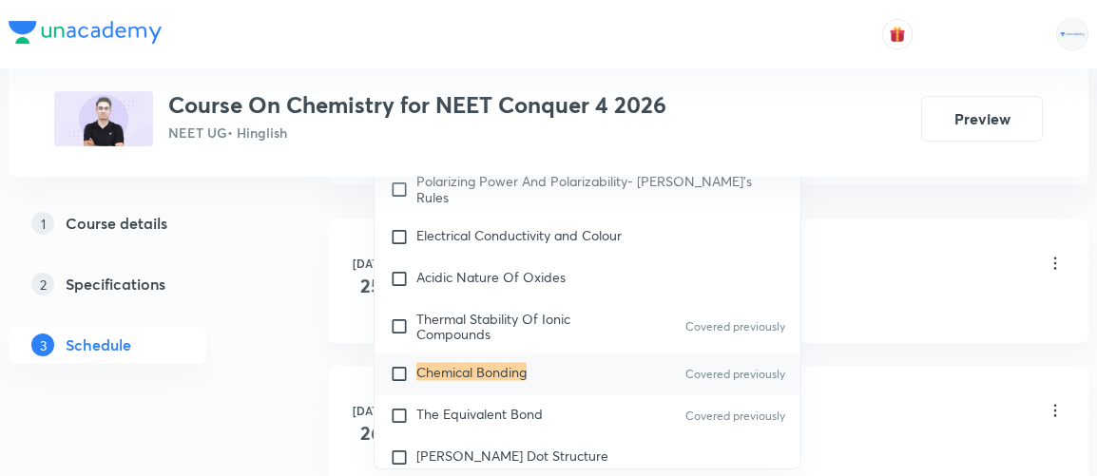
scroll to position [1151, 0]
type input "chemical bonding"
click at [398, 378] on input "checkbox" at bounding box center [403, 372] width 27 height 19
checkbox input "true"
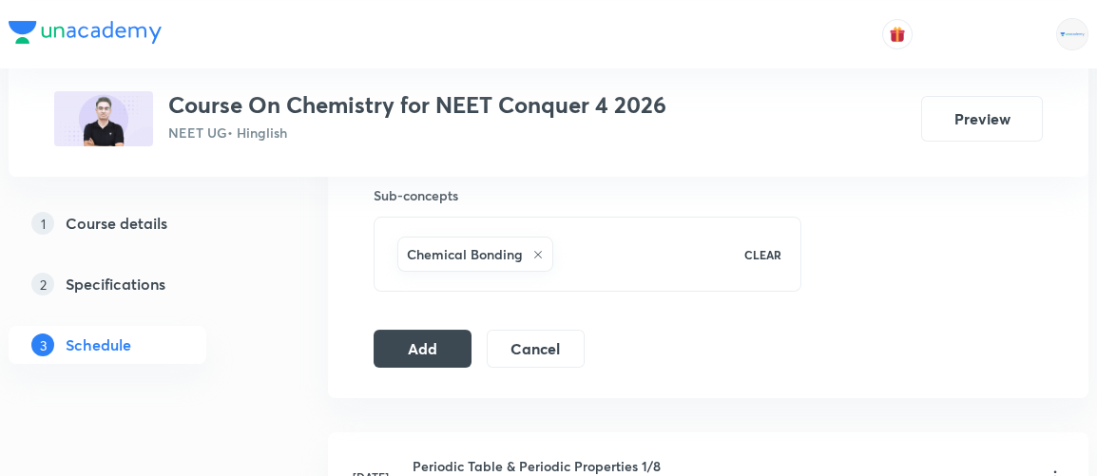
scroll to position [955, 0]
click at [422, 333] on button "Add" at bounding box center [423, 350] width 98 height 38
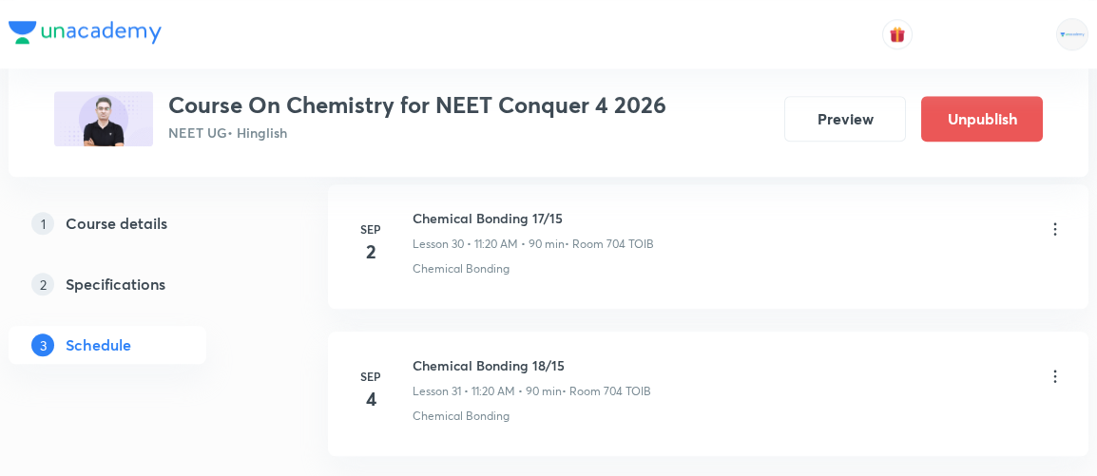
scroll to position [4740, 0]
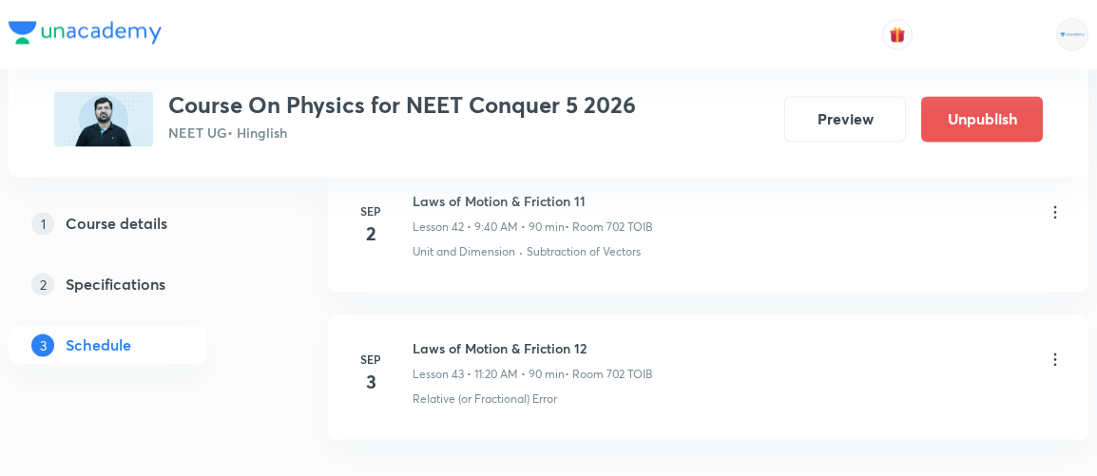
scroll to position [7359, 0]
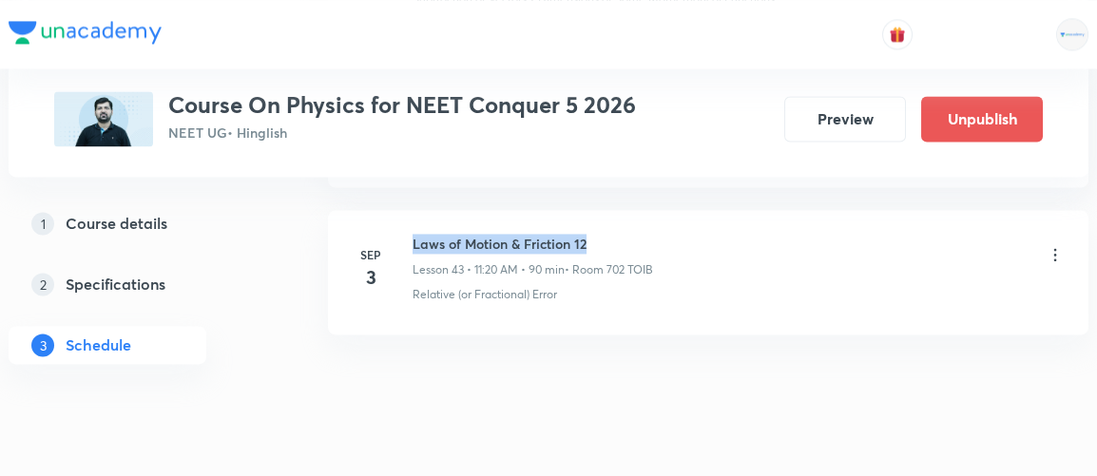
drag, startPoint x: 415, startPoint y: 204, endPoint x: 608, endPoint y: 189, distance: 193.6
click at [608, 210] on li "Sep 3 Laws of Motion & Friction 12 Lesson 43 • 11:20 AM • 90 min • Room 702 TOI…" at bounding box center [708, 272] width 761 height 125
copy h6 "Laws of Motion & Friction 12"
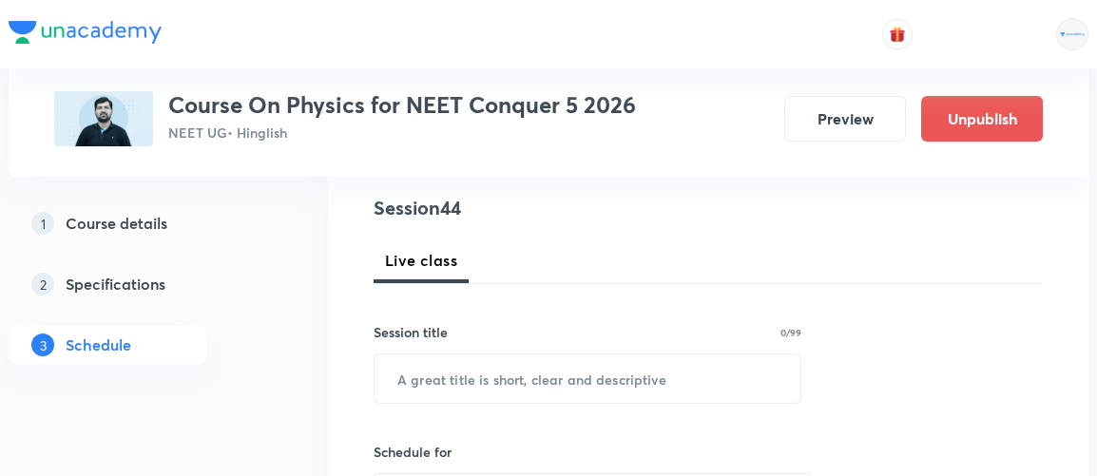
scroll to position [231, 0]
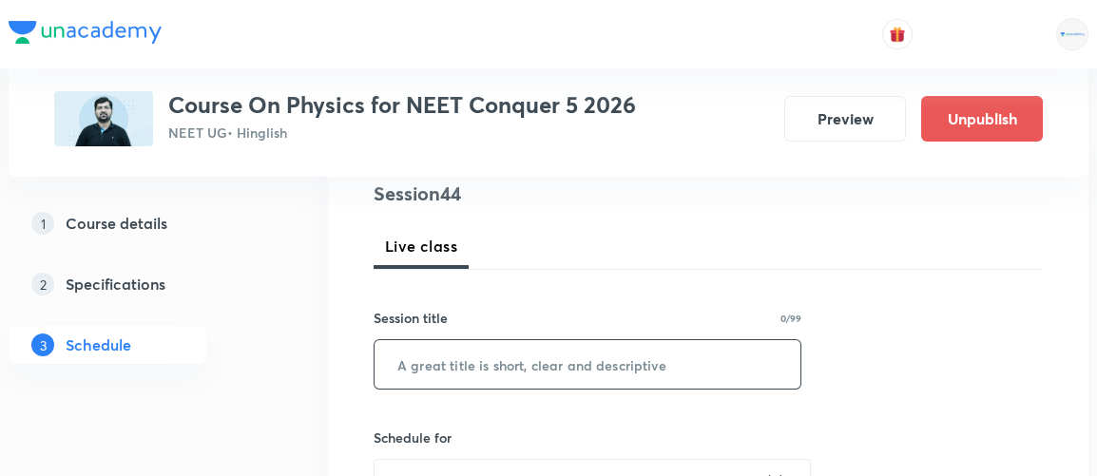
click at [503, 370] on input "text" at bounding box center [588, 364] width 426 height 49
paste input "Laws of Motion & Friction 12"
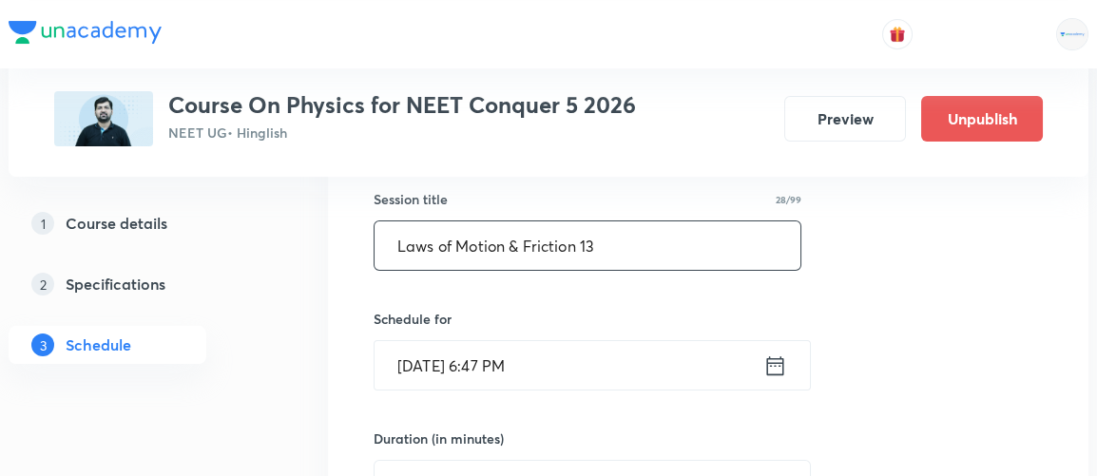
scroll to position [351, 0]
type input "Laws of Motion & Friction 13"
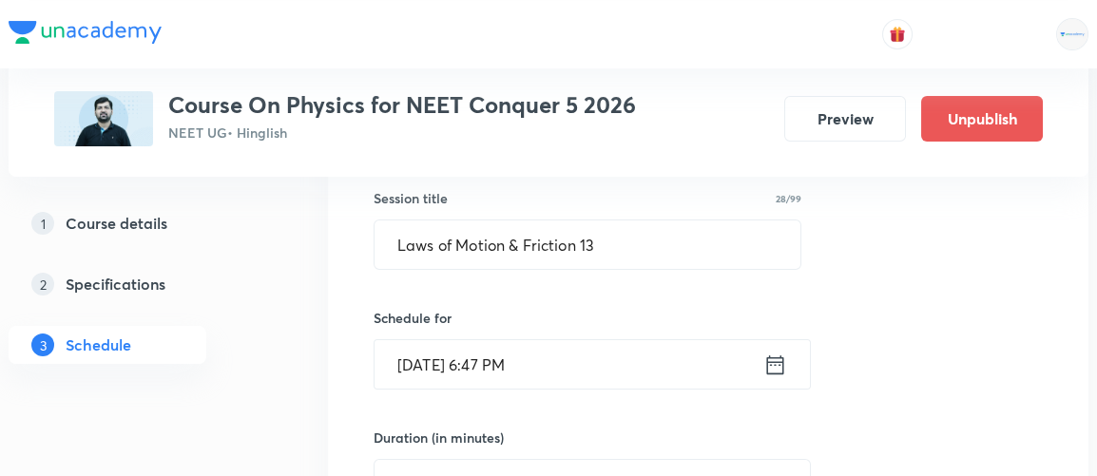
click at [782, 361] on icon at bounding box center [776, 365] width 24 height 27
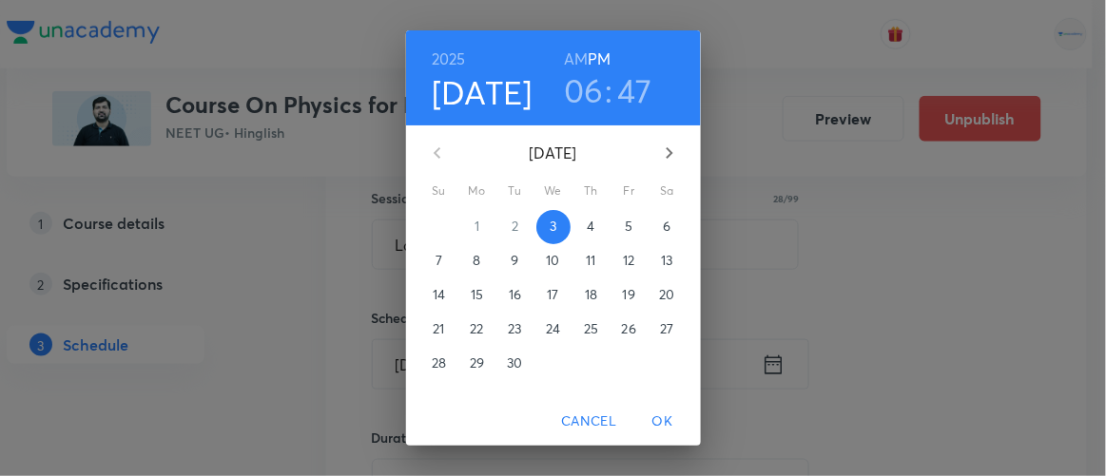
click at [587, 228] on p "4" at bounding box center [591, 226] width 8 height 19
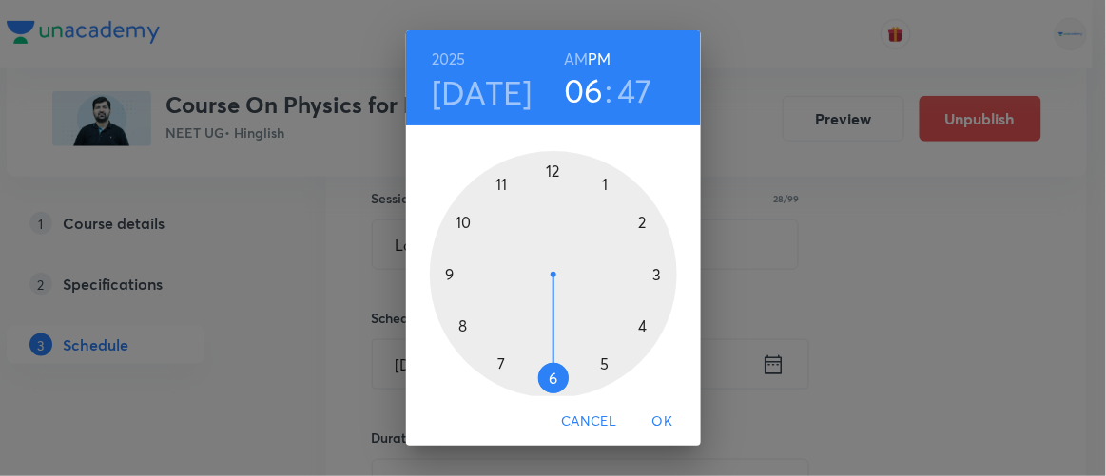
click at [566, 61] on h6 "AM" at bounding box center [576, 59] width 24 height 27
click at [443, 273] on div at bounding box center [553, 274] width 247 height 247
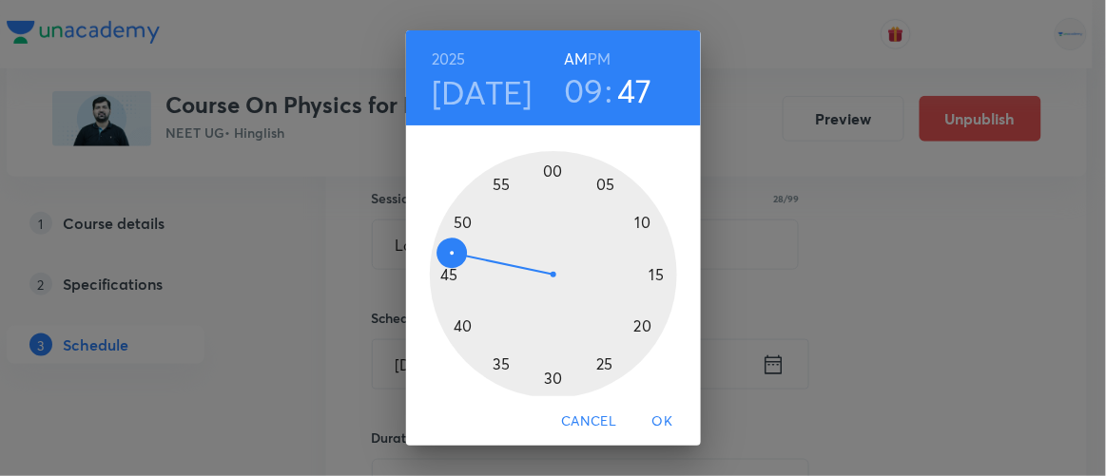
click at [457, 327] on div at bounding box center [553, 274] width 247 height 247
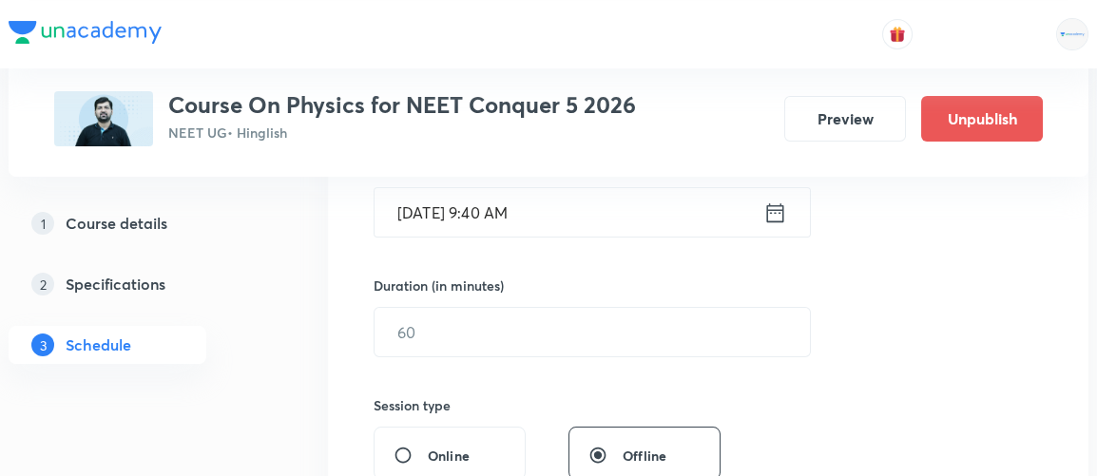
scroll to position [506, 0]
click at [437, 352] on div "Session 44 Live class Session title 28/99 Laws of Motion & Friction 13 ​ Schedu…" at bounding box center [708, 351] width 669 height 893
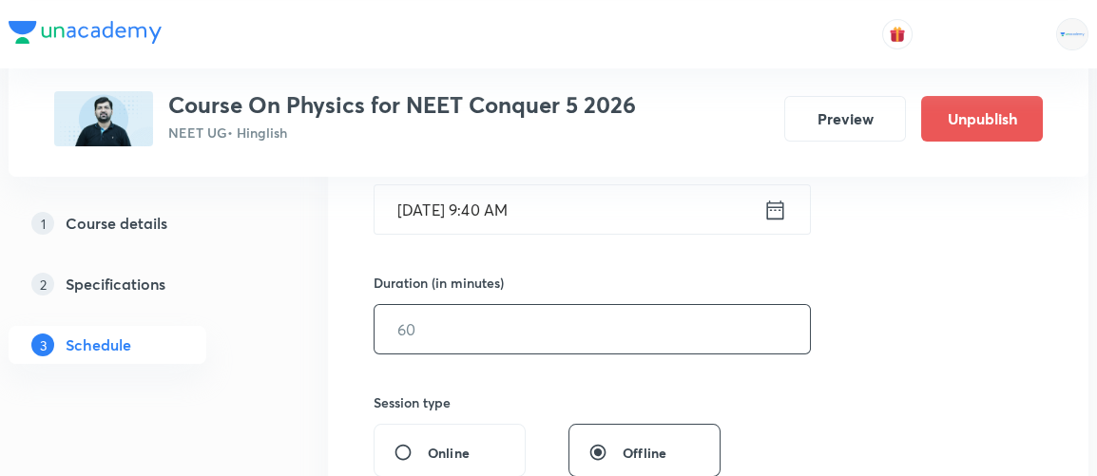
click at [423, 326] on input "text" at bounding box center [593, 329] width 436 height 49
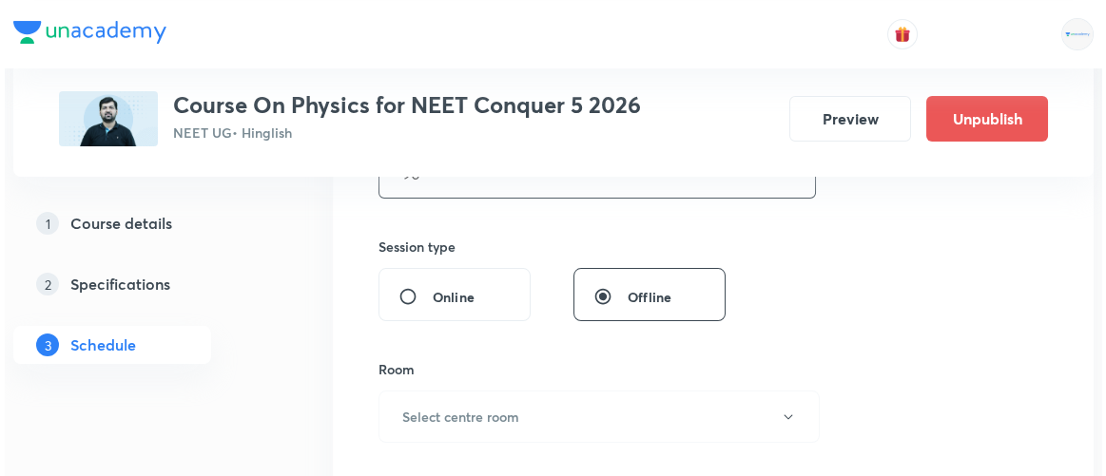
scroll to position [663, 0]
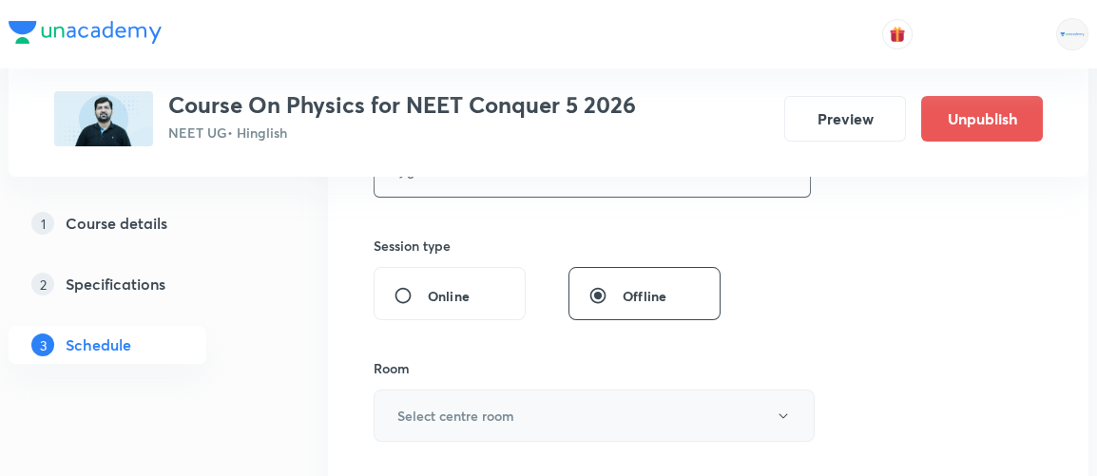
type input "90"
click at [476, 413] on h6 "Select centre room" at bounding box center [456, 416] width 117 height 20
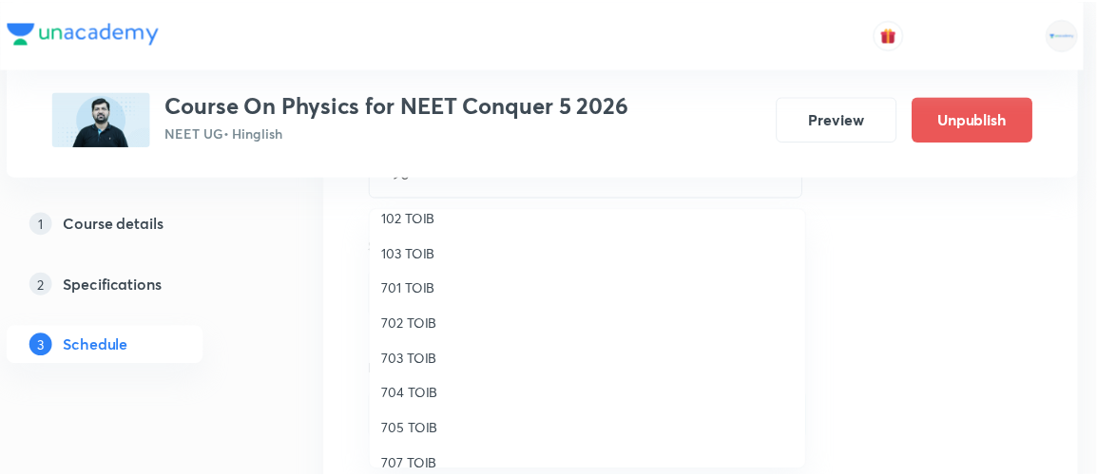
scroll to position [123, 0]
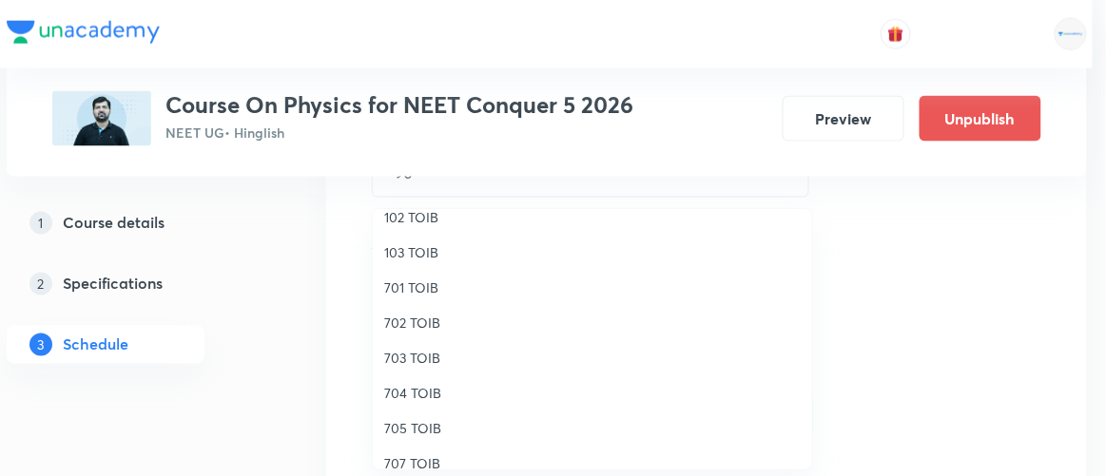
click at [403, 322] on span "702 TOIB" at bounding box center [592, 323] width 417 height 20
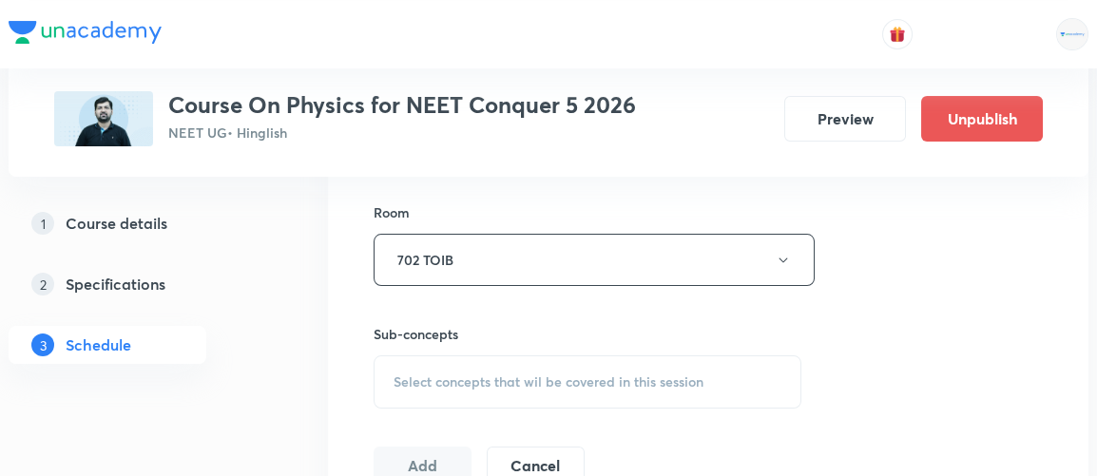
scroll to position [821, 0]
click at [510, 375] on span "Select concepts that wil be covered in this session" at bounding box center [549, 380] width 310 height 15
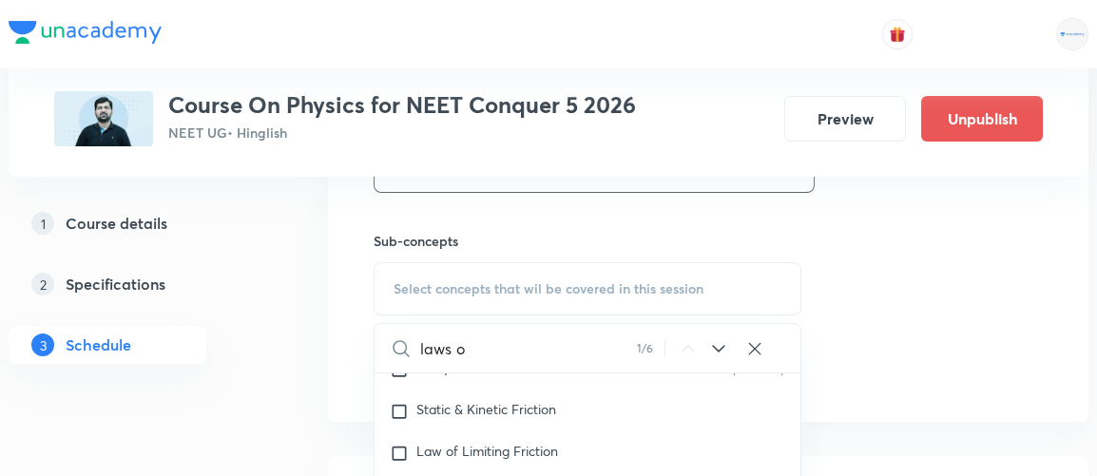
scroll to position [4461, 0]
type input "laws o"
click at [514, 444] on span "Law of Limiting Friction" at bounding box center [488, 453] width 142 height 18
checkbox input "true"
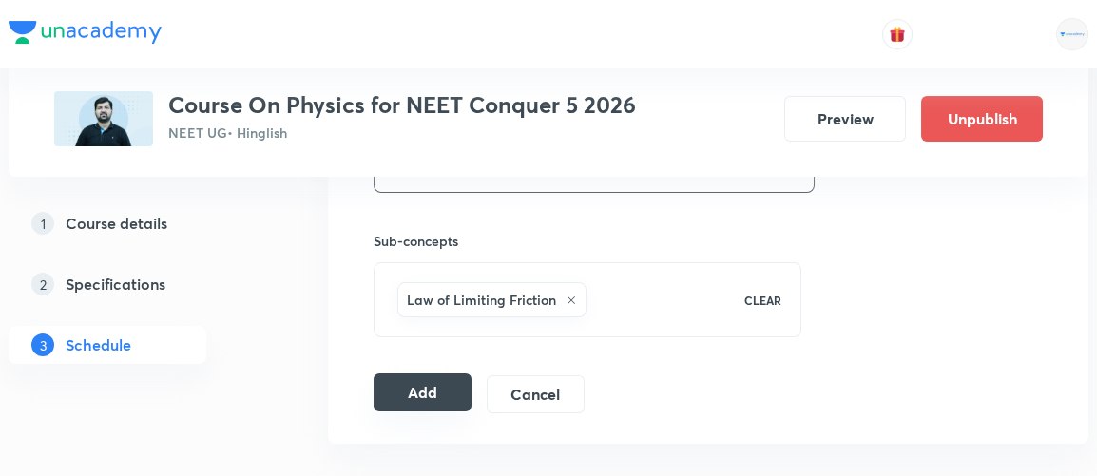
click at [448, 379] on button "Add" at bounding box center [423, 393] width 98 height 38
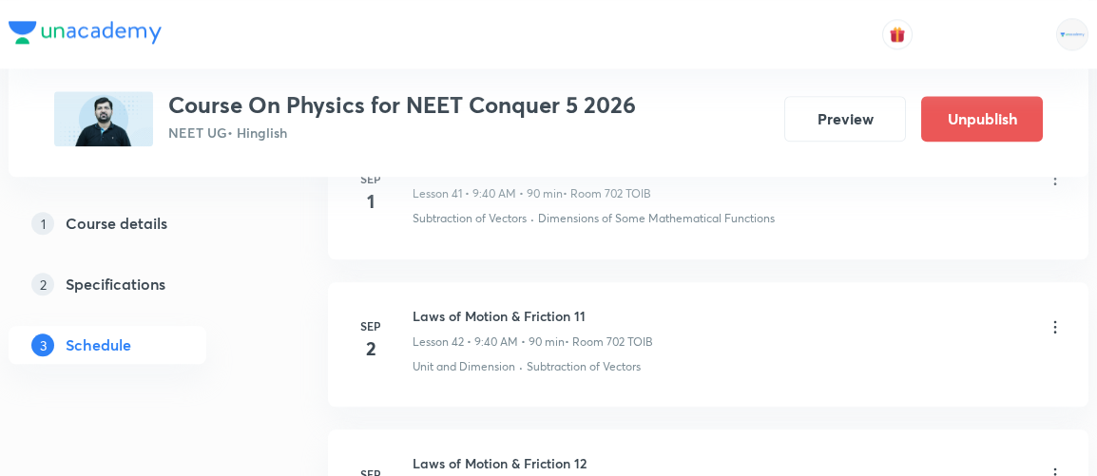
scroll to position [6634, 0]
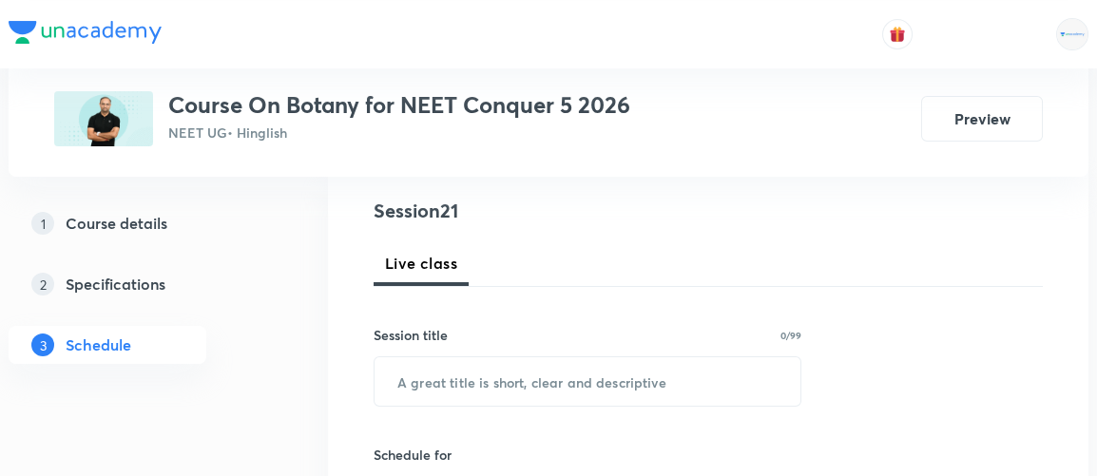
scroll to position [219, 0]
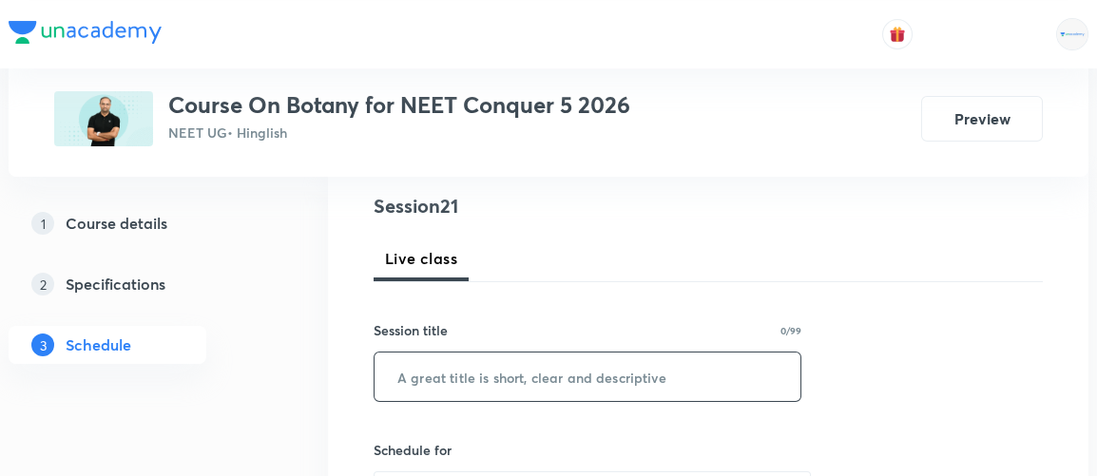
click at [415, 380] on input "text" at bounding box center [588, 377] width 426 height 49
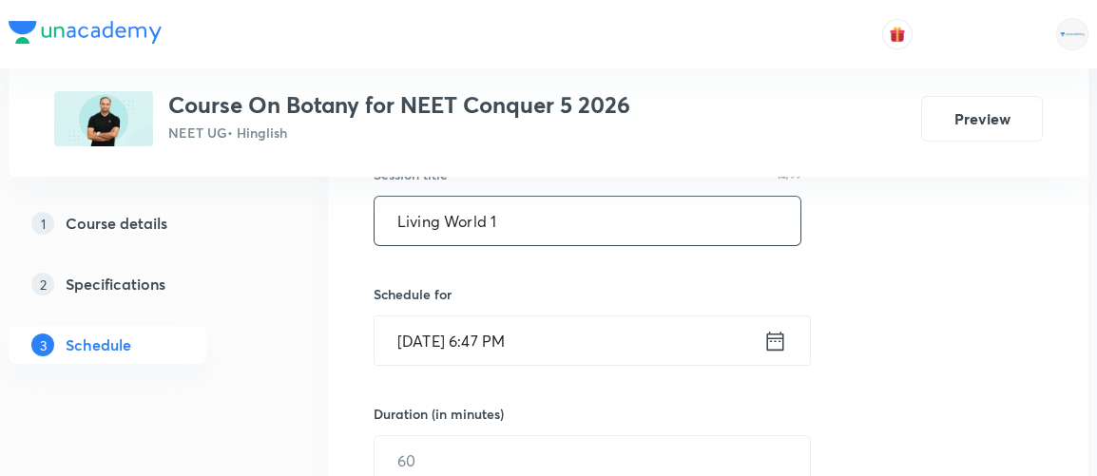
scroll to position [376, 0]
type input "Living World 1"
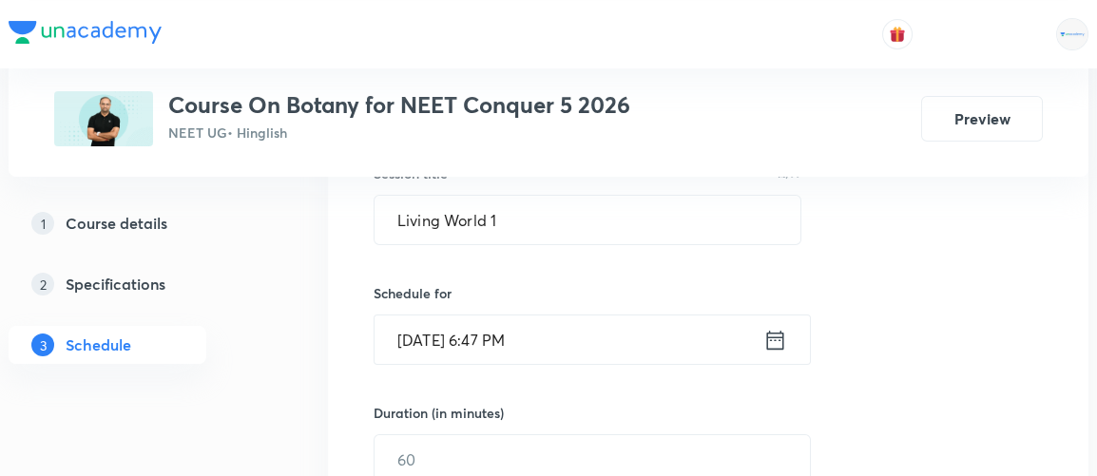
click at [778, 340] on icon at bounding box center [776, 340] width 24 height 27
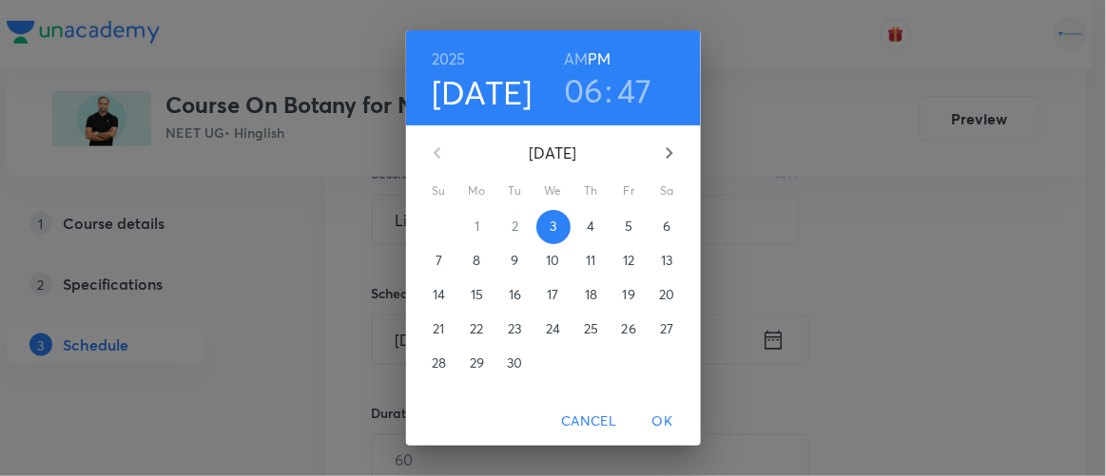
click at [576, 229] on span "4" at bounding box center [591, 226] width 34 height 19
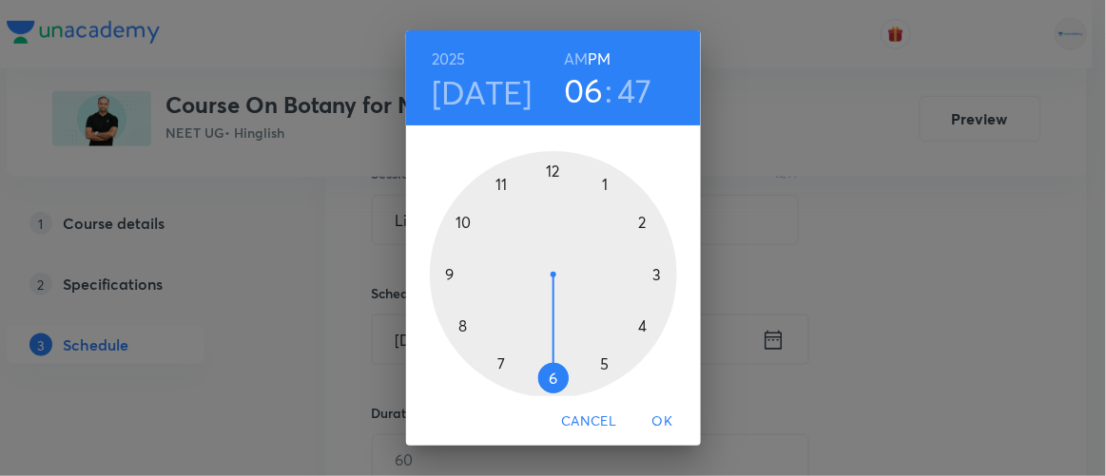
click at [573, 53] on h6 "AM" at bounding box center [576, 59] width 24 height 27
click at [491, 179] on div at bounding box center [553, 274] width 247 height 247
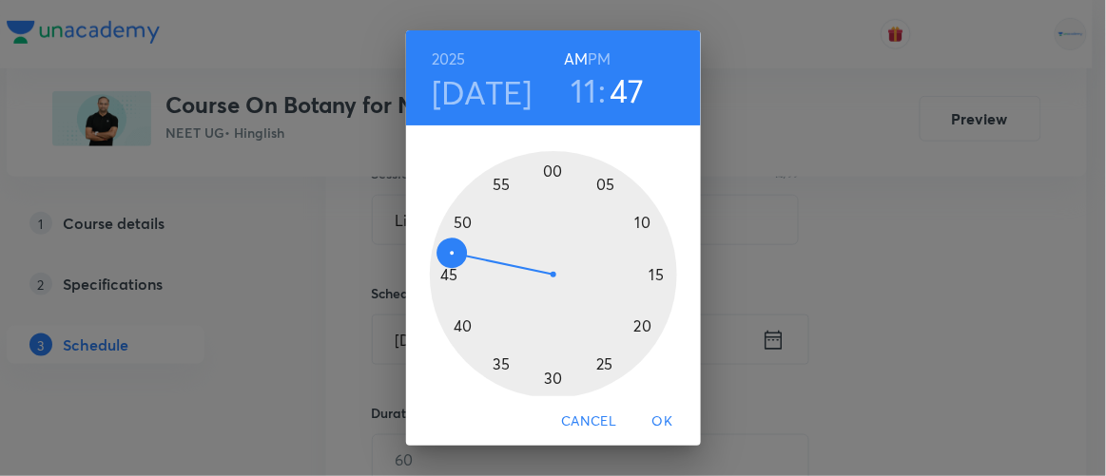
click at [639, 326] on div at bounding box center [553, 274] width 247 height 247
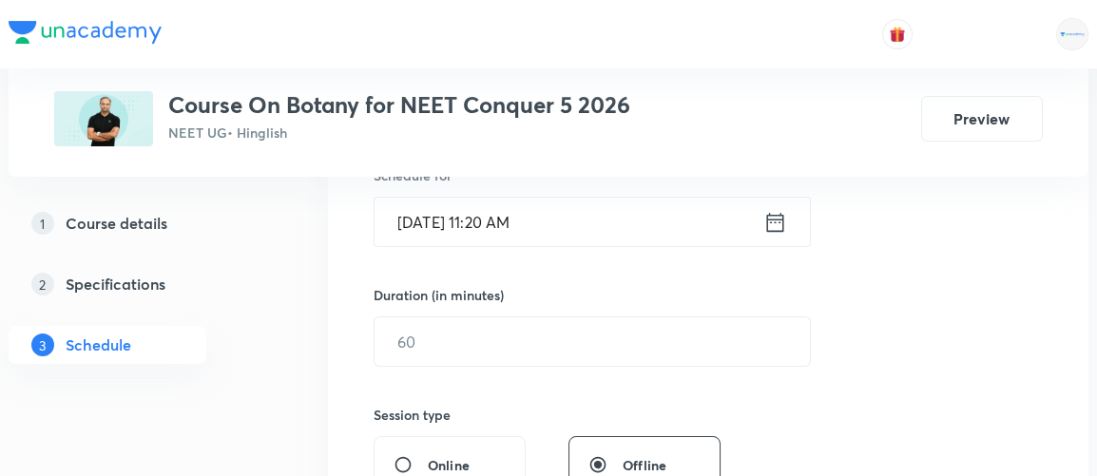
scroll to position [498, 0]
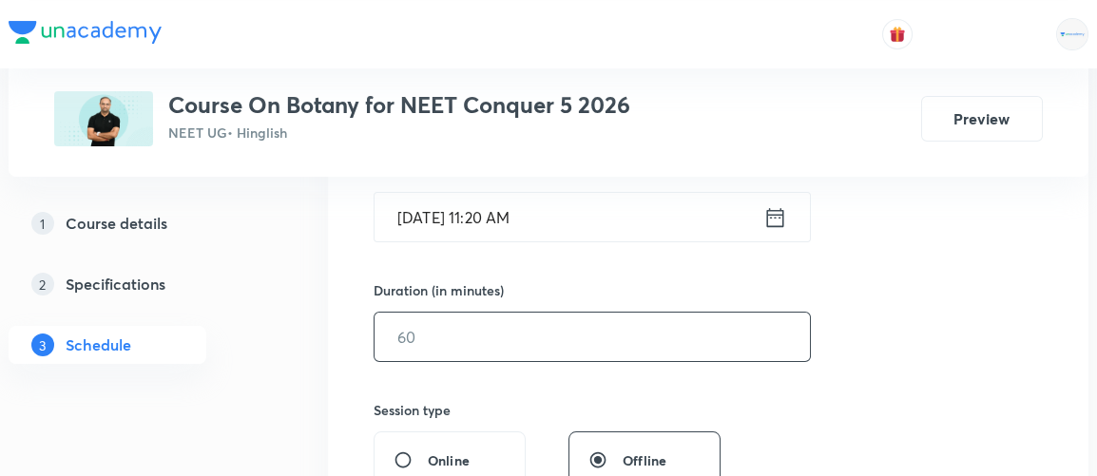
click at [474, 324] on input "text" at bounding box center [593, 337] width 436 height 49
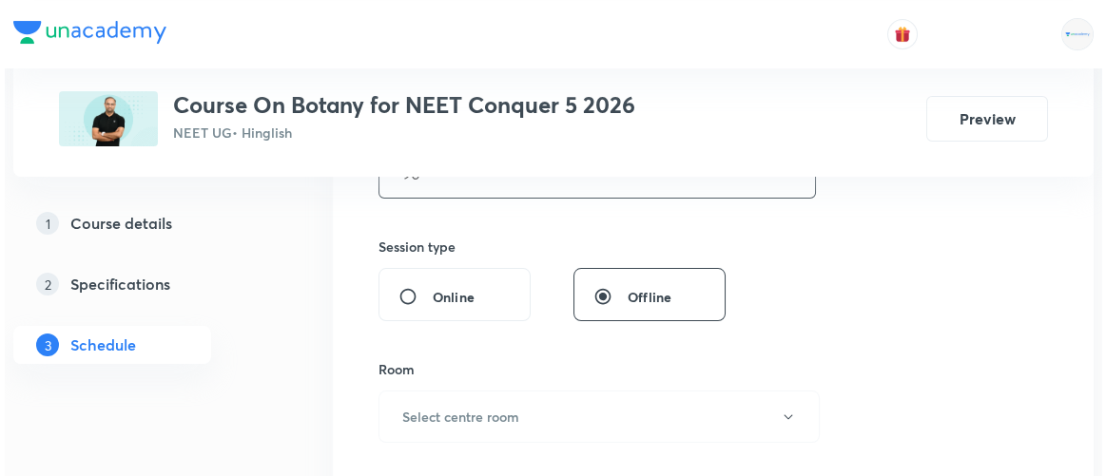
scroll to position [678, 0]
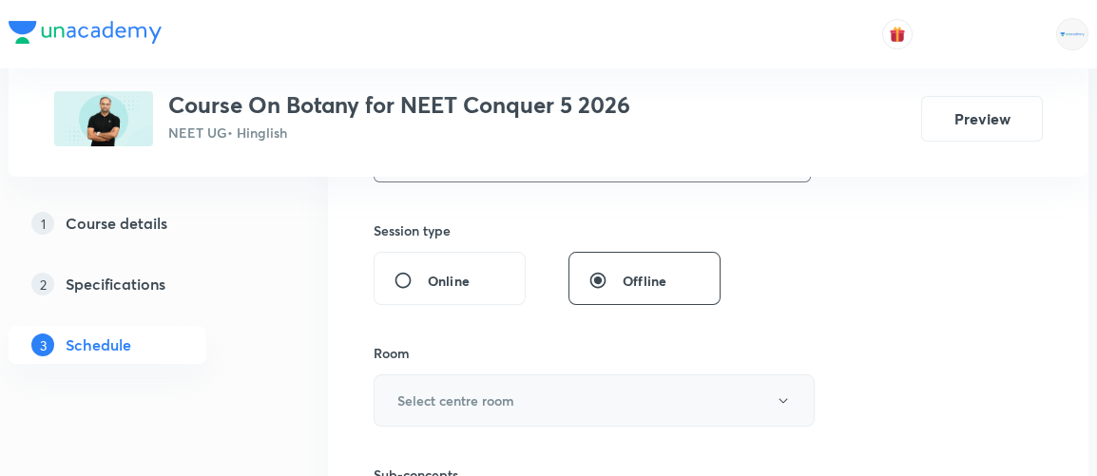
type input "90"
click at [452, 403] on h6 "Select centre room" at bounding box center [456, 401] width 117 height 20
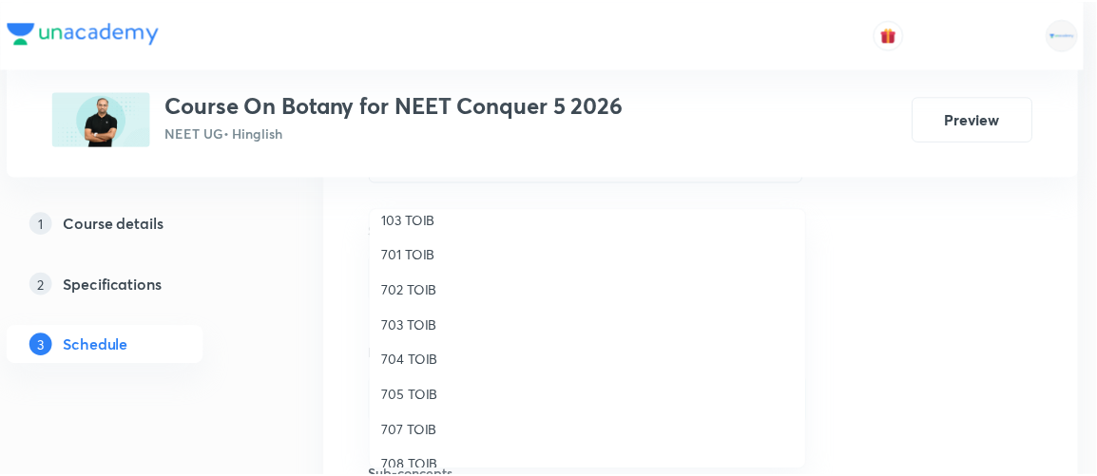
scroll to position [157, 0]
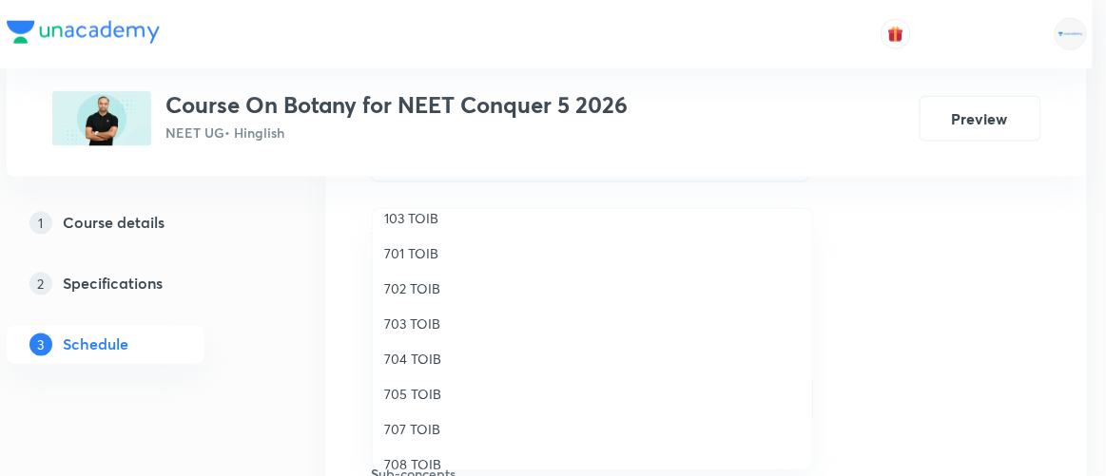
click at [416, 281] on span "702 TOIB" at bounding box center [592, 289] width 417 height 20
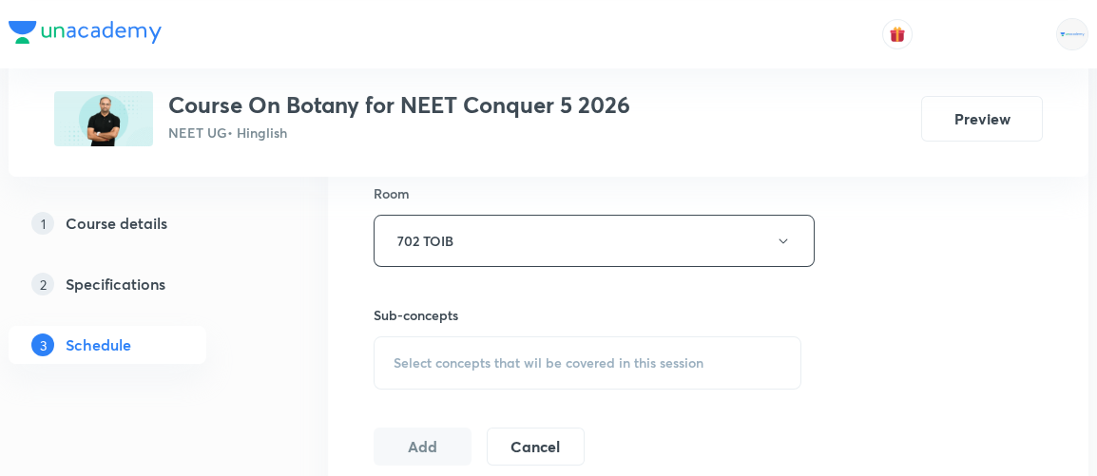
scroll to position [840, 0]
click at [526, 354] on span "Select concepts that wil be covered in this session" at bounding box center [549, 361] width 310 height 15
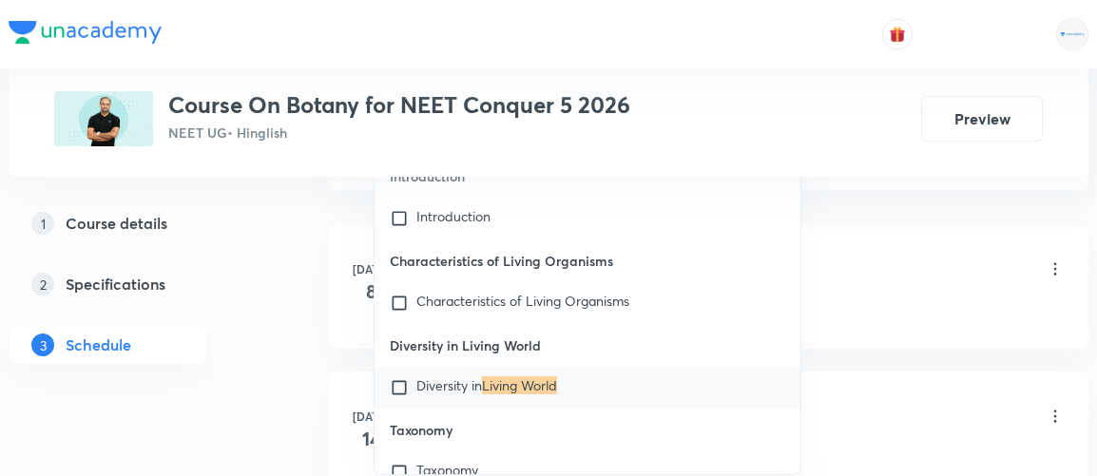
scroll to position [1145, 0]
type input "living world"
click at [398, 383] on input "checkbox" at bounding box center [403, 387] width 27 height 19
checkbox input "true"
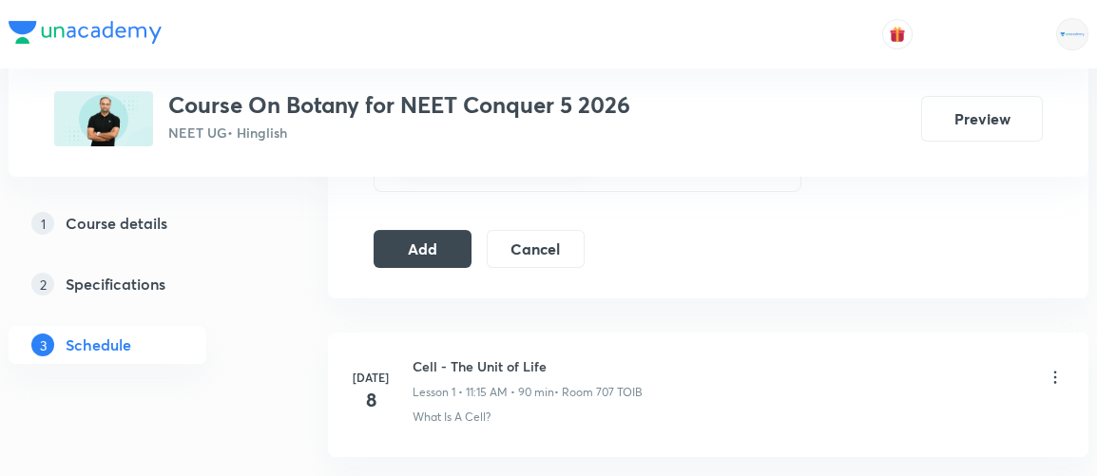
scroll to position [1043, 0]
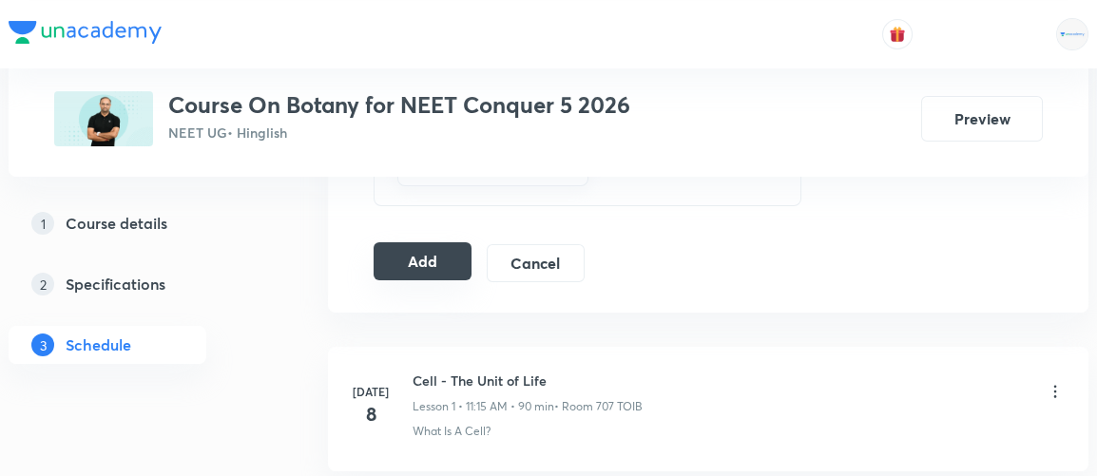
click at [424, 264] on button "Add" at bounding box center [423, 262] width 98 height 38
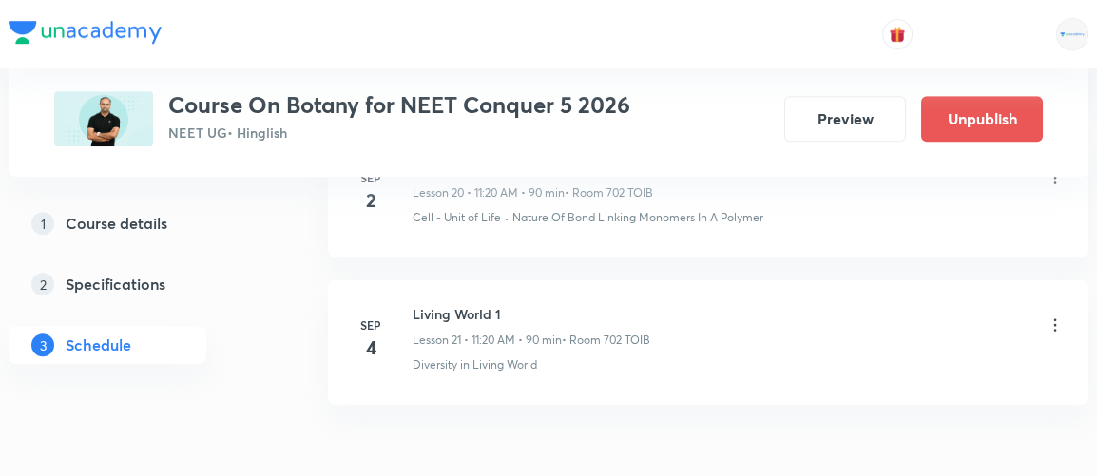
scroll to position [3256, 0]
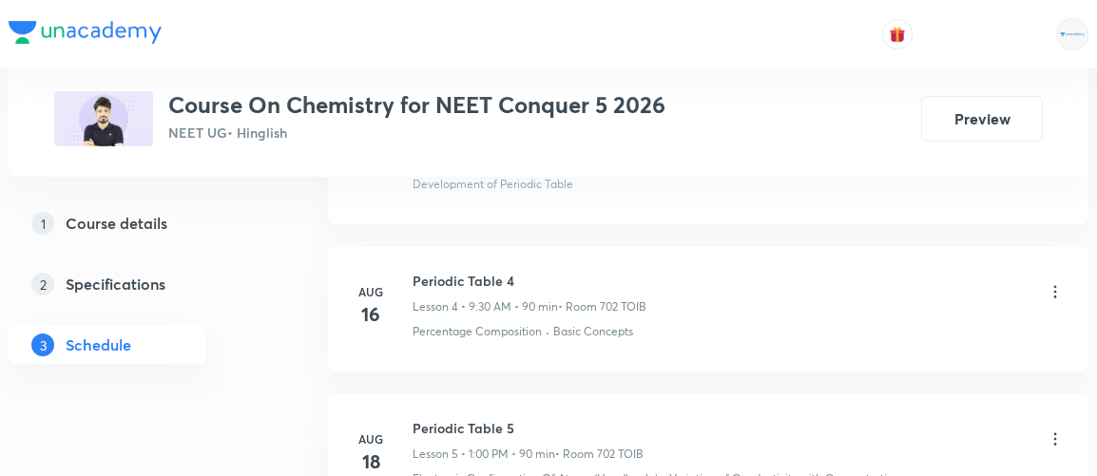
scroll to position [3098, 0]
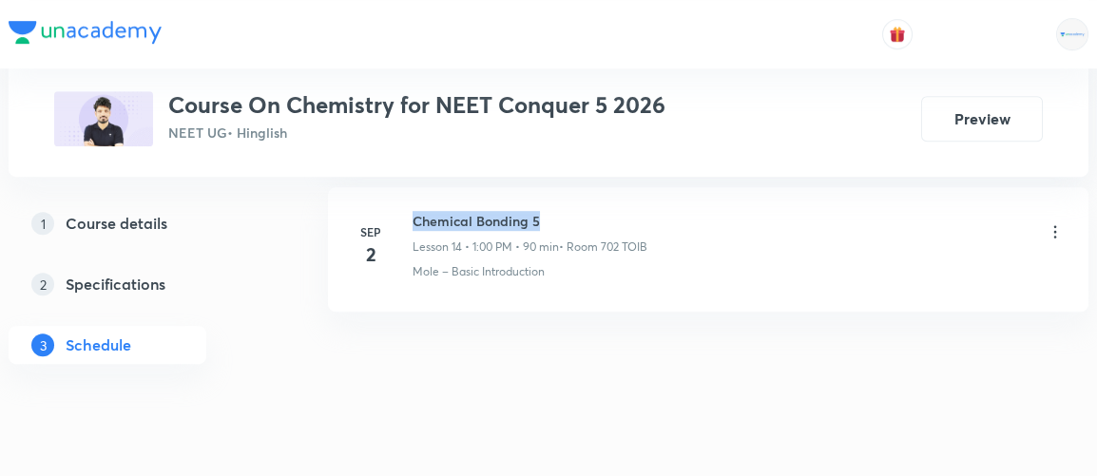
drag, startPoint x: 413, startPoint y: 206, endPoint x: 568, endPoint y: 197, distance: 155.3
click at [568, 211] on h6 "Chemical Bonding 5" at bounding box center [530, 221] width 235 height 20
copy h6 "Chemical Bonding 5"
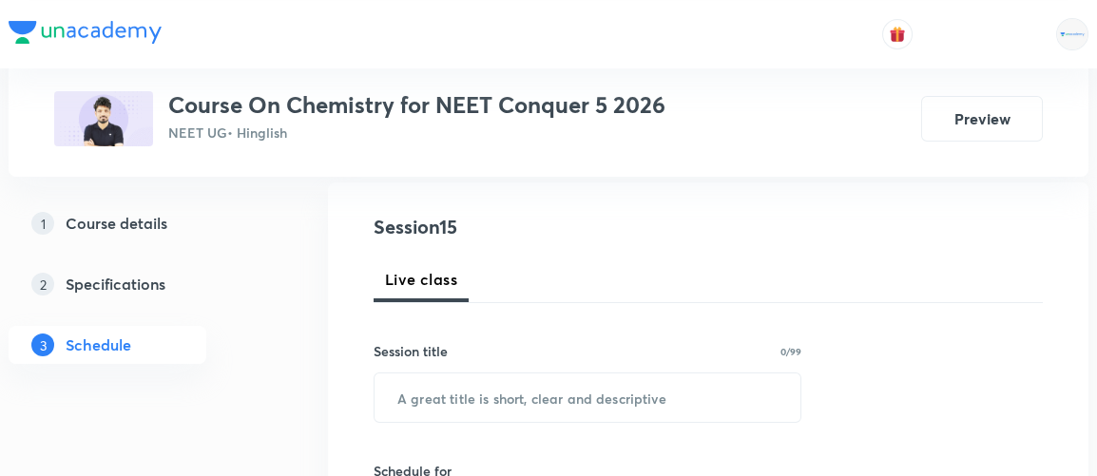
scroll to position [210, 0]
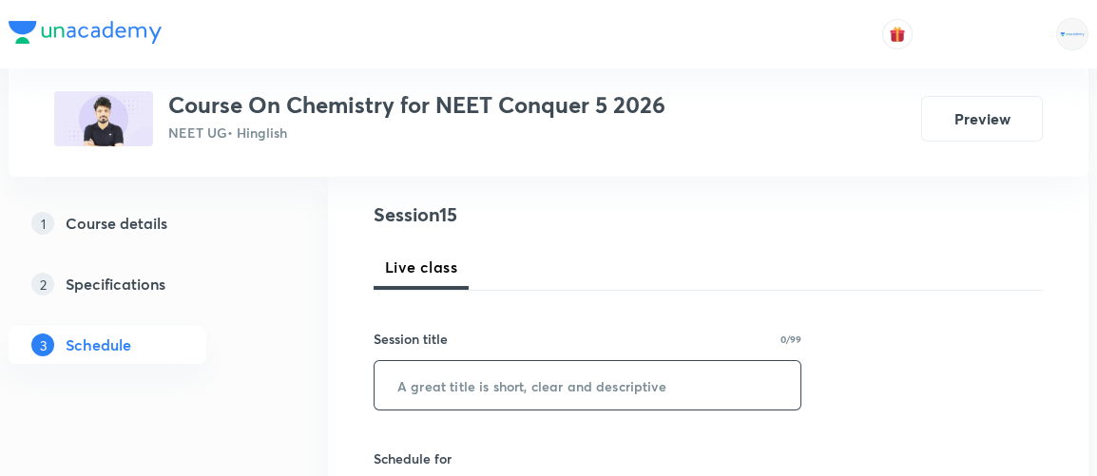
click at [526, 383] on input "text" at bounding box center [588, 385] width 426 height 49
paste input "Chemical Bonding 5"
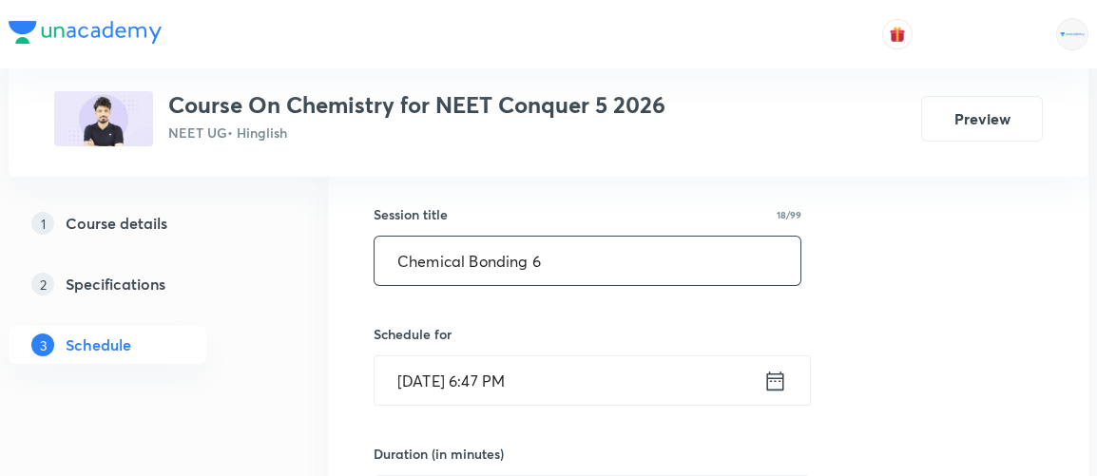
scroll to position [338, 0]
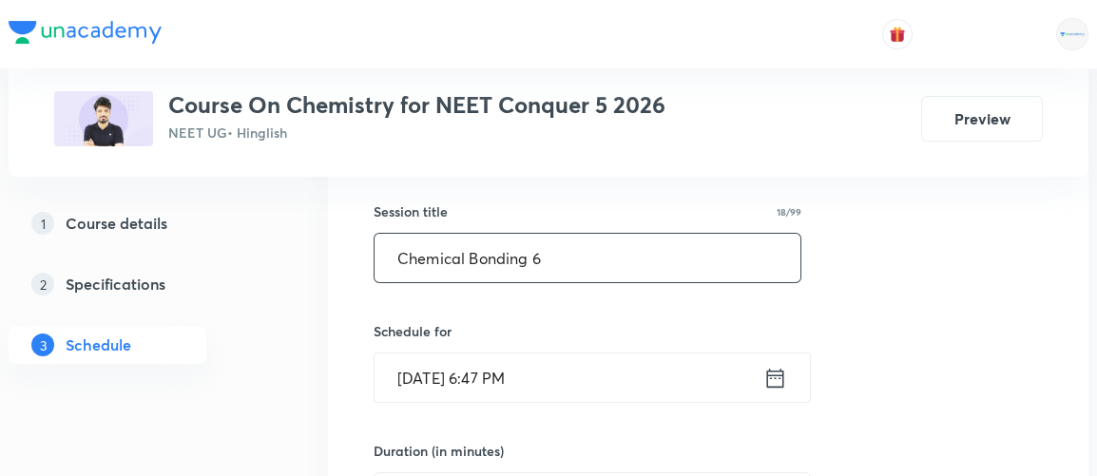
type input "Chemical Bonding 6"
click at [785, 377] on icon at bounding box center [776, 378] width 24 height 27
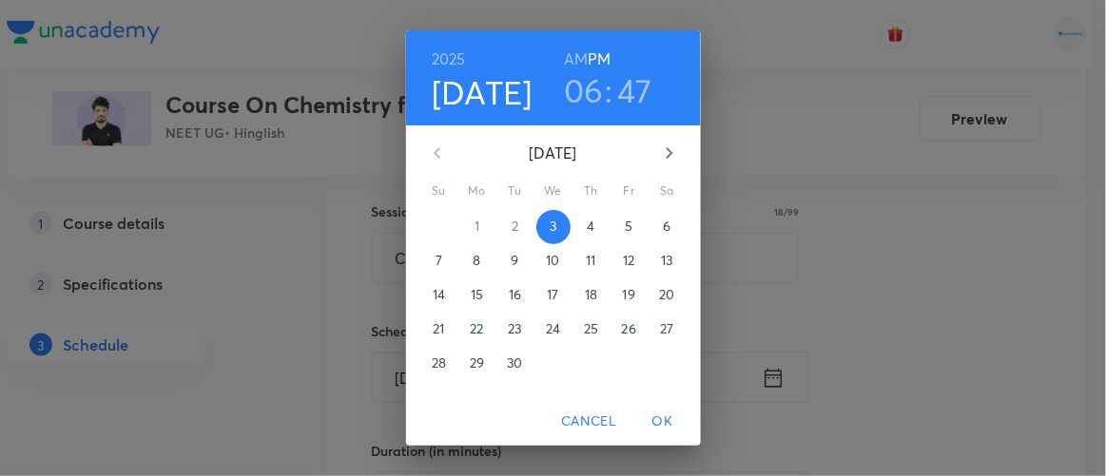
click at [587, 222] on p "4" at bounding box center [591, 226] width 8 height 19
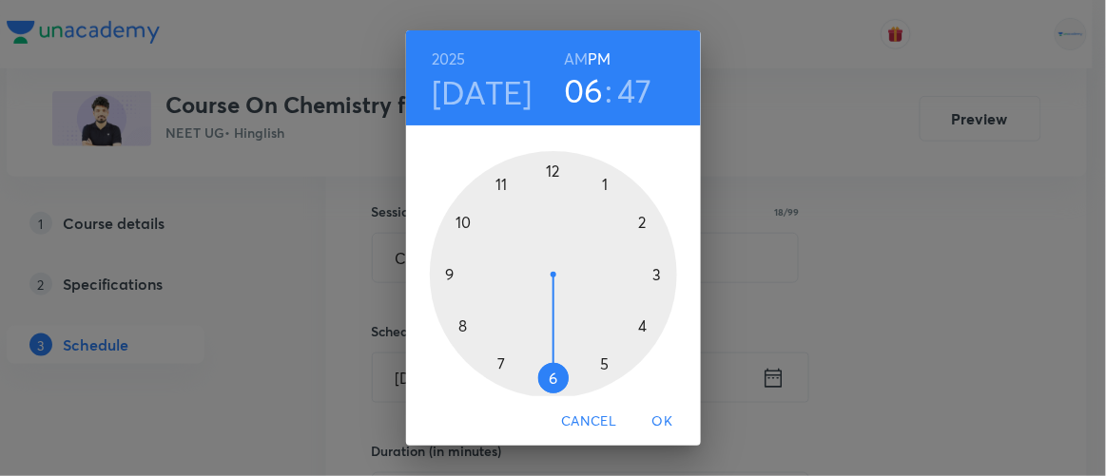
click at [598, 183] on div at bounding box center [553, 274] width 247 height 247
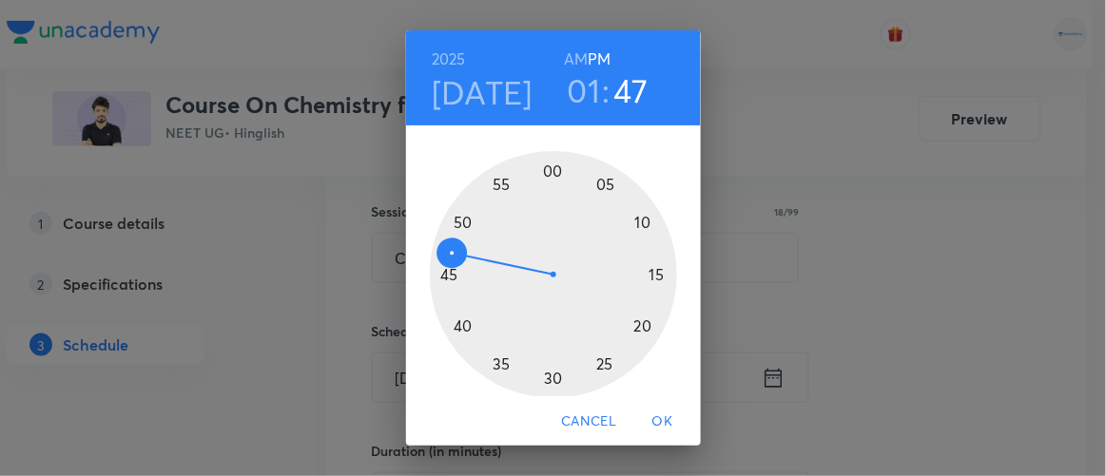
click at [544, 167] on div at bounding box center [553, 274] width 247 height 247
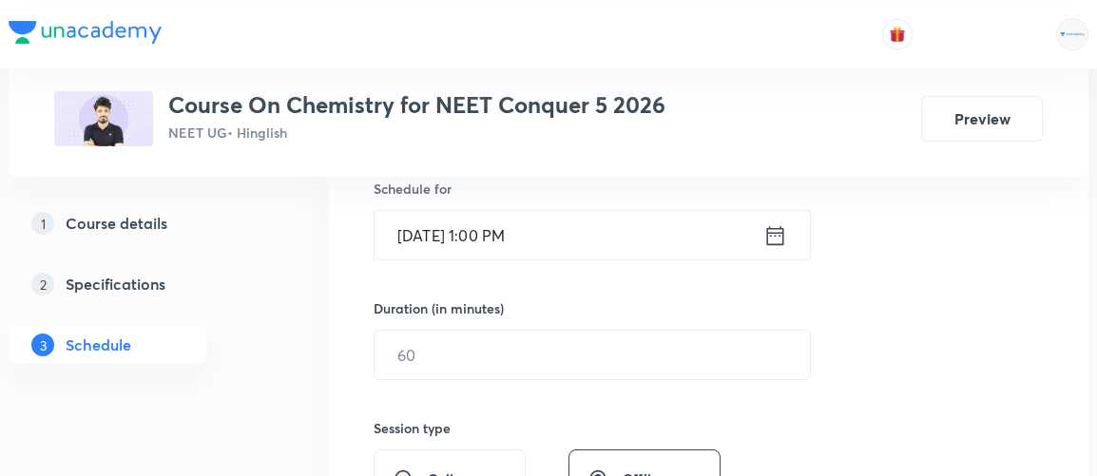
scroll to position [481, 0]
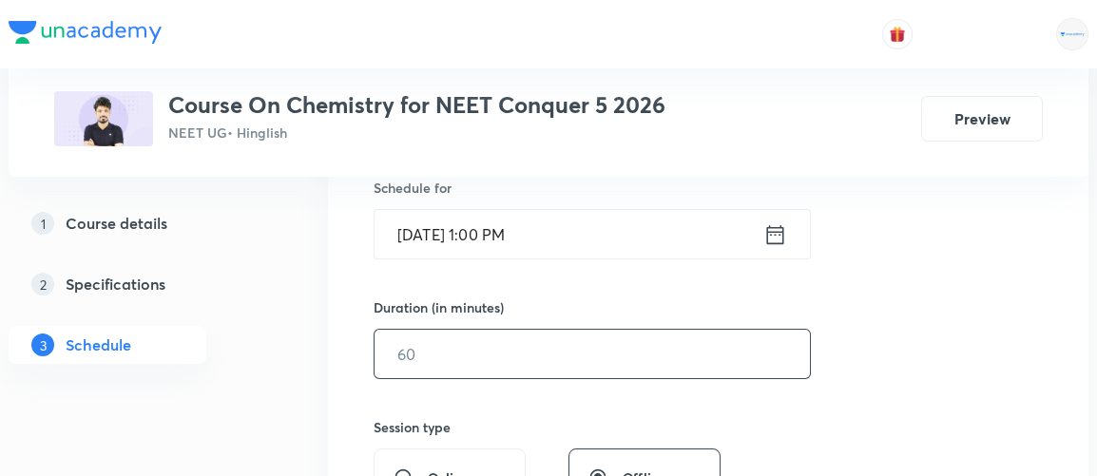
click at [495, 340] on input "text" at bounding box center [593, 354] width 436 height 49
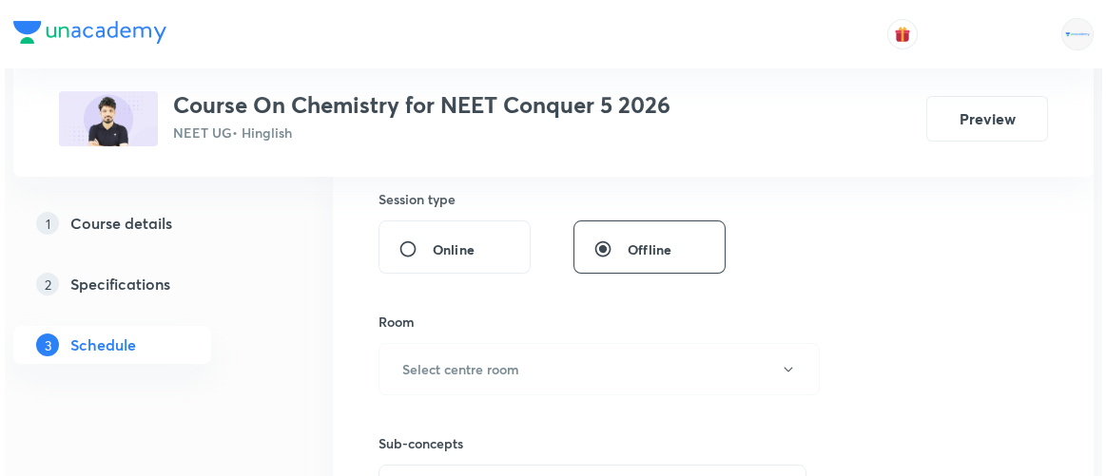
scroll to position [717, 0]
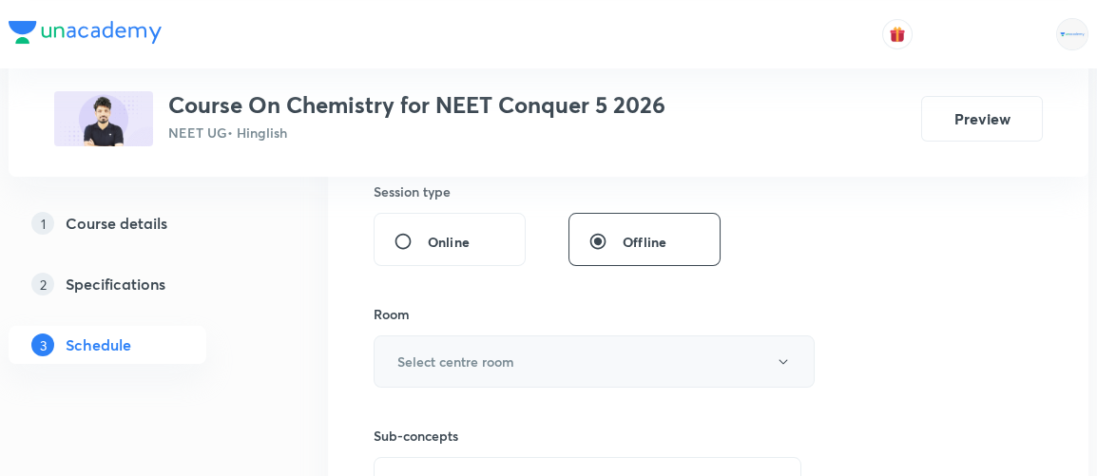
type input "90"
click at [471, 356] on h6 "Select centre room" at bounding box center [456, 362] width 117 height 20
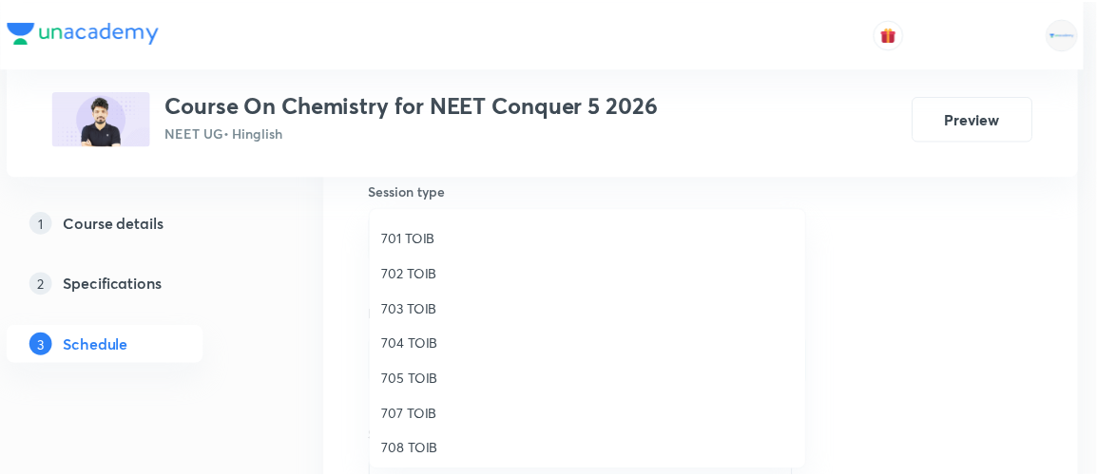
scroll to position [175, 0]
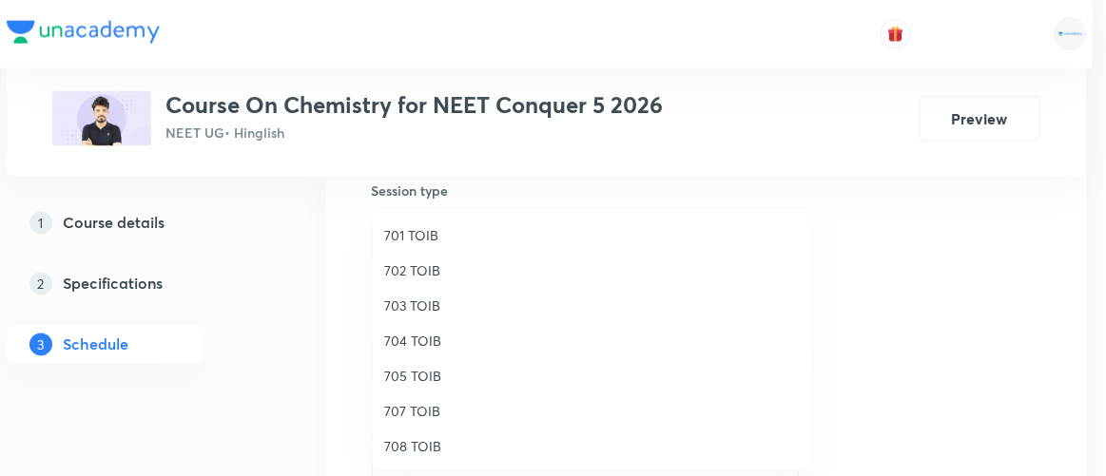
click at [408, 268] on span "702 TOIB" at bounding box center [592, 271] width 417 height 20
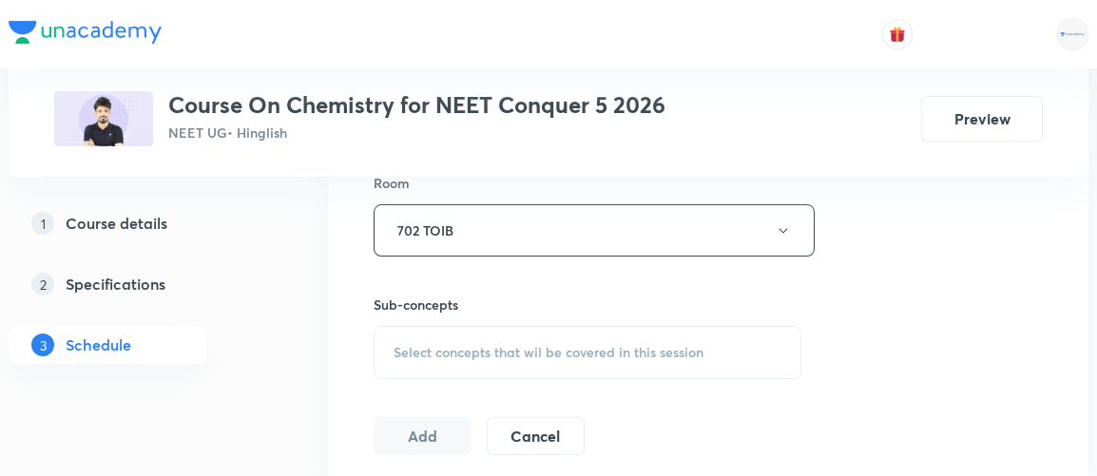
scroll to position [849, 0]
click at [516, 351] on span "Select concepts that wil be covered in this session" at bounding box center [549, 351] width 310 height 15
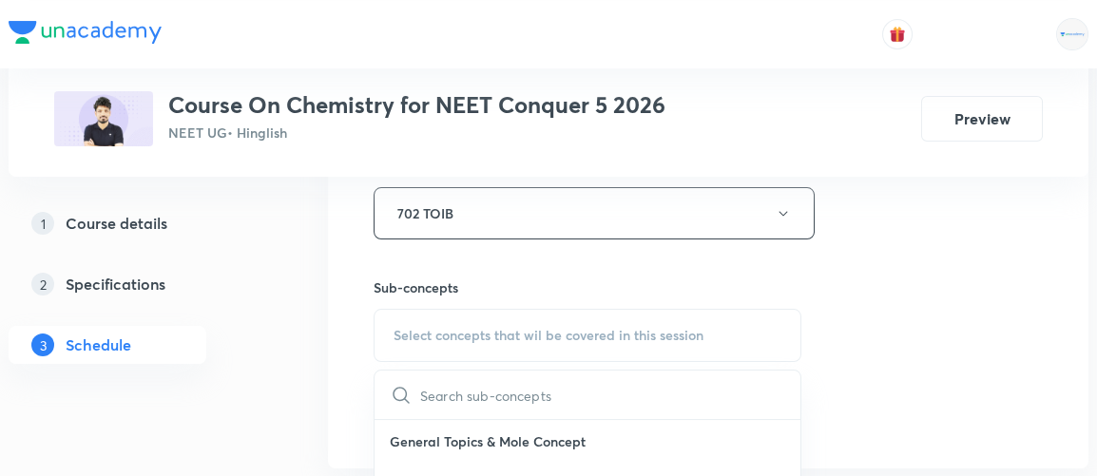
scroll to position [865, 0]
click at [517, 401] on input "text" at bounding box center [610, 395] width 380 height 49
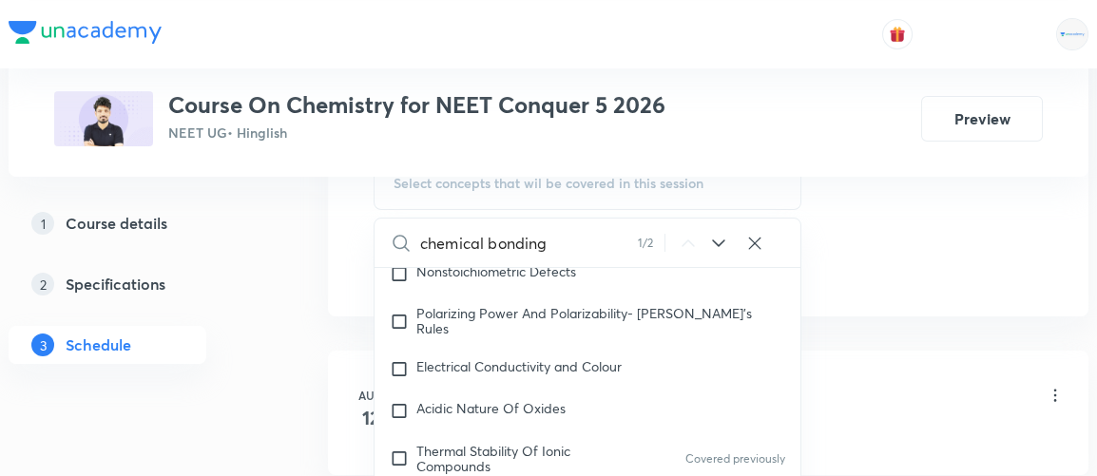
scroll to position [1020, 0]
type input "chemical bonding"
click at [717, 240] on icon at bounding box center [719, 240] width 23 height 23
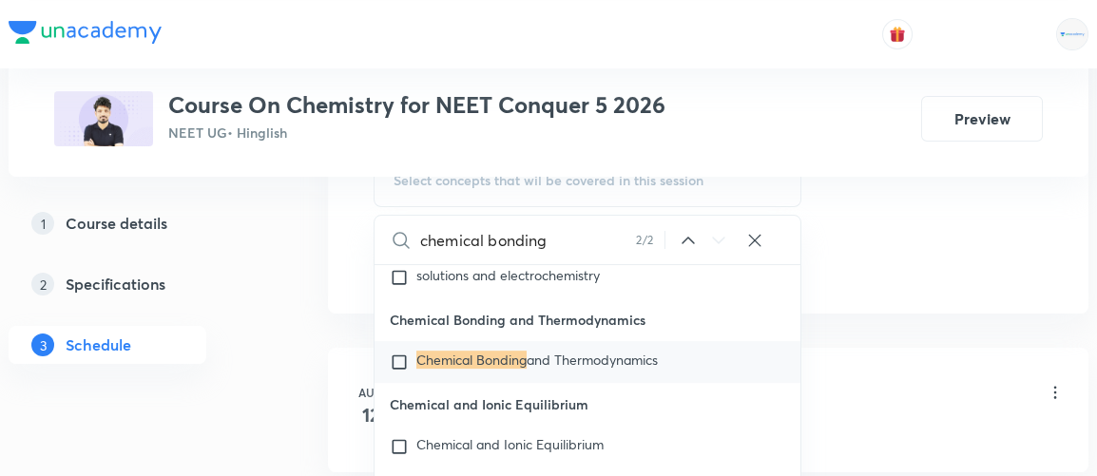
scroll to position [20921, 0]
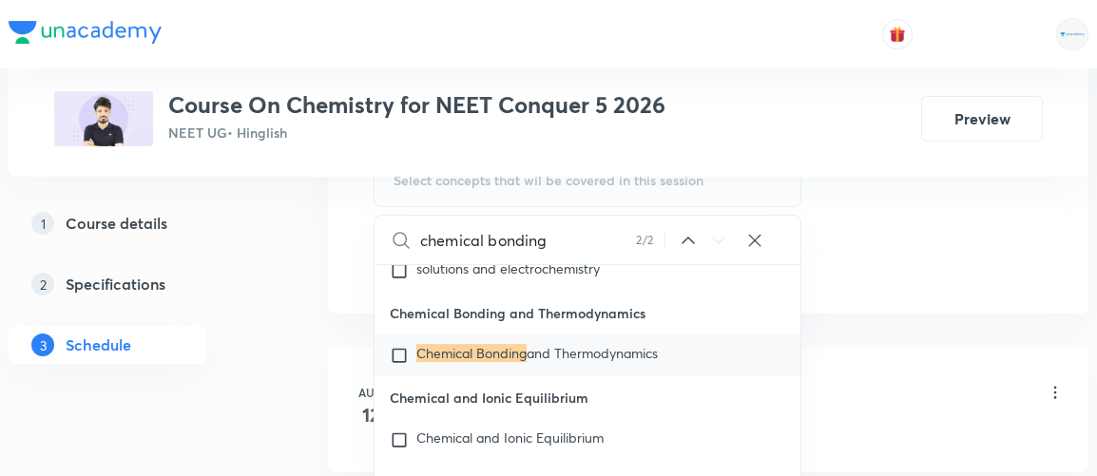
click at [402, 353] on input "checkbox" at bounding box center [403, 355] width 27 height 19
checkbox input "true"
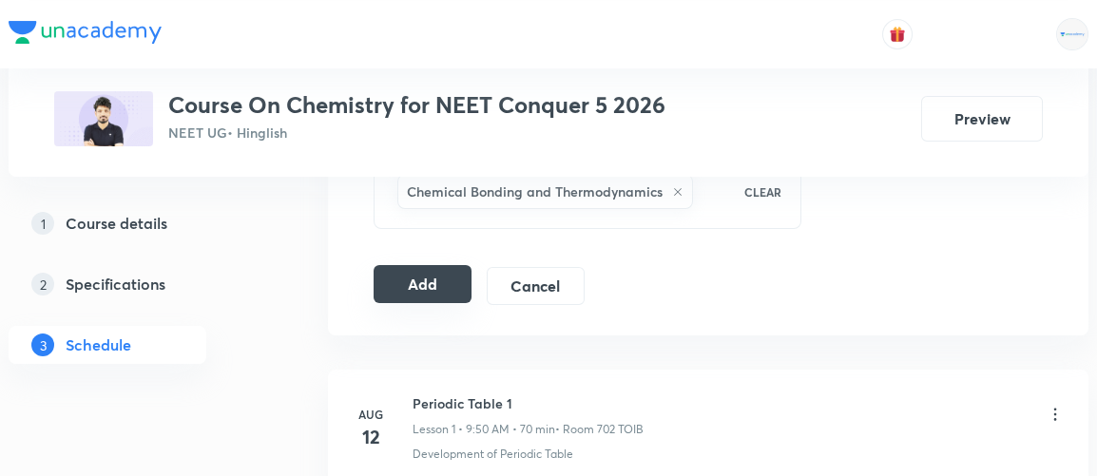
click at [424, 277] on button "Add" at bounding box center [423, 284] width 98 height 38
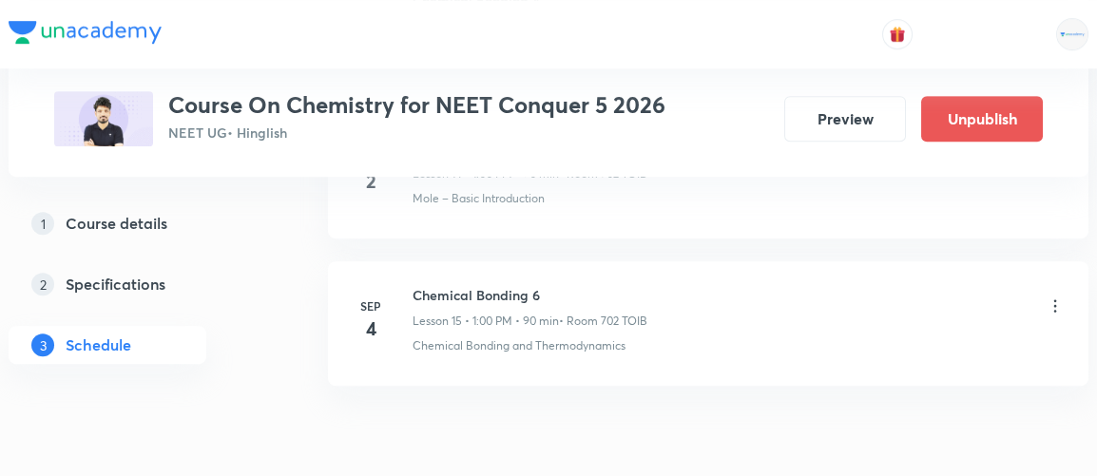
scroll to position [2374, 0]
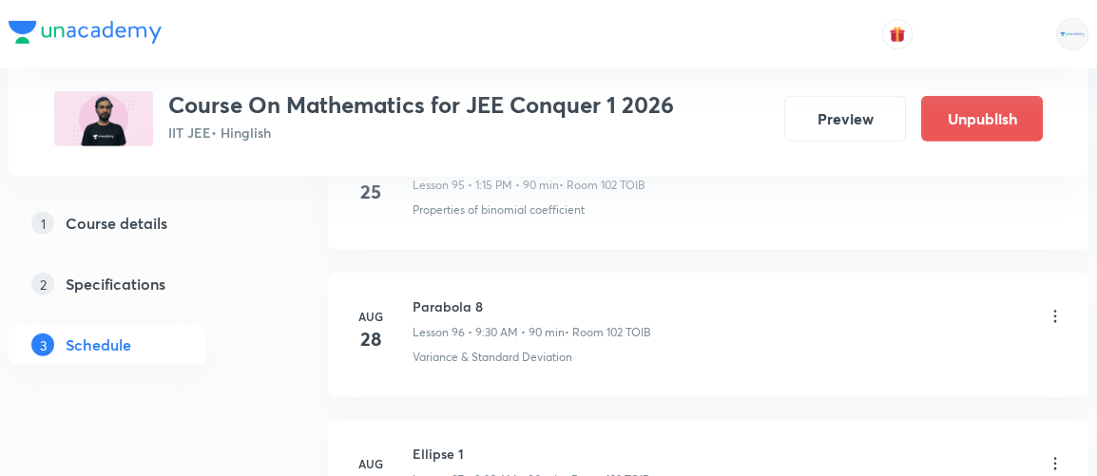
scroll to position [15751, 0]
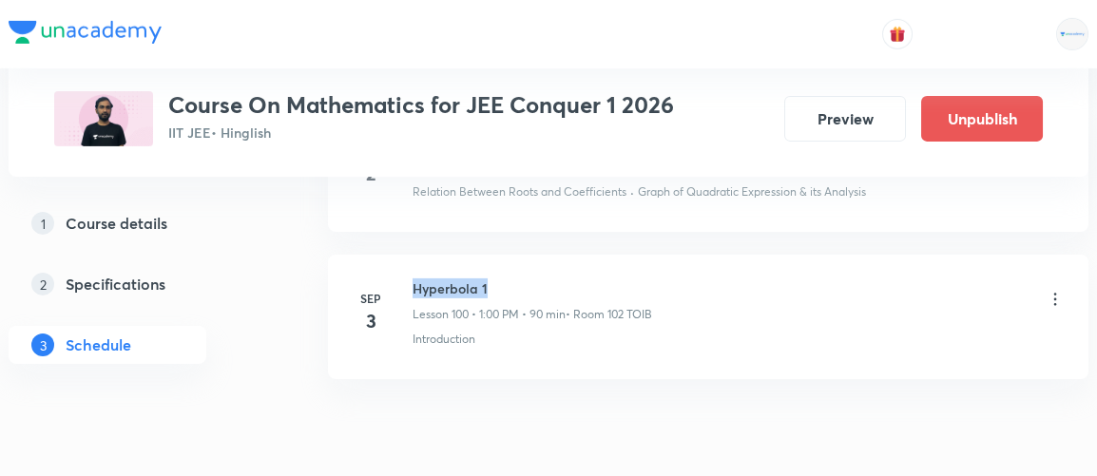
drag, startPoint x: 414, startPoint y: 206, endPoint x: 534, endPoint y: 203, distance: 119.9
click at [534, 279] on h6 "Hyperbola 1" at bounding box center [533, 289] width 240 height 20
copy h6 "Hyperbola 1"
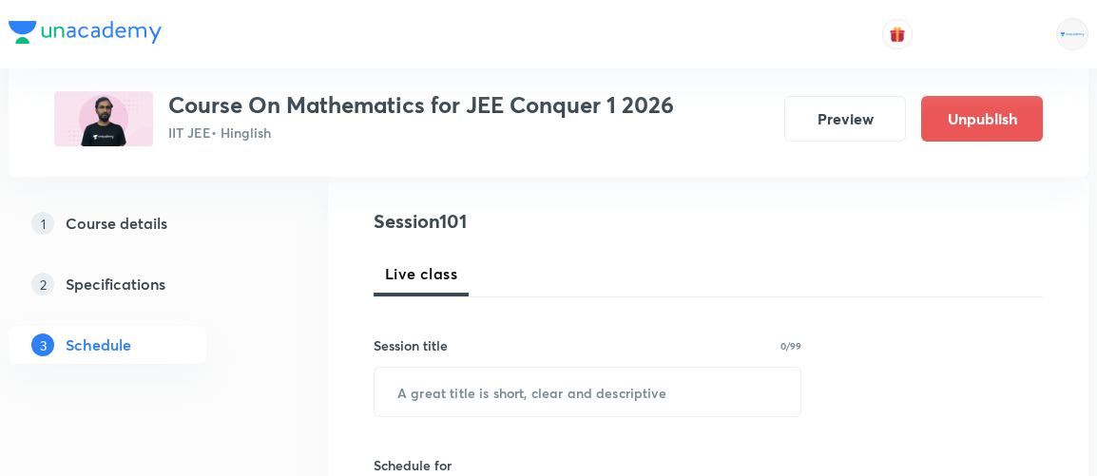
scroll to position [204, 0]
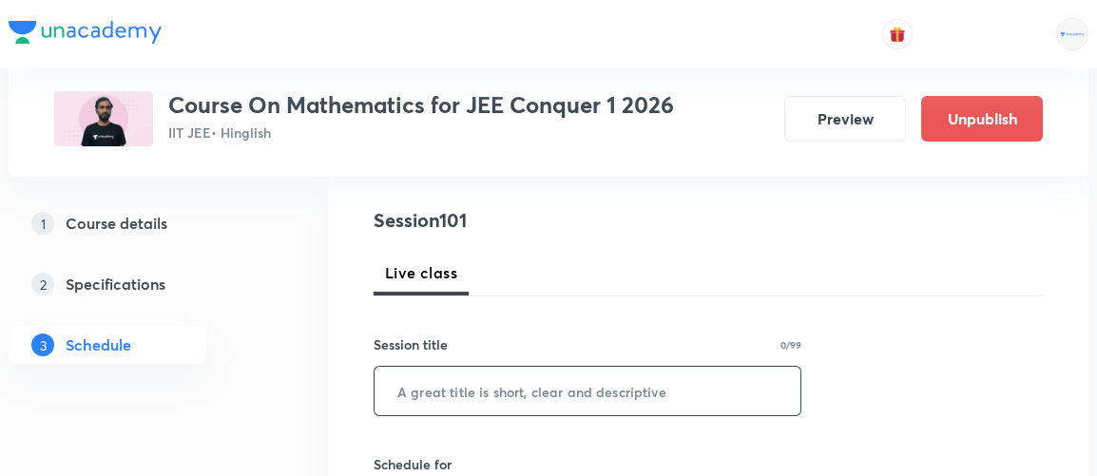
click at [432, 397] on input "text" at bounding box center [588, 391] width 426 height 49
paste input "Hyperbola 1"
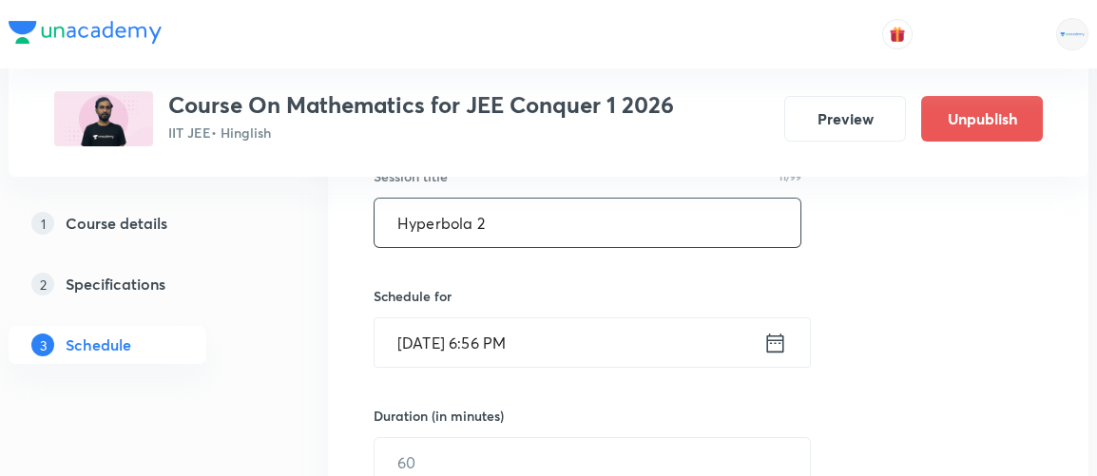
scroll to position [374, 0]
type input "Hyperbola 2"
click at [786, 341] on icon at bounding box center [776, 342] width 24 height 27
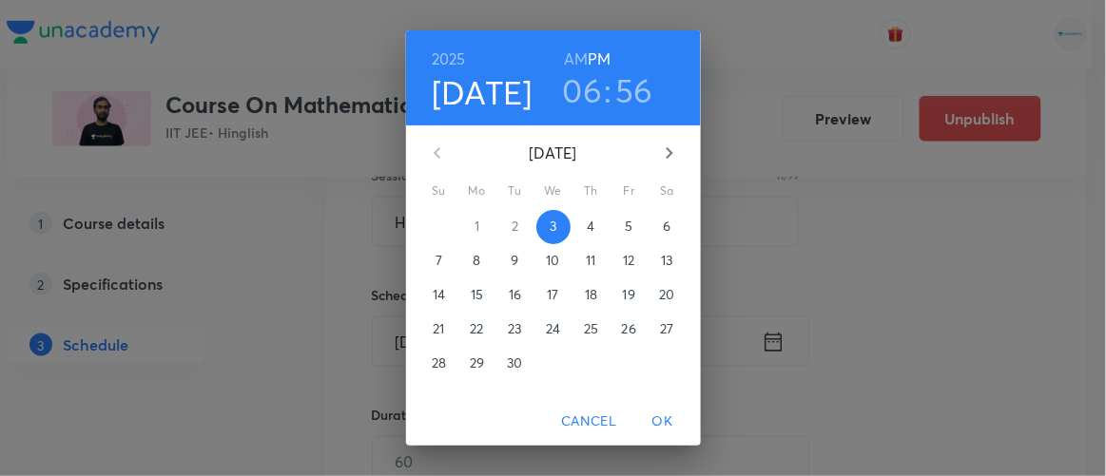
click at [587, 230] on p "4" at bounding box center [591, 226] width 8 height 19
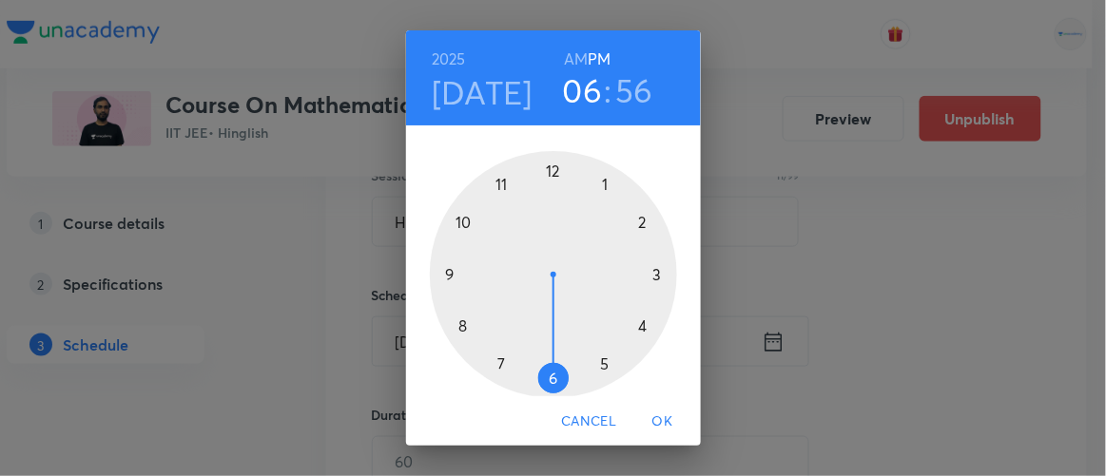
click at [567, 60] on h6 "AM" at bounding box center [576, 59] width 24 height 27
click at [443, 271] on div at bounding box center [553, 274] width 247 height 247
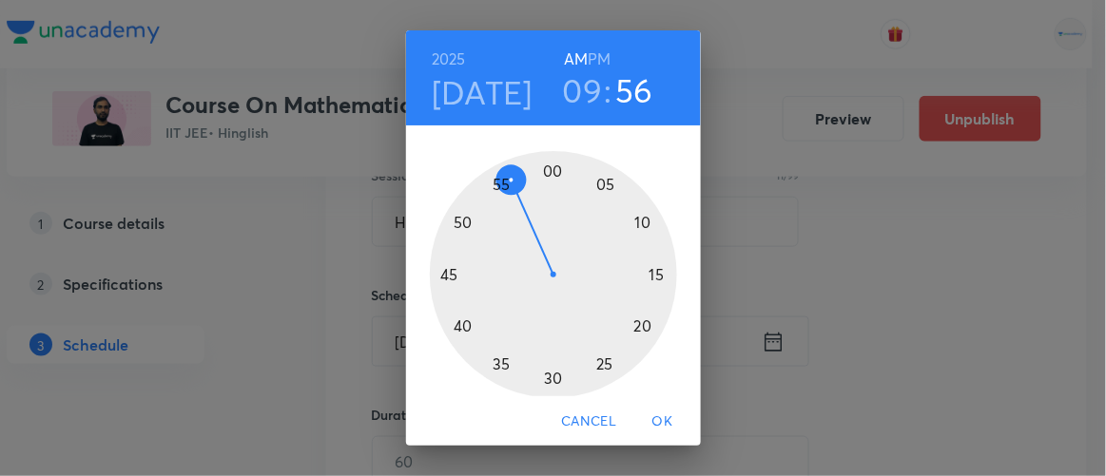
click at [548, 375] on div at bounding box center [553, 274] width 247 height 247
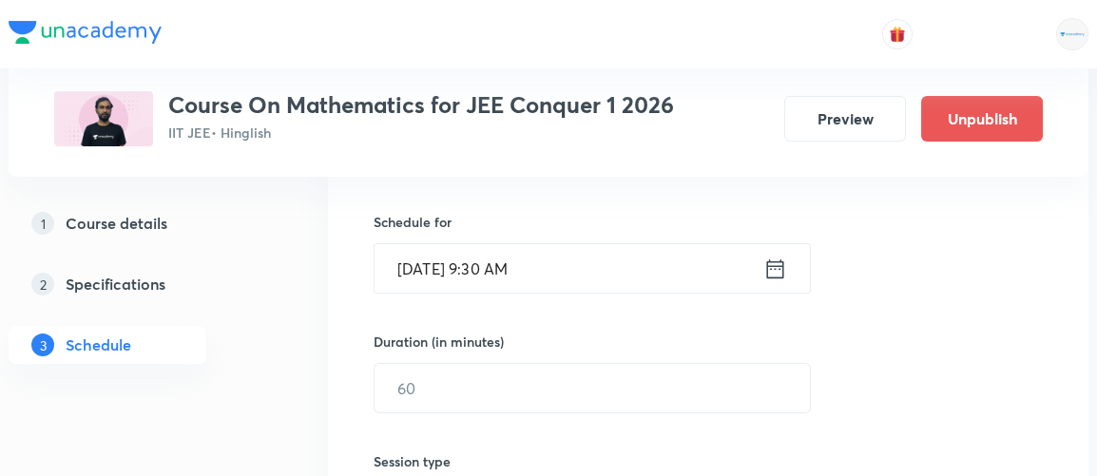
scroll to position [454, 0]
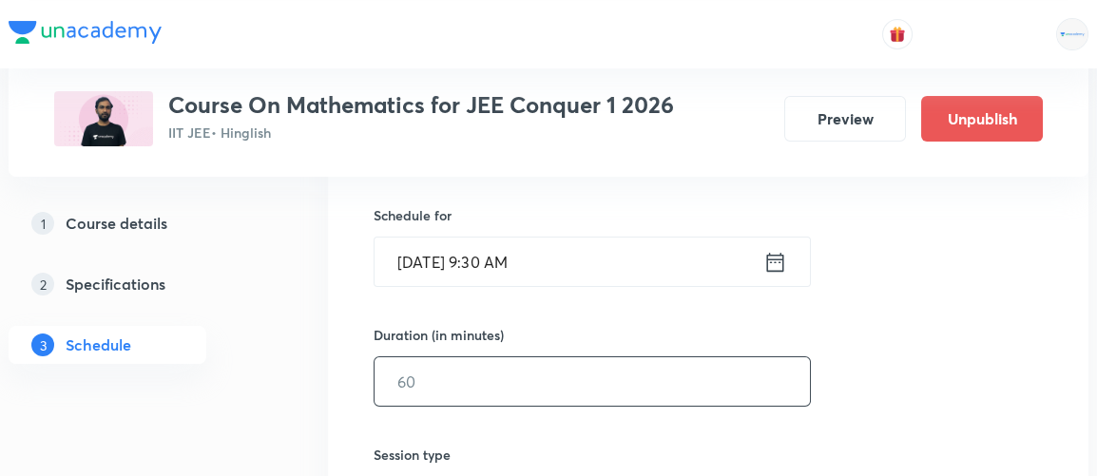
click at [476, 379] on input "text" at bounding box center [593, 382] width 436 height 49
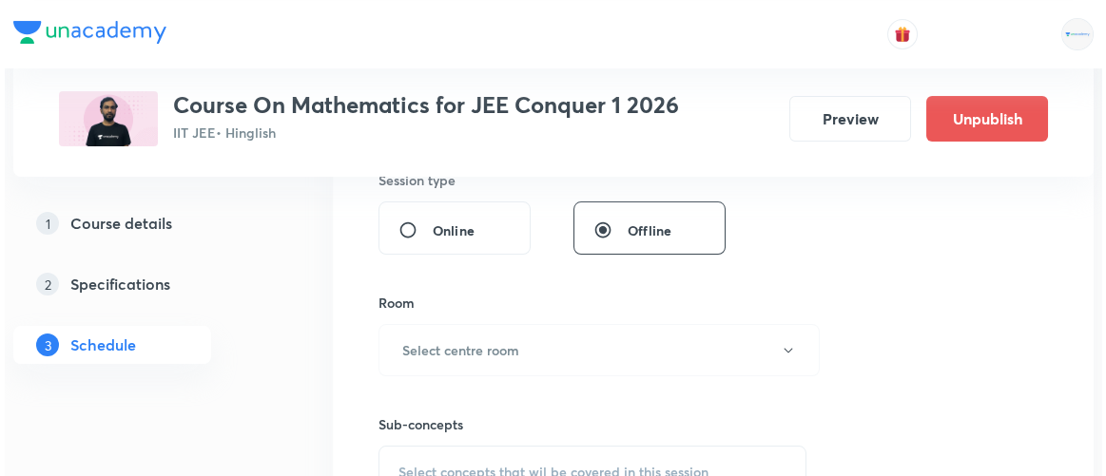
scroll to position [729, 0]
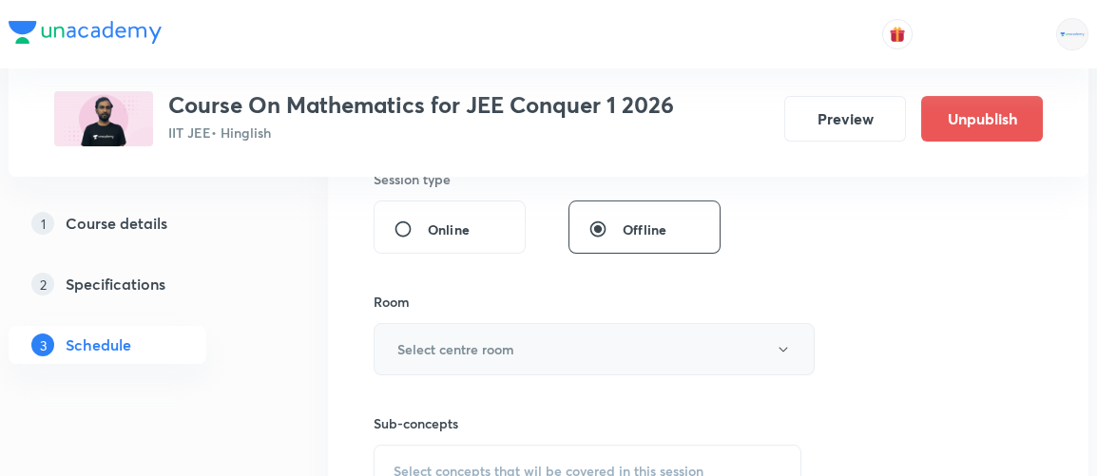
type input "90"
click at [492, 347] on h6 "Select centre room" at bounding box center [456, 350] width 117 height 20
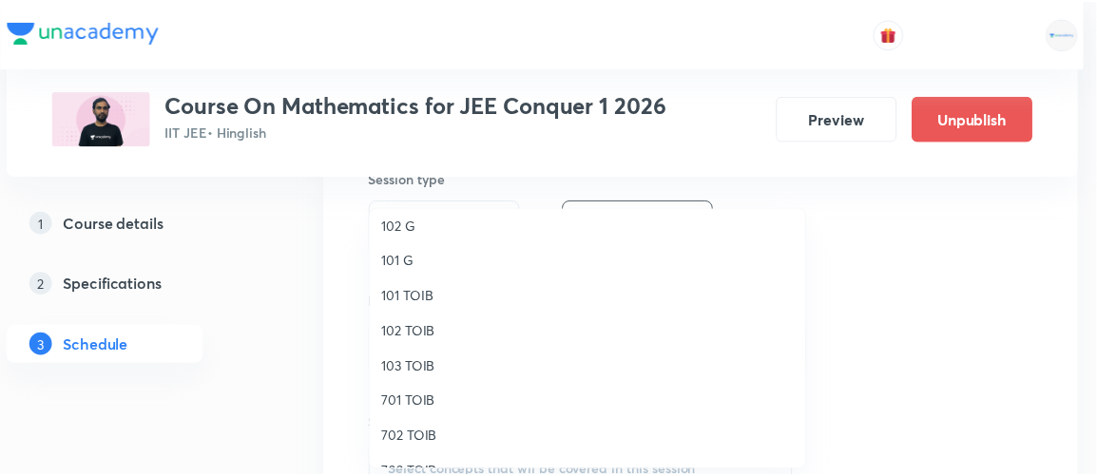
scroll to position [10, 0]
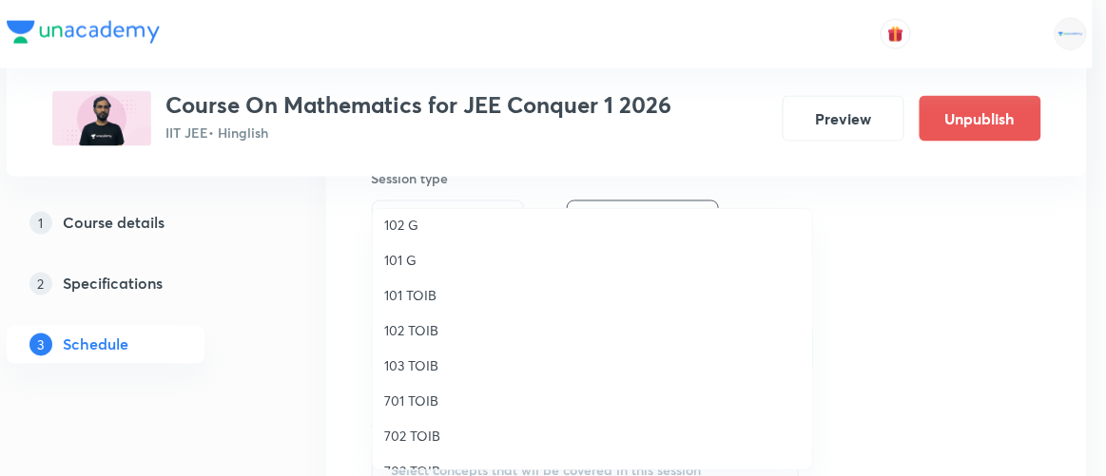
click at [402, 328] on span "102 TOIB" at bounding box center [592, 330] width 417 height 20
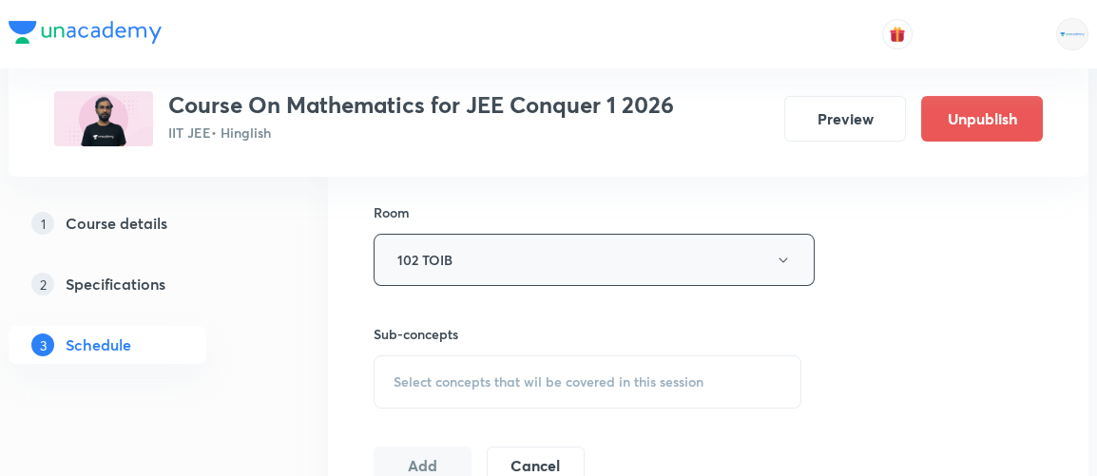
scroll to position [827, 0]
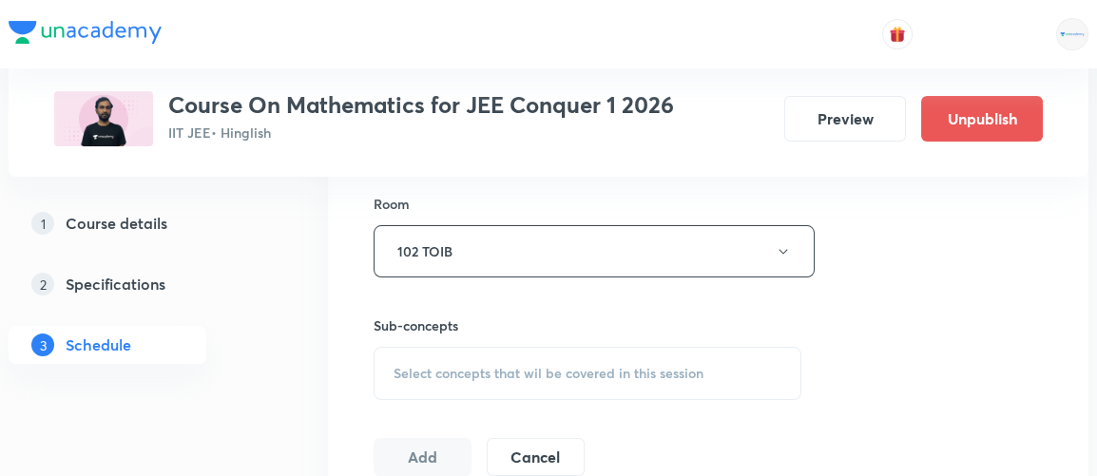
click at [592, 366] on span "Select concepts that wil be covered in this session" at bounding box center [549, 373] width 310 height 15
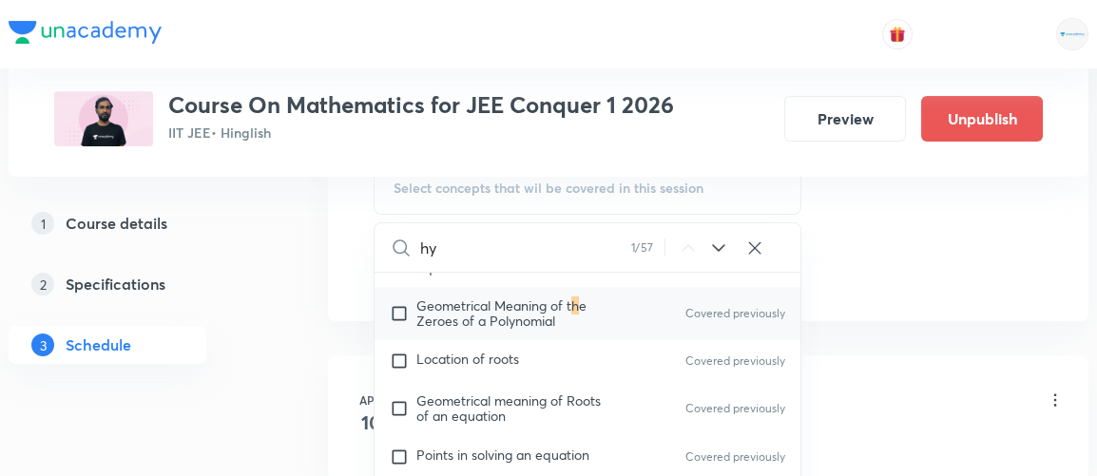
scroll to position [0, 0]
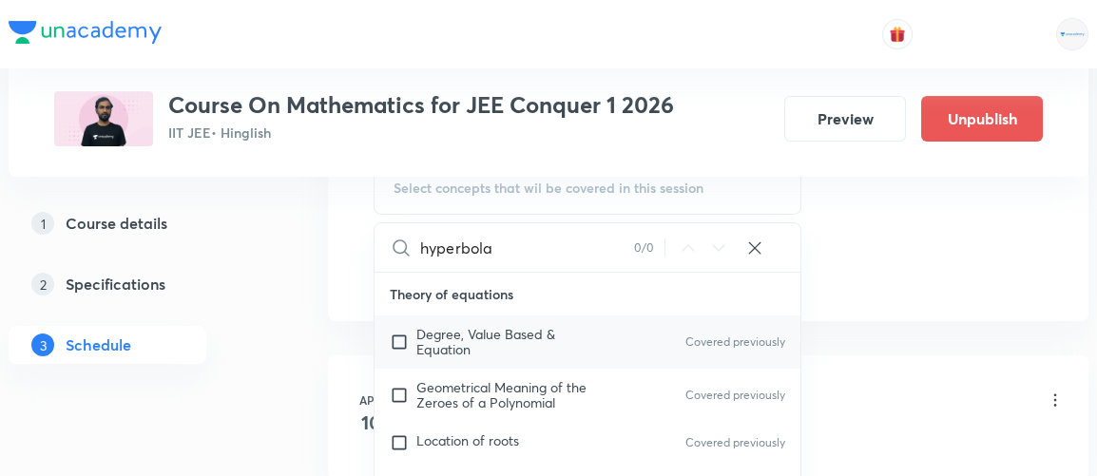
type input "hyperbola"
click at [475, 347] on p "Degree, Value Based & Equation" at bounding box center [513, 342] width 192 height 30
checkbox input "true"
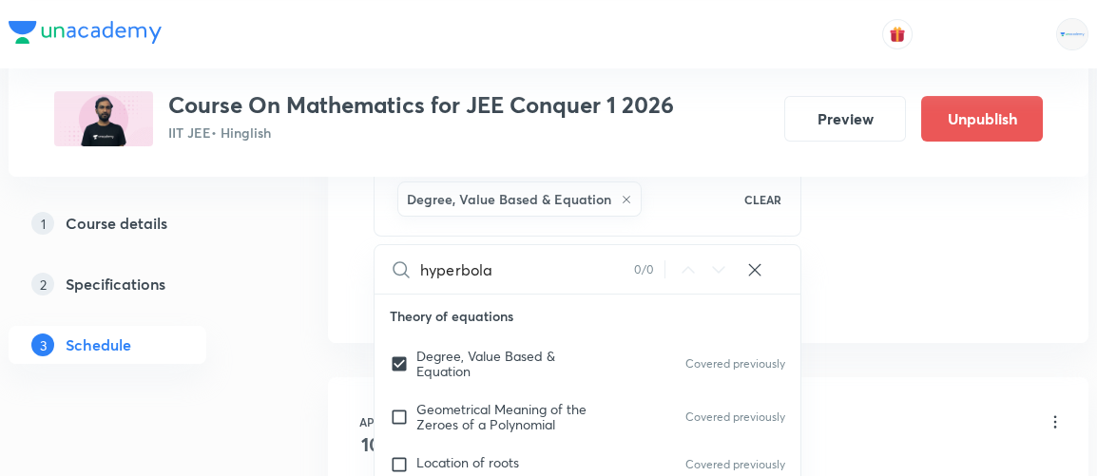
click at [247, 318] on div "1 Course details 2 Specifications 3 Schedule" at bounding box center [138, 295] width 259 height 183
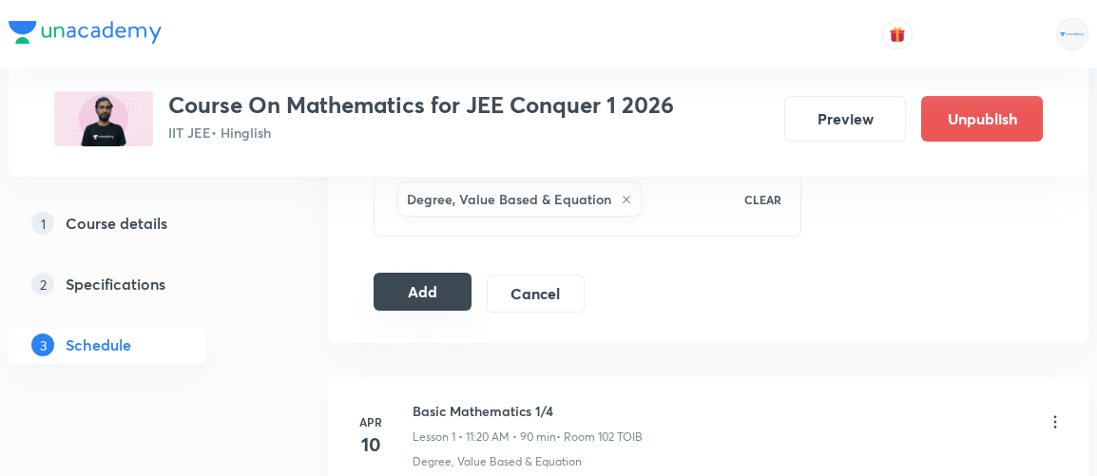
click at [423, 287] on button "Add" at bounding box center [423, 292] width 98 height 38
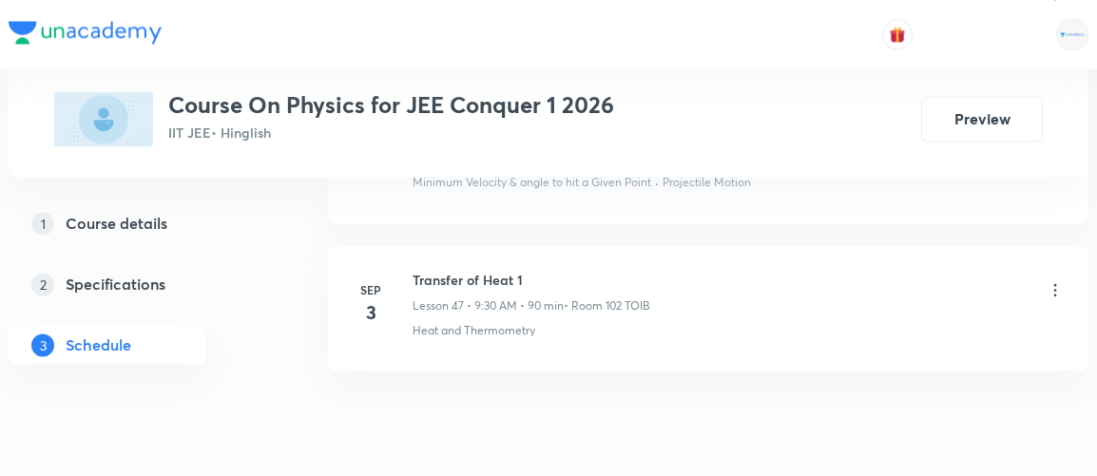
scroll to position [8064, 0]
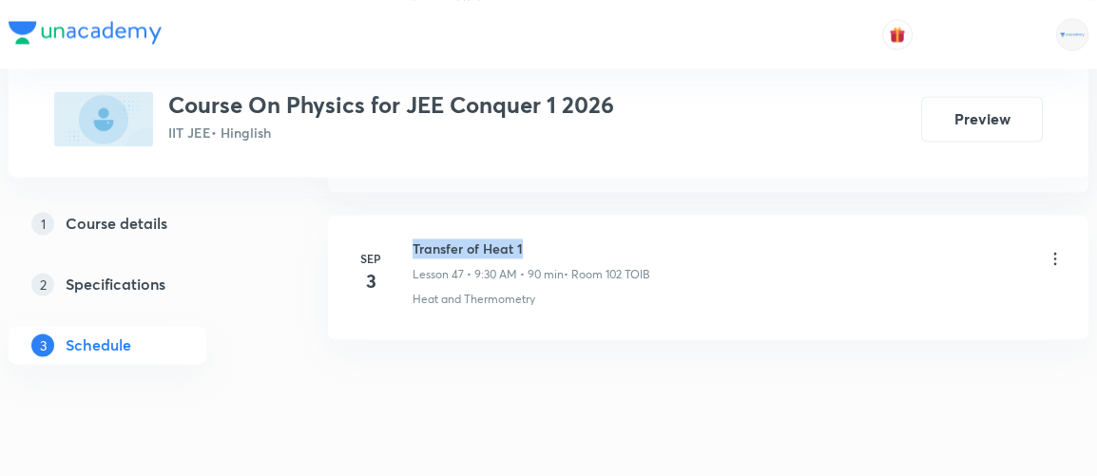
drag, startPoint x: 412, startPoint y: 206, endPoint x: 529, endPoint y: 206, distance: 117.0
click at [529, 239] on h6 "Transfer of Heat 1" at bounding box center [532, 249] width 238 height 20
copy h6 "Transfer of Heat 1"
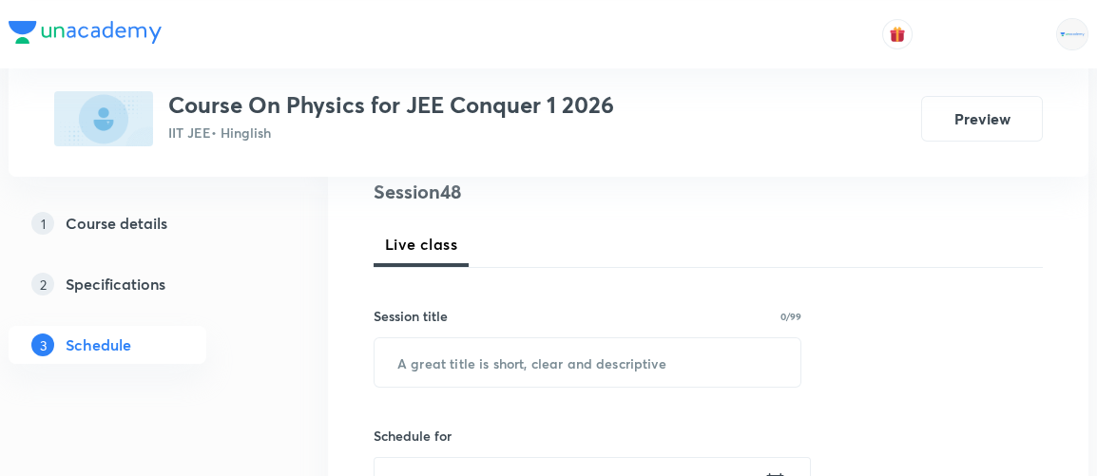
scroll to position [235, 0]
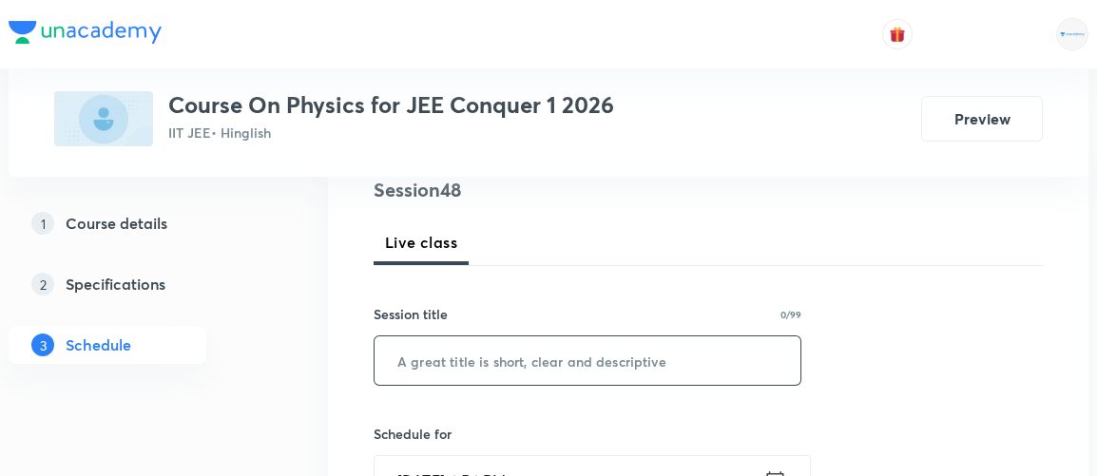
click at [532, 360] on input "text" at bounding box center [588, 361] width 426 height 49
paste input "Transfer of Heat 1"
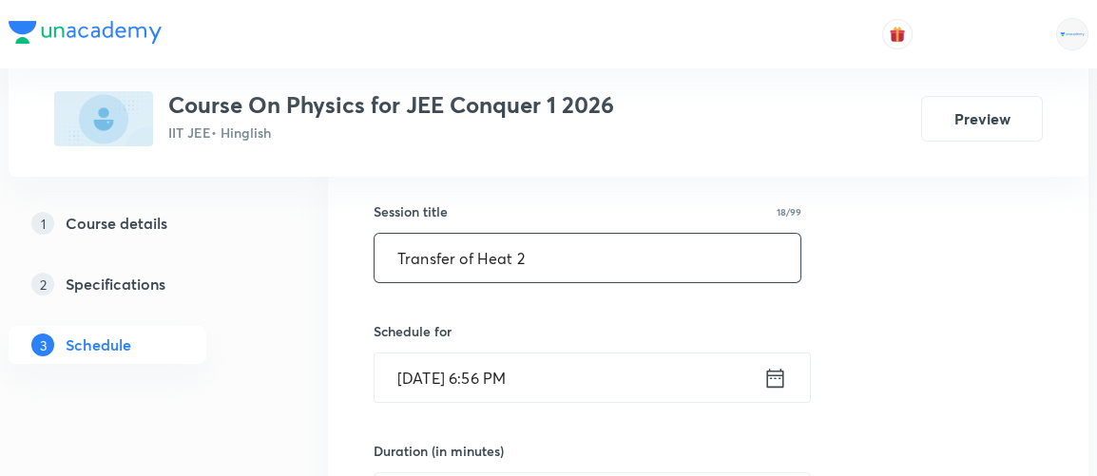
scroll to position [339, 0]
type input "Transfer of Heat 2"
click at [779, 374] on icon at bounding box center [776, 377] width 24 height 27
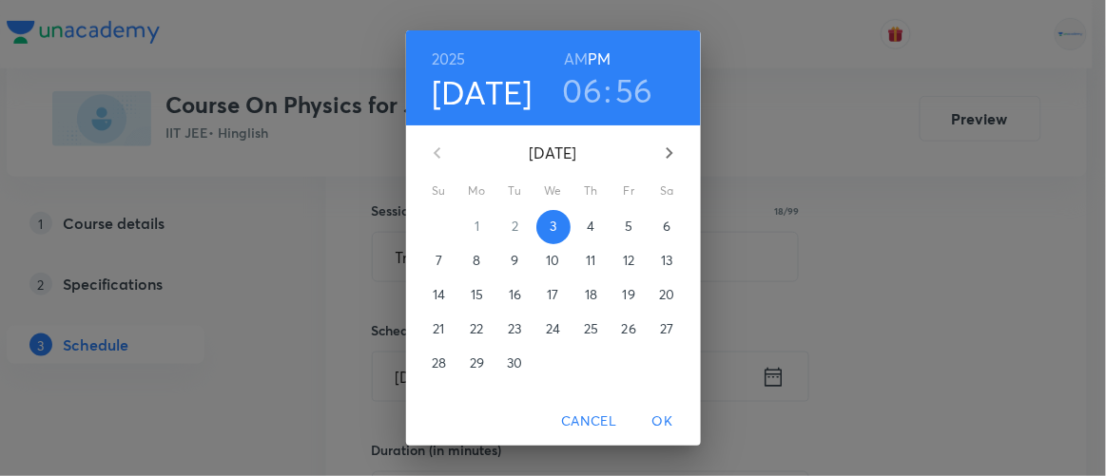
click at [587, 227] on p "4" at bounding box center [591, 226] width 8 height 19
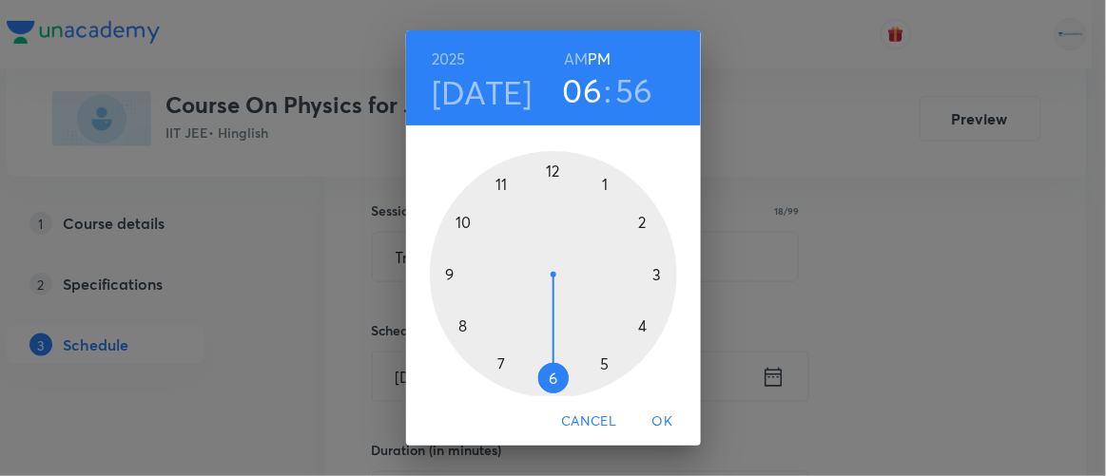
click at [599, 184] on div at bounding box center [553, 274] width 247 height 247
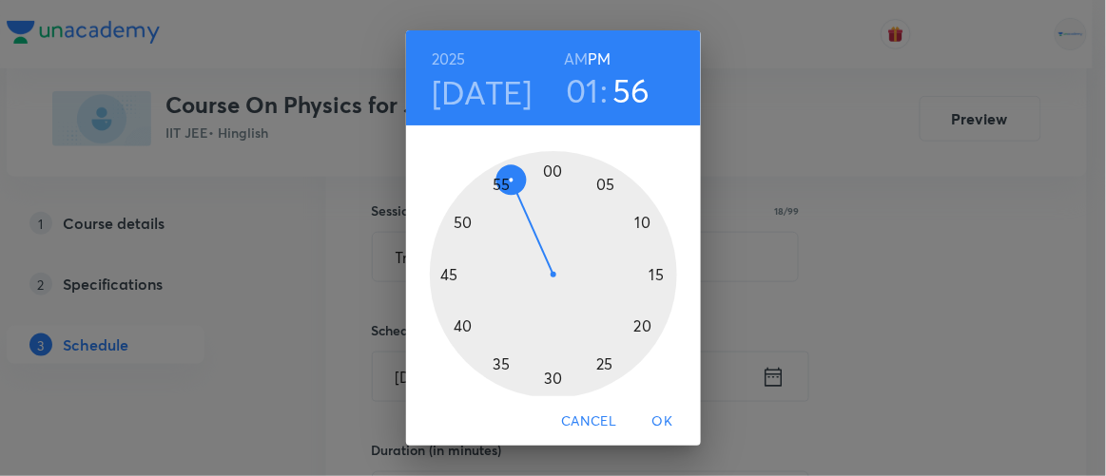
click at [545, 167] on div at bounding box center [553, 274] width 247 height 247
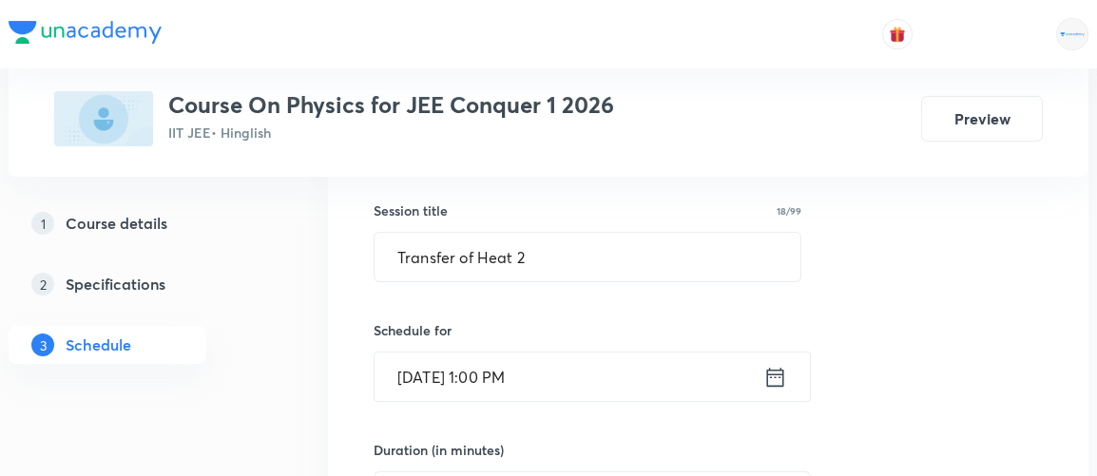
click at [774, 372] on icon at bounding box center [775, 376] width 17 height 19
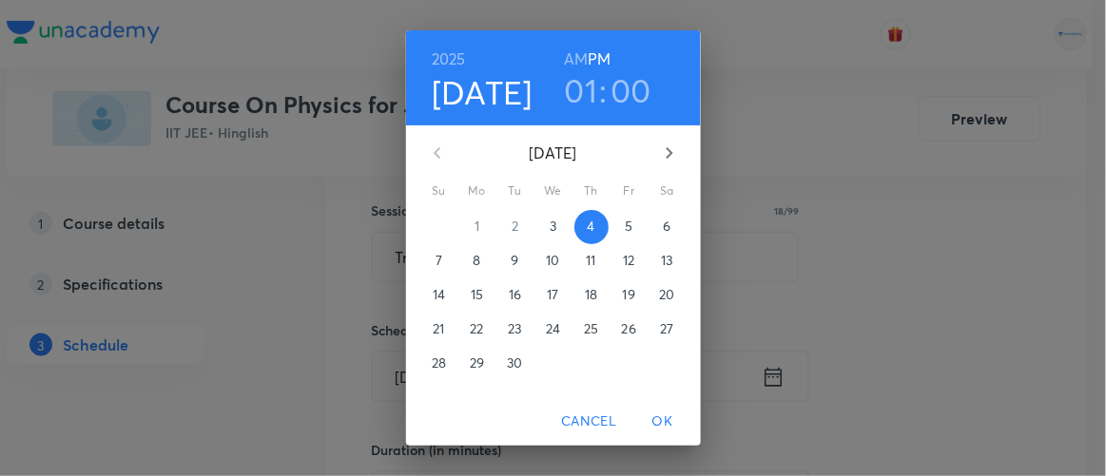
click at [615, 93] on h3 "00" at bounding box center [631, 90] width 41 height 40
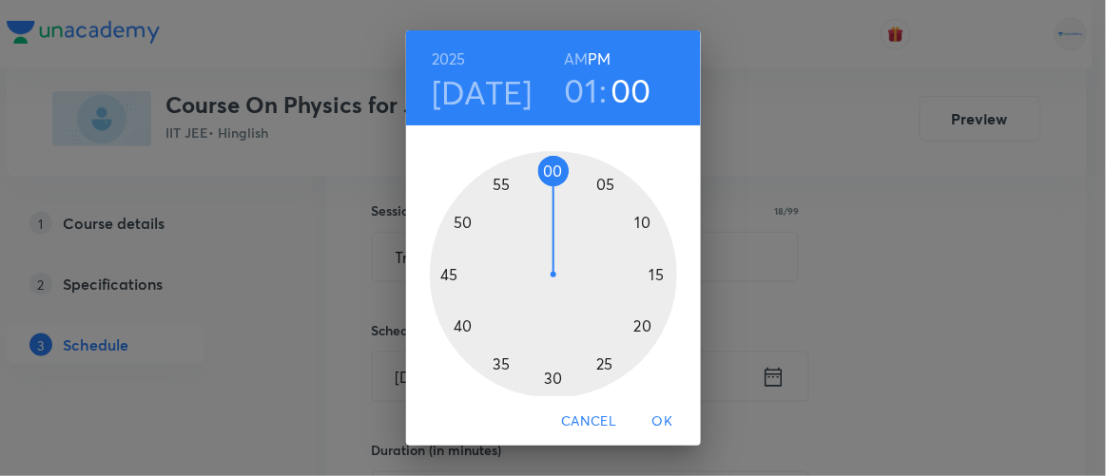
click at [649, 275] on div at bounding box center [553, 274] width 247 height 247
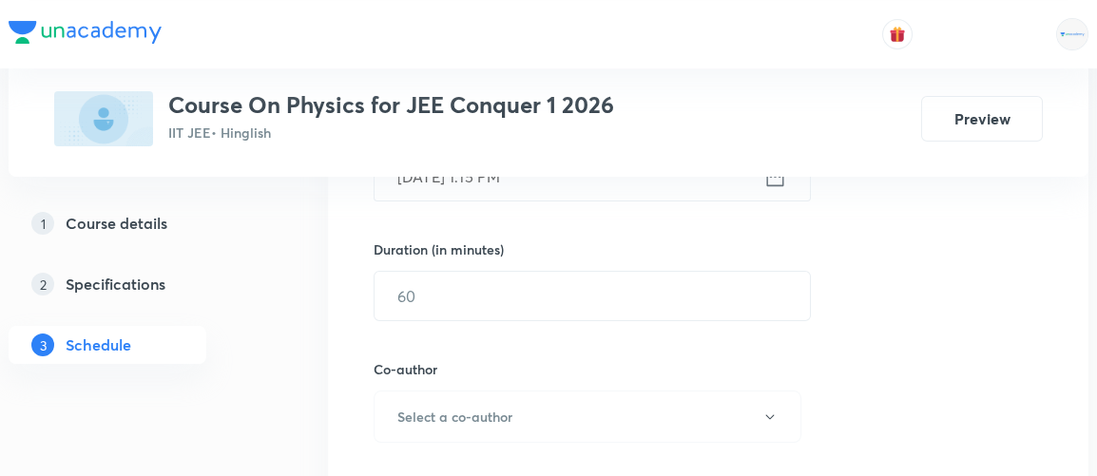
scroll to position [541, 0]
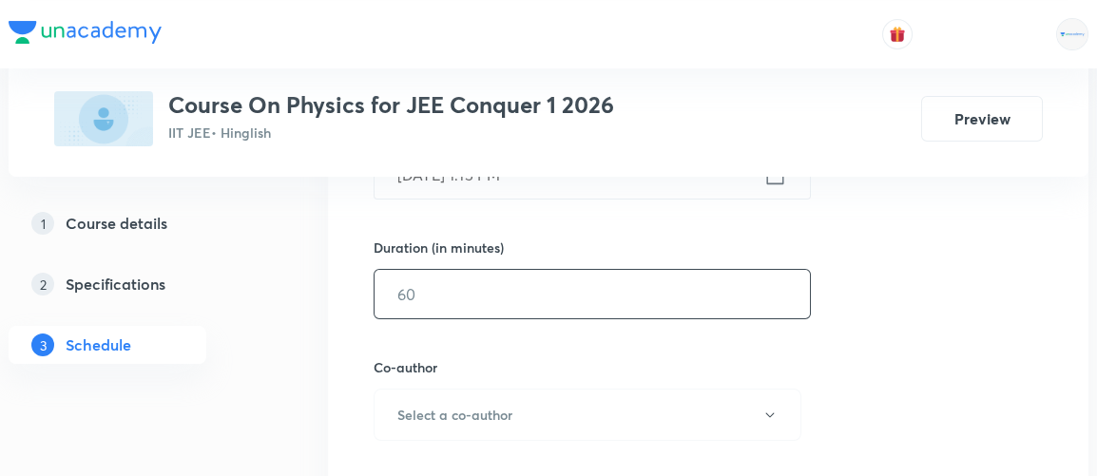
click at [457, 296] on input "text" at bounding box center [593, 294] width 436 height 49
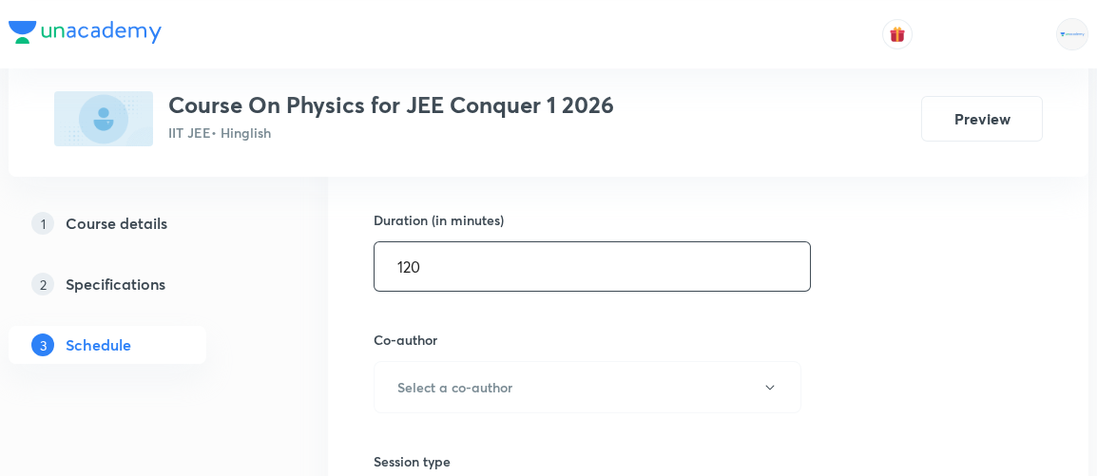
scroll to position [578, 0]
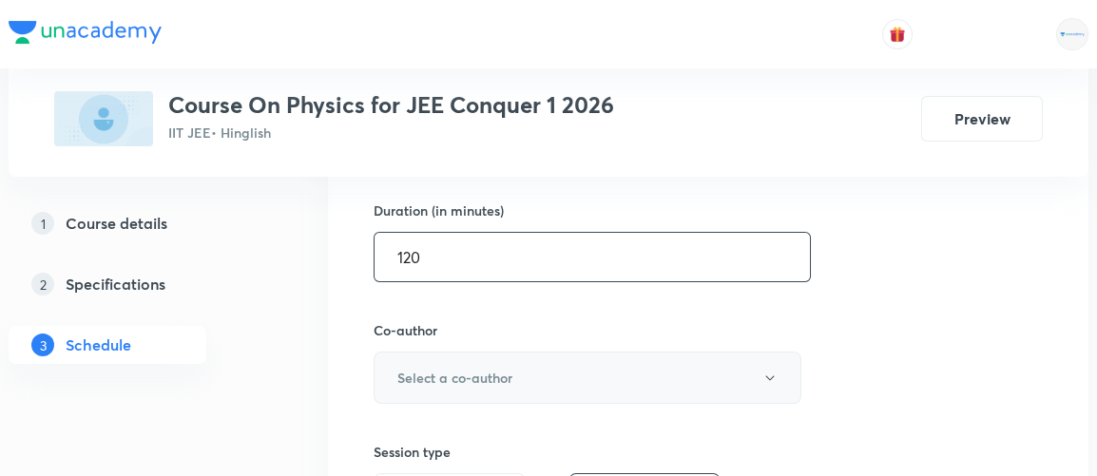
type input "120"
click at [441, 373] on h6 "Select a co-author" at bounding box center [455, 378] width 115 height 20
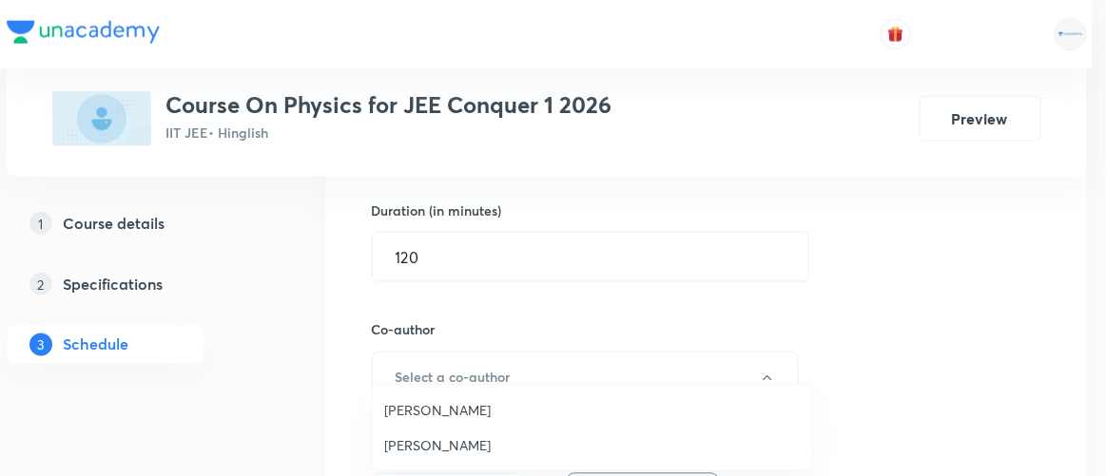
click at [432, 414] on span "[PERSON_NAME]" at bounding box center [592, 410] width 417 height 20
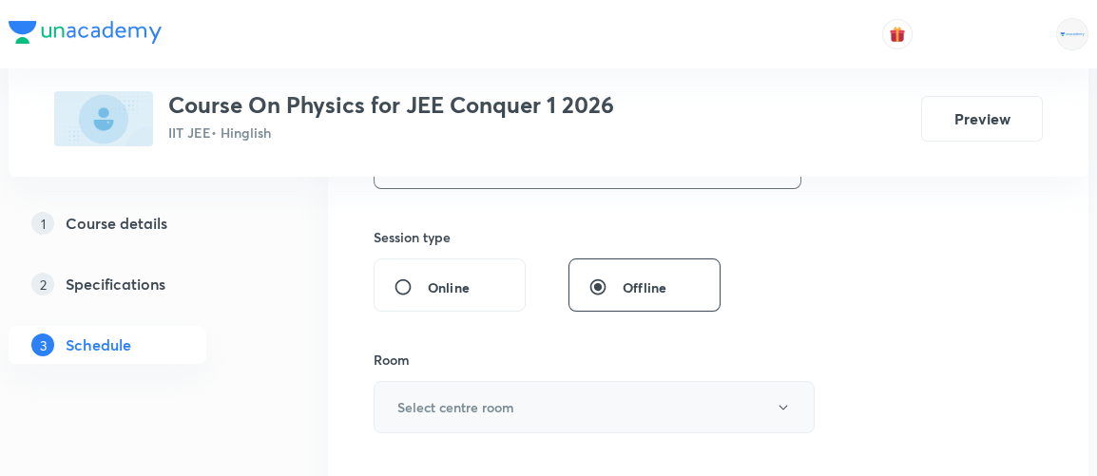
scroll to position [794, 0]
click at [487, 405] on h6 "Select centre room" at bounding box center [456, 407] width 117 height 20
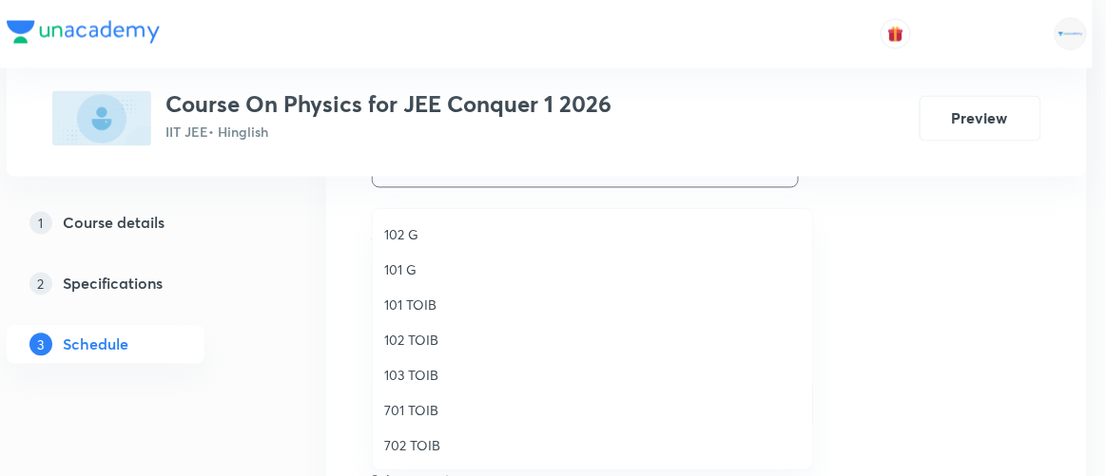
click at [428, 338] on span "102 TOIB" at bounding box center [592, 340] width 417 height 20
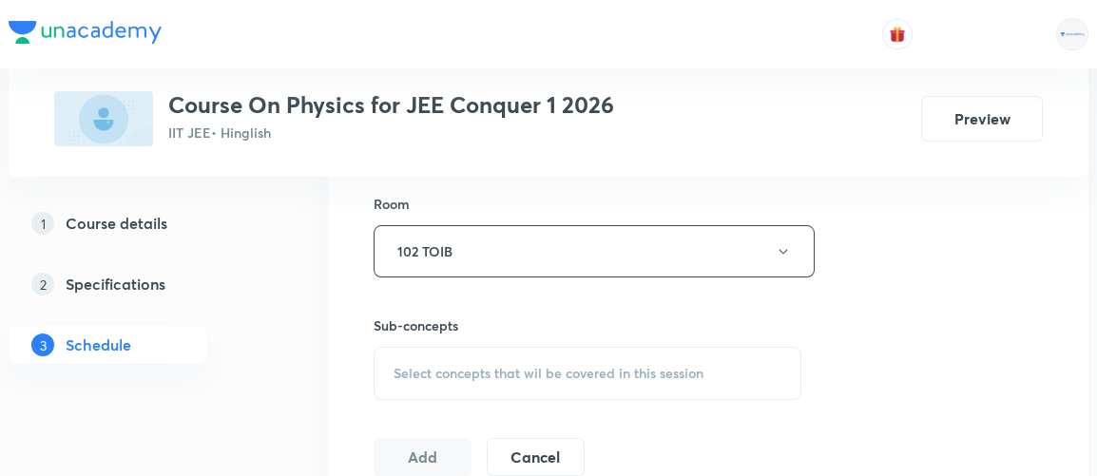
scroll to position [960, 0]
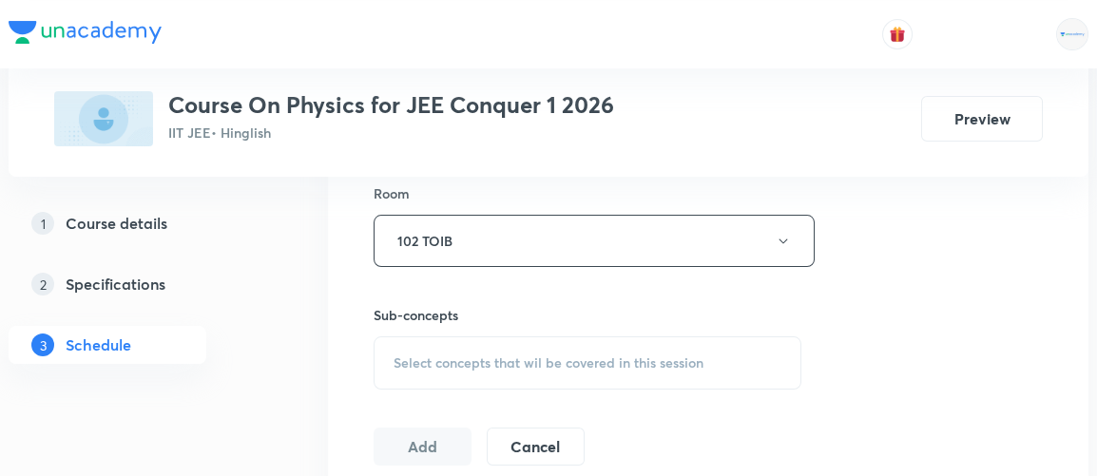
click at [553, 364] on span "Select concepts that wil be covered in this session" at bounding box center [549, 363] width 310 height 15
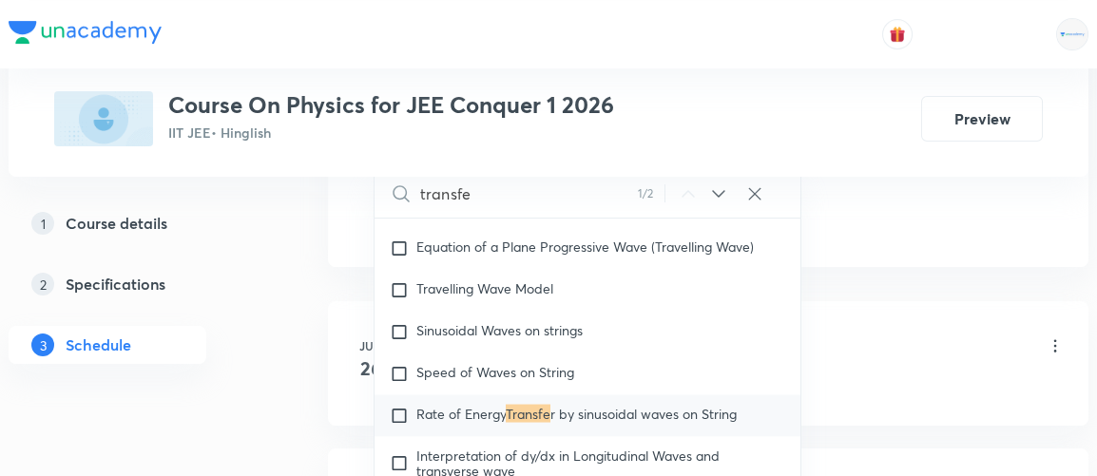
scroll to position [9568, 0]
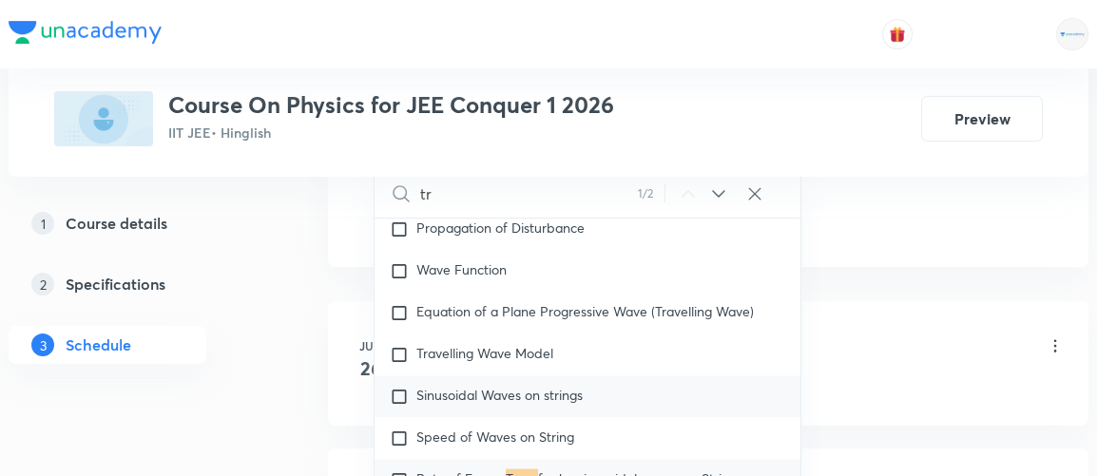
type input "t"
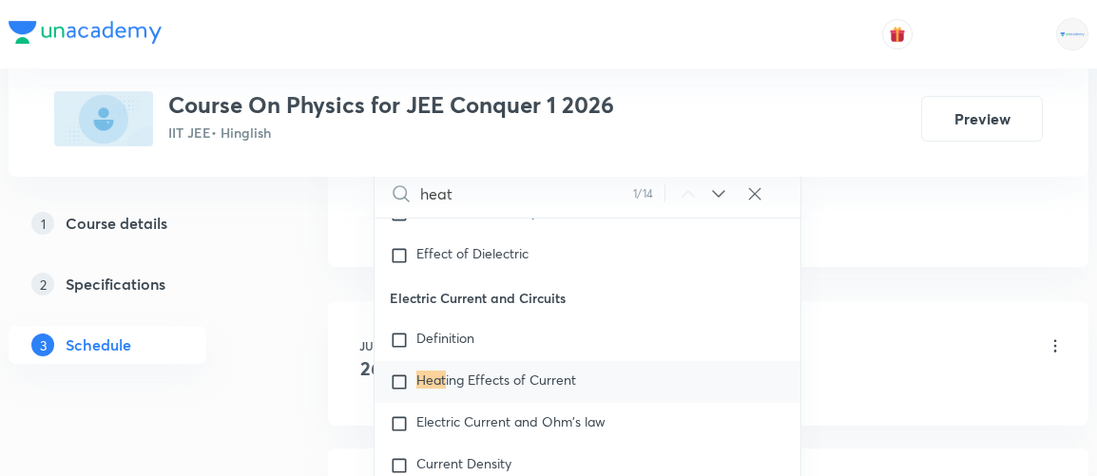
scroll to position [18794, 0]
type input "heat"
click at [722, 192] on icon at bounding box center [719, 194] width 23 height 23
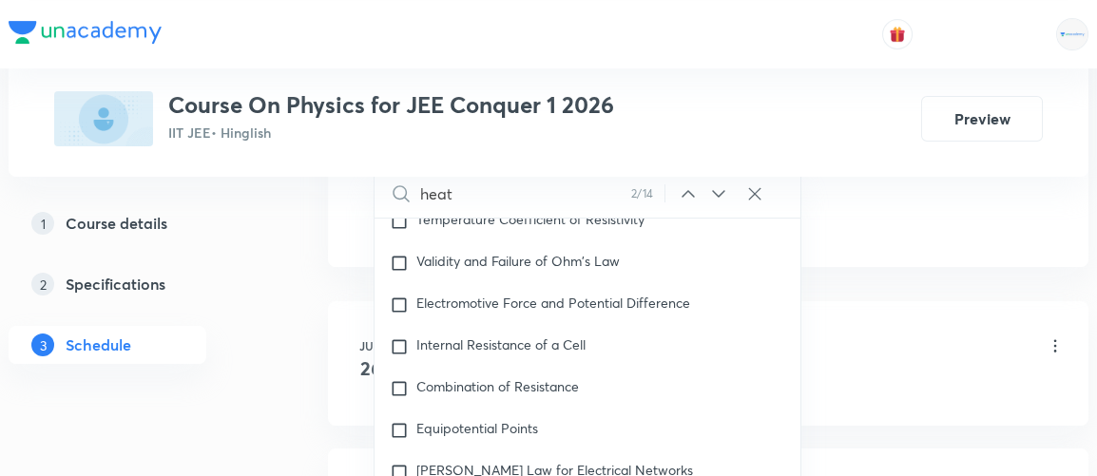
scroll to position [19249, 0]
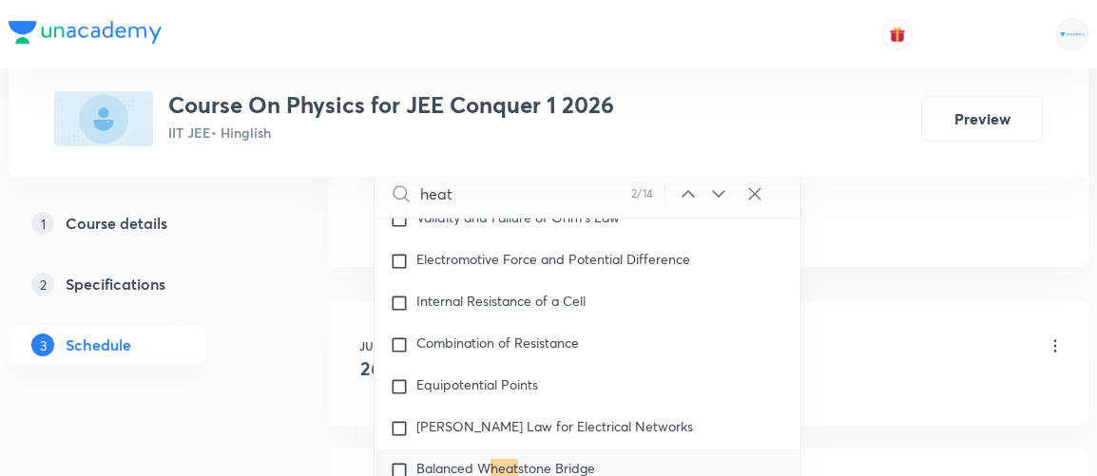
click at [722, 192] on icon at bounding box center [719, 194] width 23 height 23
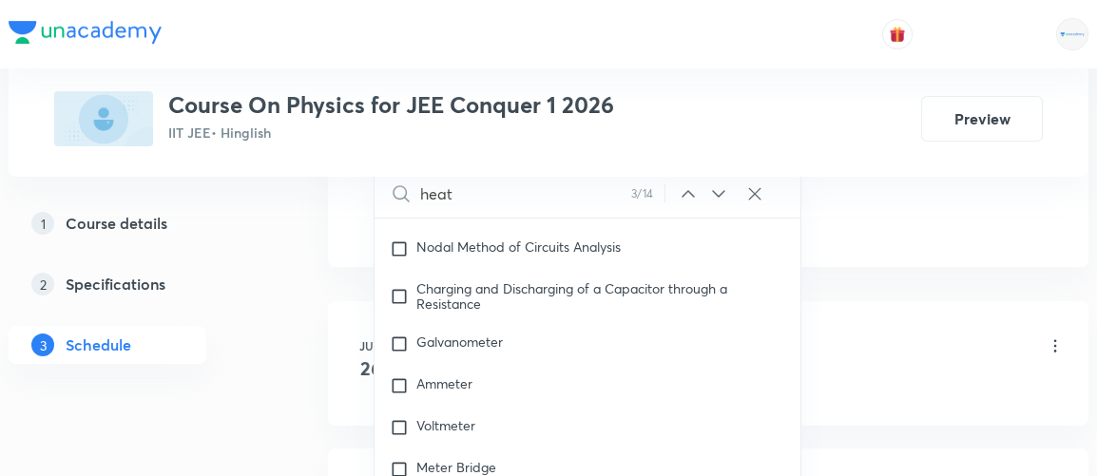
scroll to position [19638, 0]
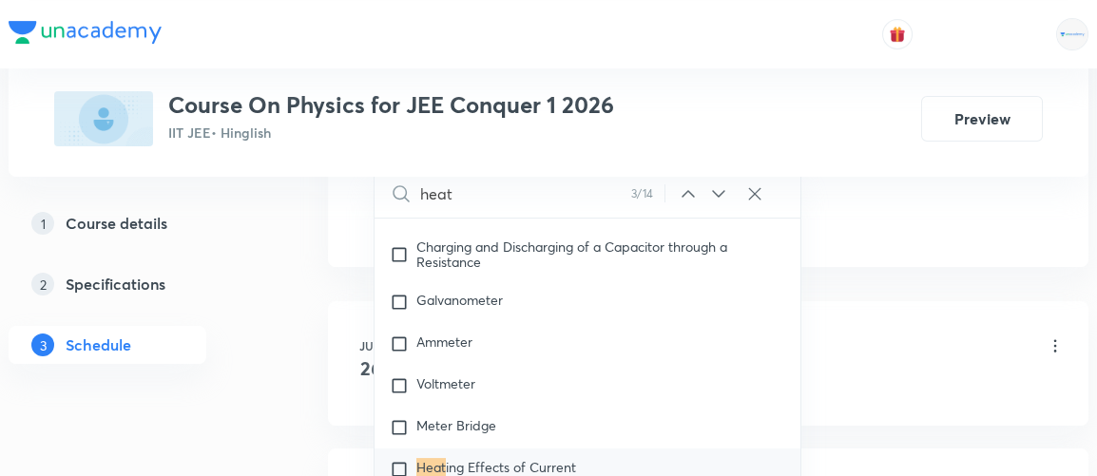
click at [722, 192] on icon at bounding box center [719, 194] width 23 height 23
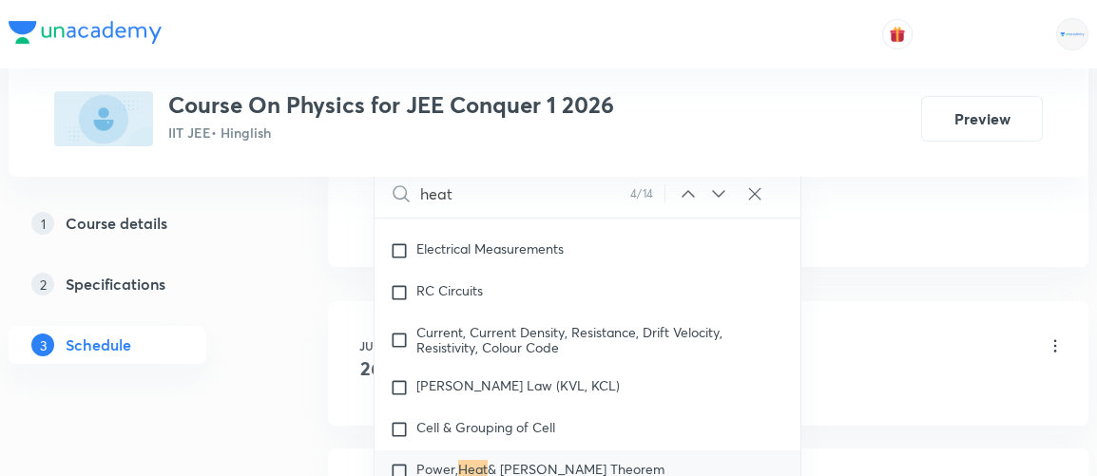
scroll to position [19900, 0]
click at [722, 192] on icon at bounding box center [719, 194] width 23 height 23
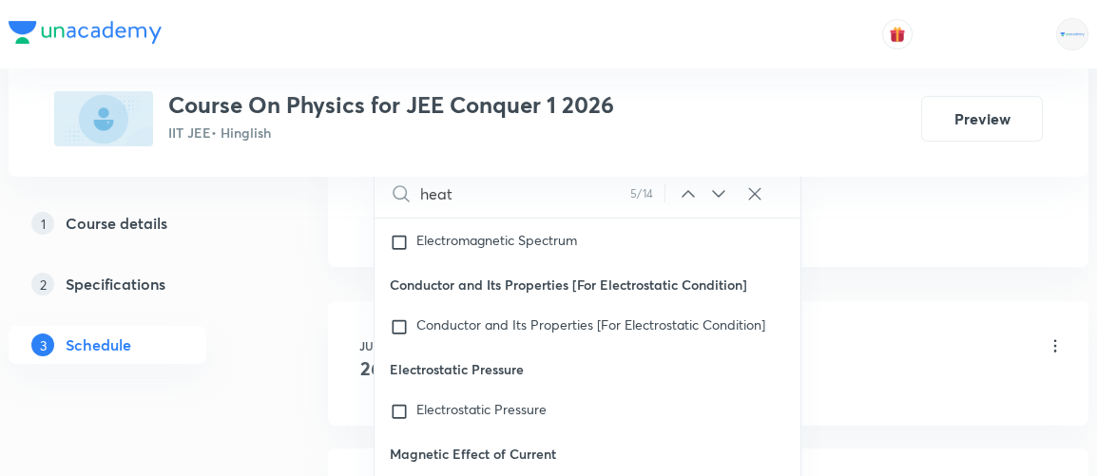
scroll to position [23175, 0]
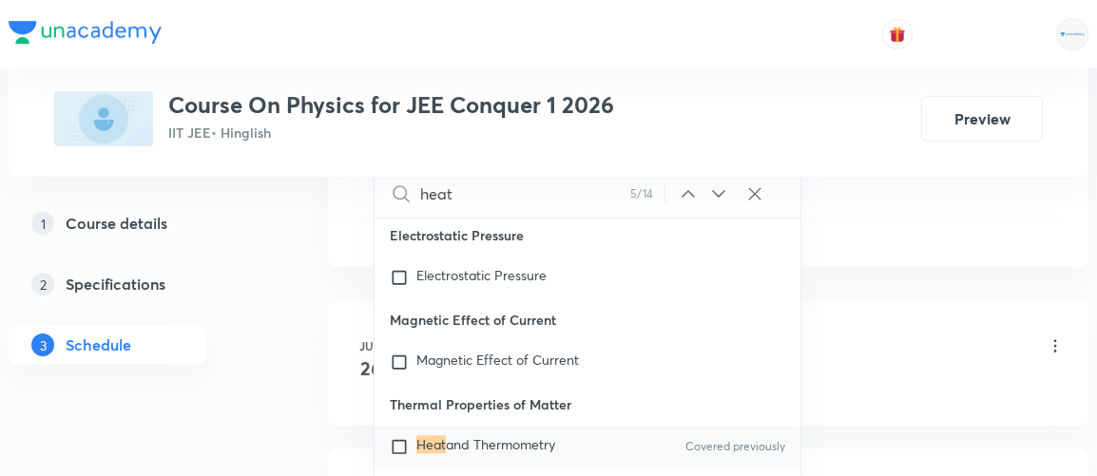
click at [400, 456] on input "checkbox" at bounding box center [403, 446] width 27 height 19
checkbox input "true"
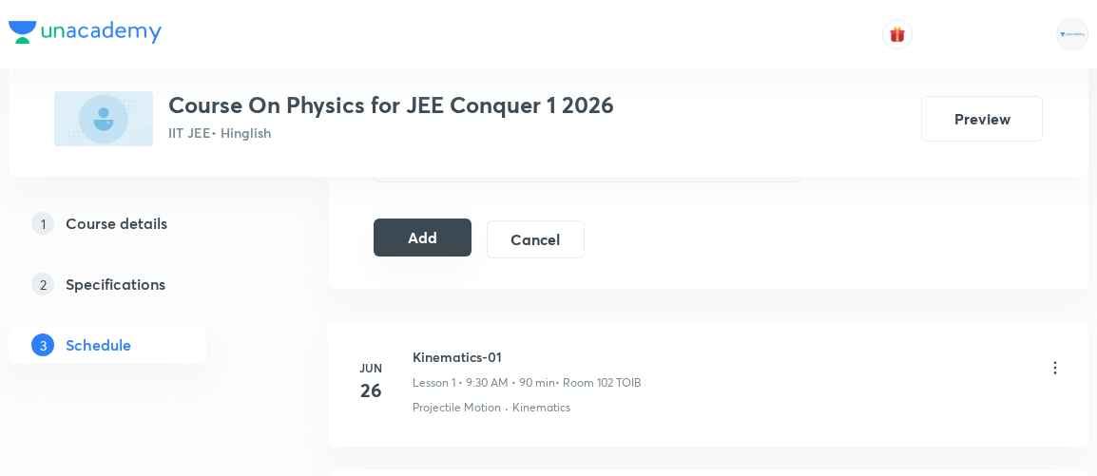
click at [433, 233] on button "Add" at bounding box center [423, 238] width 98 height 38
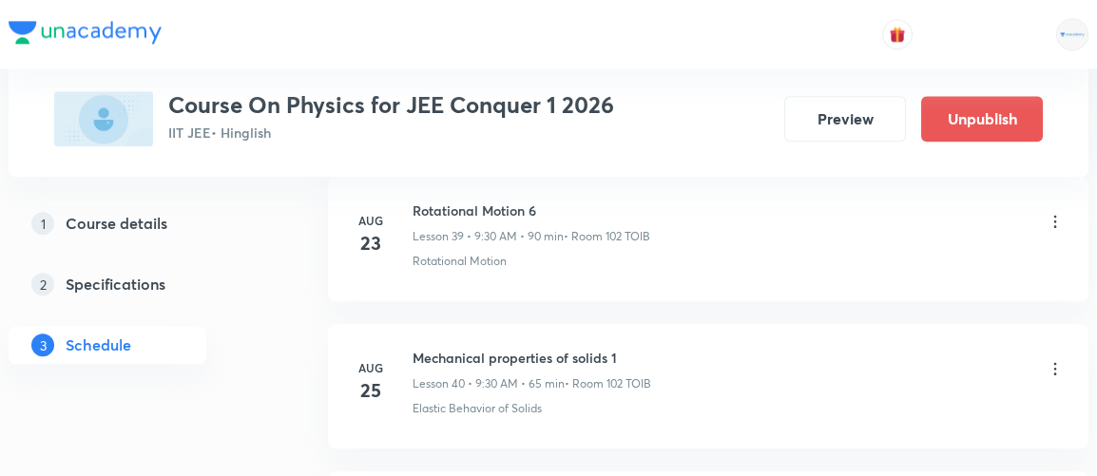
scroll to position [7220, 0]
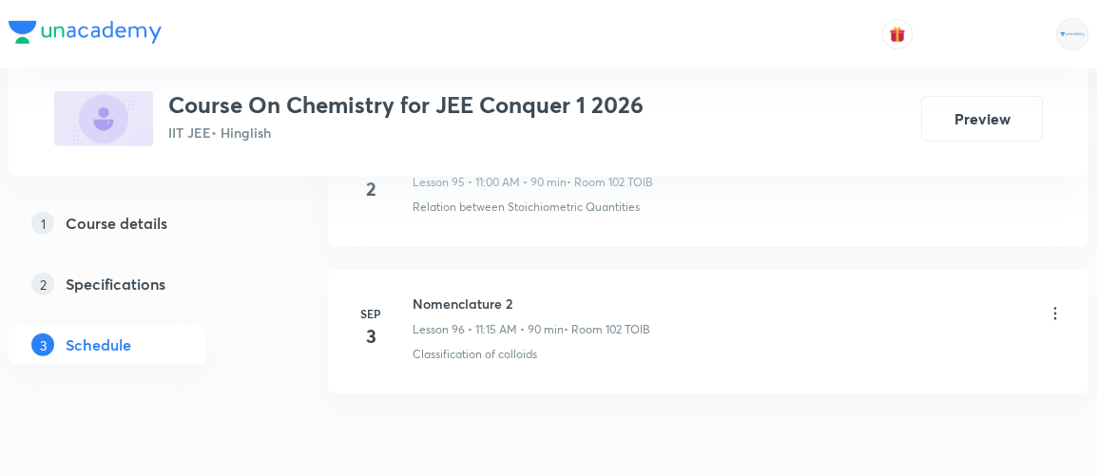
scroll to position [15149, 0]
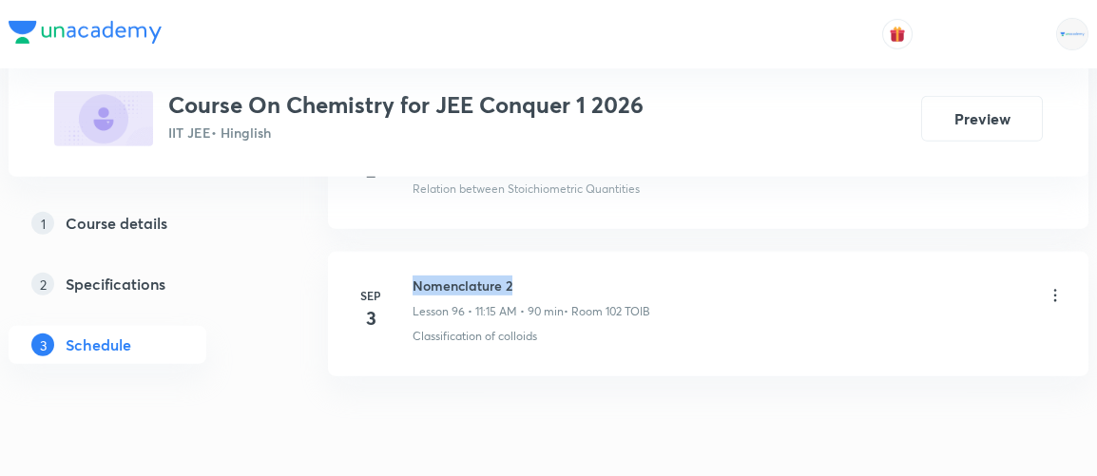
drag, startPoint x: 415, startPoint y: 204, endPoint x: 527, endPoint y: 206, distance: 112.3
click at [527, 276] on h6 "Nomenclature 2" at bounding box center [532, 286] width 238 height 20
copy h6 "Nomenclature 2"
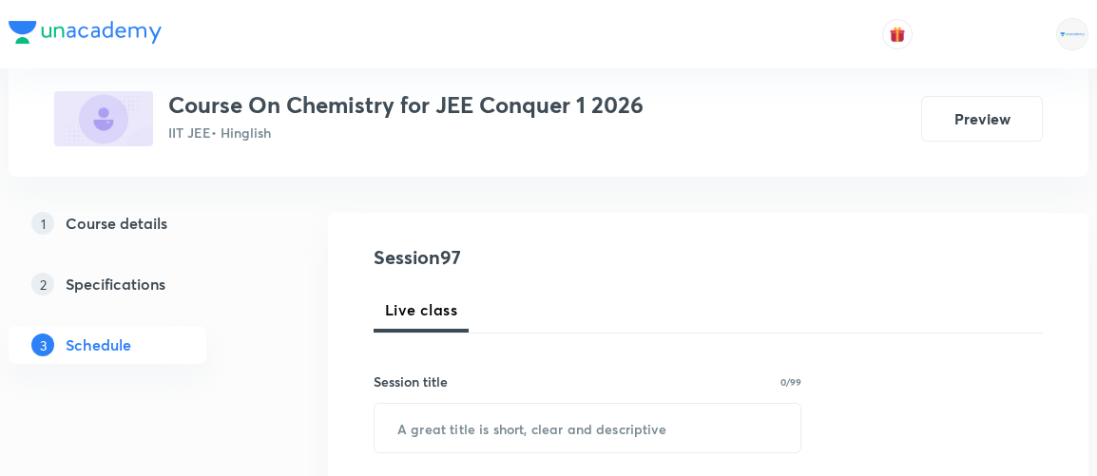
scroll to position [183, 0]
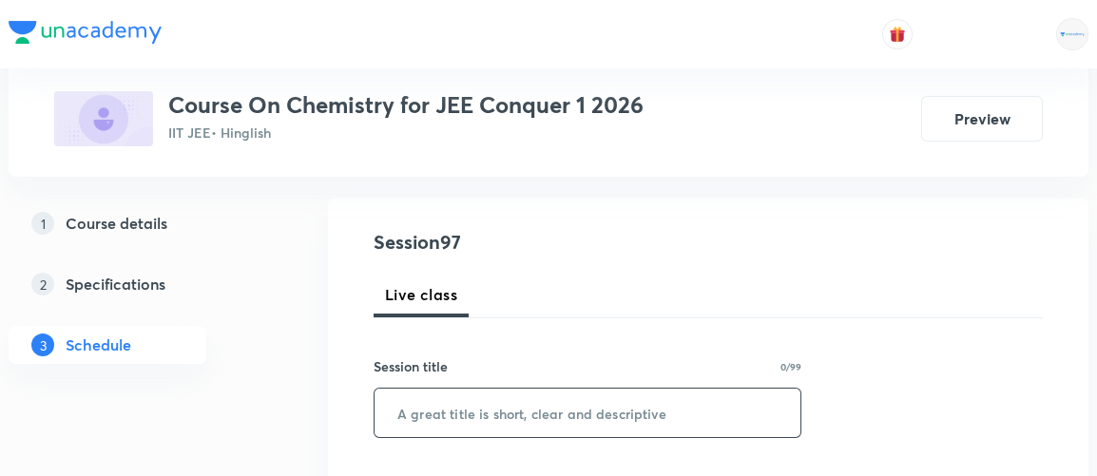
click at [479, 405] on input "text" at bounding box center [588, 413] width 426 height 49
paste input "Nomenclature 2"
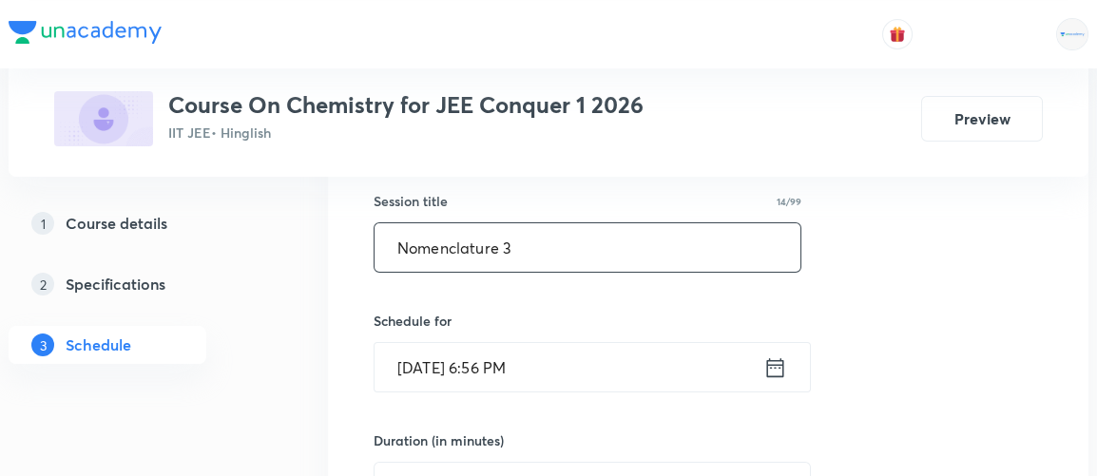
scroll to position [355, 0]
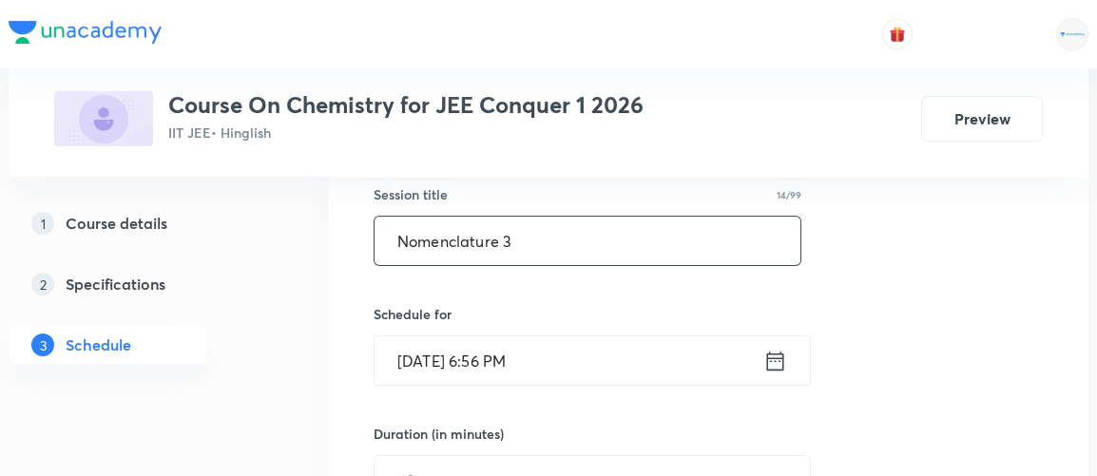
type input "Nomenclature 3"
click at [781, 355] on icon at bounding box center [776, 361] width 24 height 27
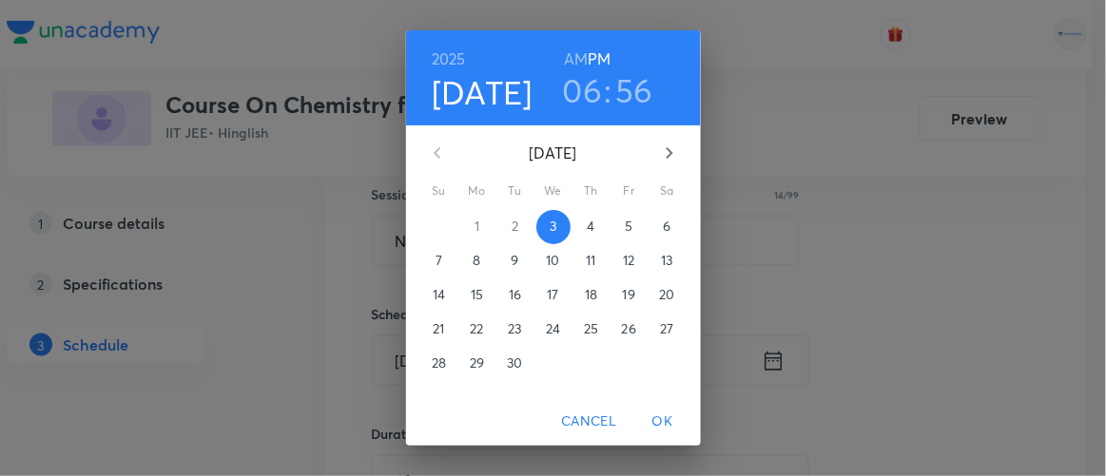
click at [587, 227] on p "4" at bounding box center [591, 226] width 8 height 19
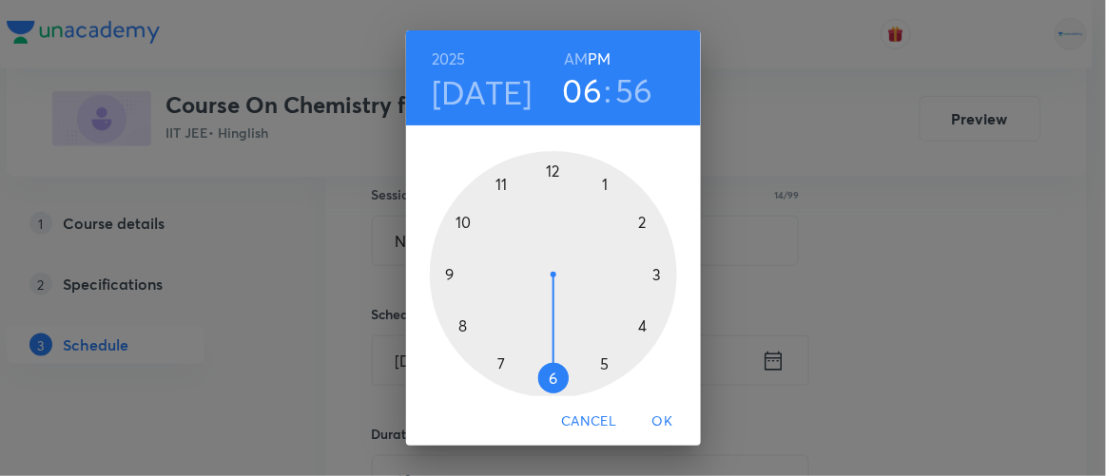
click at [570, 60] on h6 "AM" at bounding box center [576, 59] width 24 height 27
click at [495, 179] on div at bounding box center [553, 274] width 247 height 247
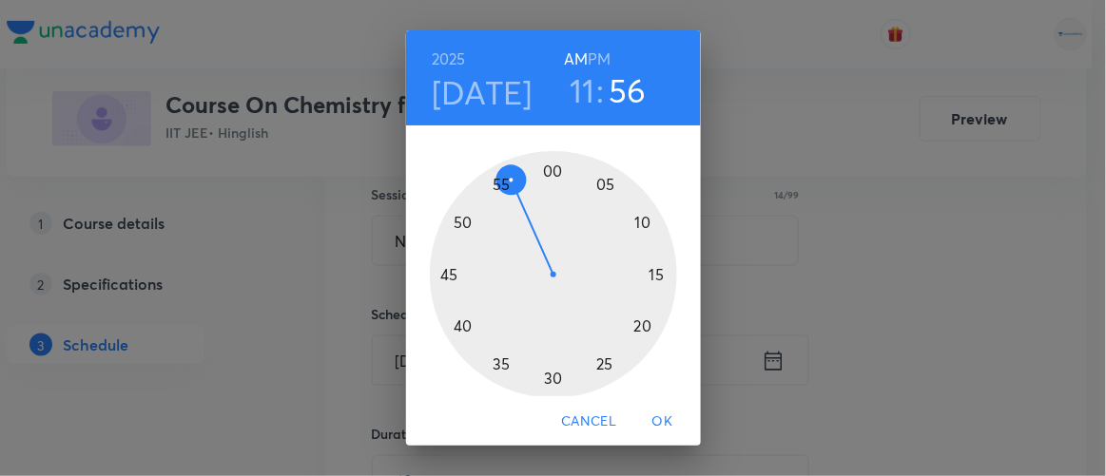
click at [650, 274] on div at bounding box center [553, 274] width 247 height 247
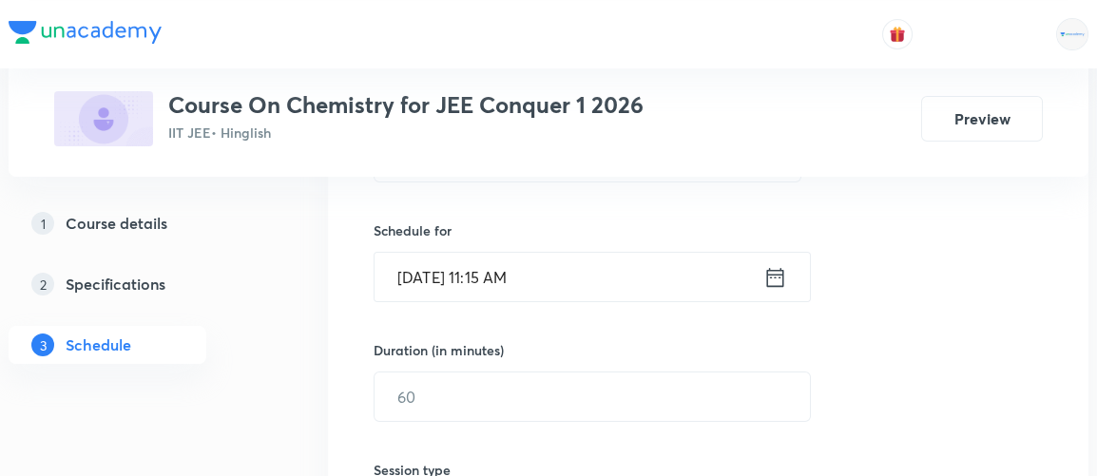
scroll to position [471, 0]
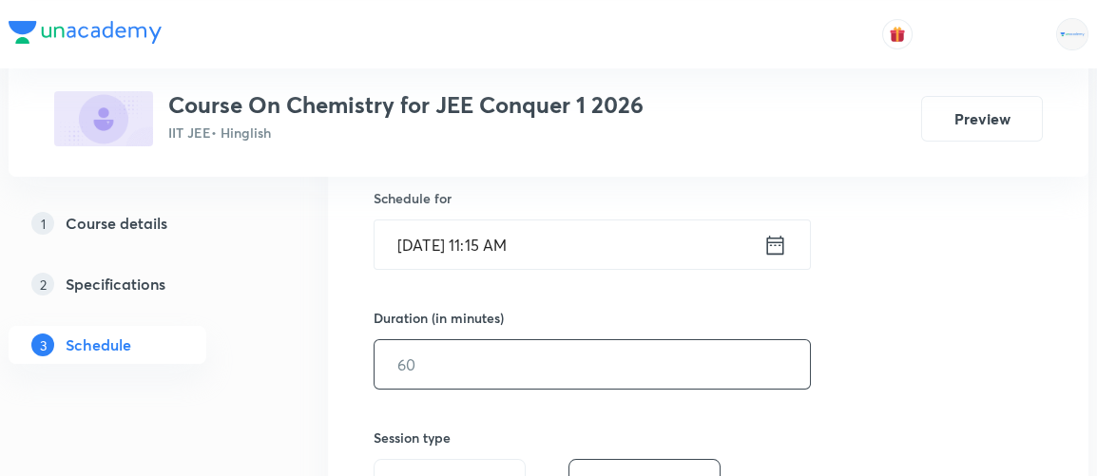
click at [443, 370] on input "text" at bounding box center [593, 364] width 436 height 49
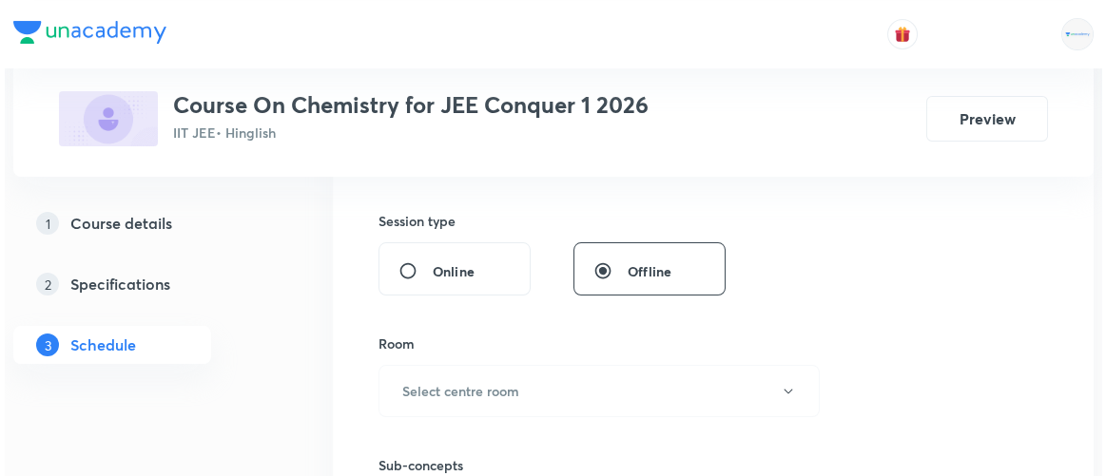
scroll to position [694, 0]
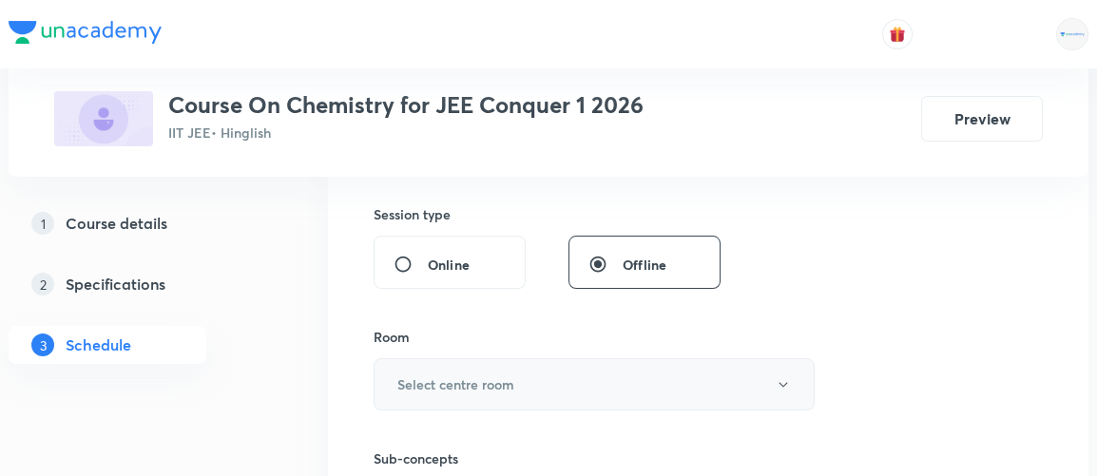
type input "90"
click at [441, 375] on h6 "Select centre room" at bounding box center [456, 385] width 117 height 20
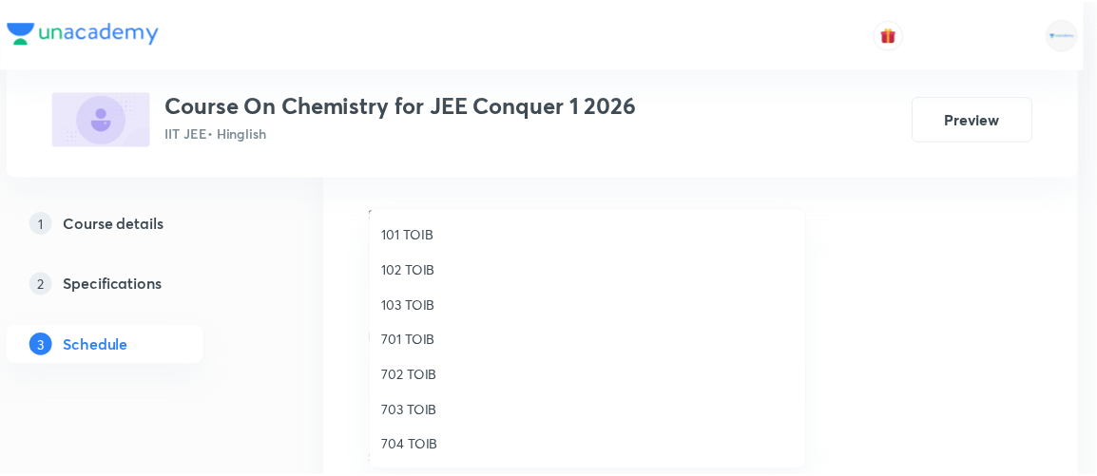
scroll to position [68, 0]
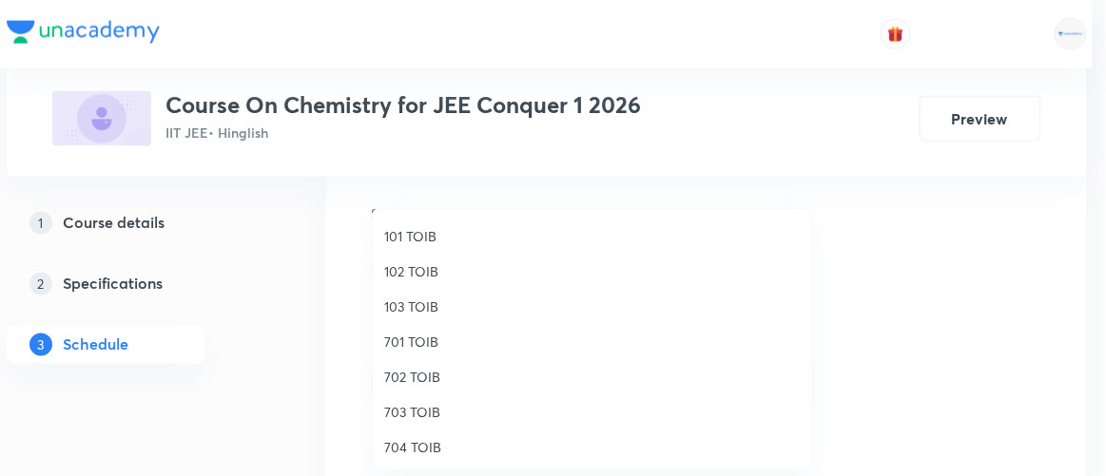
click at [400, 274] on span "102 TOIB" at bounding box center [592, 272] width 417 height 20
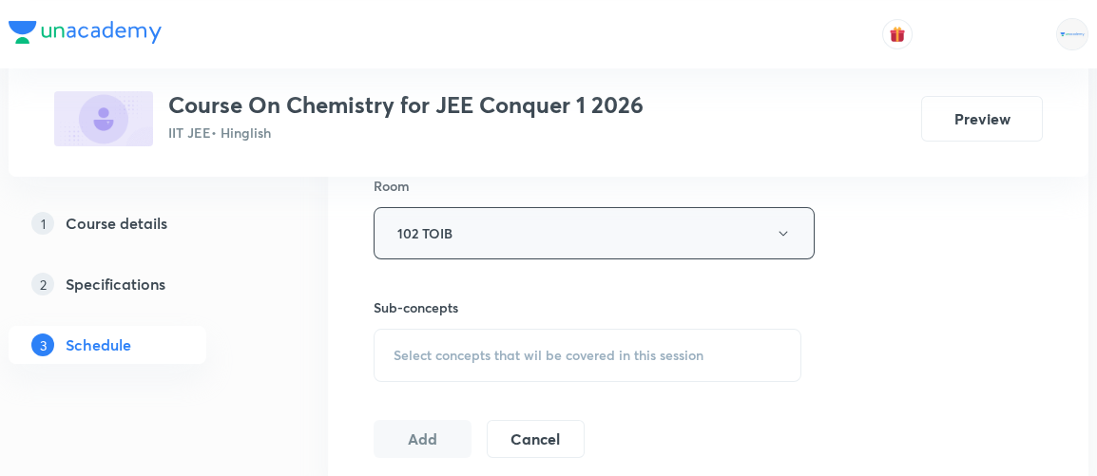
scroll to position [851, 0]
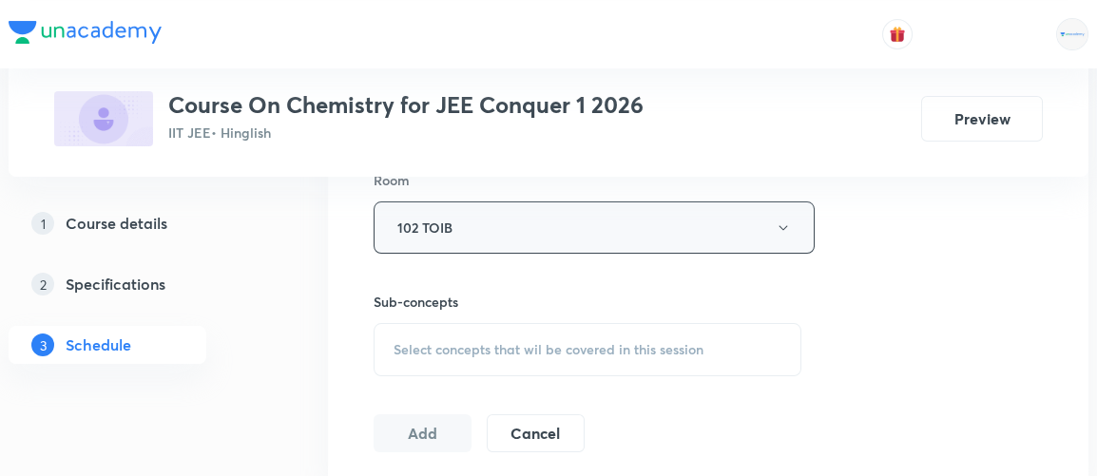
click at [474, 357] on div "Select concepts that wil be covered in this session" at bounding box center [588, 349] width 428 height 53
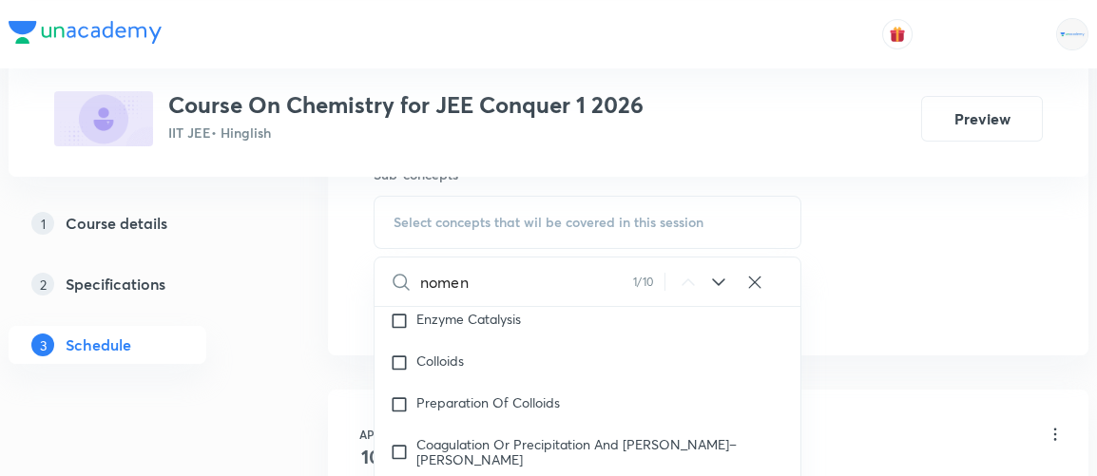
scroll to position [1001, 0]
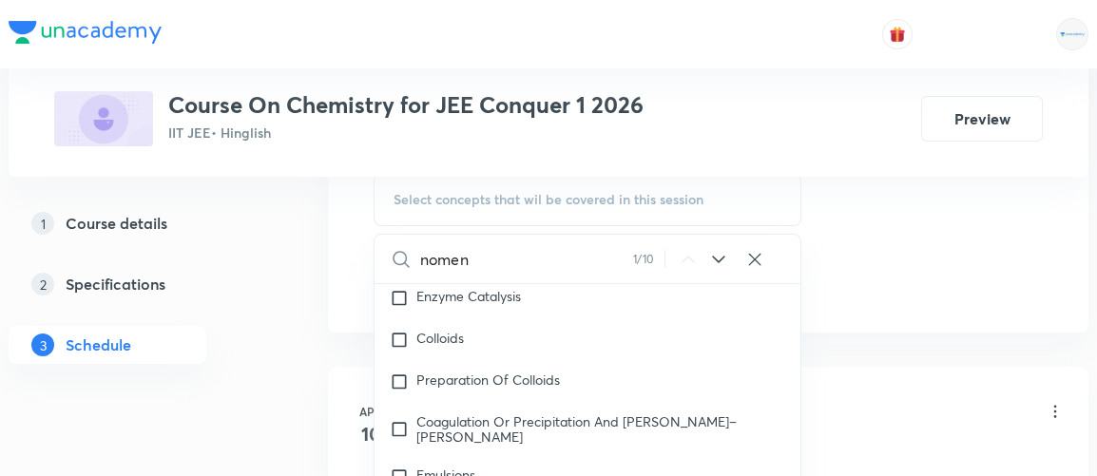
type input "nomen"
click at [716, 250] on icon at bounding box center [719, 259] width 23 height 23
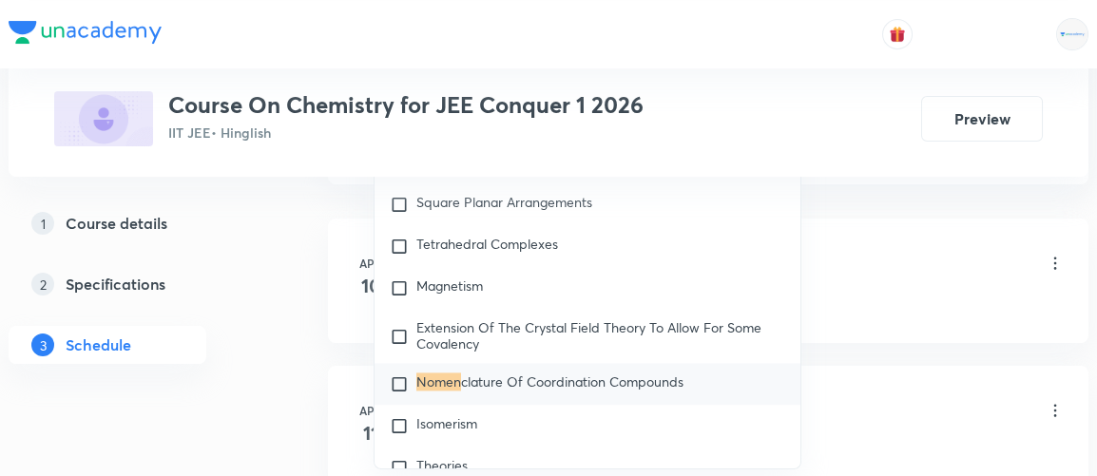
scroll to position [1151, 0]
click at [400, 374] on input "checkbox" at bounding box center [403, 383] width 27 height 19
checkbox input "true"
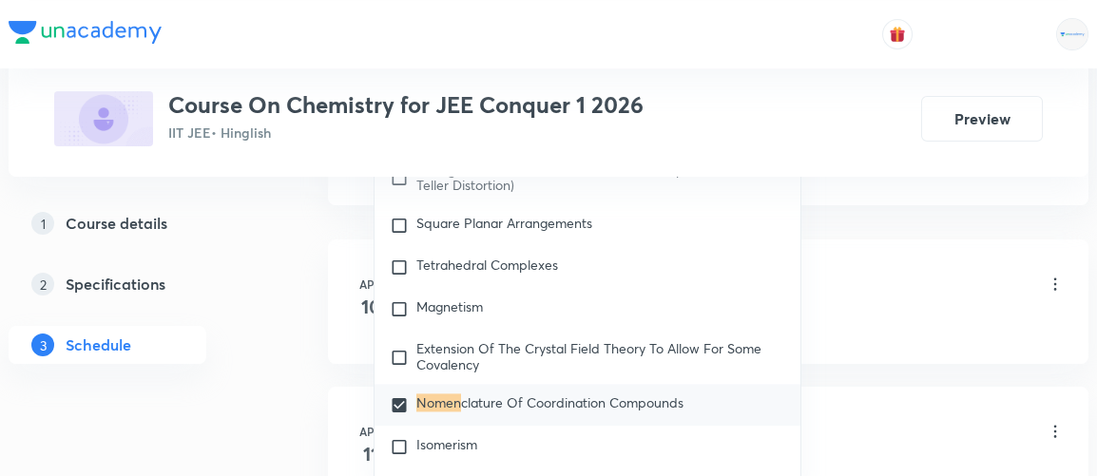
click at [251, 377] on div "1 Course details 2 Specifications 3 Schedule" at bounding box center [138, 295] width 259 height 183
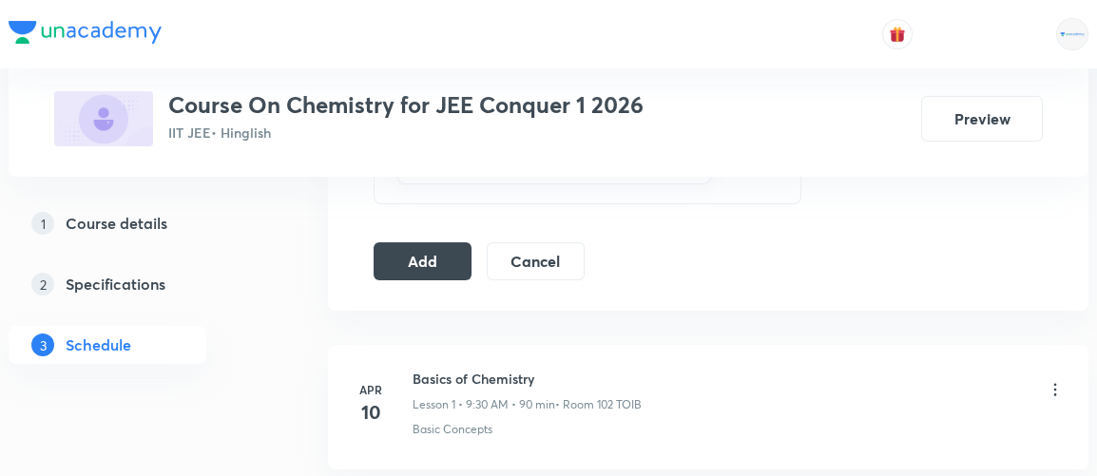
scroll to position [1042, 0]
click at [430, 259] on button "Add" at bounding box center [423, 262] width 98 height 38
